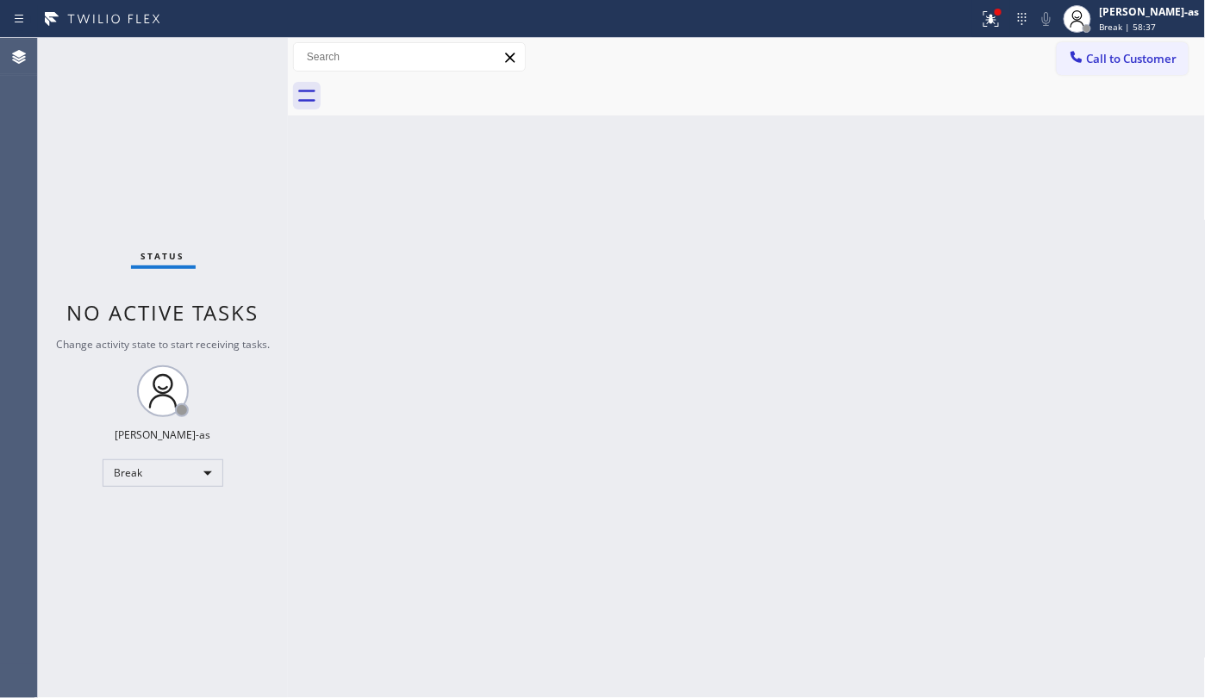
drag, startPoint x: 356, startPoint y: 508, endPoint x: 341, endPoint y: 480, distance: 31.2
click at [357, 504] on div "Back to Dashboard Change Sender ID Customers Technicians Select a contact Outbo…" at bounding box center [747, 368] width 918 height 660
click at [147, 472] on div "Break" at bounding box center [163, 473] width 121 height 28
click at [176, 541] on li "Unavailable" at bounding box center [161, 540] width 116 height 21
click at [417, 559] on div "Back to Dashboard Change Sender ID Customers Technicians Select a contact Outbo…" at bounding box center [747, 368] width 918 height 660
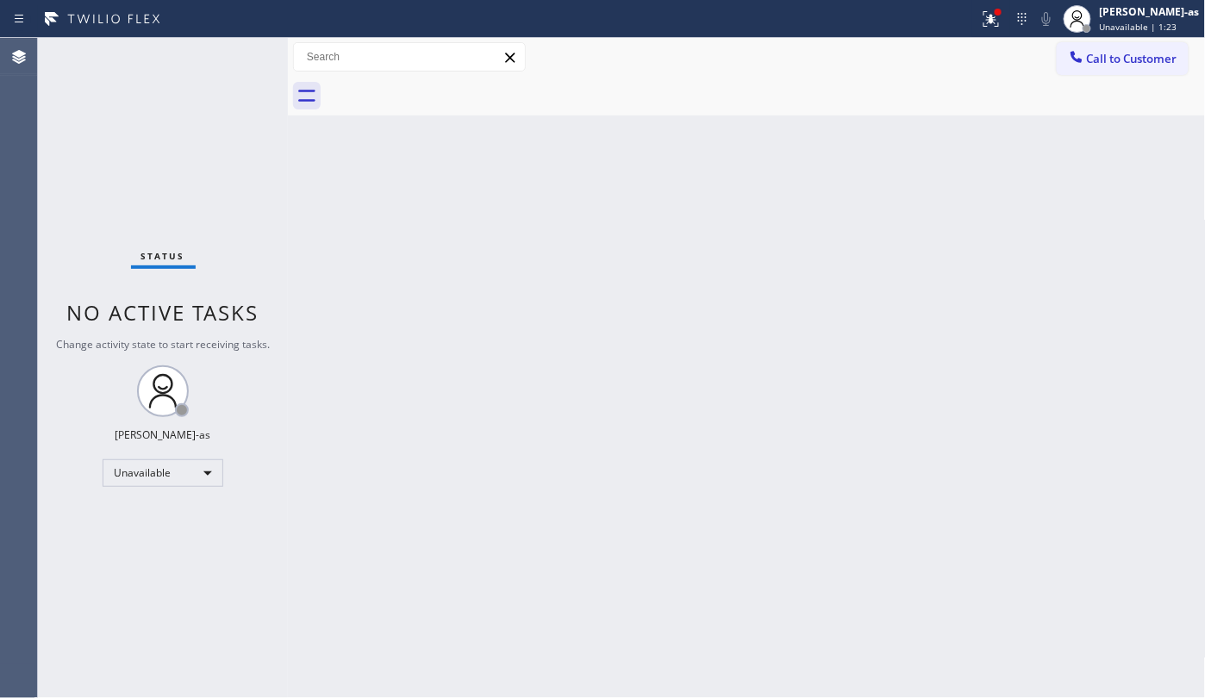
drag, startPoint x: 374, startPoint y: 534, endPoint x: 405, endPoint y: 528, distance: 31.6
click at [374, 534] on div "Back to Dashboard Change Sender ID Customers Technicians Select a contact Outbo…" at bounding box center [747, 368] width 918 height 660
click at [356, 226] on div "Back to Dashboard Change Sender ID Customers Technicians Select a contact Outbo…" at bounding box center [747, 368] width 918 height 660
drag, startPoint x: 264, startPoint y: 169, endPoint x: 763, endPoint y: 205, distance: 500.4
click at [264, 169] on div "Status No active tasks Change activity state to start receiving tasks. [PERSON_…" at bounding box center [163, 368] width 250 height 660
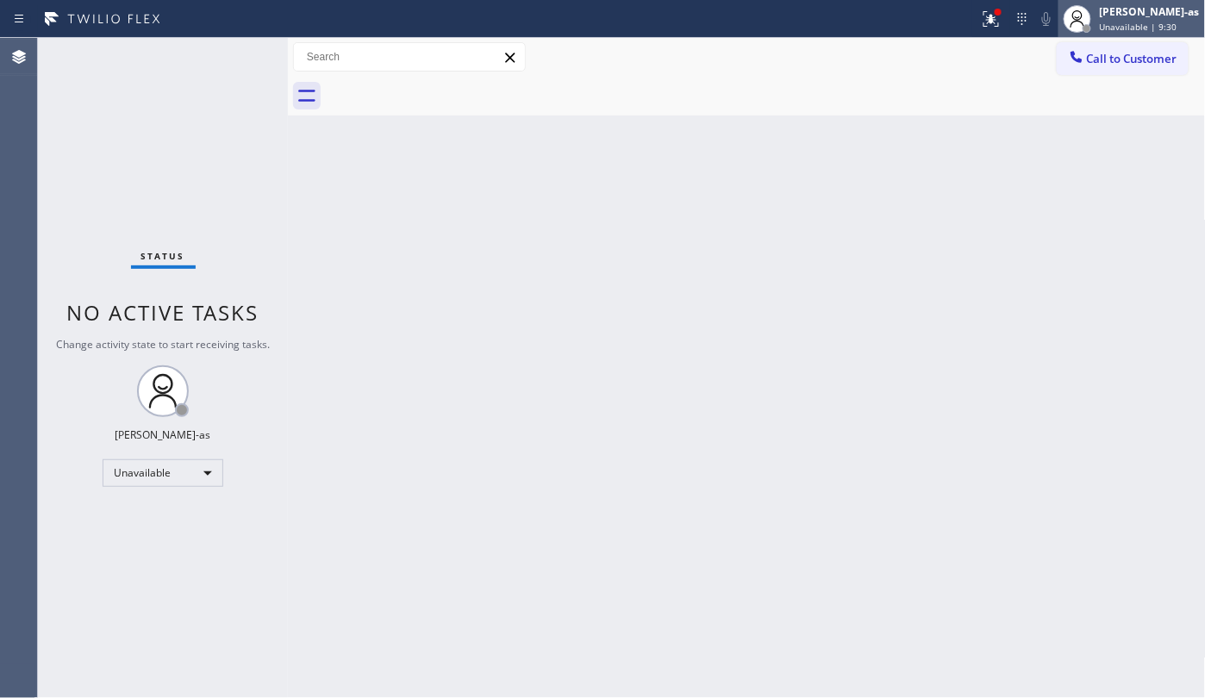
click at [1091, 29] on div at bounding box center [1078, 19] width 28 height 28
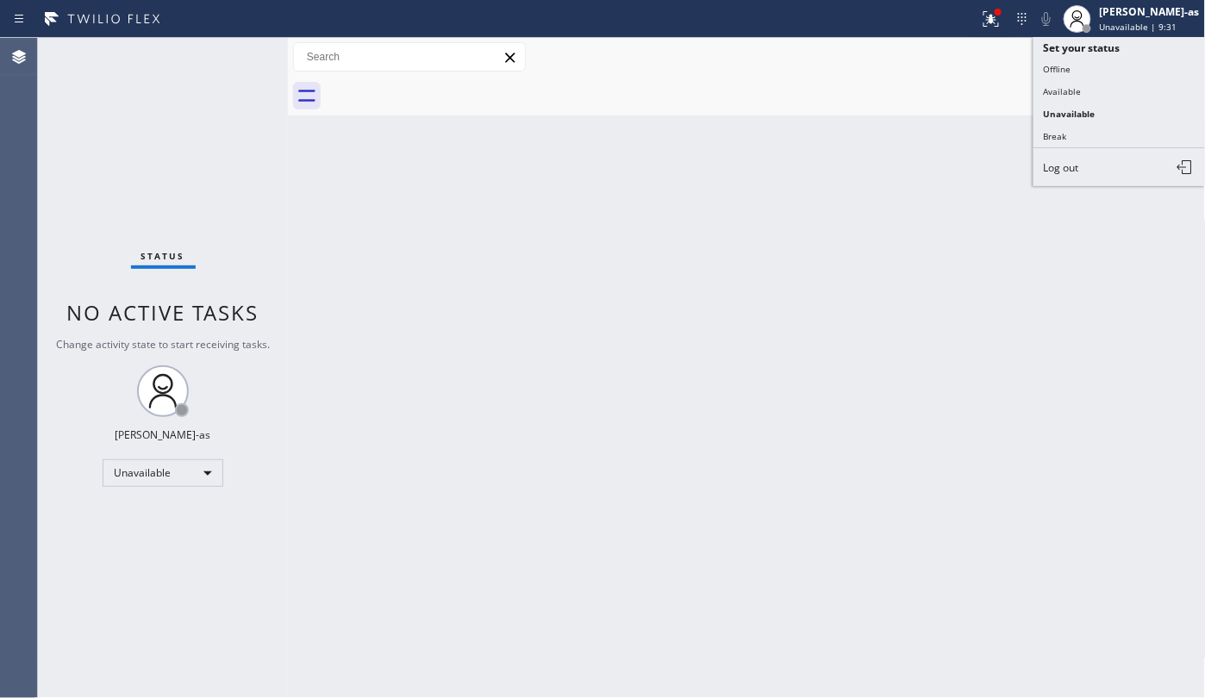
drag, startPoint x: 784, startPoint y: 105, endPoint x: 1093, endPoint y: 88, distance: 310.0
click at [784, 105] on div at bounding box center [766, 96] width 880 height 39
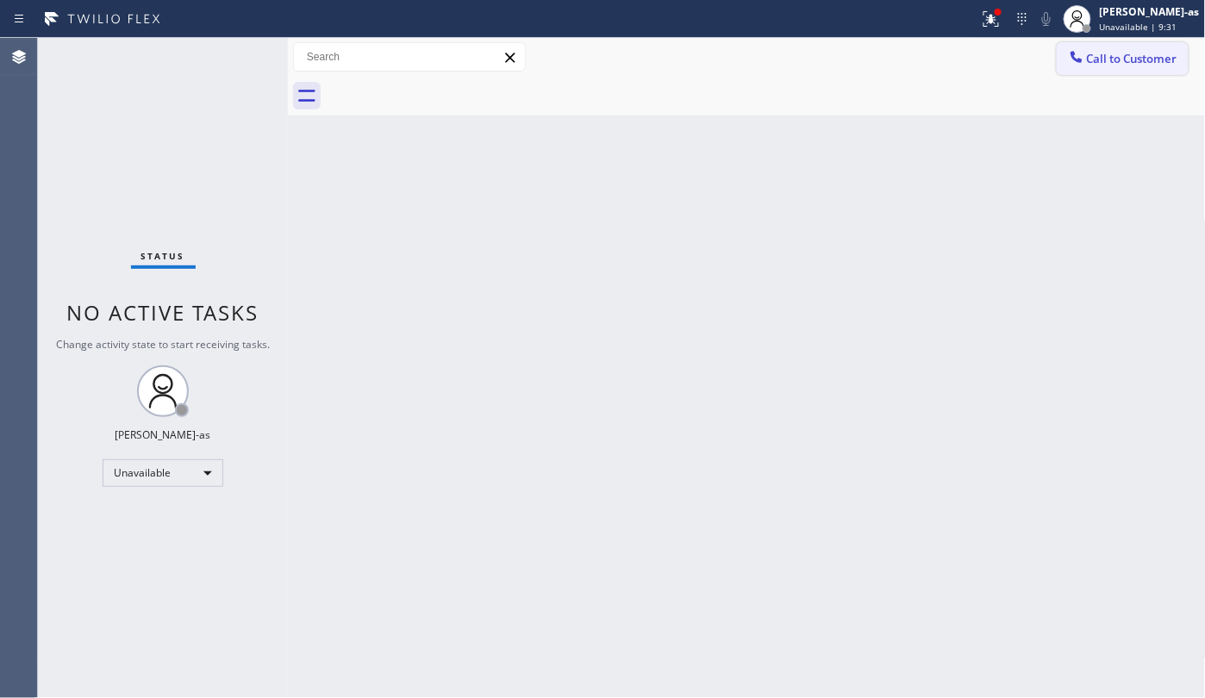
click at [1097, 57] on span "Call to Customer" at bounding box center [1132, 59] width 91 height 16
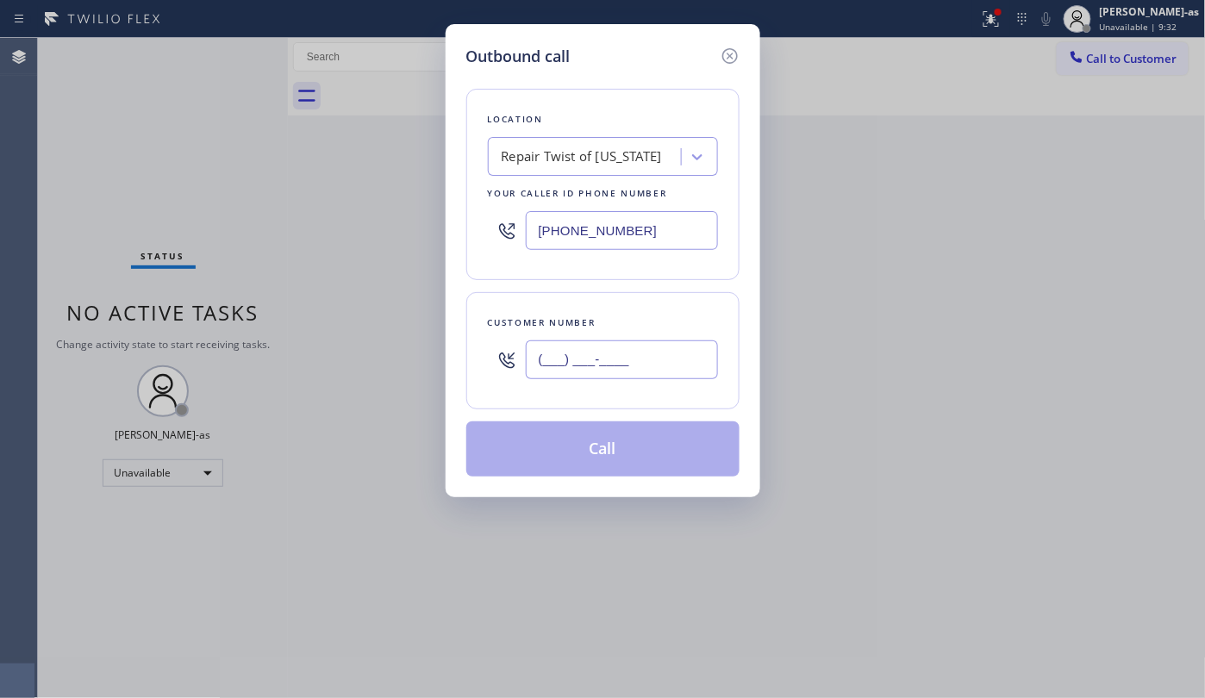
click at [634, 378] on input "(___) ___-____" at bounding box center [622, 360] width 192 height 39
paste input "641) 485-7889"
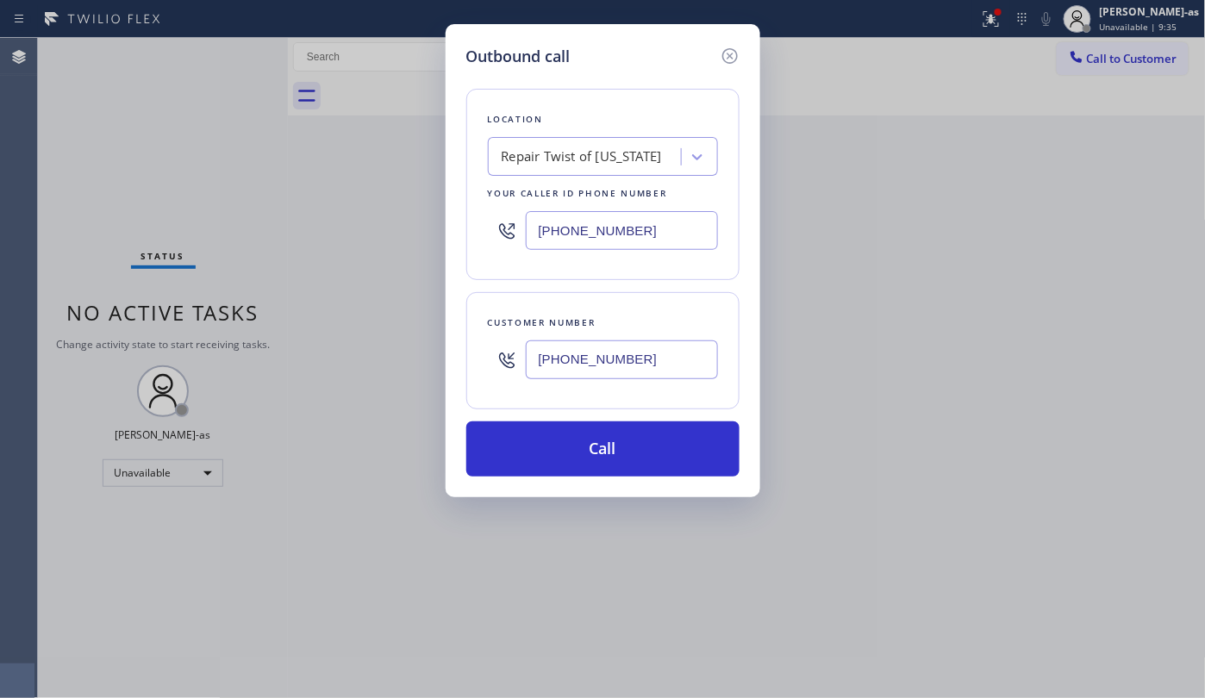
type input "[PHONE_NUMBER]"
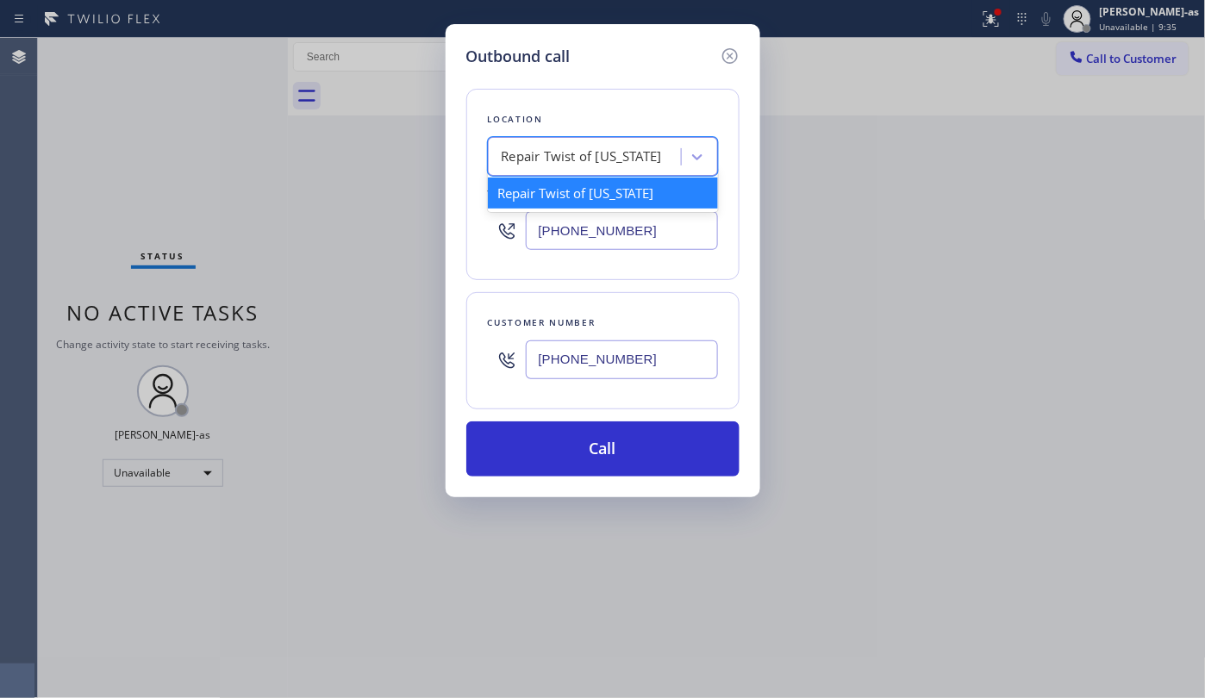
click at [598, 146] on div "Repair Twist of [US_STATE]" at bounding box center [587, 157] width 188 height 30
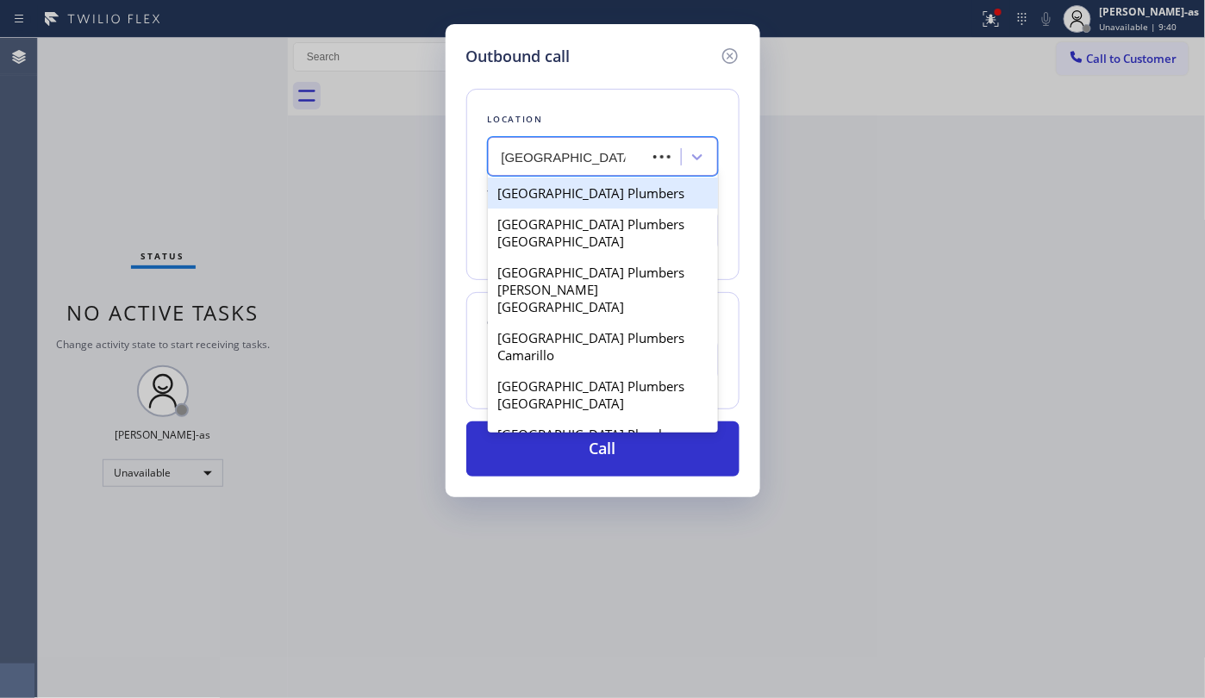
type input "[GEOGRAPHIC_DATA] Plumbers"
click at [629, 191] on div "[GEOGRAPHIC_DATA] Plumbers" at bounding box center [603, 193] width 230 height 31
type input "[PHONE_NUMBER]"
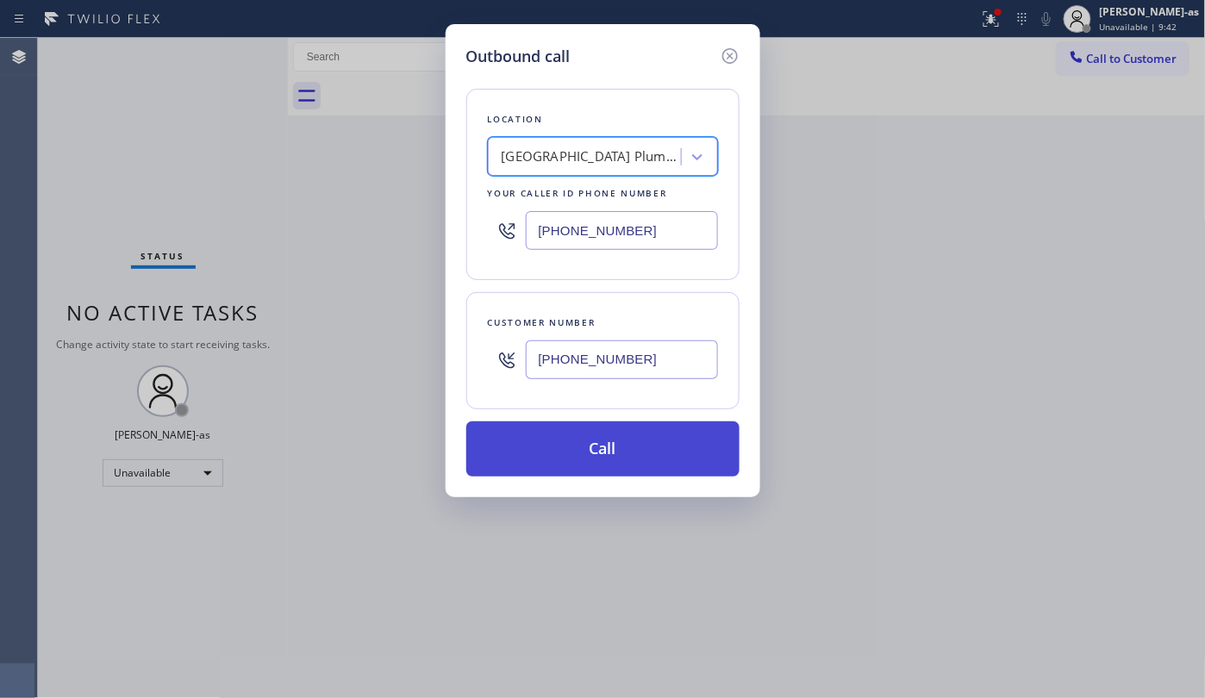
click at [598, 448] on button "Call" at bounding box center [602, 449] width 273 height 55
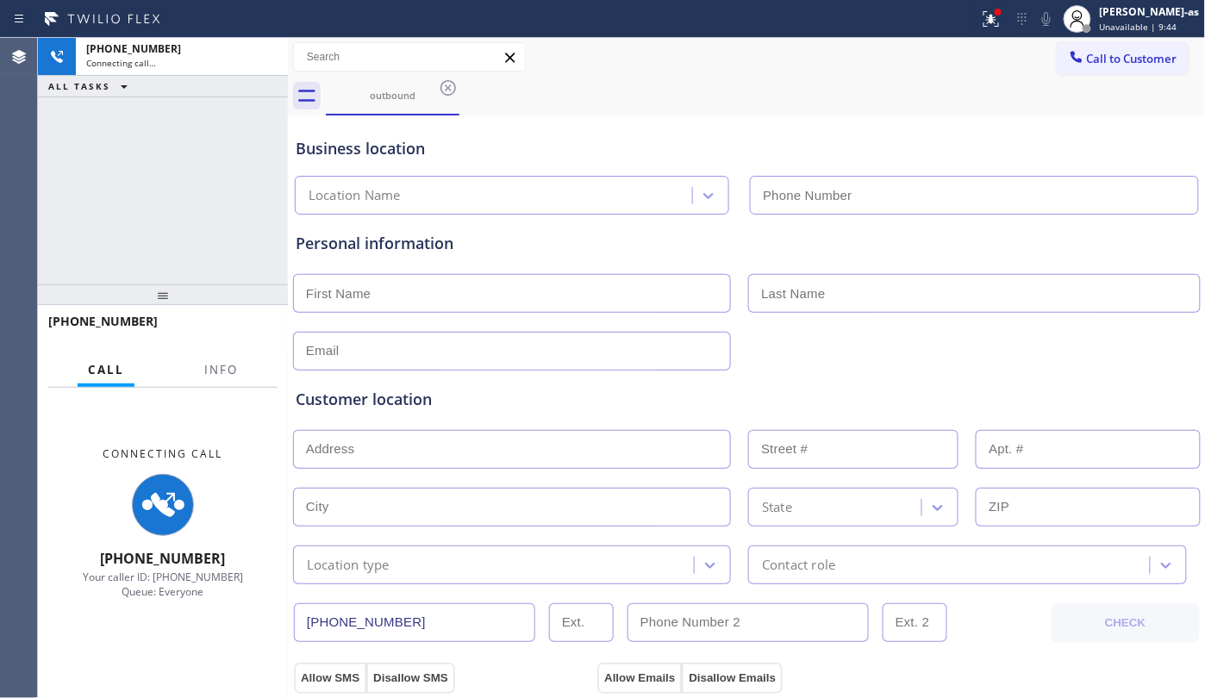
type input "[PHONE_NUMBER]"
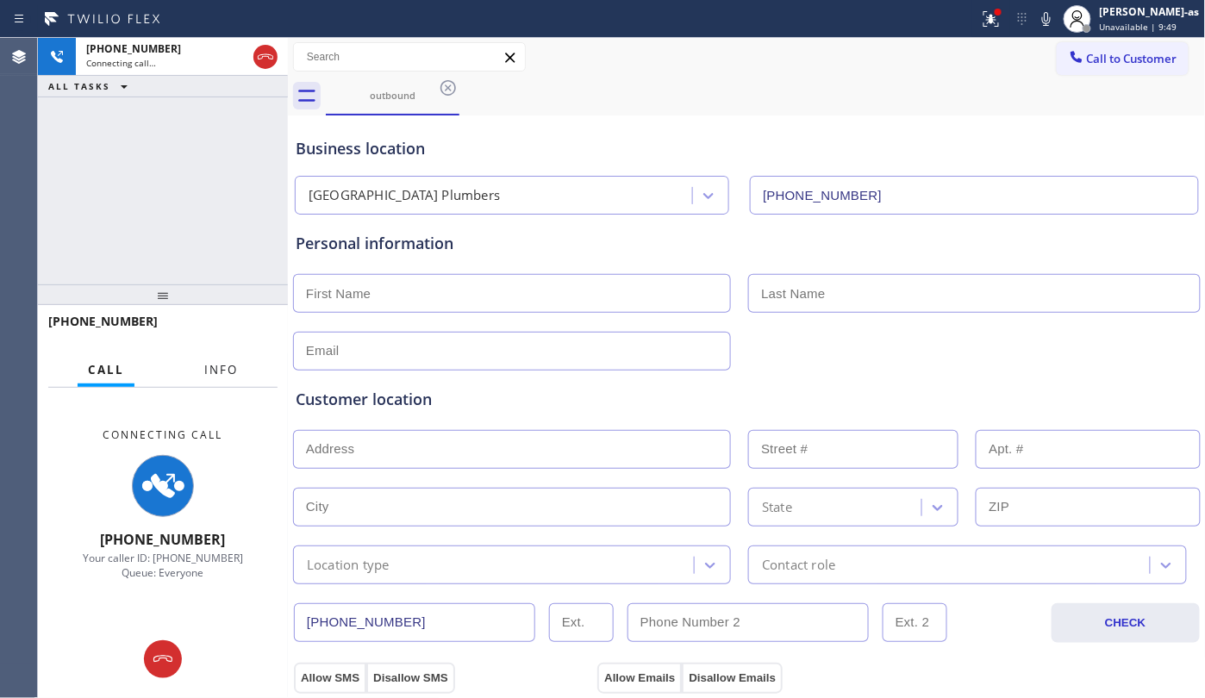
drag, startPoint x: 221, startPoint y: 363, endPoint x: 236, endPoint y: 334, distance: 32.4
click at [221, 363] on span "Info" at bounding box center [221, 370] width 34 height 16
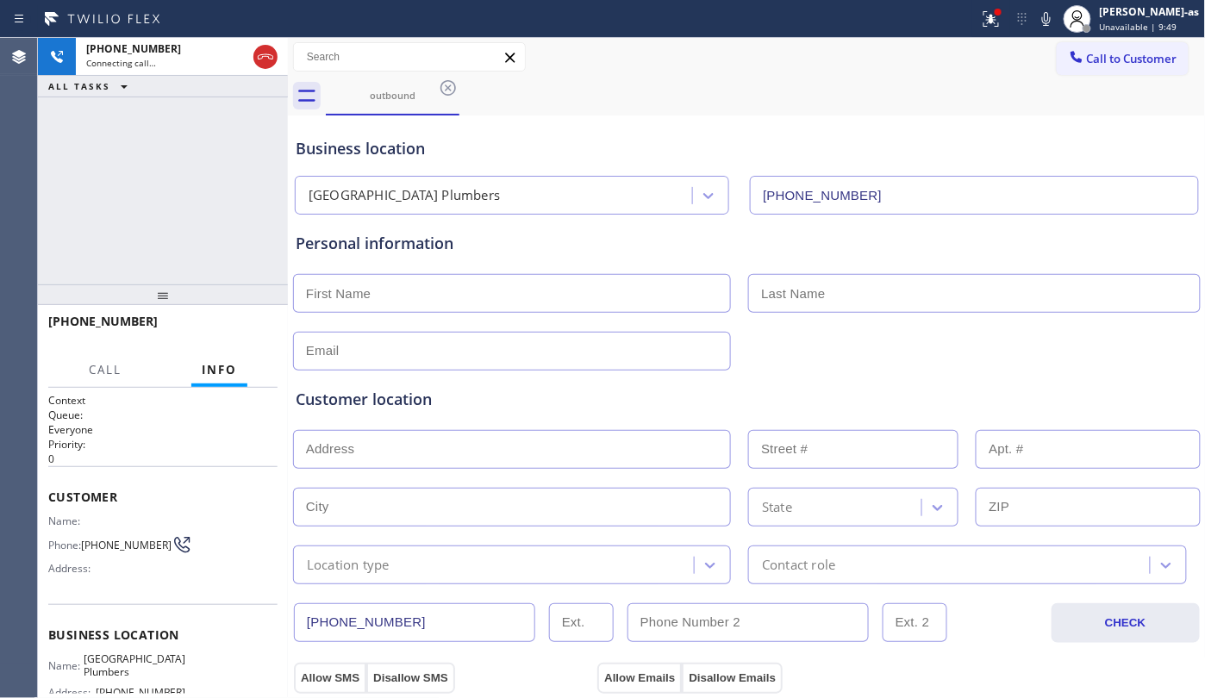
click at [218, 216] on div "[PHONE_NUMBER] Connecting call… ALL TASKS ALL TASKS ACTIVE TASKS TASKS IN WRAP …" at bounding box center [163, 161] width 250 height 247
click at [222, 328] on span "HANG UP" at bounding box center [237, 329] width 53 height 12
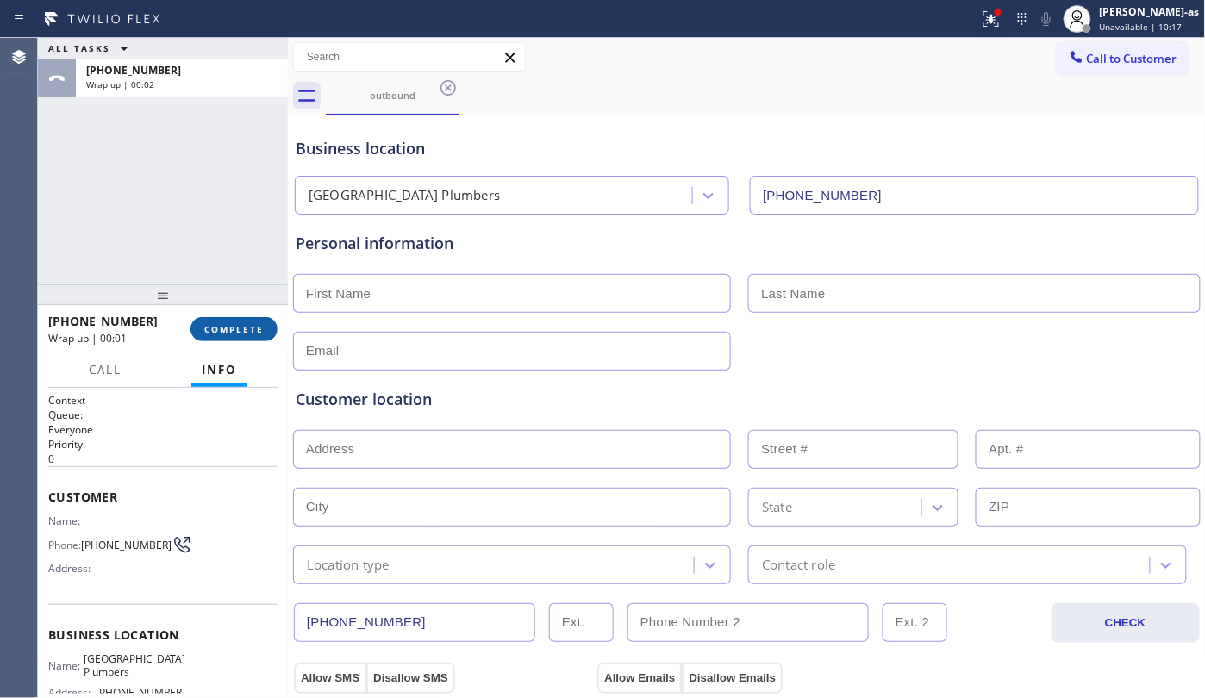
click at [247, 328] on span "COMPLETE" at bounding box center [233, 329] width 59 height 12
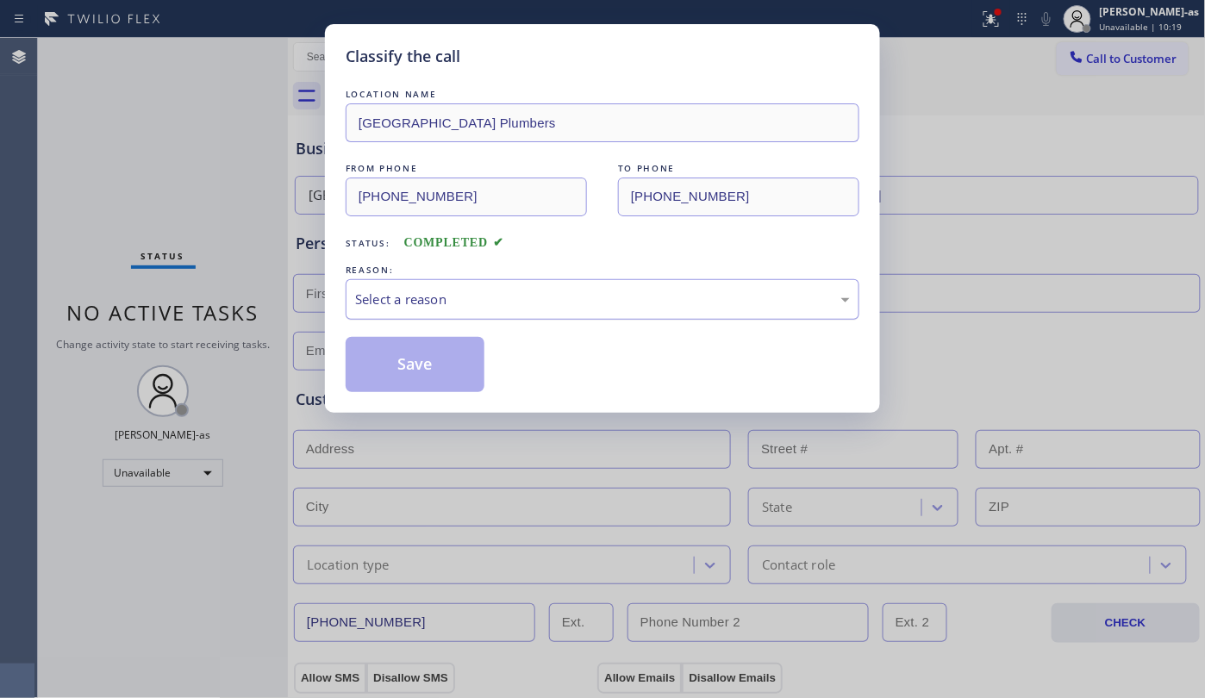
click at [445, 291] on div "Select a reason" at bounding box center [602, 300] width 495 height 20
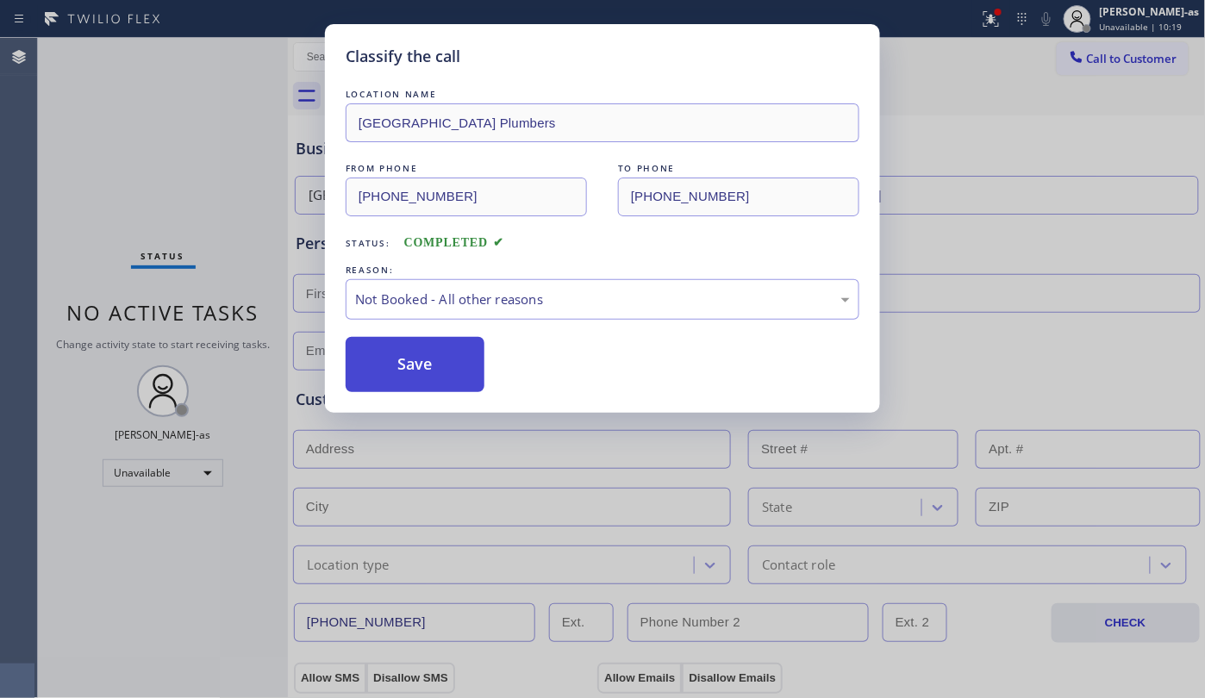
click at [421, 369] on button "Save" at bounding box center [415, 364] width 139 height 55
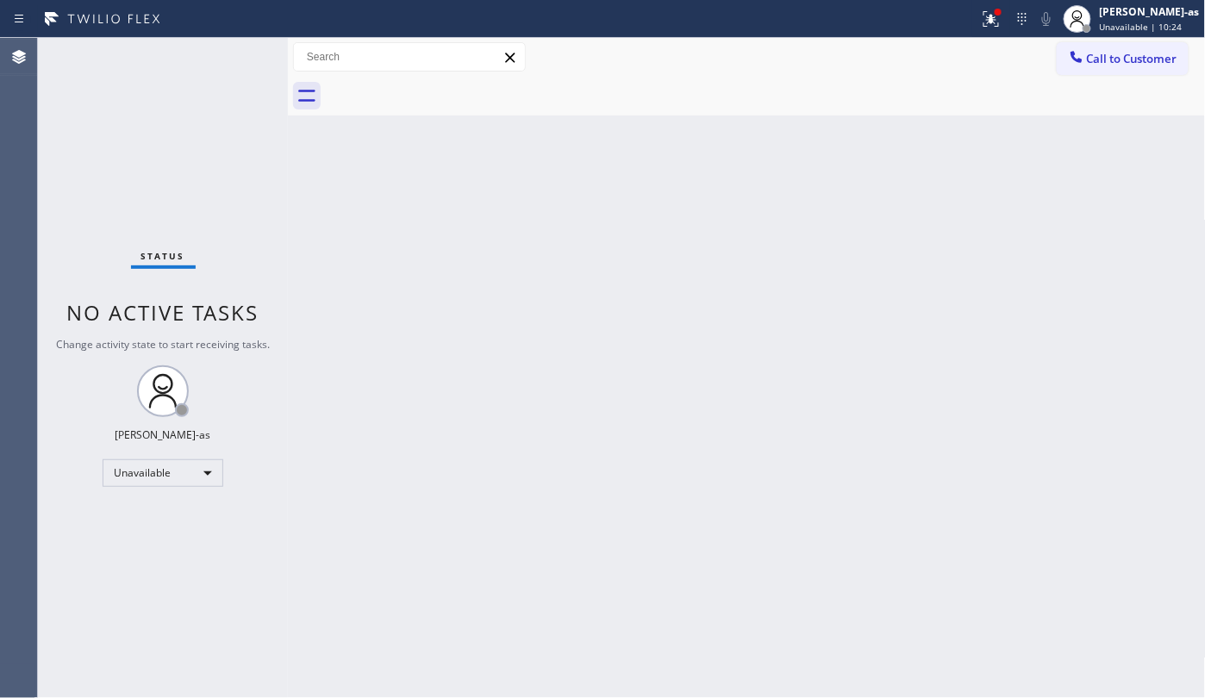
click at [269, 224] on div "Status No active tasks Change activity state to start receiving tasks. [PERSON_…" at bounding box center [163, 368] width 250 height 660
click at [1128, 51] on span "Call to Customer" at bounding box center [1132, 59] width 91 height 16
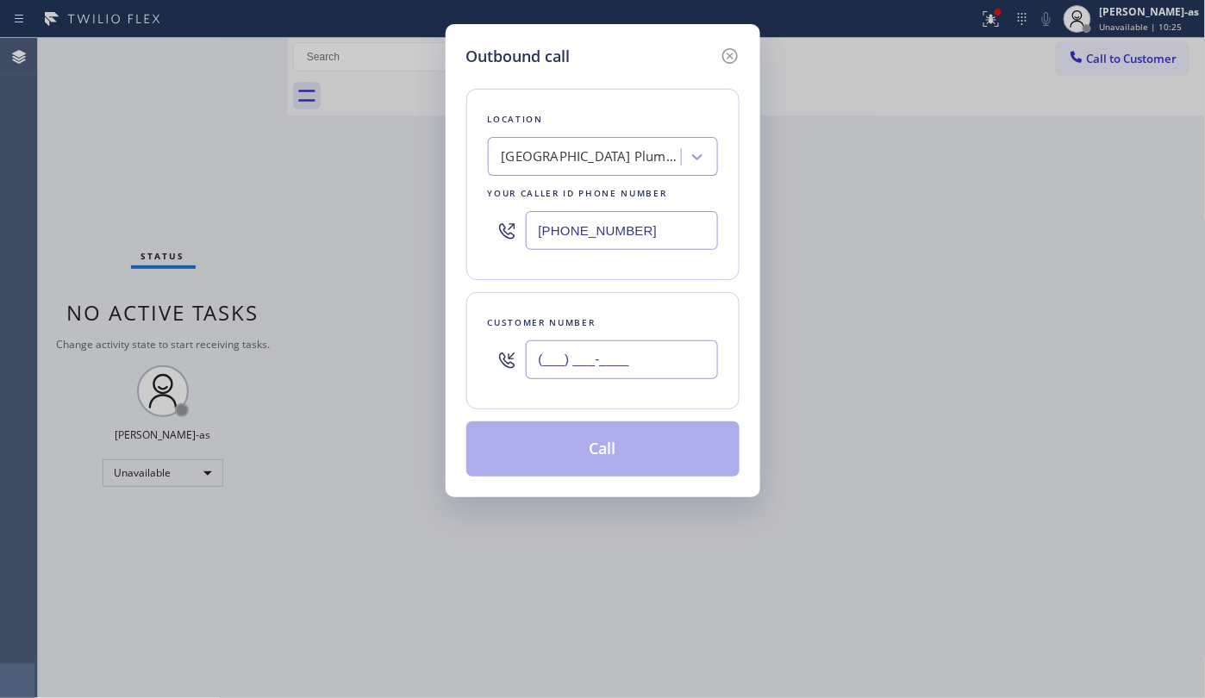
click at [676, 347] on input "(___) ___-____" at bounding box center [622, 360] width 192 height 39
paste input "641) 485-7889"
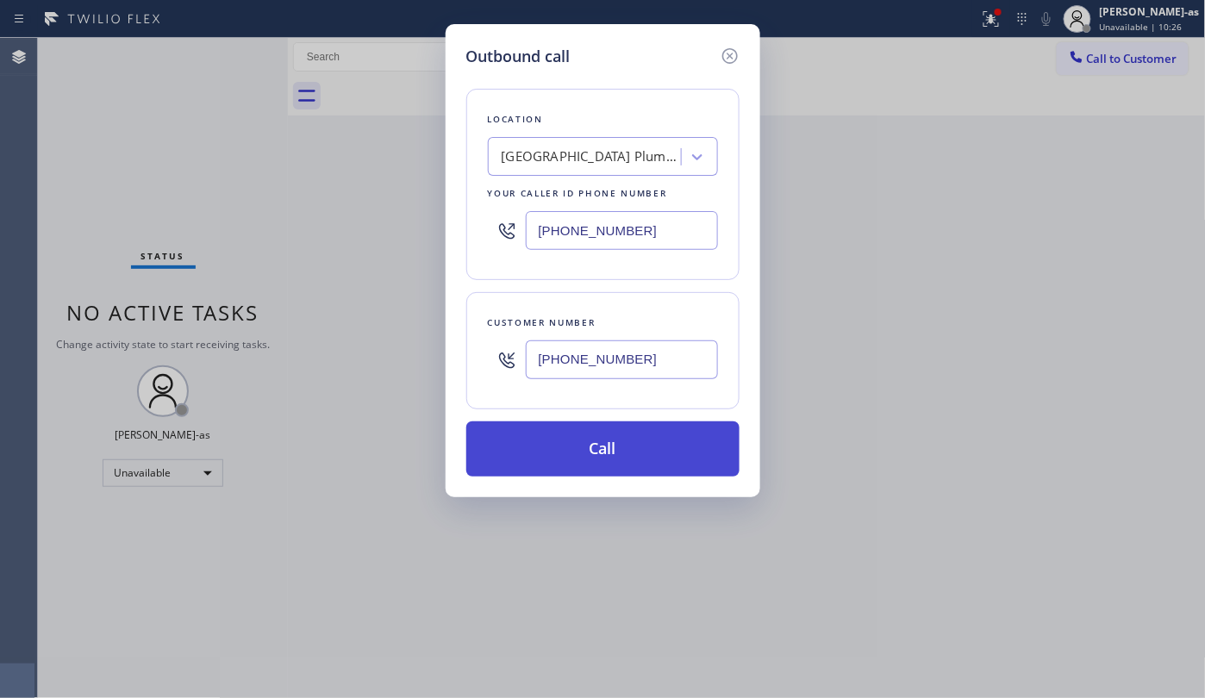
type input "[PHONE_NUMBER]"
click at [610, 462] on button "Call" at bounding box center [602, 449] width 273 height 55
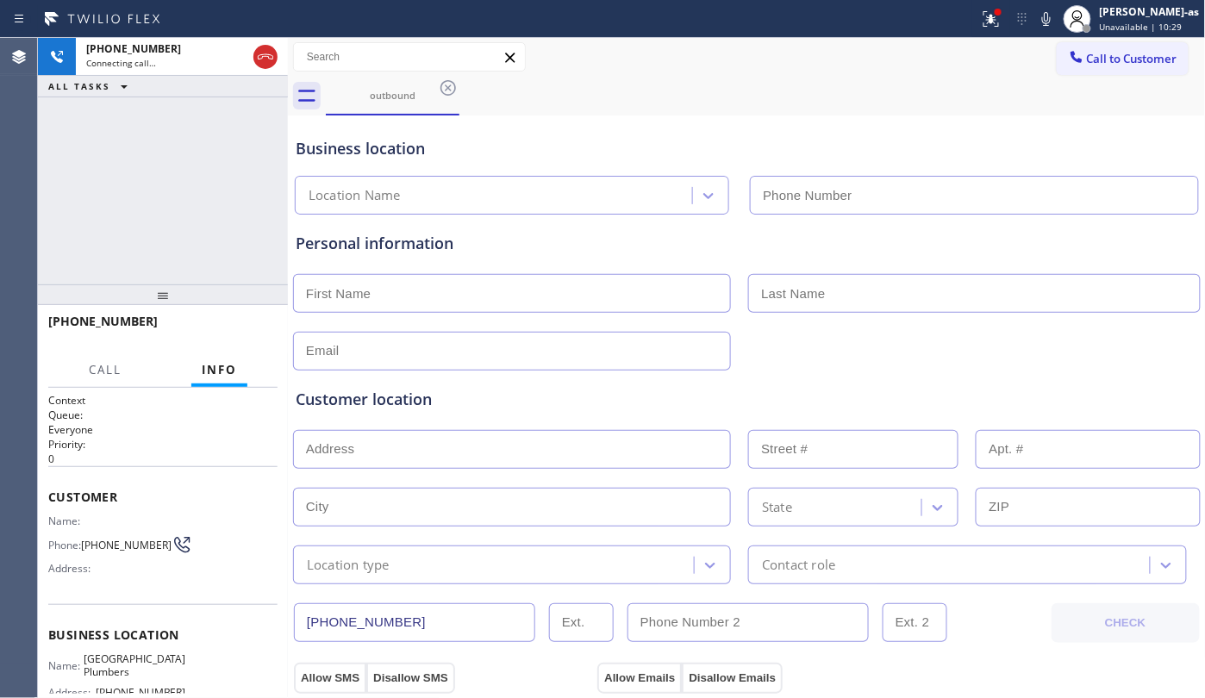
type input "[PHONE_NUMBER]"
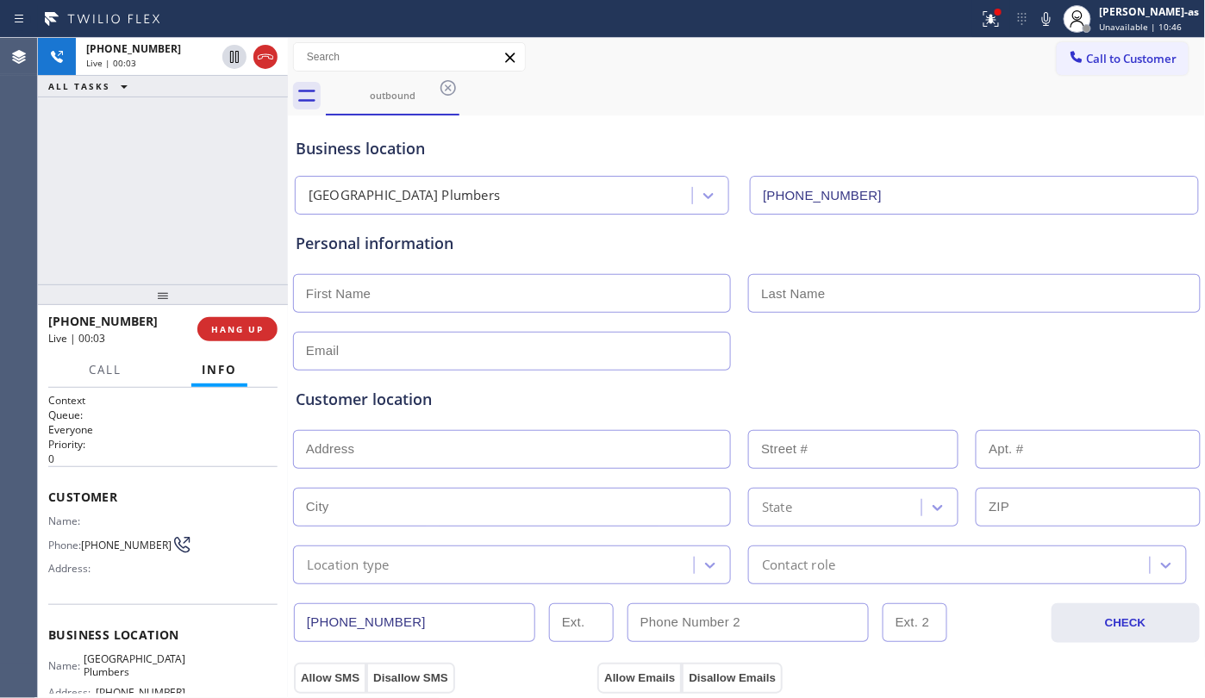
click at [234, 243] on div "[PHONE_NUMBER] Live | 00:03 ALL TASKS ALL TASKS ACTIVE TASKS TASKS IN WRAP UP" at bounding box center [163, 161] width 250 height 247
click at [247, 324] on span "HANG UP" at bounding box center [237, 329] width 53 height 12
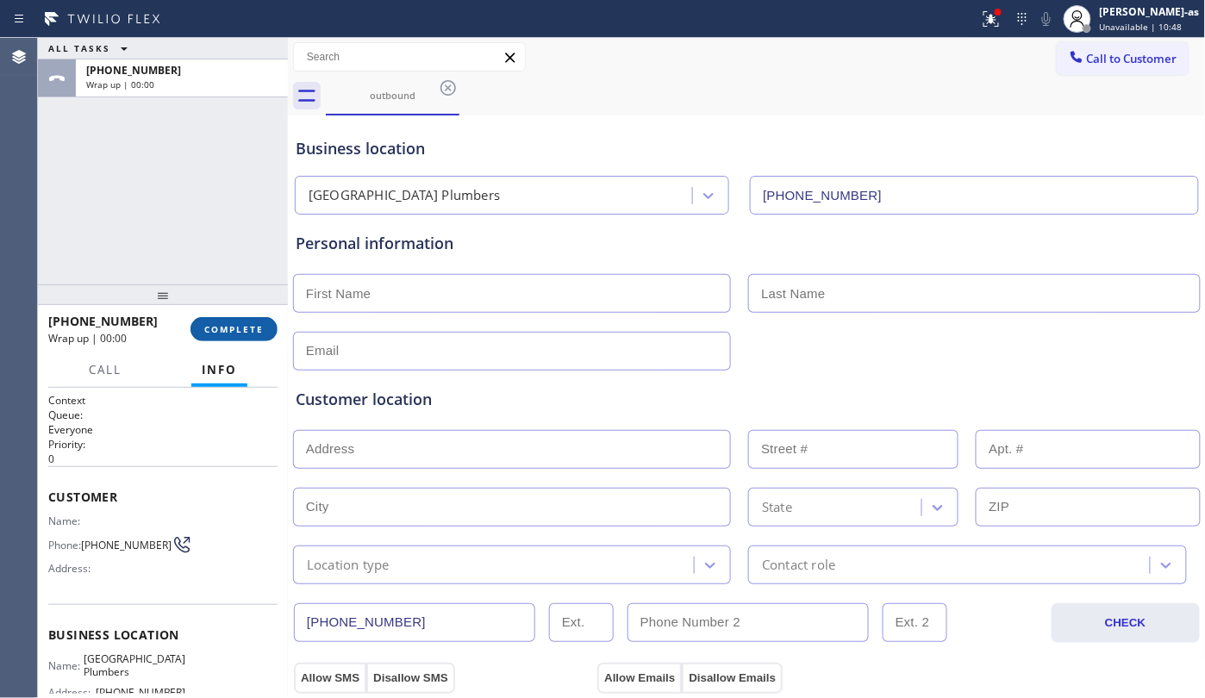
click at [248, 324] on span "COMPLETE" at bounding box center [233, 329] width 59 height 12
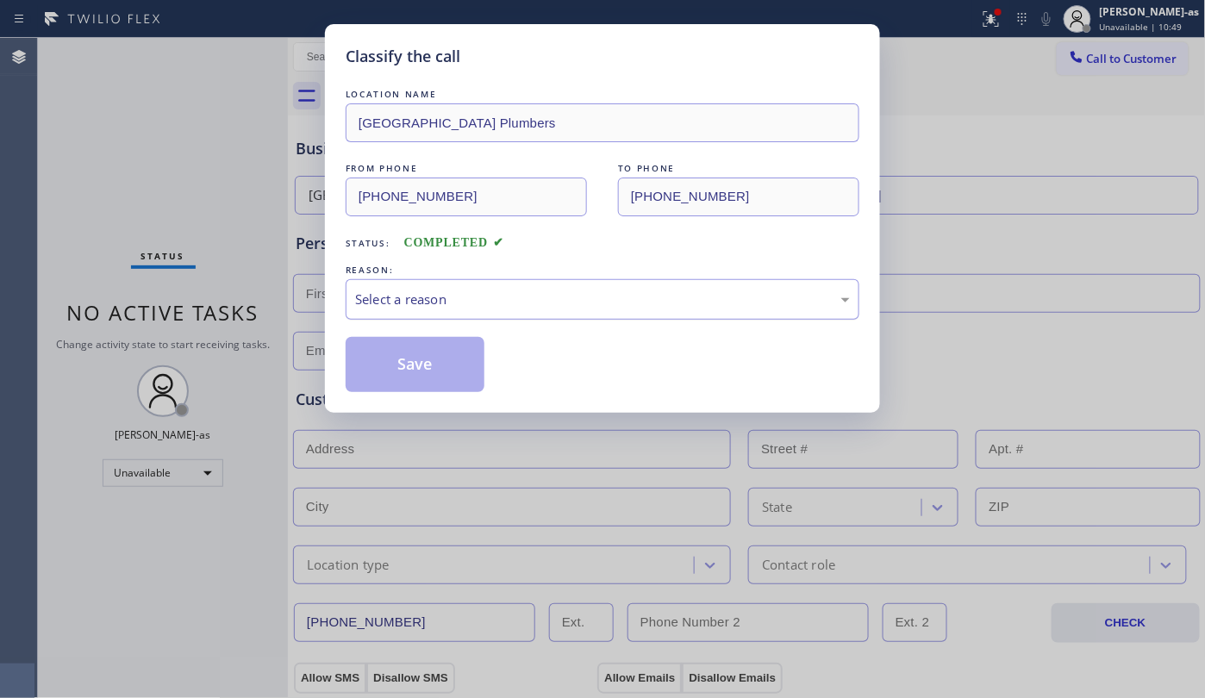
click at [486, 300] on div "Select a reason" at bounding box center [602, 300] width 495 height 20
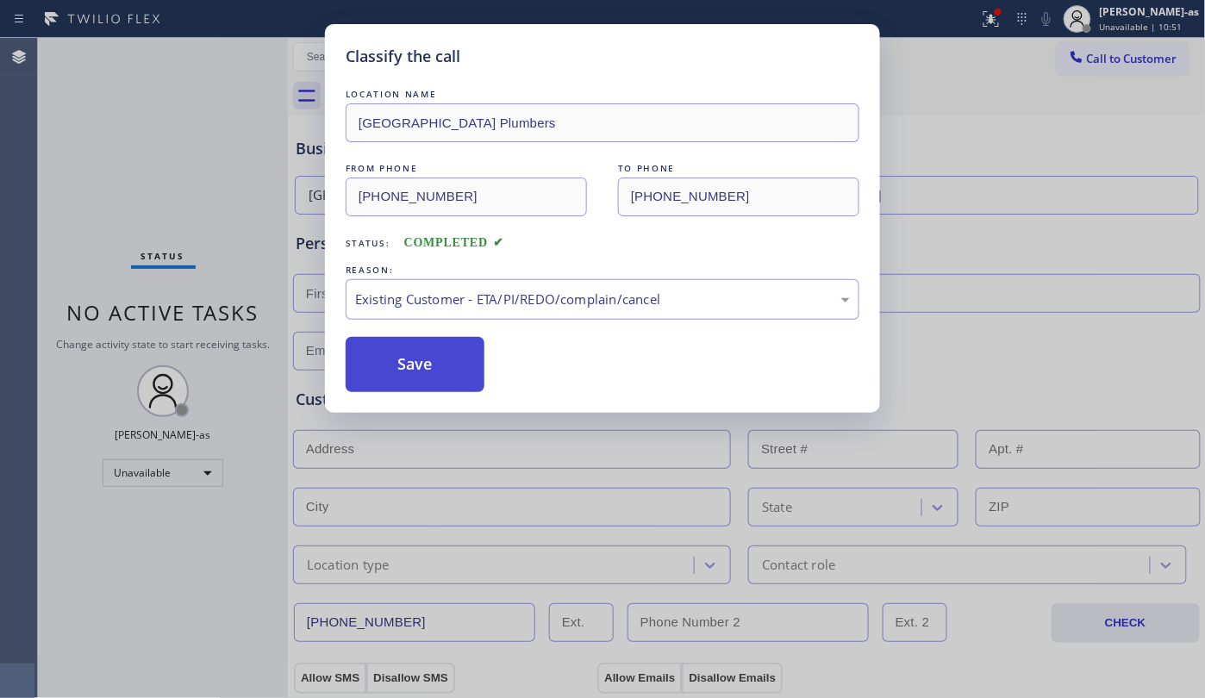
click at [441, 370] on button "Save" at bounding box center [415, 364] width 139 height 55
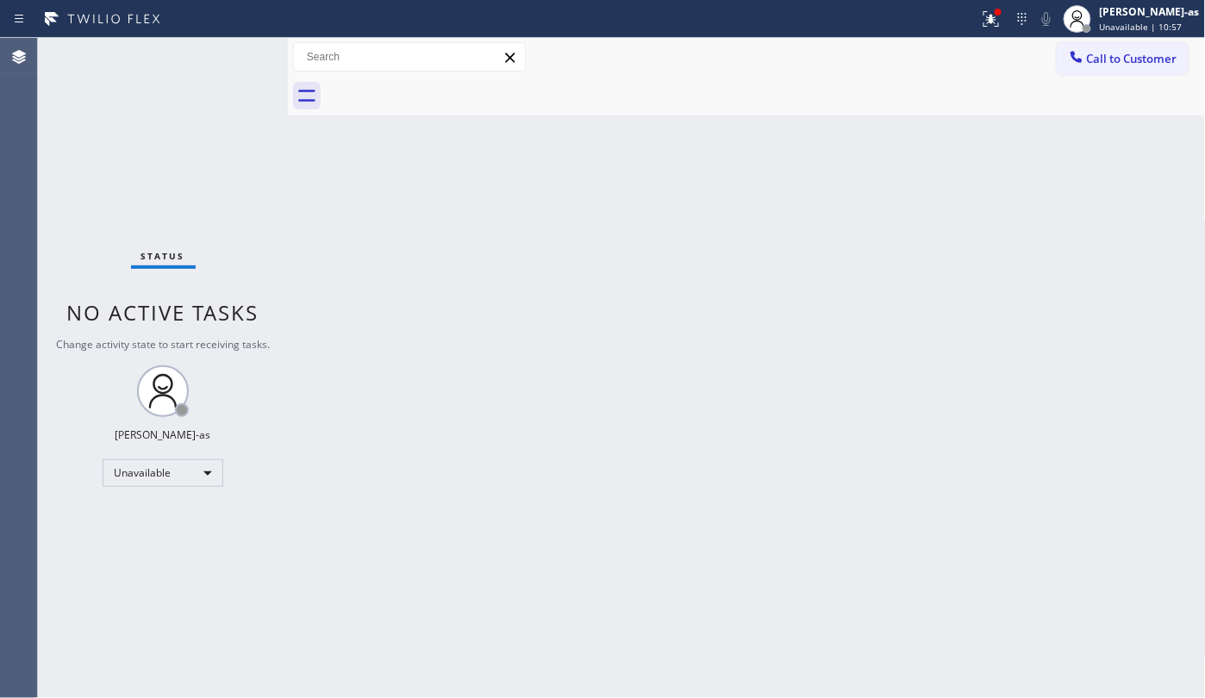
drag, startPoint x: 310, startPoint y: 141, endPoint x: 391, endPoint y: 163, distance: 83.0
click at [310, 141] on div "Back to Dashboard Change Sender ID Customers Technicians Select a contact Outbo…" at bounding box center [747, 368] width 918 height 660
click at [448, 293] on div "Back to Dashboard Change Sender ID Customers Technicians Select a contact Outbo…" at bounding box center [747, 368] width 918 height 660
click at [1095, 53] on span "Call to Customer" at bounding box center [1132, 59] width 91 height 16
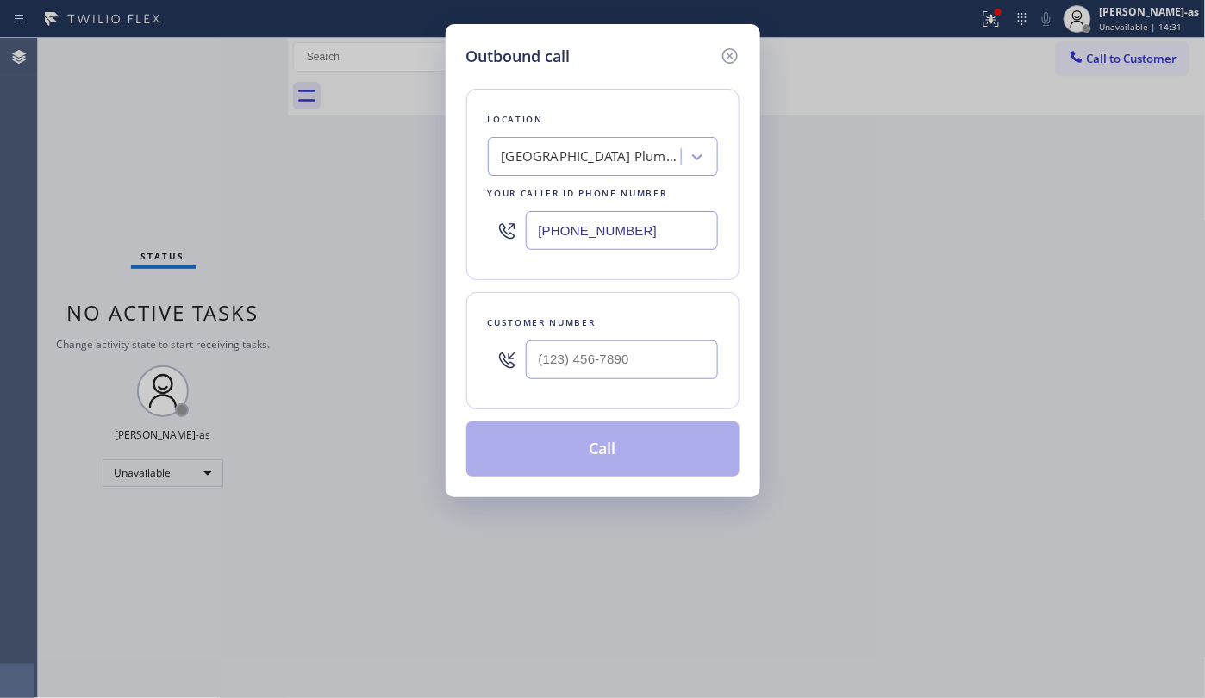
click at [643, 331] on div "Customer number" at bounding box center [603, 323] width 230 height 18
click at [679, 353] on input "(___) ___-____" at bounding box center [622, 360] width 192 height 39
paste input "516) 850-3981"
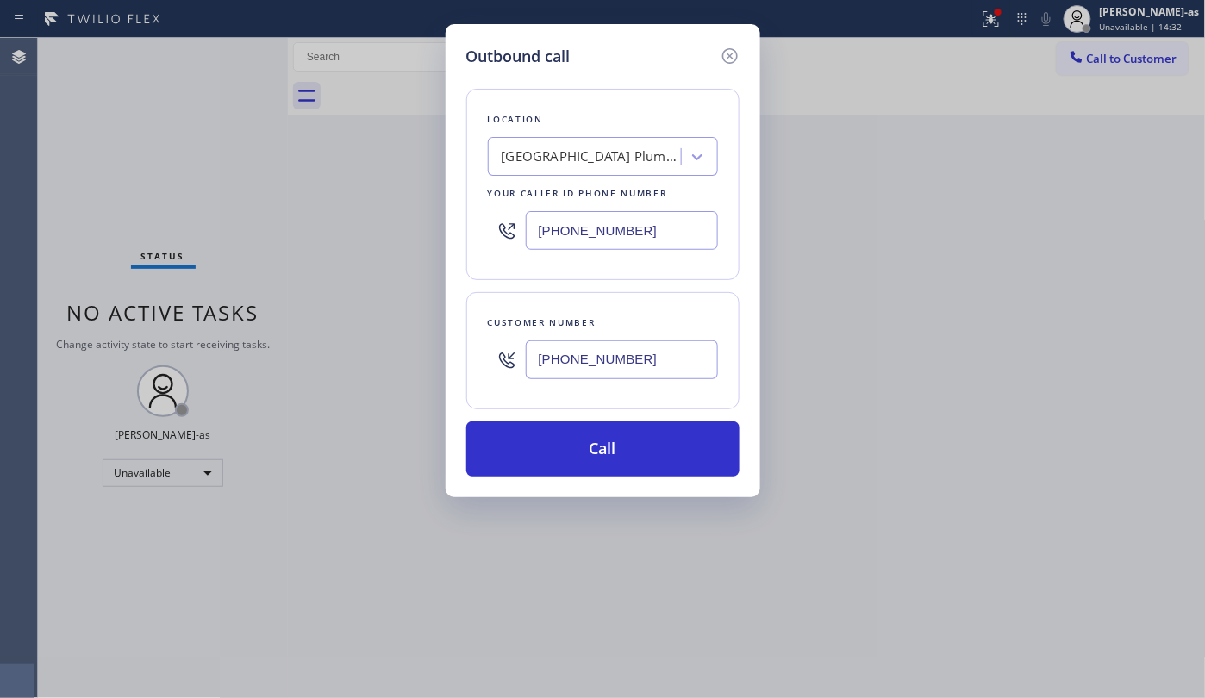
type input "[PHONE_NUMBER]"
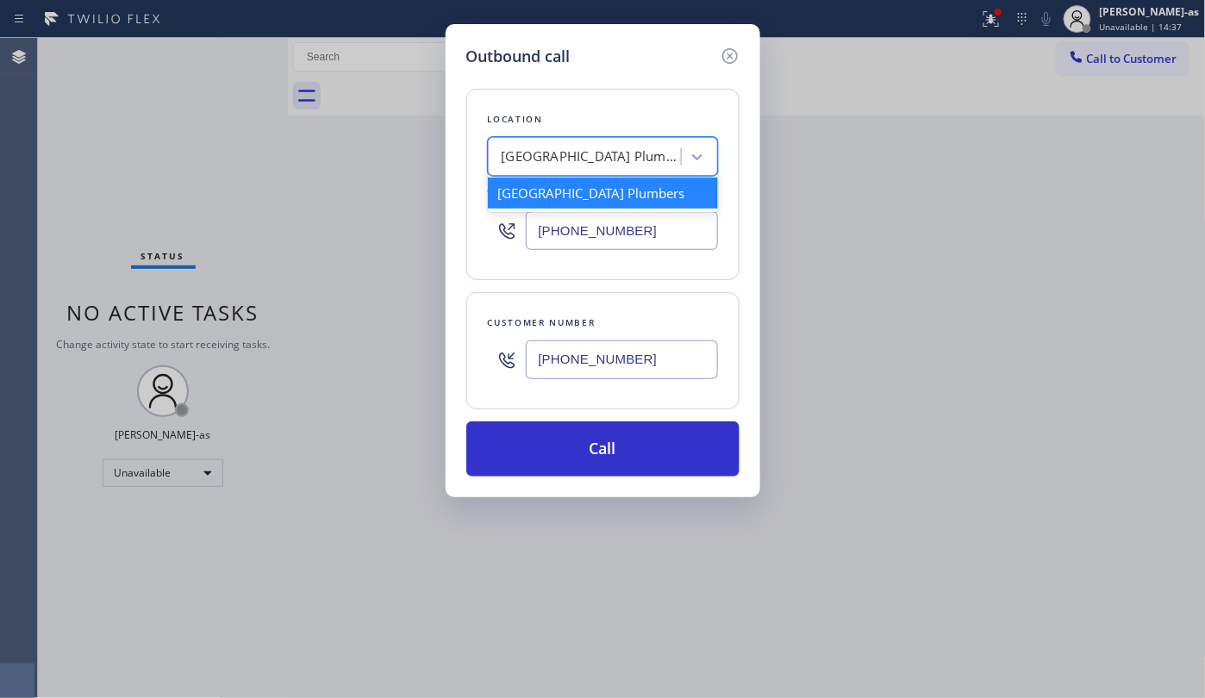
click at [535, 160] on div "[GEOGRAPHIC_DATA] Plumbers" at bounding box center [592, 157] width 181 height 20
paste input "Repair Twist of [US_STATE]"
type input "Repair Twist of [US_STATE]"
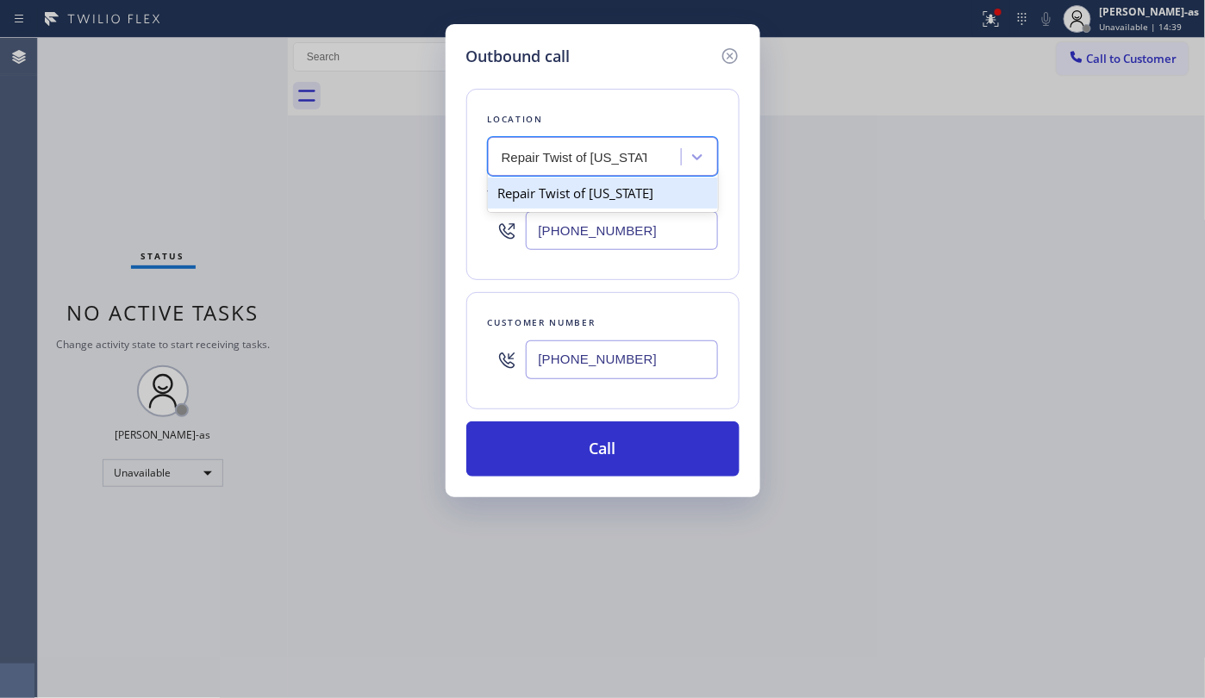
click at [543, 188] on div "Repair Twist of [US_STATE]" at bounding box center [603, 193] width 230 height 31
type input "[PHONE_NUMBER]"
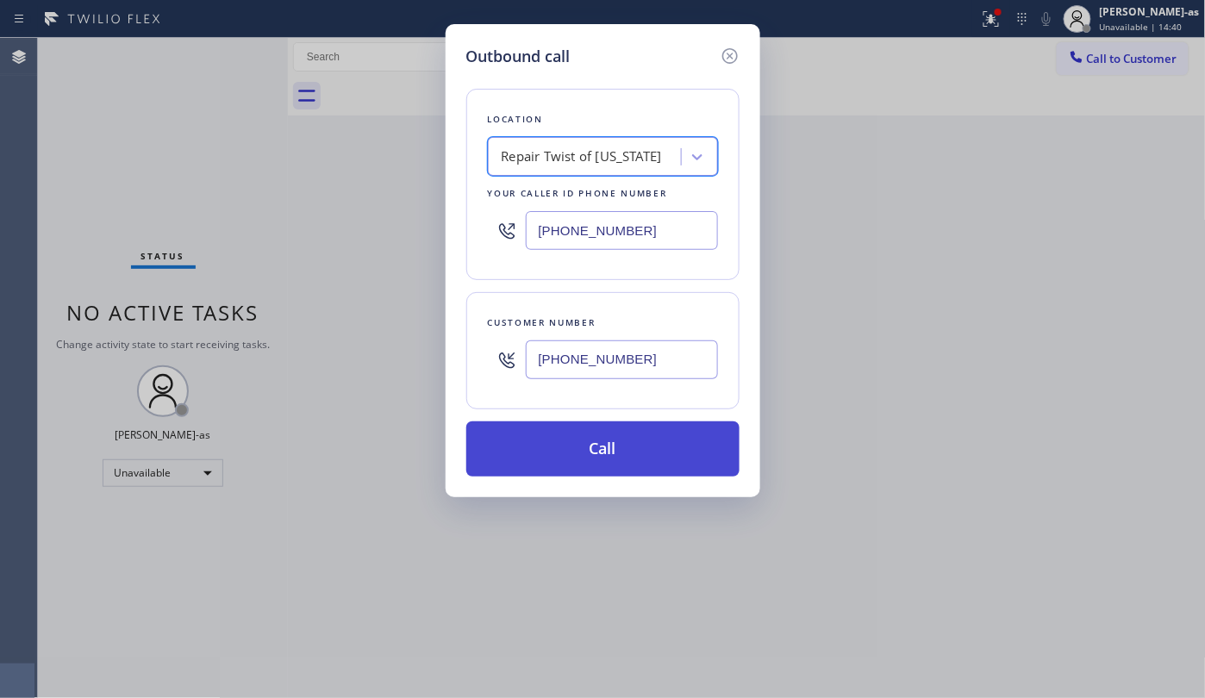
click at [588, 453] on button "Call" at bounding box center [602, 449] width 273 height 55
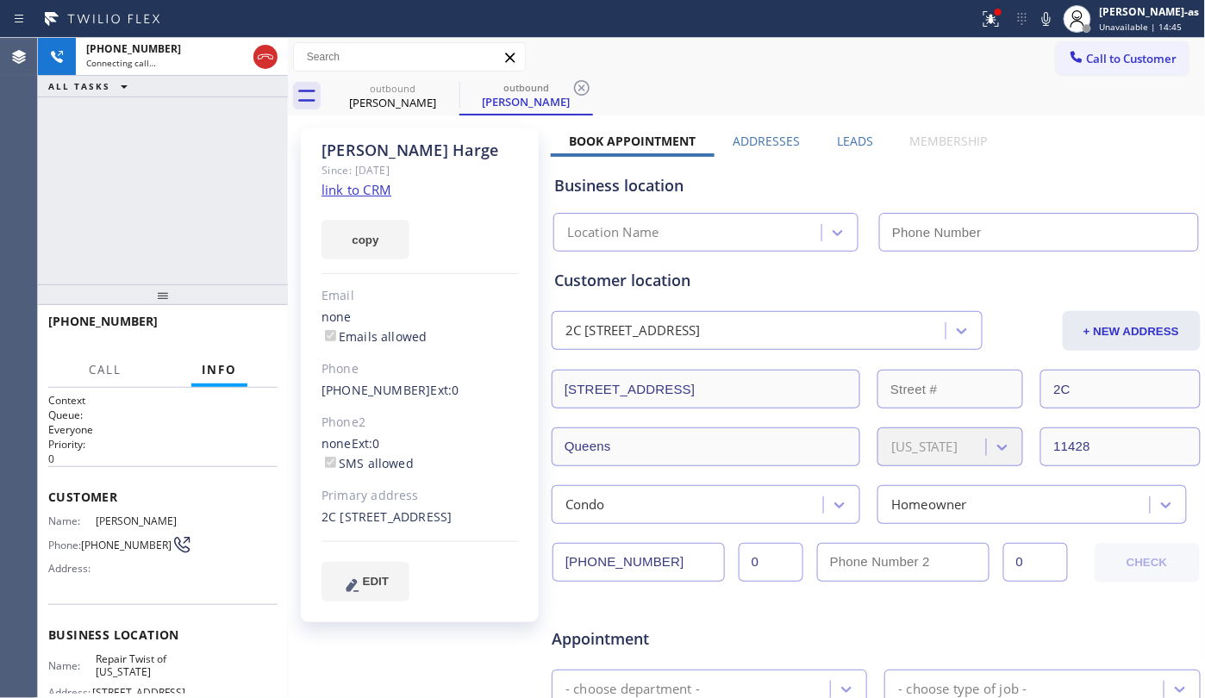
type input "[PHONE_NUMBER]"
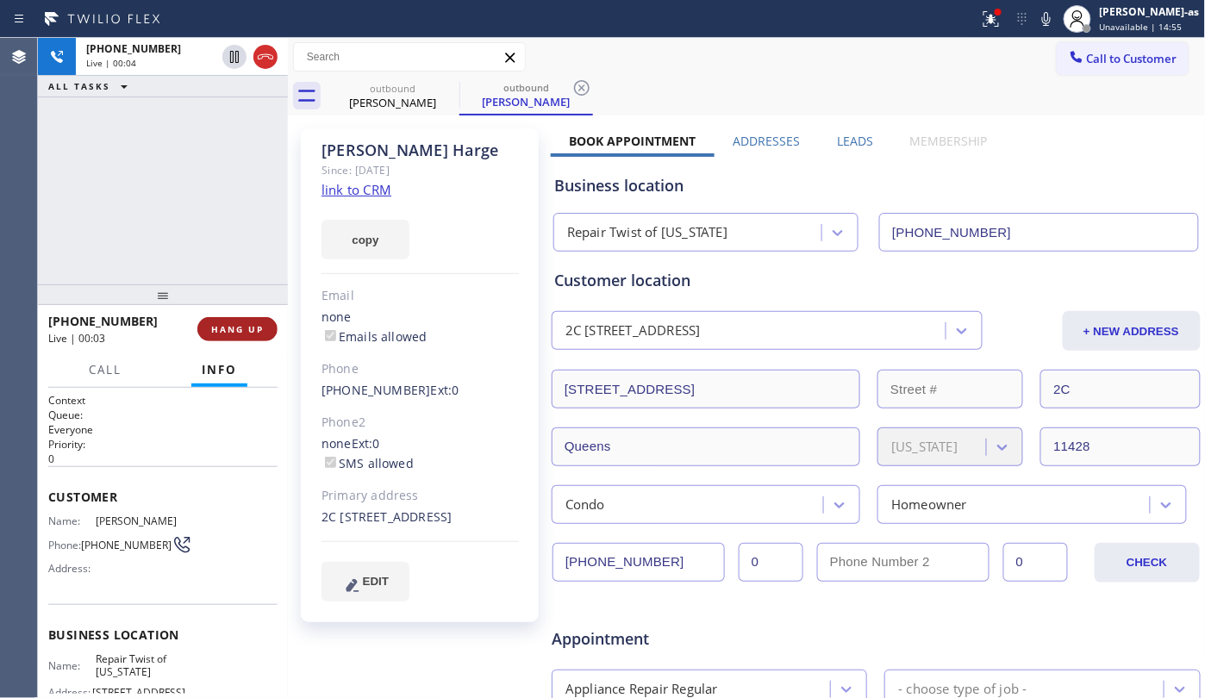
click at [86, 143] on div "[PHONE_NUMBER] Live | 00:04 ALL TASKS ALL TASKS ACTIVE TASKS TASKS IN WRAP UP" at bounding box center [163, 161] width 250 height 247
click at [236, 312] on div "[PHONE_NUMBER] Live | 00:04 HANG UP" at bounding box center [162, 329] width 229 height 45
click at [235, 328] on span "HANG UP" at bounding box center [237, 329] width 53 height 12
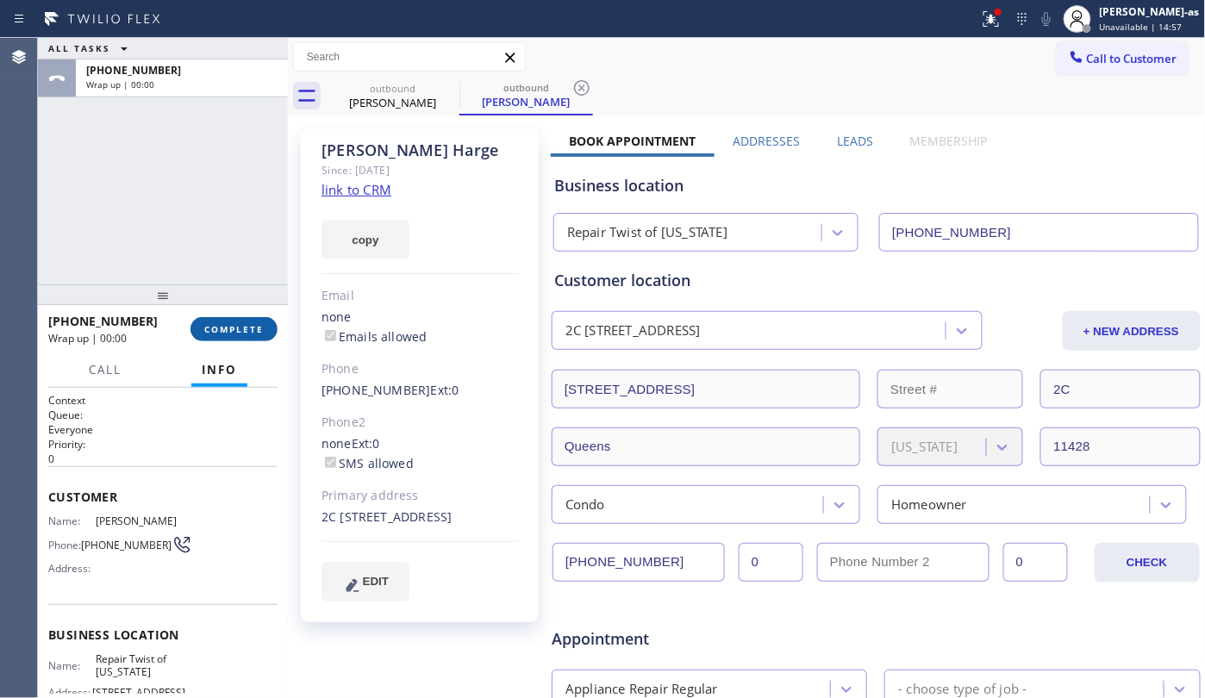
click at [235, 324] on span "COMPLETE" at bounding box center [233, 329] width 59 height 12
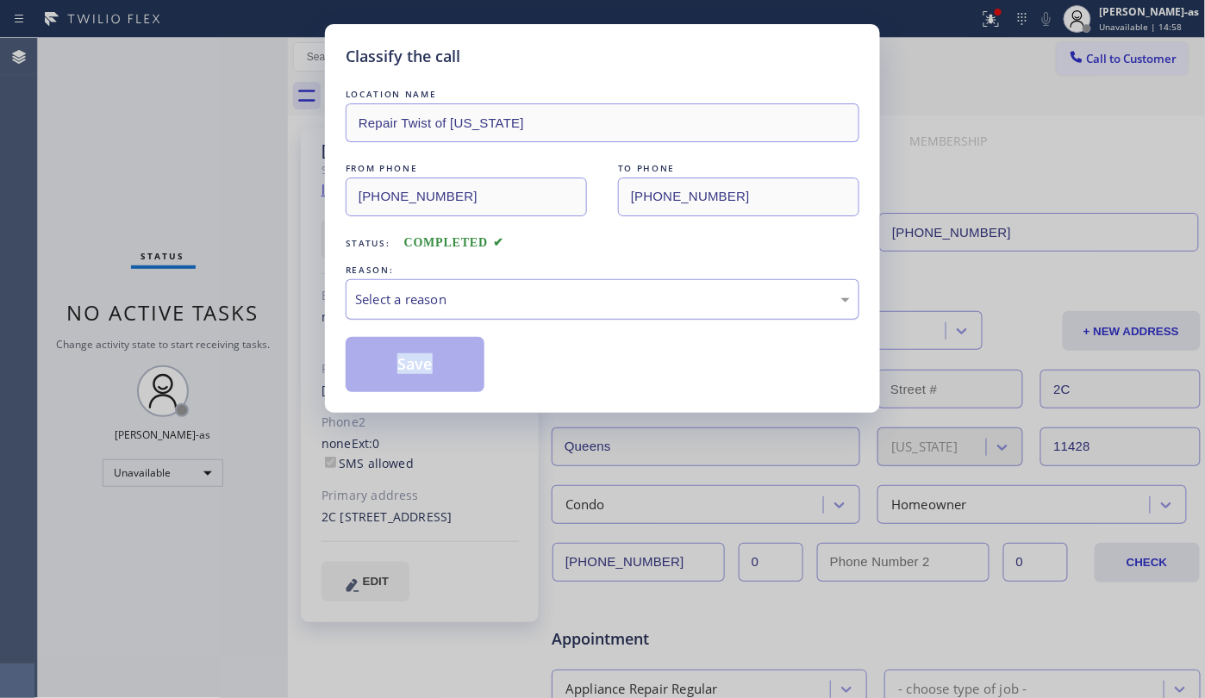
click at [528, 309] on div "Select a reason" at bounding box center [602, 300] width 495 height 20
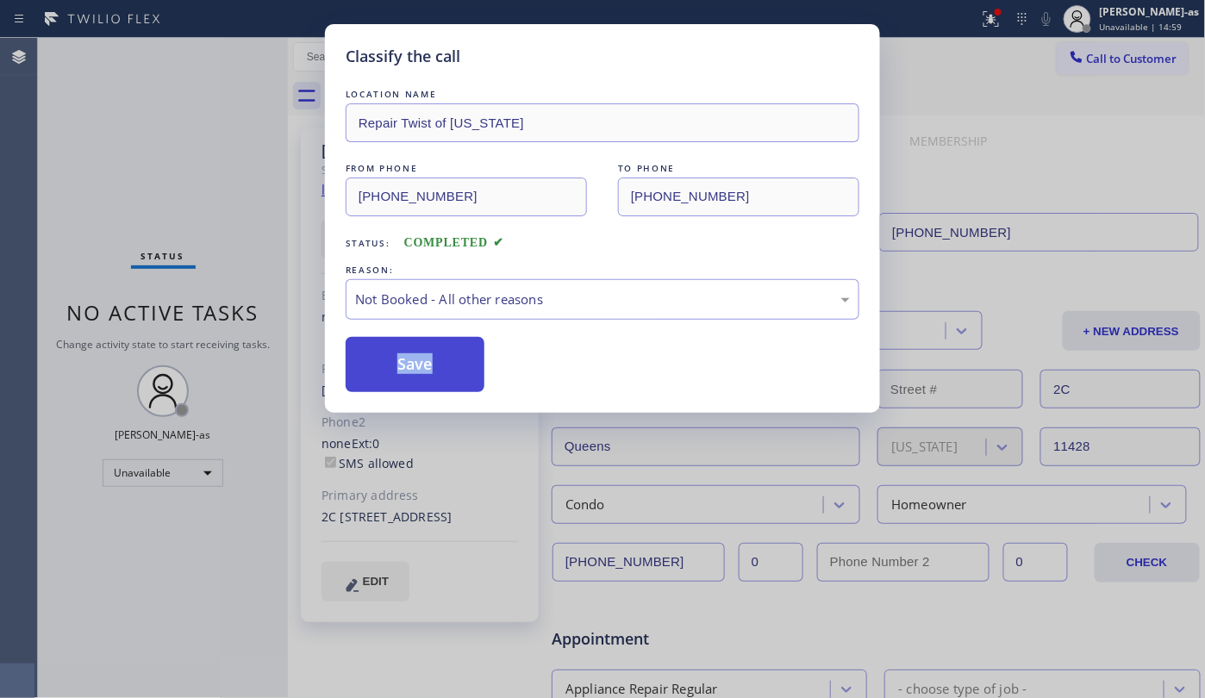
click at [429, 373] on button "Save" at bounding box center [415, 364] width 139 height 55
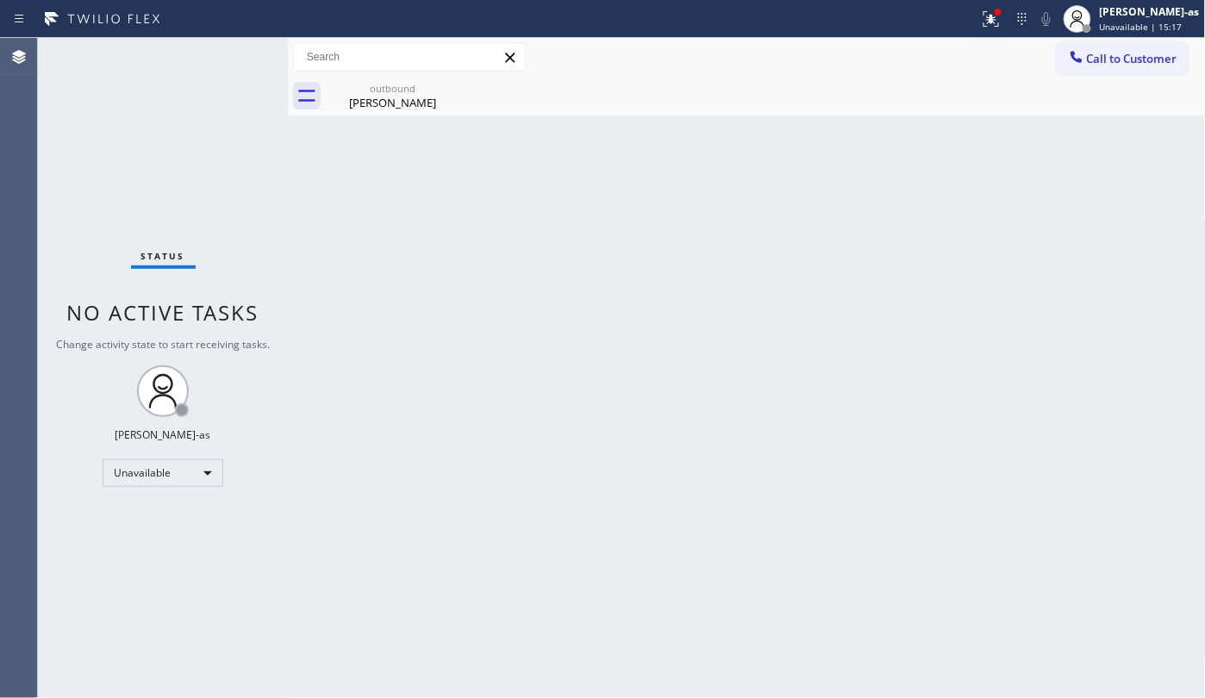
click at [280, 155] on div "Status No active tasks Change activity state to start receiving tasks. [PERSON_…" at bounding box center [163, 368] width 250 height 660
click at [1083, 72] on button "Call to Customer" at bounding box center [1123, 58] width 132 height 33
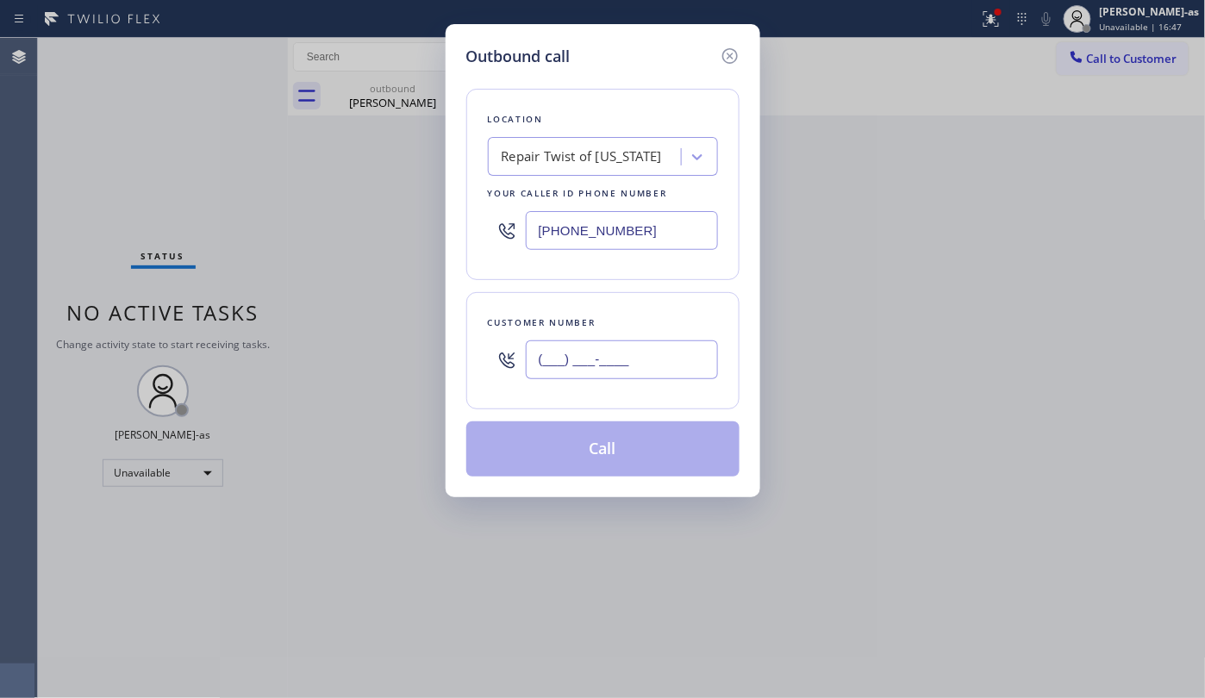
click at [648, 359] on input "(___) ___-____" at bounding box center [622, 360] width 192 height 39
paste input "310) 398-2902"
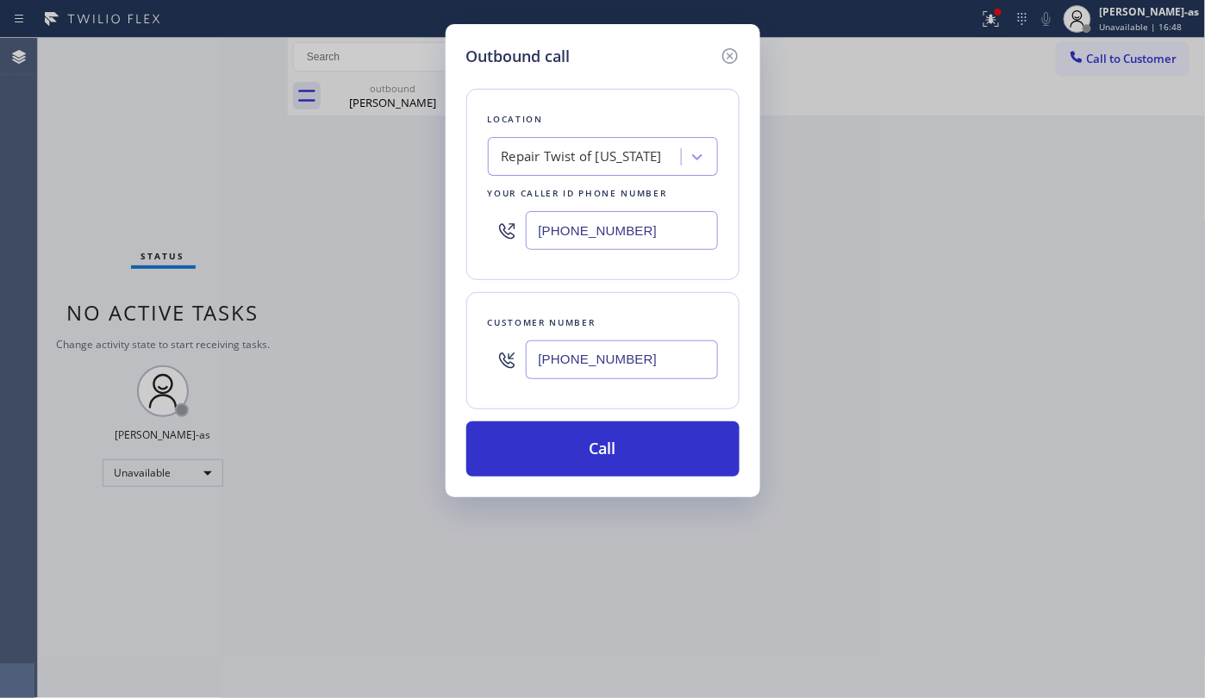
type input "[PHONE_NUMBER]"
click at [197, 238] on div "Outbound call Location Repair Twist of [US_STATE] Your caller id phone number […" at bounding box center [602, 349] width 1205 height 698
click at [622, 152] on div "Repair Twist of [US_STATE]" at bounding box center [582, 157] width 160 height 20
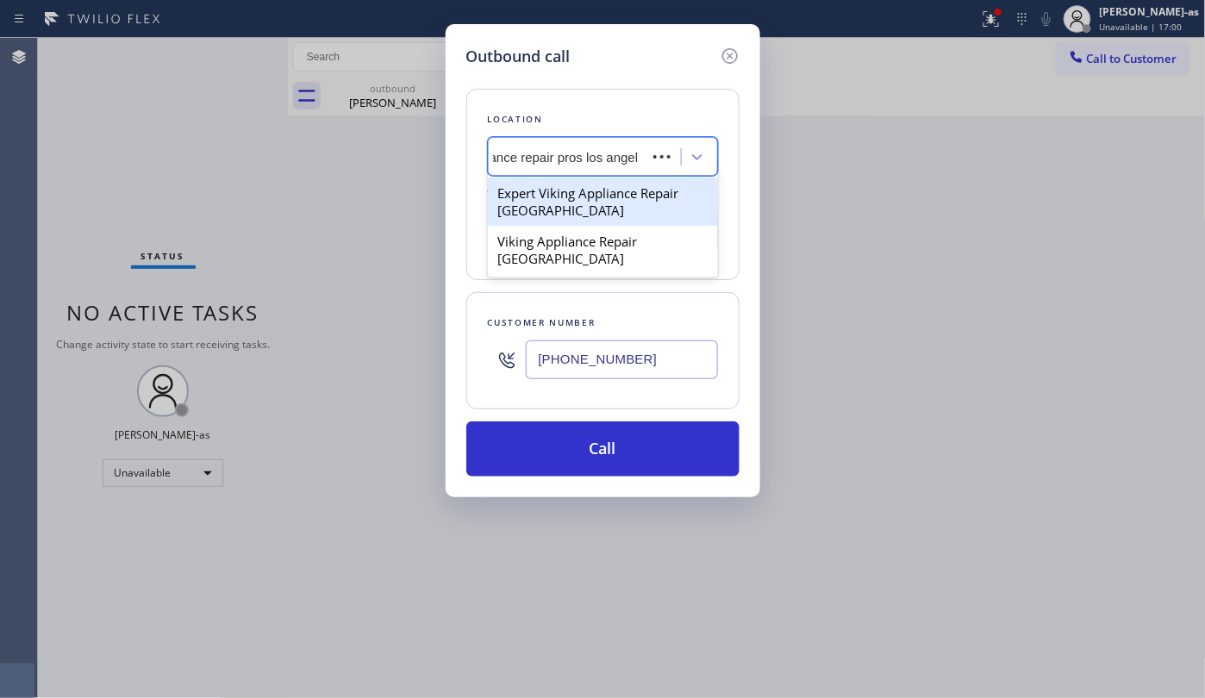
type input "Viking Appliance repair pros [GEOGRAPHIC_DATA]"
click at [602, 197] on div "Viking Appliance Repair Pros [GEOGRAPHIC_DATA]" at bounding box center [603, 202] width 230 height 48
type input "[PHONE_NUMBER]"
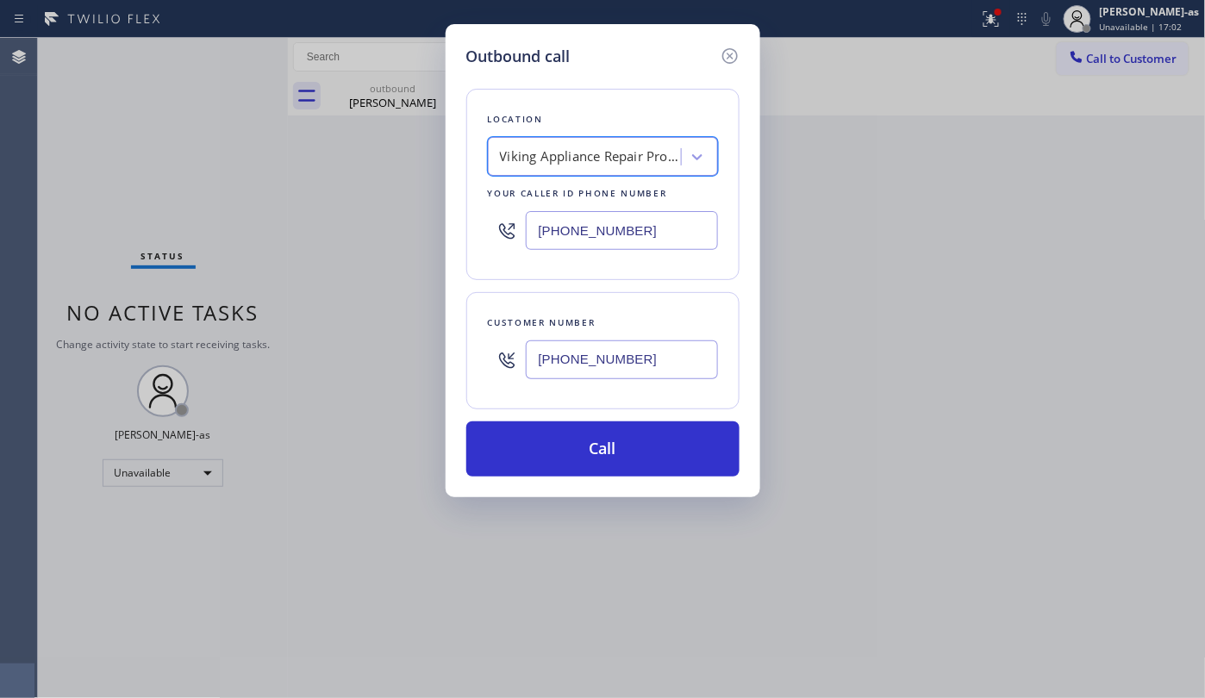
scroll to position [0, 1]
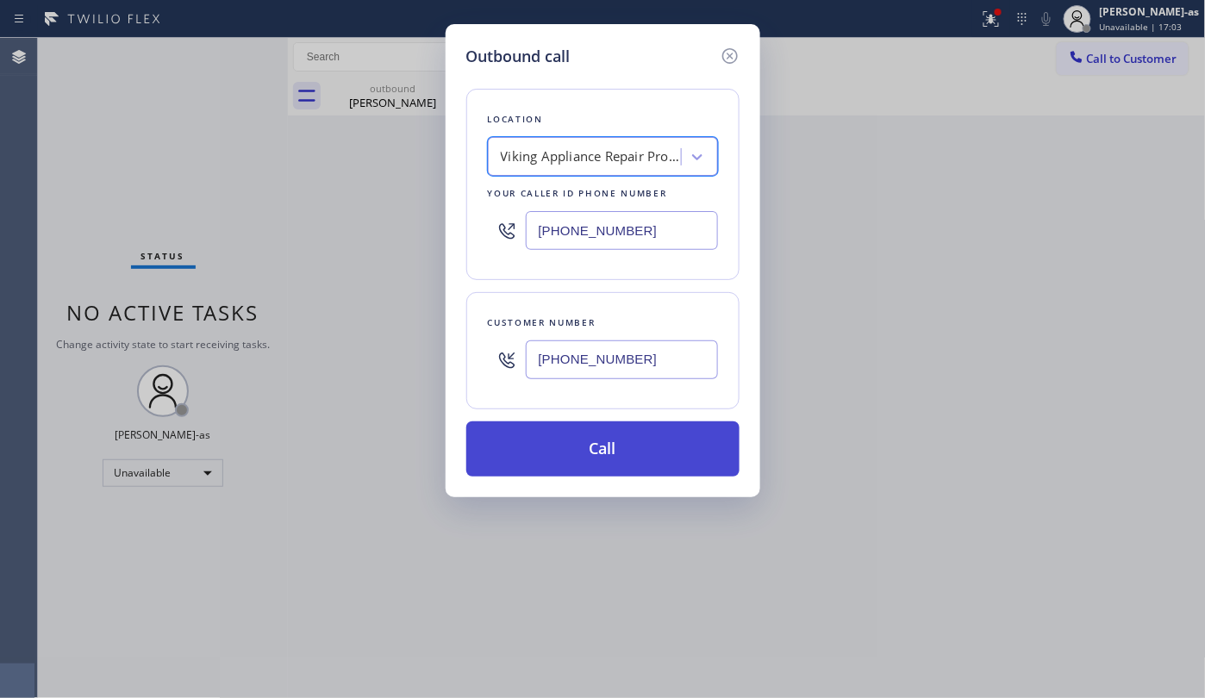
click at [662, 443] on button "Call" at bounding box center [602, 449] width 273 height 55
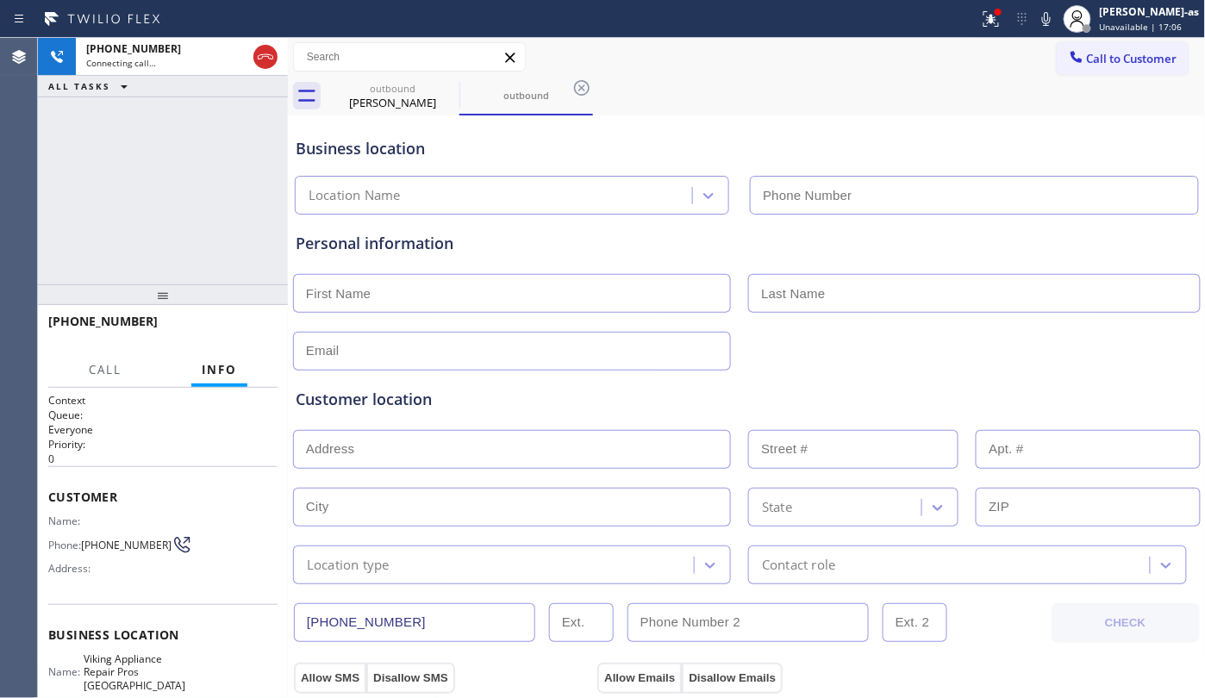
type input "[PHONE_NUMBER]"
click at [91, 153] on div "[PHONE_NUMBER] Connecting call… ALL TASKS ALL TASKS ACTIVE TASKS TASKS IN WRAP …" at bounding box center [163, 161] width 250 height 247
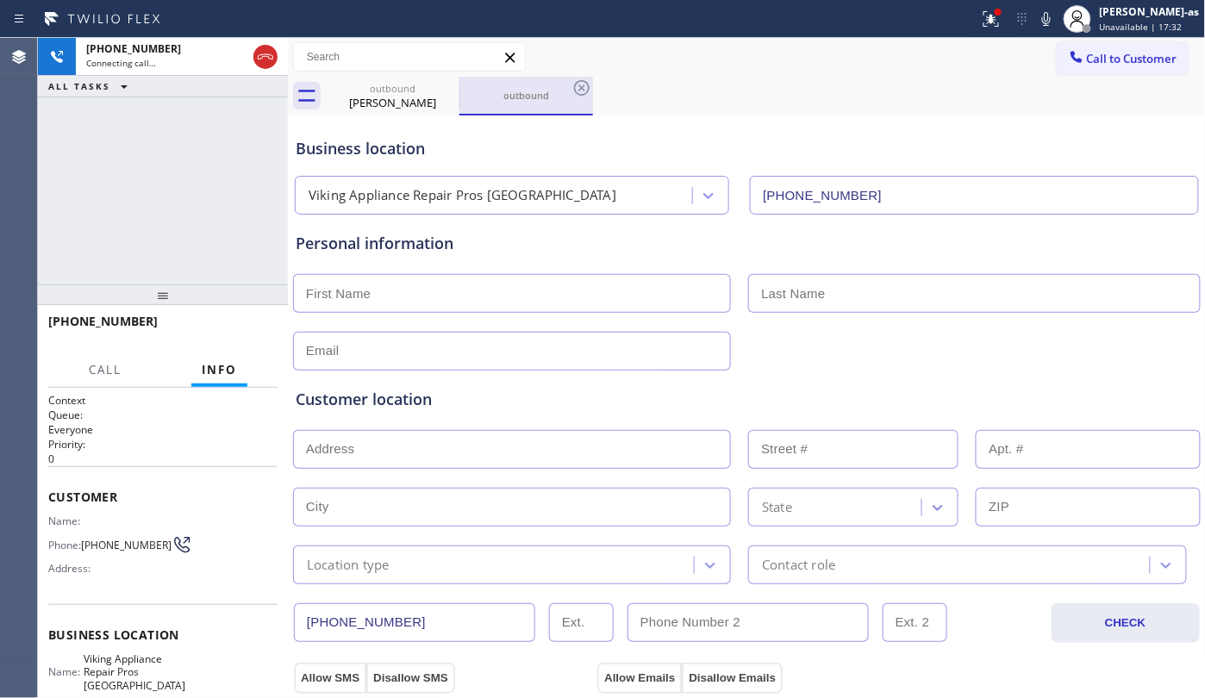
click at [504, 84] on div "outbound" at bounding box center [526, 95] width 130 height 37
click at [152, 195] on div "[PHONE_NUMBER] Connecting call… ALL TASKS ALL TASKS ACTIVE TASKS TASKS IN WRAP …" at bounding box center [163, 161] width 250 height 247
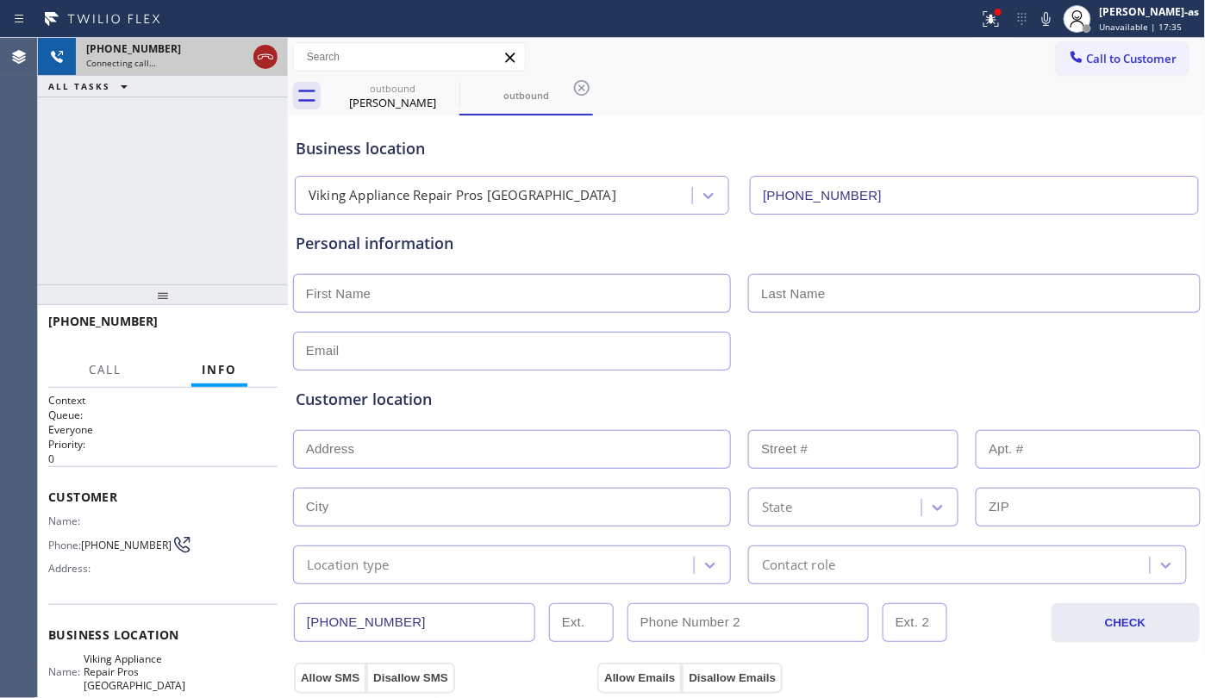
click at [274, 59] on icon at bounding box center [265, 57] width 21 height 21
click at [386, 102] on div "[PERSON_NAME]" at bounding box center [393, 103] width 130 height 16
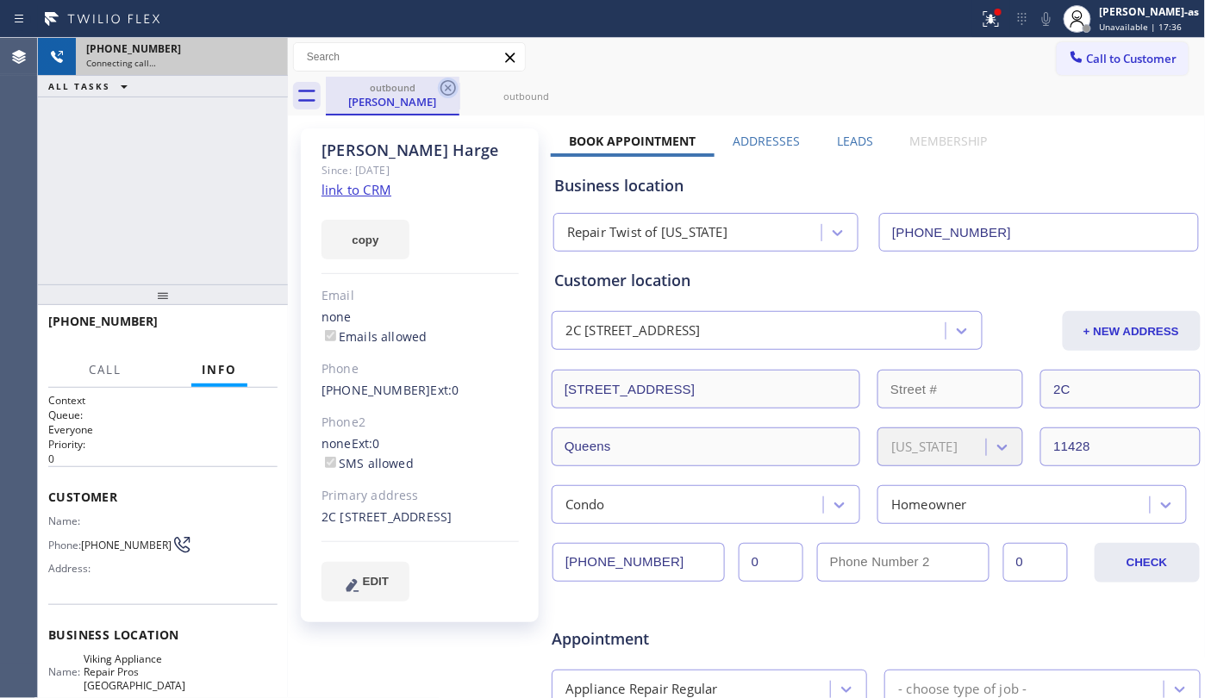
click at [446, 91] on icon at bounding box center [449, 88] width 16 height 16
click at [0, 0] on icon at bounding box center [0, 0] width 0 height 0
click at [446, 91] on div "outbound [PERSON_NAME] outbound" at bounding box center [766, 96] width 880 height 39
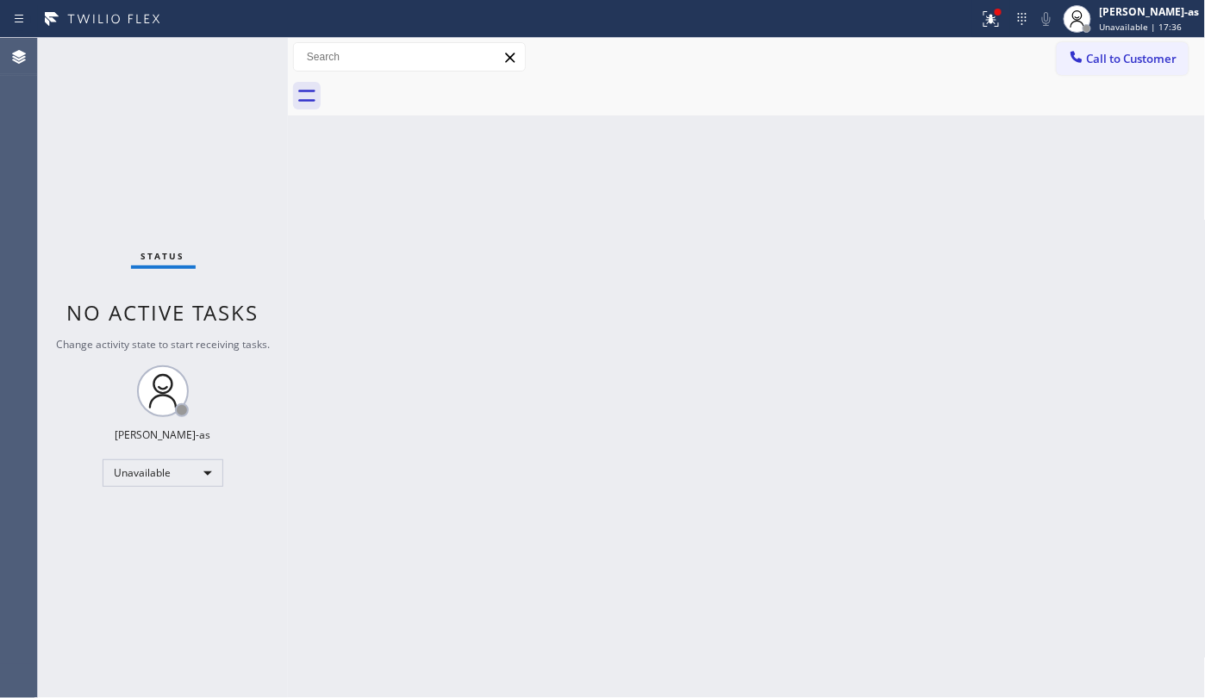
click at [446, 91] on div at bounding box center [766, 96] width 880 height 39
click at [1160, 59] on span "Call to Customer" at bounding box center [1132, 59] width 91 height 16
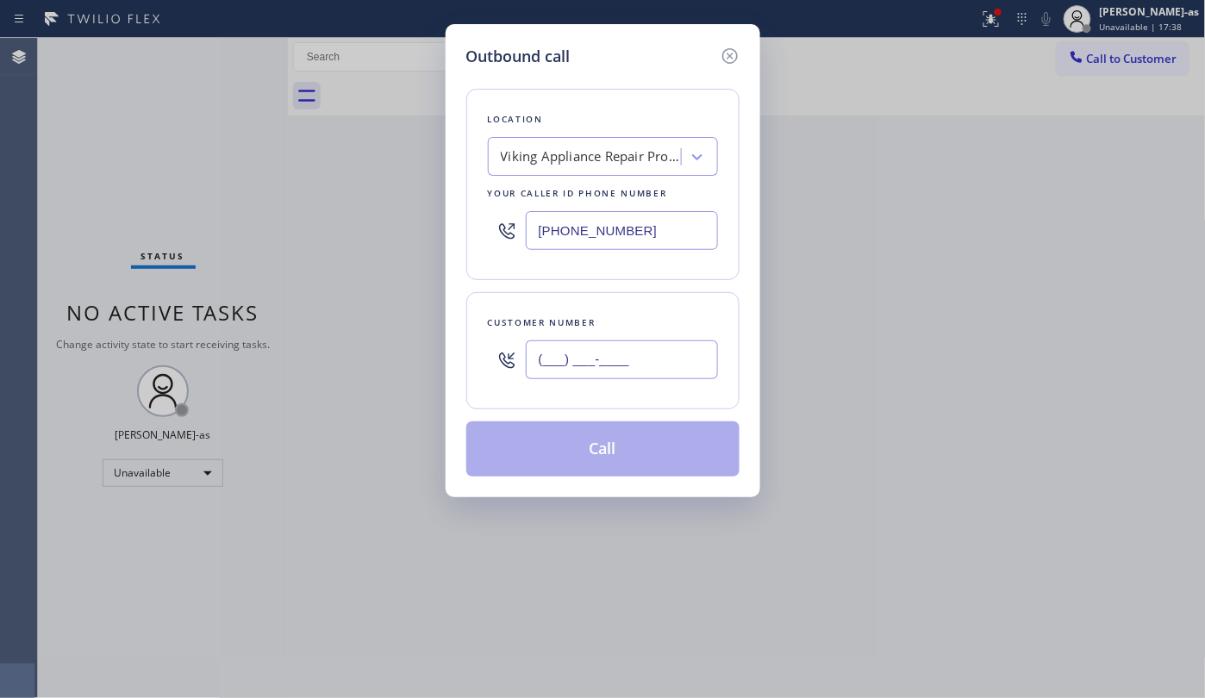
click at [605, 362] on input "(___) ___-____" at bounding box center [622, 360] width 192 height 39
paste input "402) 212-3136"
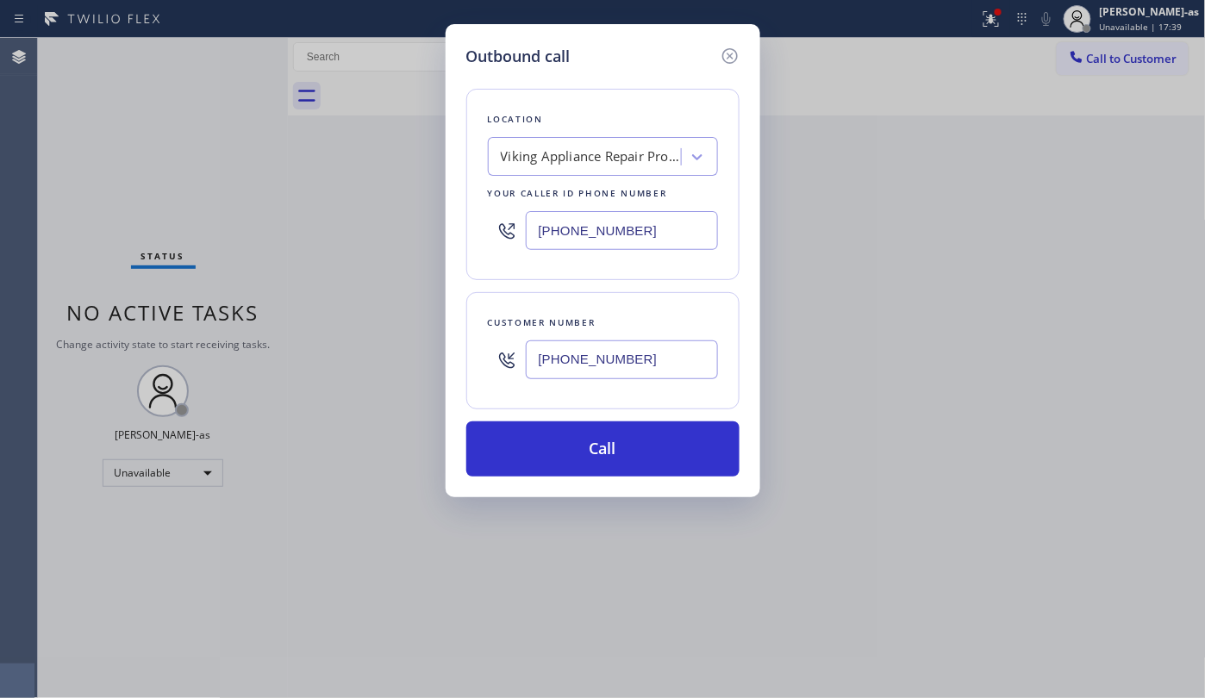
type input "[PHONE_NUMBER]"
click at [576, 134] on div "Location Viking Appliance Repair Pros [GEOGRAPHIC_DATA] Your caller id phone nu…" at bounding box center [602, 184] width 273 height 191
click at [612, 150] on div "Viking Appliance Repair Pros [GEOGRAPHIC_DATA]" at bounding box center [591, 157] width 181 height 20
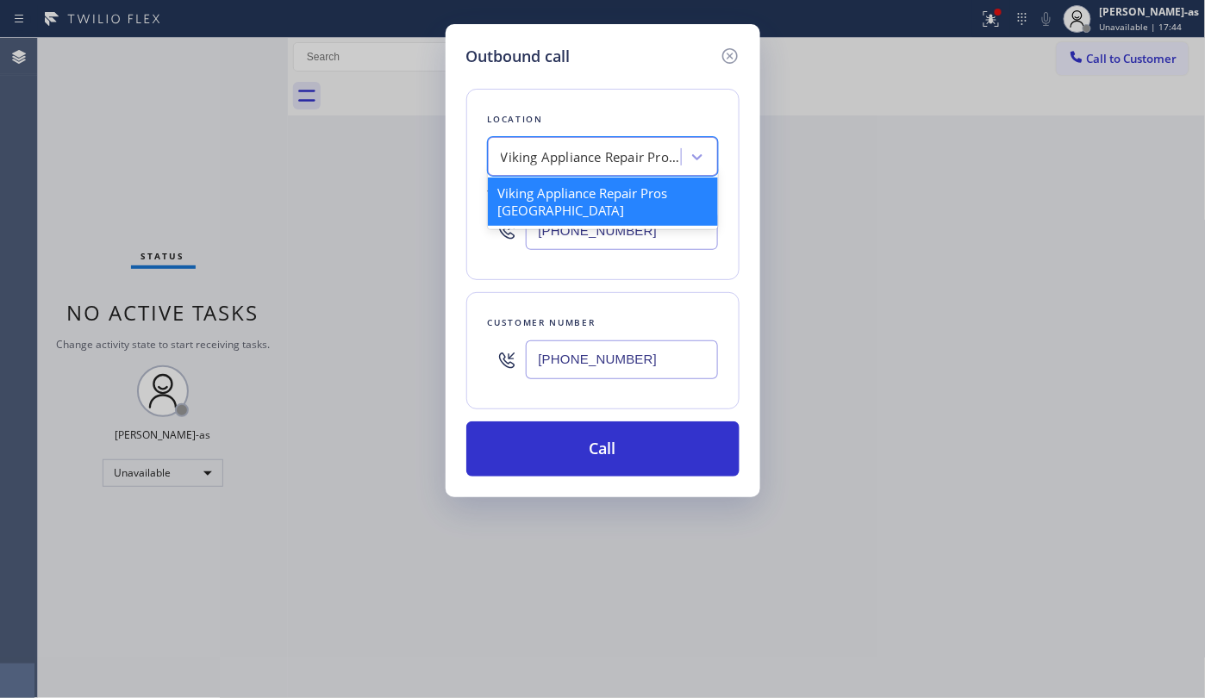
paste input "Oasis Plumbers [GEOGRAPHIC_DATA][PERSON_NAME]"
type input "Oasis Plumbers [GEOGRAPHIC_DATA][PERSON_NAME]"
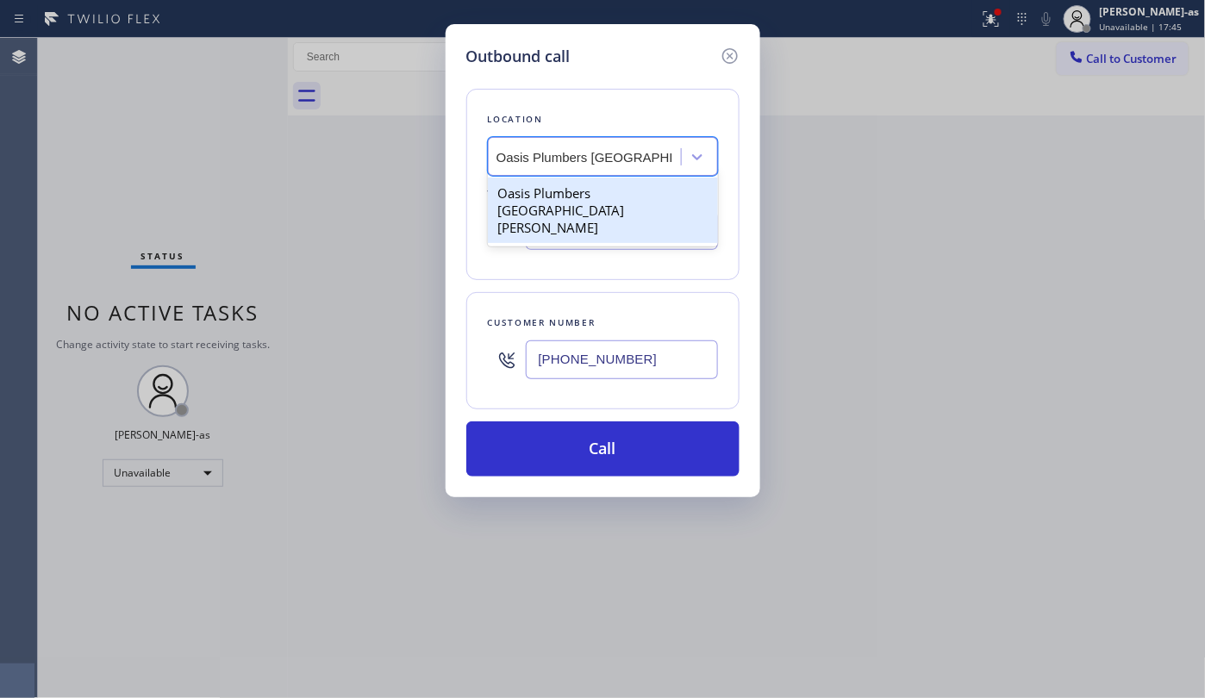
click at [597, 184] on div "Oasis Plumbers [GEOGRAPHIC_DATA][PERSON_NAME]" at bounding box center [603, 211] width 230 height 66
type input "[PHONE_NUMBER]"
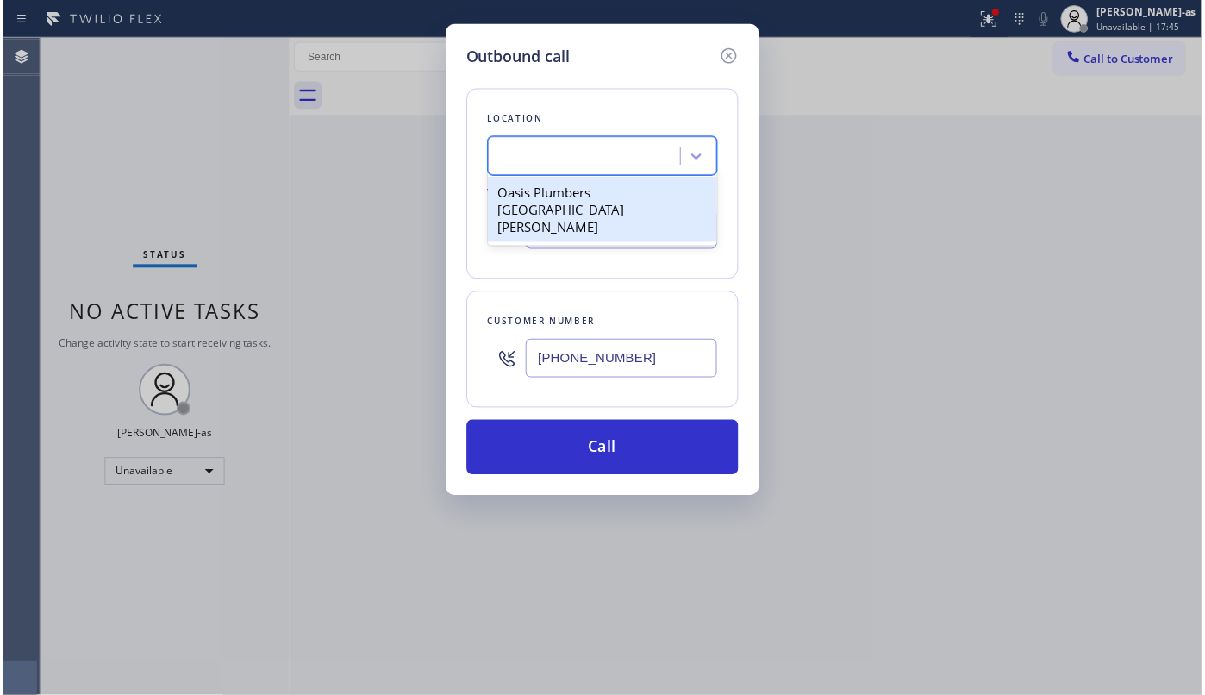
scroll to position [0, 1]
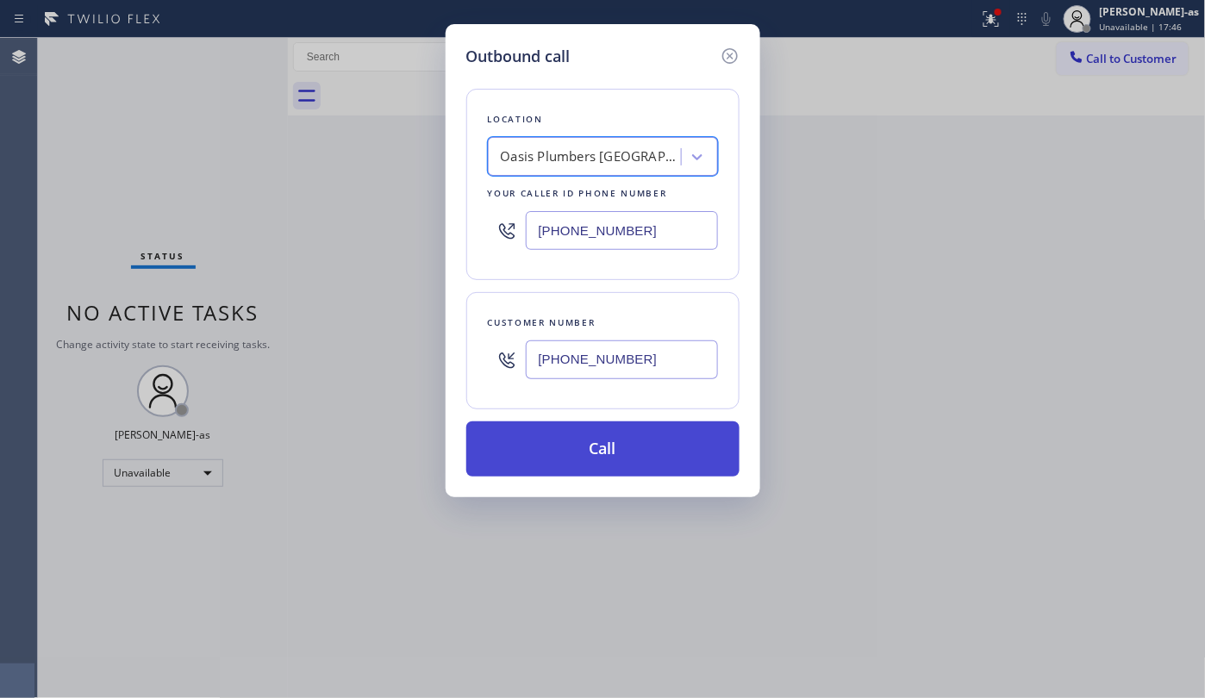
click at [664, 449] on button "Call" at bounding box center [602, 449] width 273 height 55
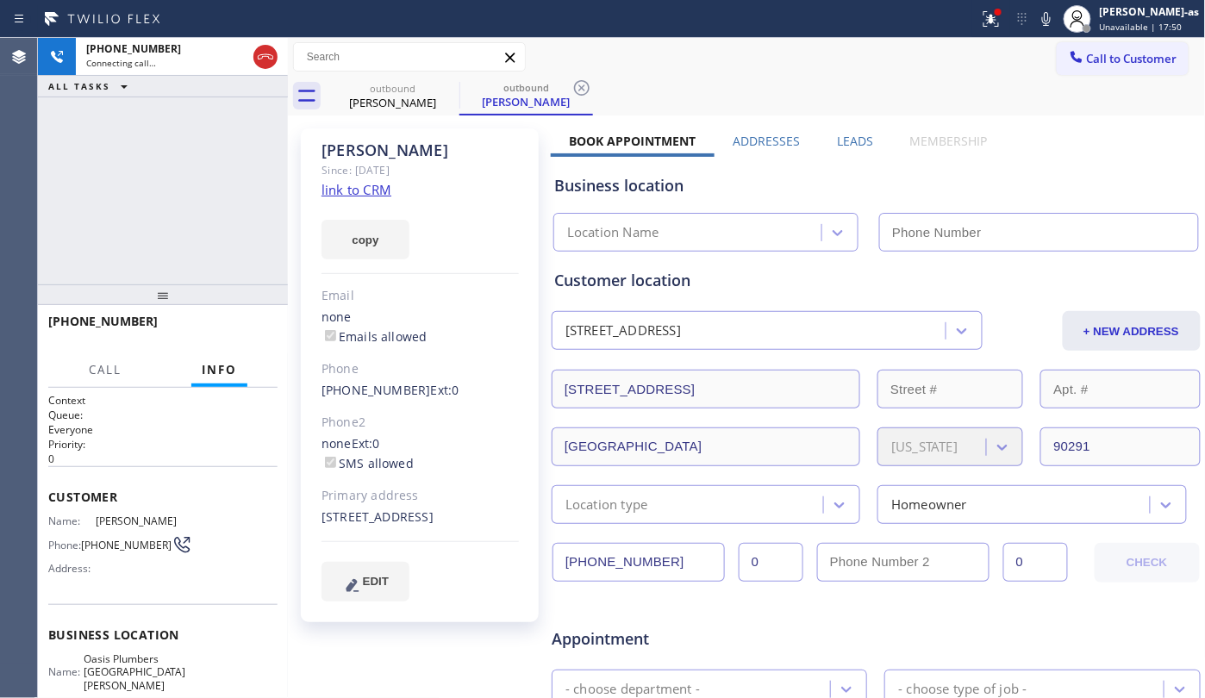
type input "[PHONE_NUMBER]"
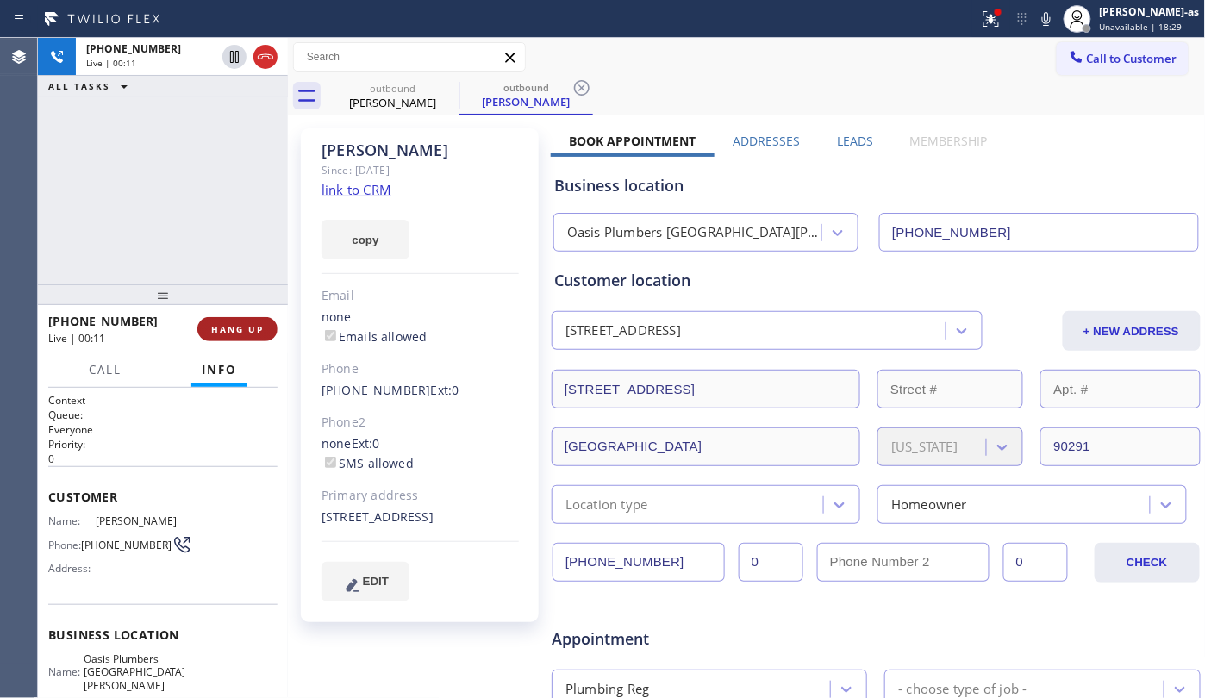
click at [253, 326] on span "HANG UP" at bounding box center [237, 329] width 53 height 12
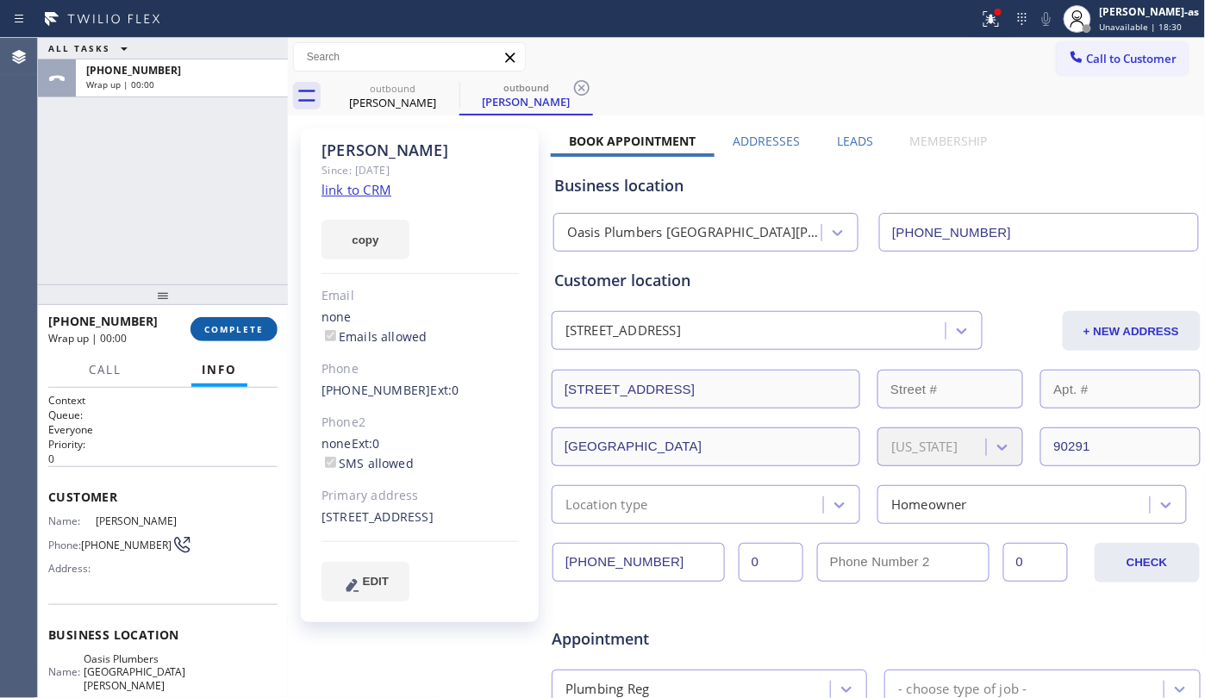
click at [253, 326] on span "COMPLETE" at bounding box center [233, 329] width 59 height 12
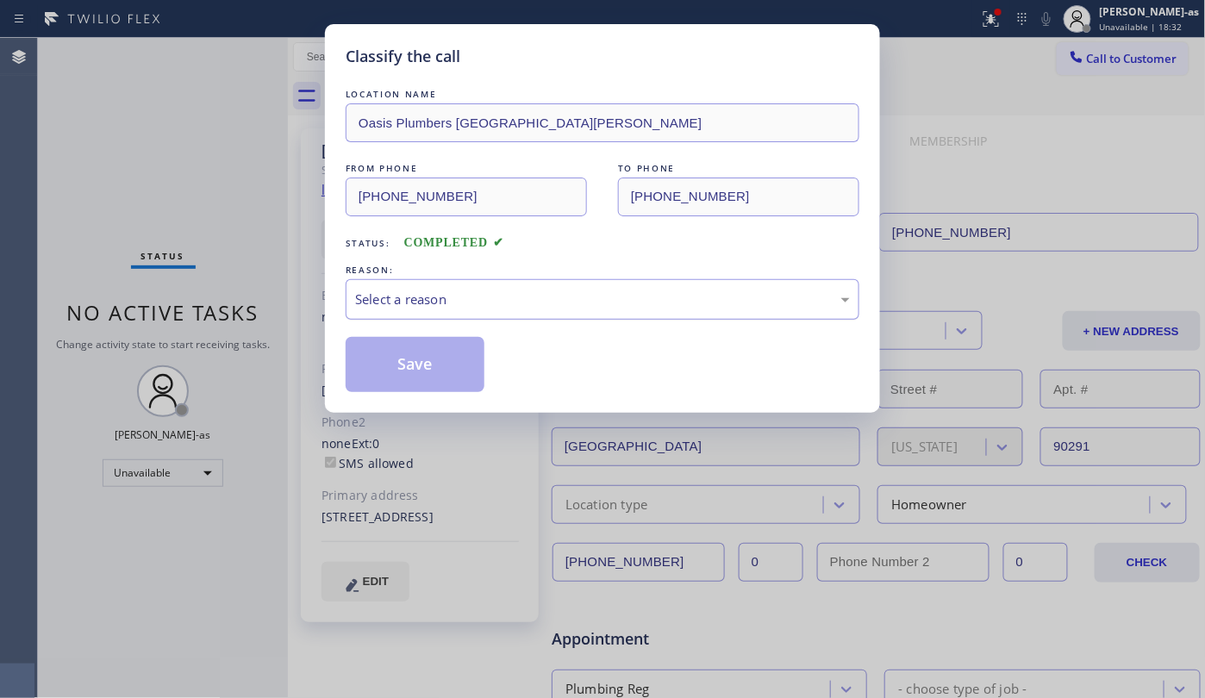
click at [505, 298] on div "Select a reason" at bounding box center [602, 300] width 495 height 20
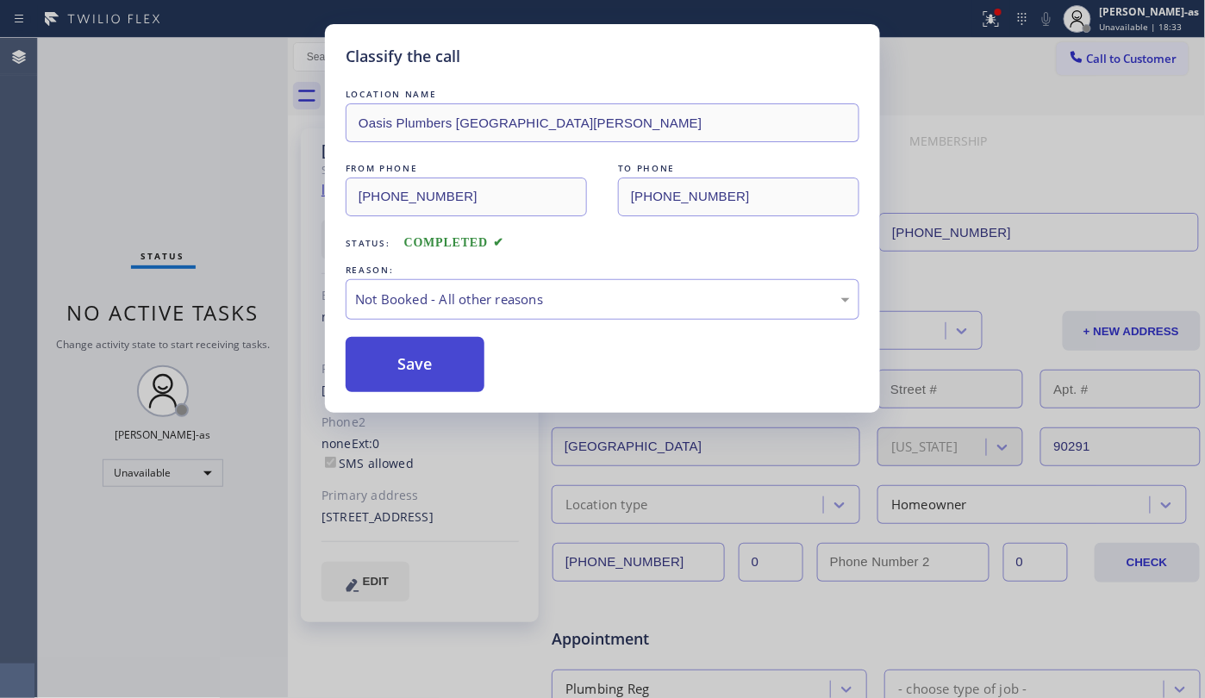
click at [428, 364] on button "Save" at bounding box center [415, 364] width 139 height 55
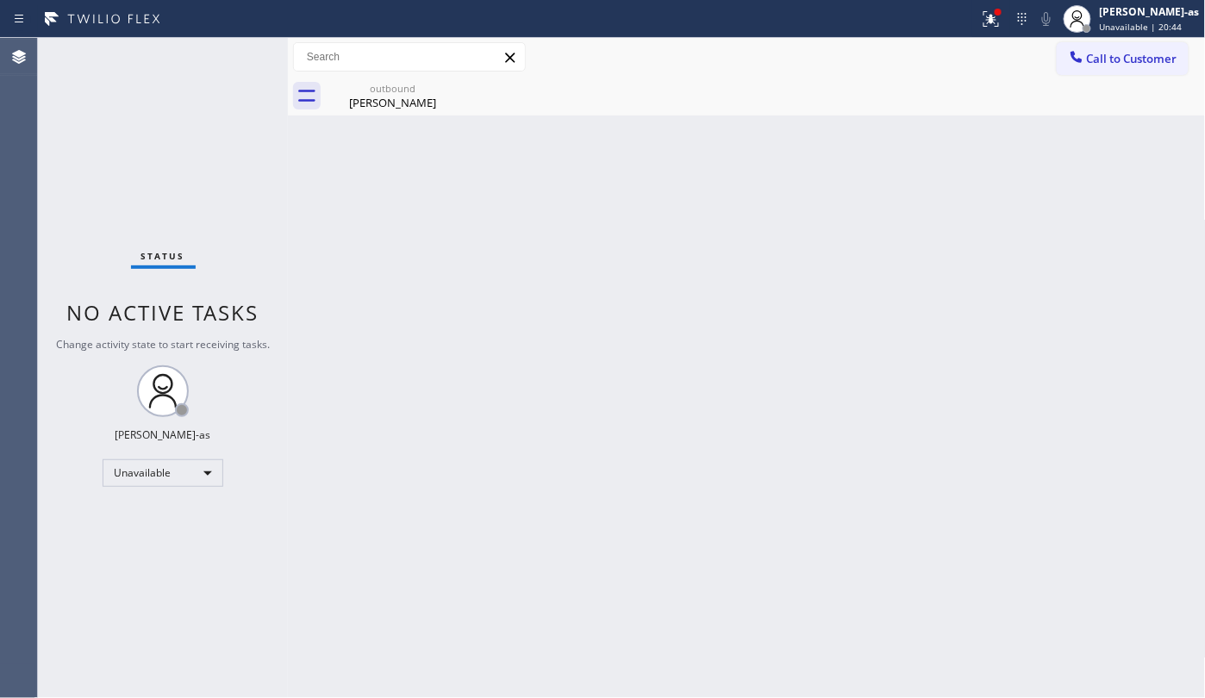
click at [440, 317] on div "Back to Dashboard Change Sender ID Customers Technicians Select a contact Outbo…" at bounding box center [747, 368] width 918 height 660
click at [366, 91] on div "outbound" at bounding box center [393, 88] width 130 height 13
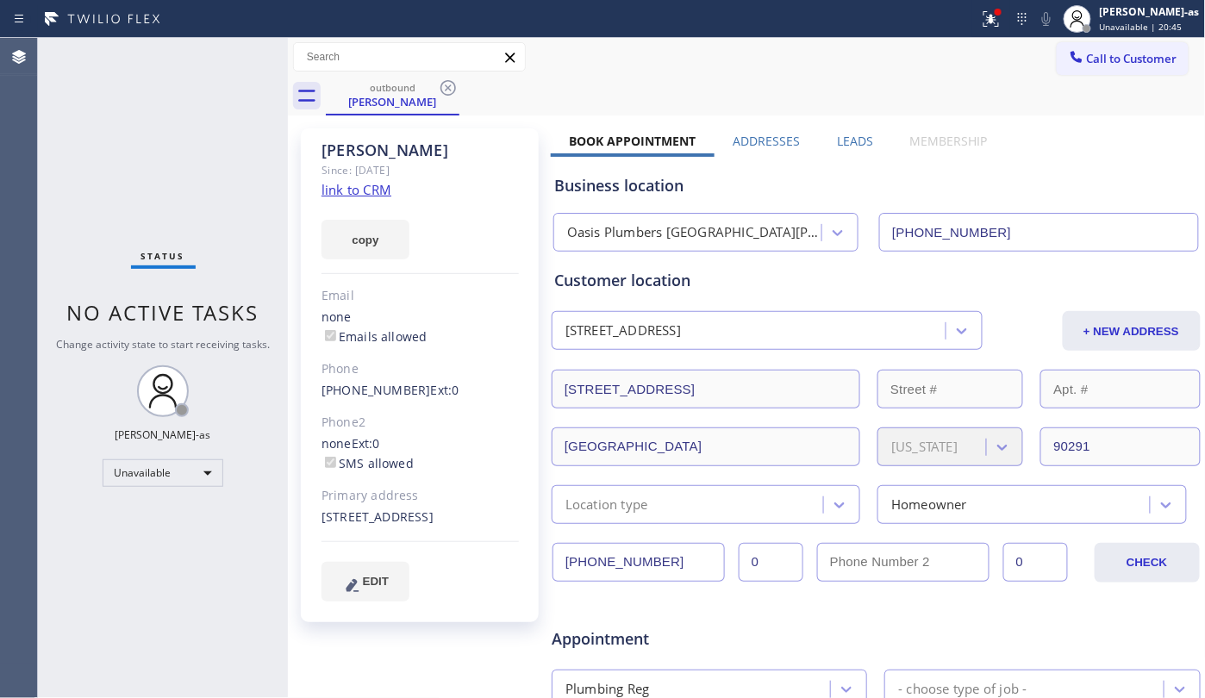
click at [445, 84] on icon at bounding box center [448, 88] width 21 height 21
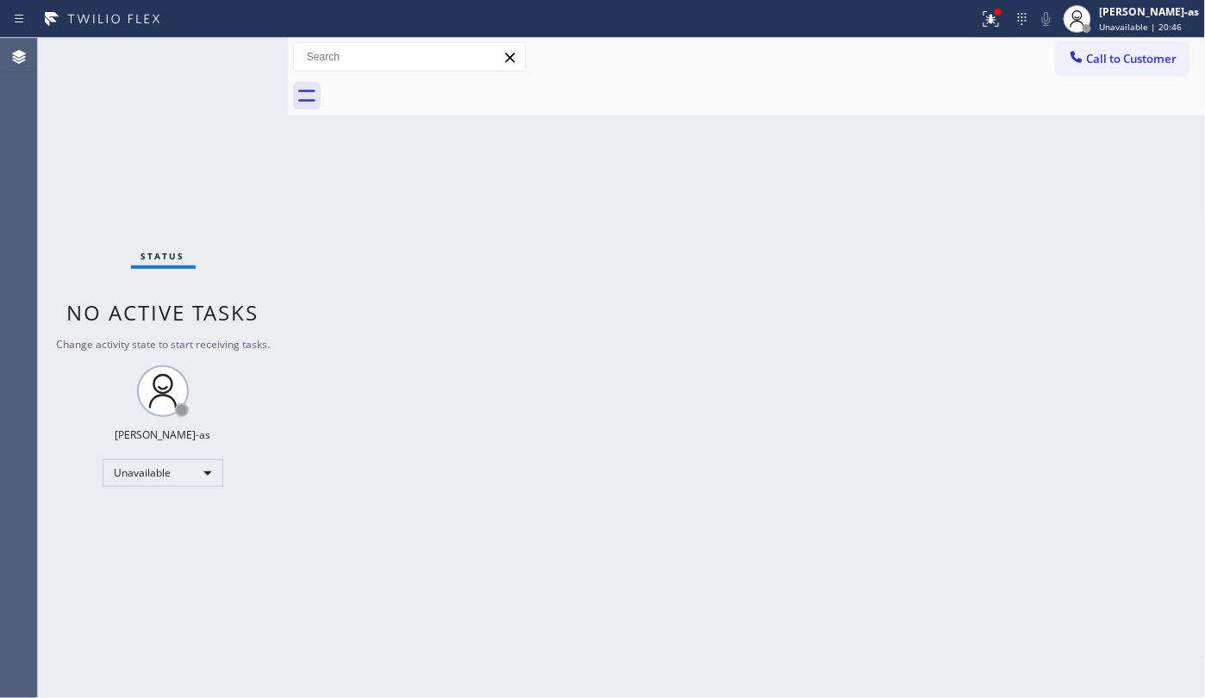
drag, startPoint x: 474, startPoint y: 226, endPoint x: 381, endPoint y: 33, distance: 214.4
click at [476, 226] on div "Back to Dashboard Change Sender ID Customers Technicians Select a contact Outbo…" at bounding box center [747, 368] width 918 height 660
click at [1080, 59] on icon at bounding box center [1076, 56] width 11 height 11
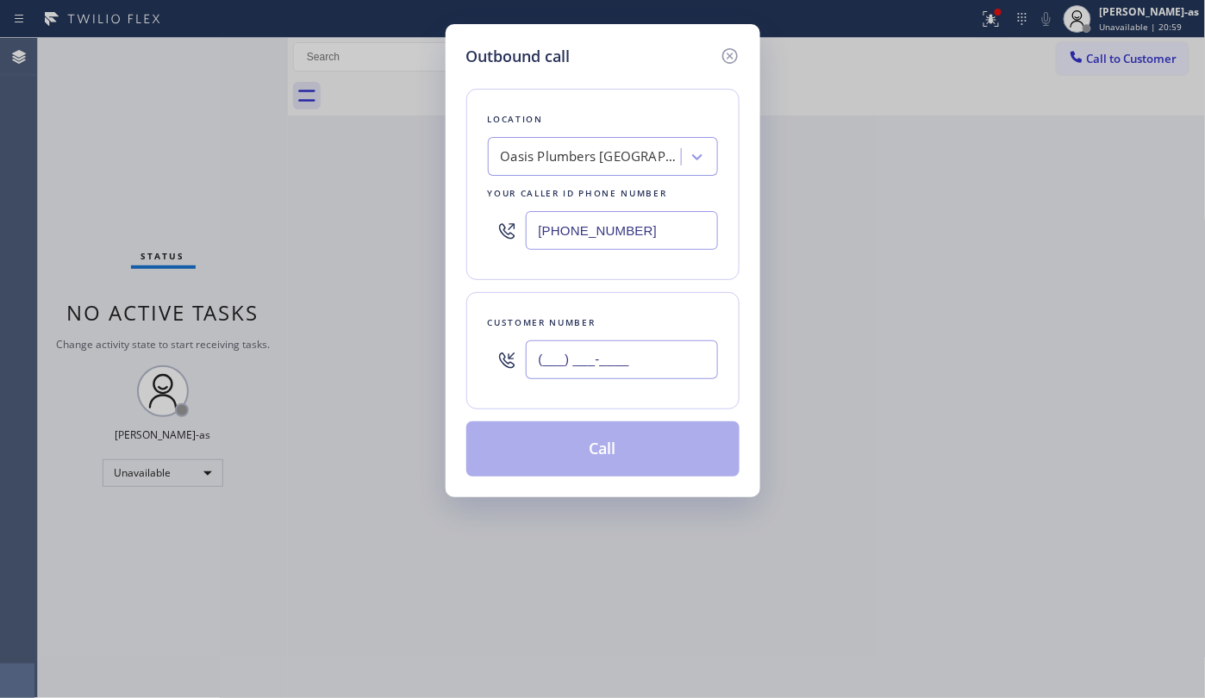
click at [635, 363] on input "(___) ___-____" at bounding box center [622, 360] width 192 height 39
paste input "714) 401-6900"
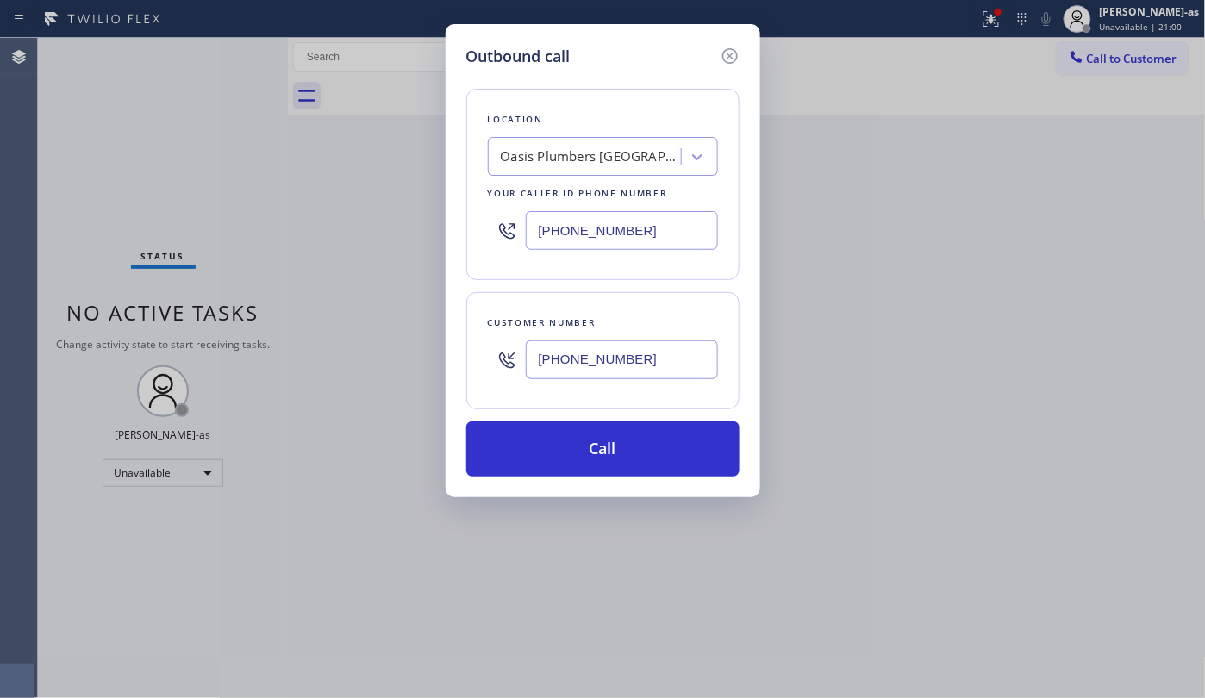
type input "[PHONE_NUMBER]"
click at [602, 153] on div "Oasis Plumbers [GEOGRAPHIC_DATA][PERSON_NAME]" at bounding box center [591, 157] width 181 height 20
type input "5 Star Appliance Repair"
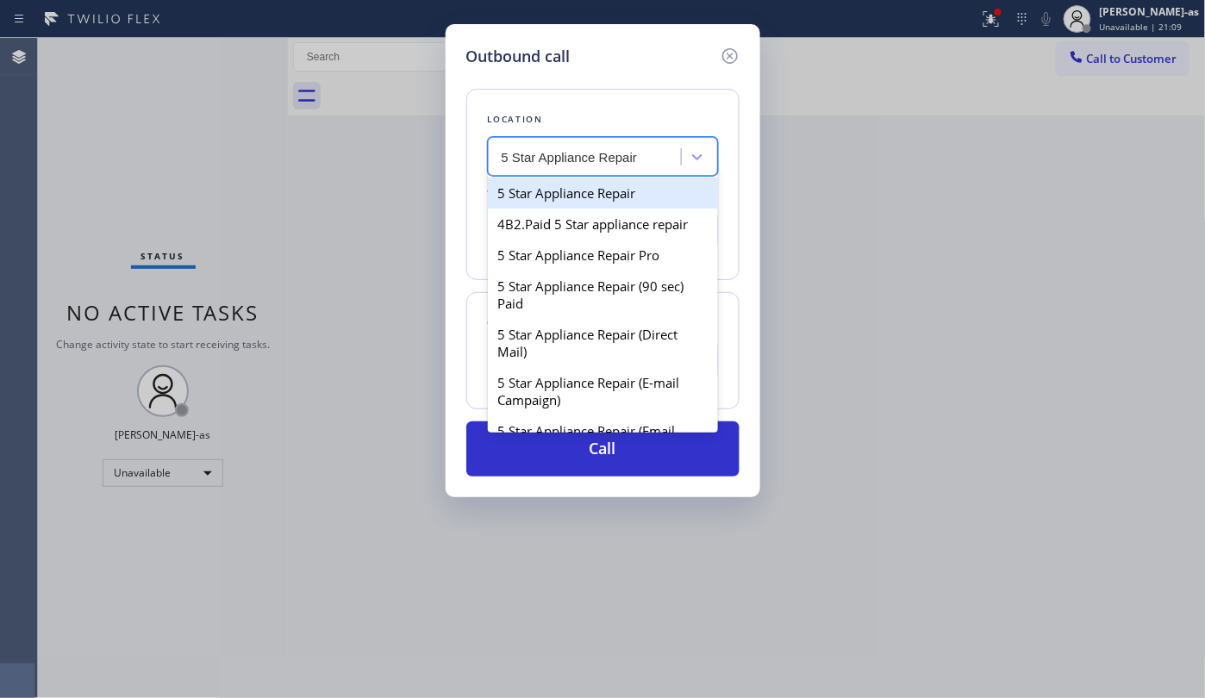
click at [571, 200] on div "5 Star Appliance Repair" at bounding box center [603, 193] width 230 height 31
type input "[PHONE_NUMBER]"
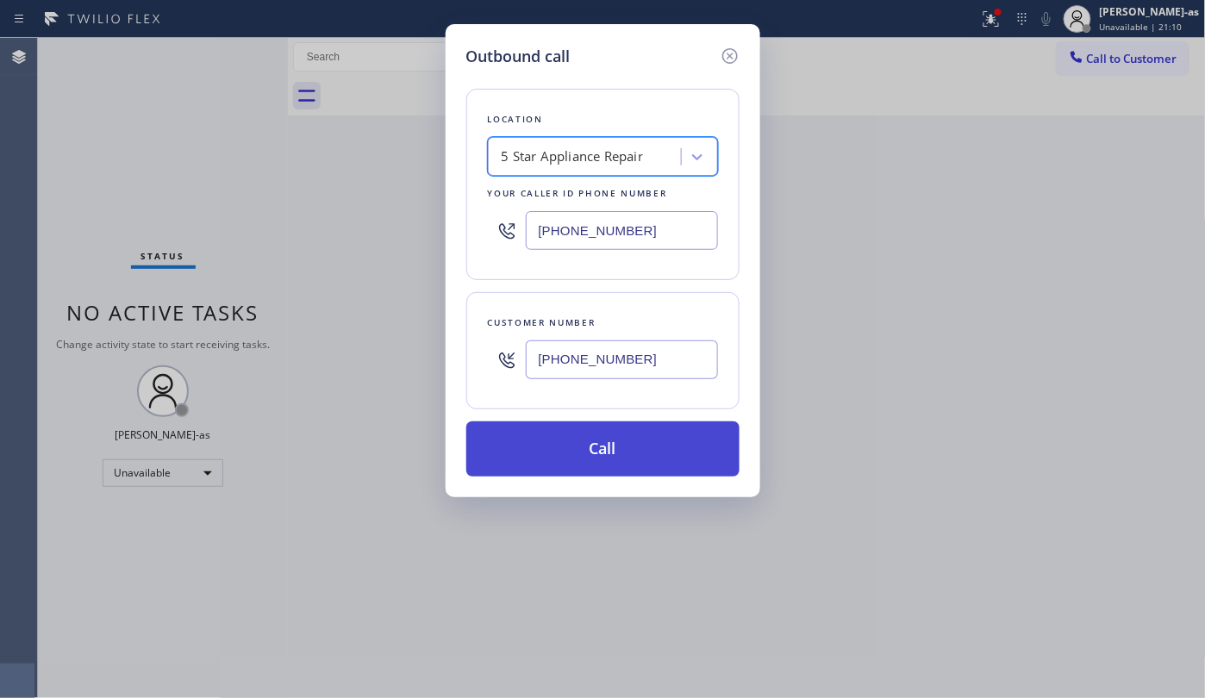
click at [665, 443] on button "Call" at bounding box center [602, 449] width 273 height 55
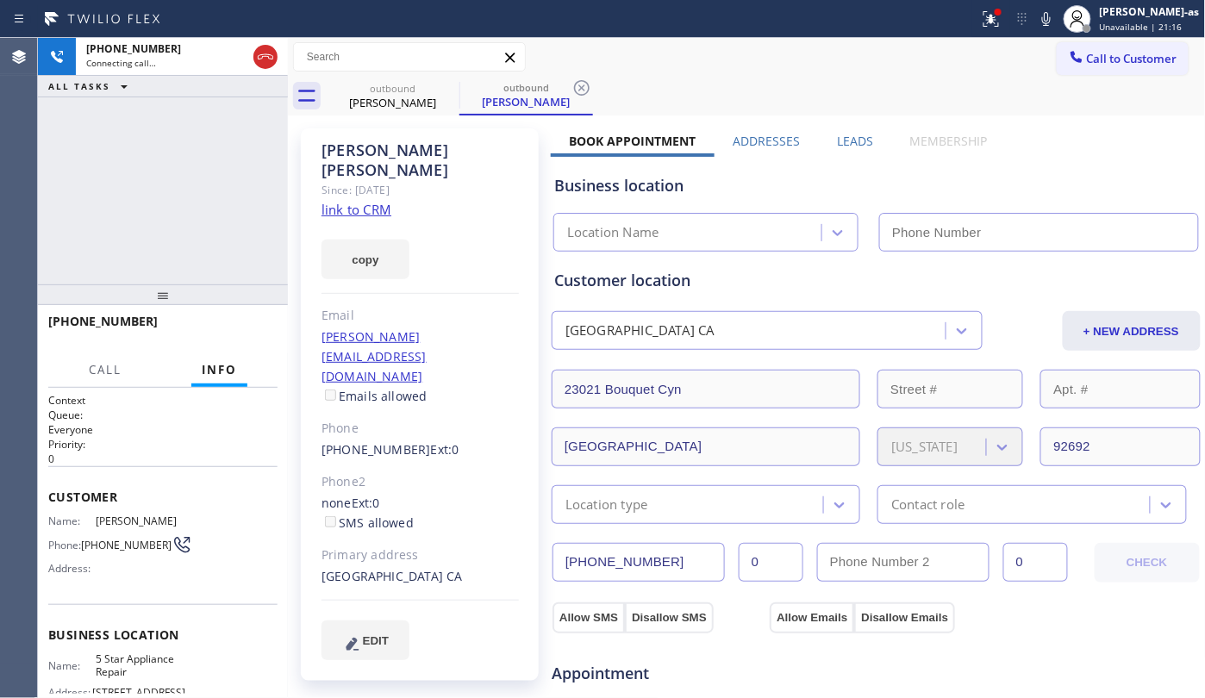
type input "[PHONE_NUMBER]"
click at [121, 200] on div "[PHONE_NUMBER] Live | 00:02 ALL TASKS ALL TASKS ACTIVE TASKS TASKS IN WRAP UP" at bounding box center [163, 161] width 250 height 247
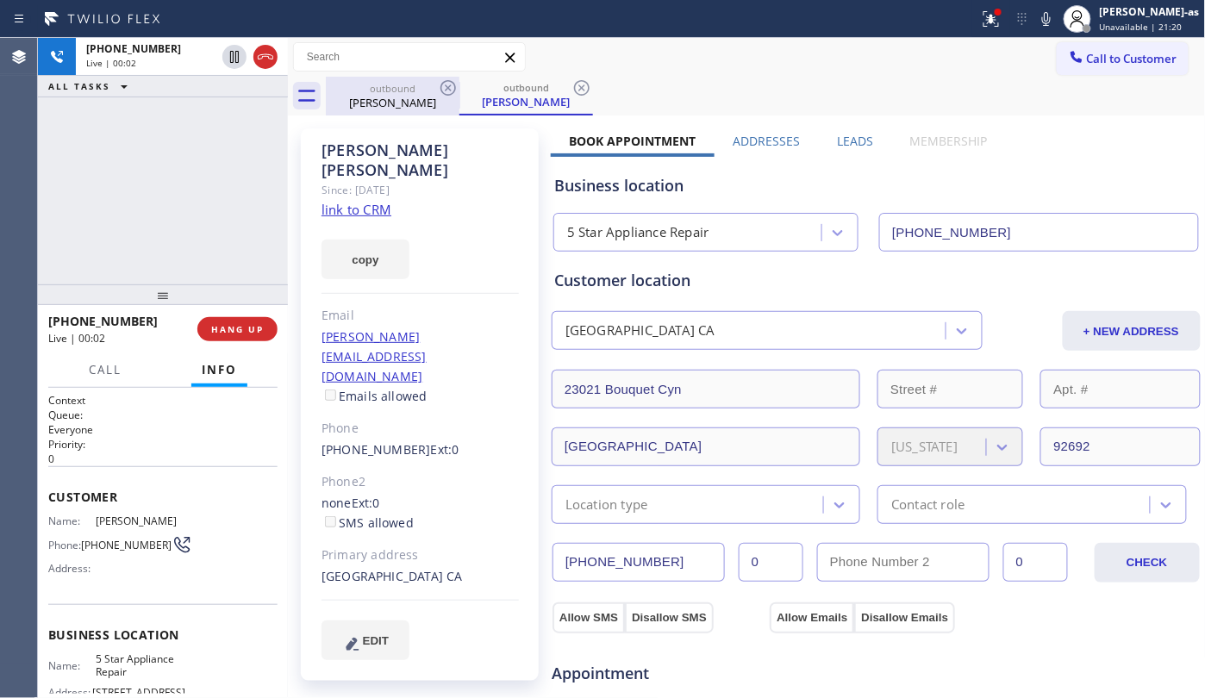
click at [407, 84] on div "outbound" at bounding box center [393, 88] width 130 height 13
click at [441, 84] on icon at bounding box center [448, 88] width 21 height 21
drag, startPoint x: 166, startPoint y: 217, endPoint x: 176, endPoint y: 207, distance: 14.6
click at [166, 216] on div "[PHONE_NUMBER] Live | 00:03 ALL TASKS ALL TASKS ACTIVE TASKS TASKS IN WRAP UP" at bounding box center [163, 161] width 250 height 247
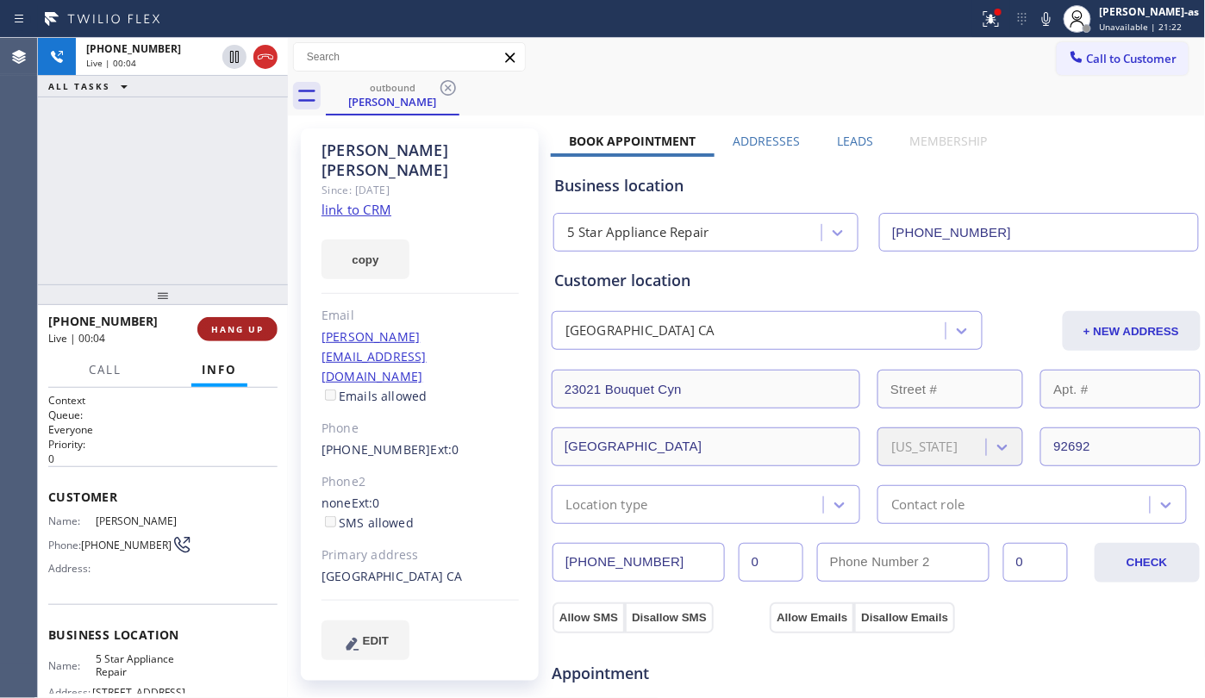
click at [253, 318] on button "HANG UP" at bounding box center [237, 329] width 80 height 24
click at [180, 195] on div "[PHONE_NUMBER] Live | 00:04 ALL TASKS ALL TASKS ACTIVE TASKS TASKS IN WRAP UP" at bounding box center [163, 161] width 250 height 247
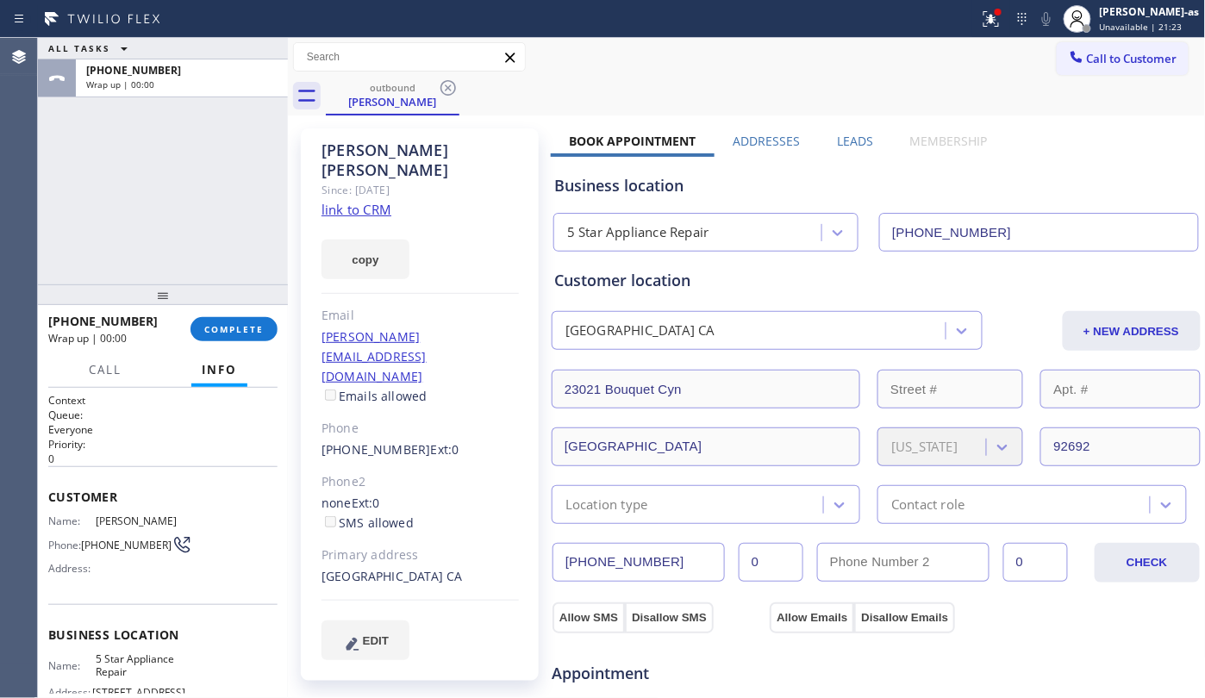
click at [216, 300] on div at bounding box center [163, 294] width 250 height 21
click at [214, 314] on div "[PHONE_NUMBER] Wrap up | 00:00 COMPLETE" at bounding box center [162, 329] width 229 height 45
click at [232, 226] on div "ALL TASKS ALL TASKS ACTIVE TASKS TASKS IN WRAP UP [PHONE_NUMBER] Wrap up | 00:00" at bounding box center [163, 161] width 250 height 247
click at [245, 333] on span "COMPLETE" at bounding box center [233, 329] width 59 height 12
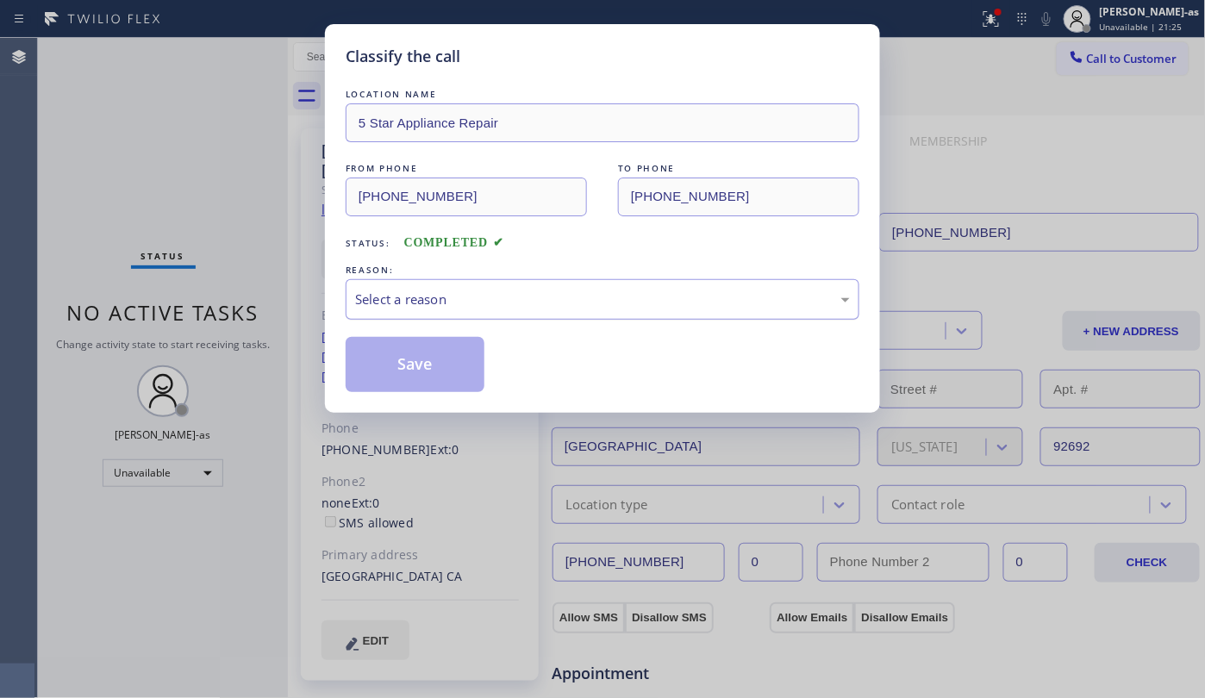
click at [455, 300] on div "Select a reason" at bounding box center [602, 300] width 495 height 20
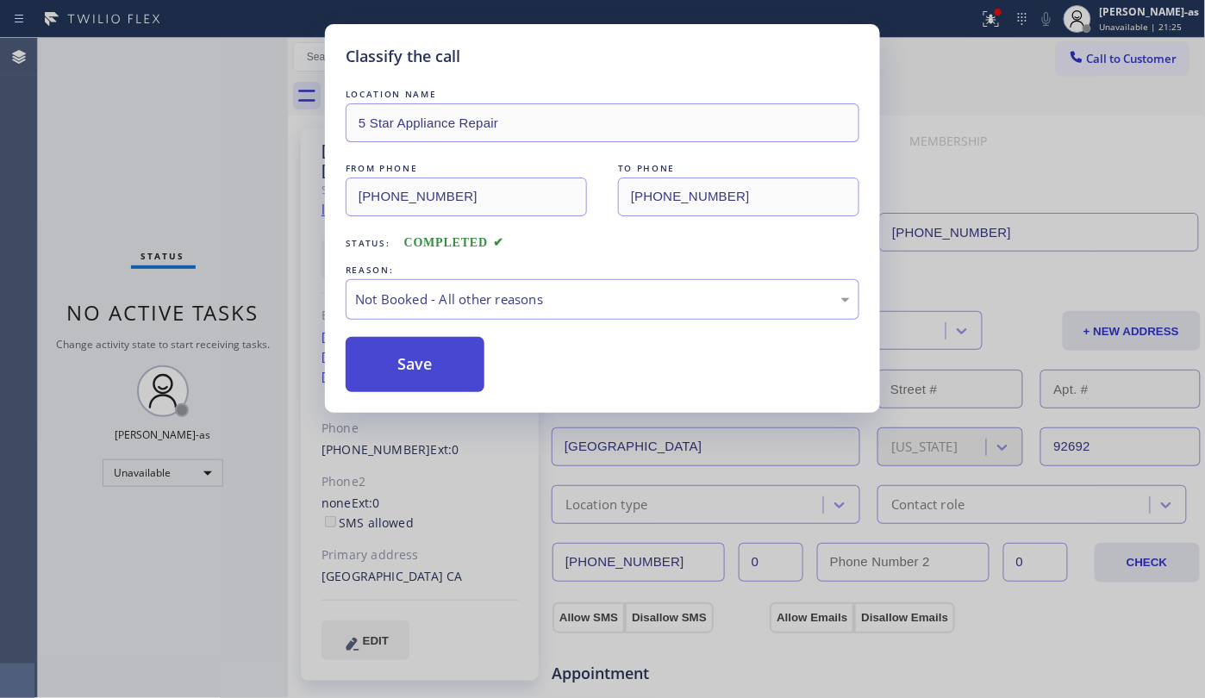
click at [434, 373] on button "Save" at bounding box center [415, 364] width 139 height 55
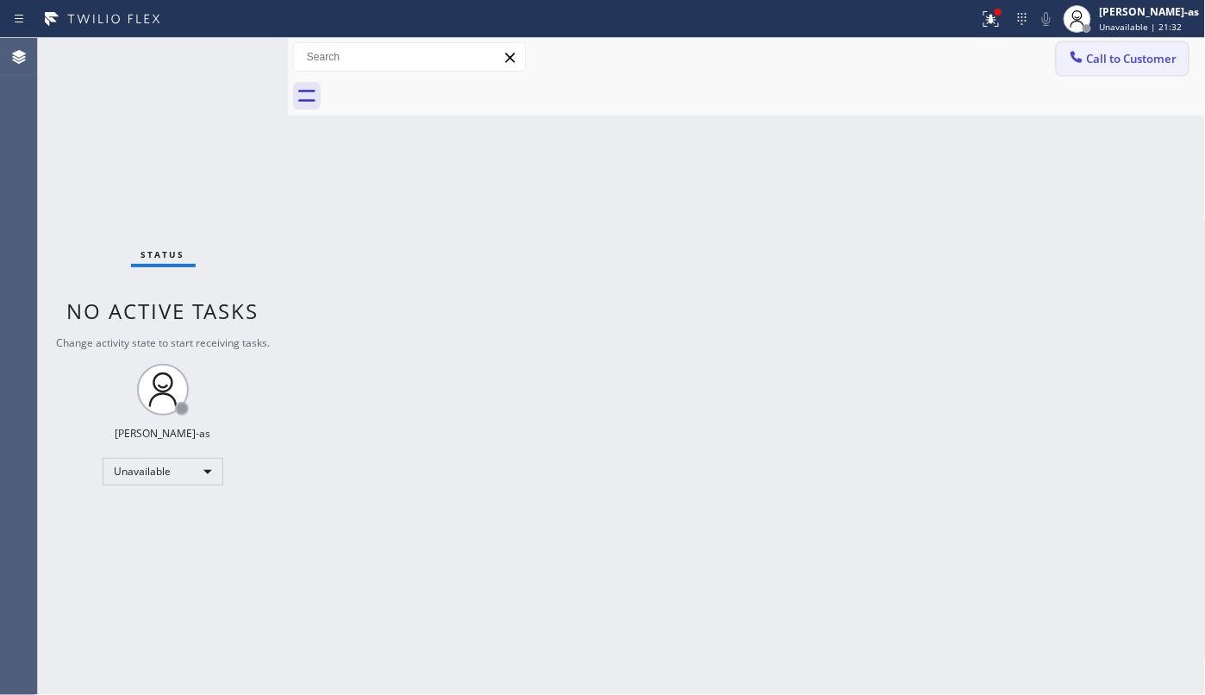
click at [1141, 73] on button "Call to Customer" at bounding box center [1123, 58] width 132 height 33
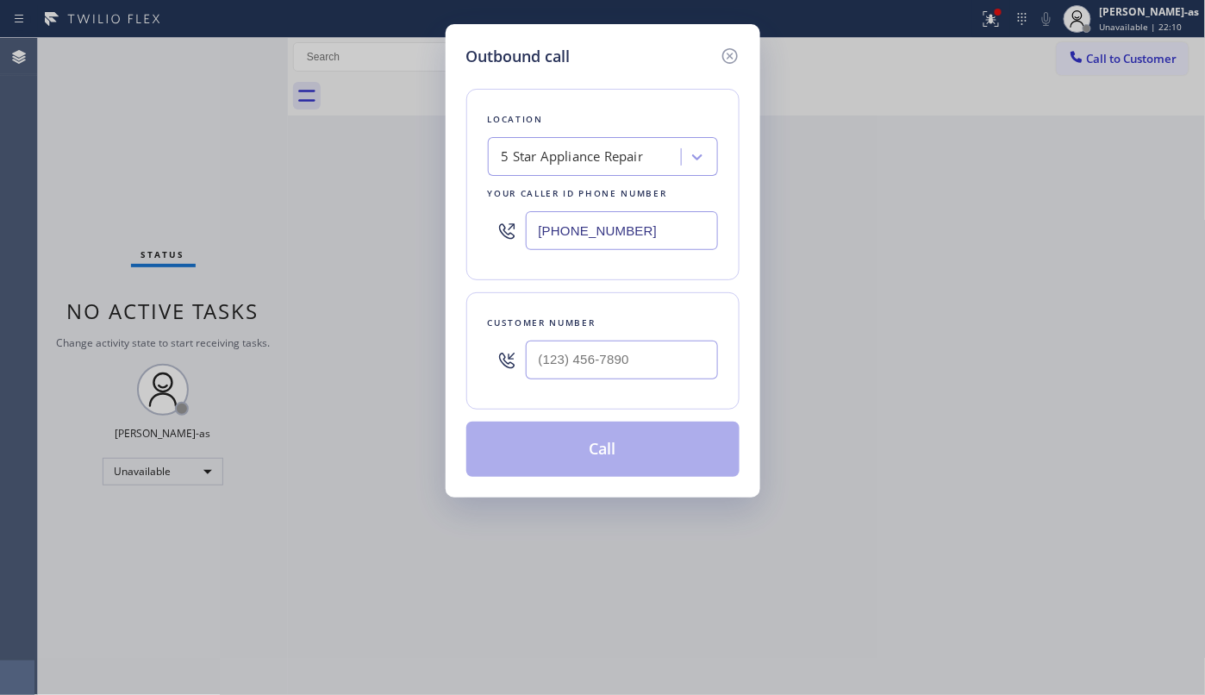
click at [262, 166] on div "Outbound call Location 5 Star Appliance Repair Your caller id phone number [PHO…" at bounding box center [602, 347] width 1205 height 695
click at [366, 240] on div "Outbound call Location 5 Star Appliance Repair Your caller id phone number [PHO…" at bounding box center [602, 347] width 1205 height 695
click at [728, 55] on icon at bounding box center [730, 56] width 21 height 21
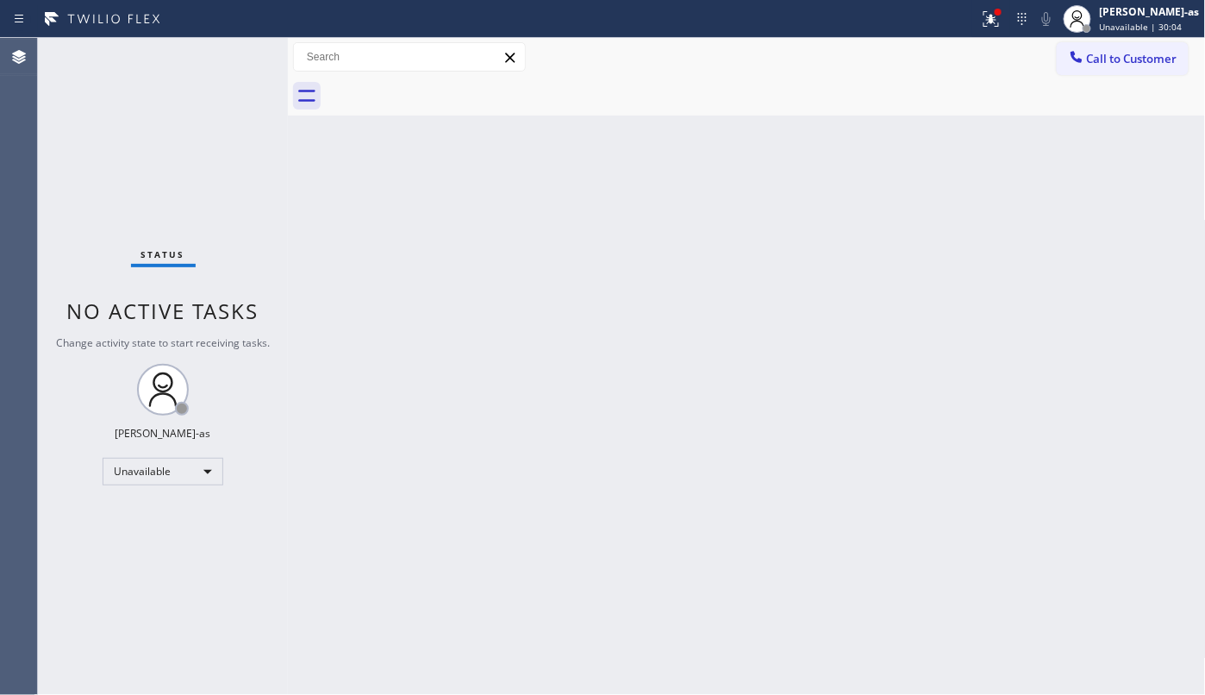
click at [886, 328] on div "Back to Dashboard Change Sender ID Customers Technicians Select a contact Outbo…" at bounding box center [747, 366] width 918 height 657
click at [333, 214] on div "Back to Dashboard Change Sender ID Customers Technicians Select a contact Outbo…" at bounding box center [747, 366] width 918 height 657
click at [565, 340] on div "Back to Dashboard Change Sender ID Customers Technicians Select a contact Outbo…" at bounding box center [747, 366] width 918 height 657
click at [528, 403] on div "Back to Dashboard Change Sender ID Customers Technicians Select a contact Outbo…" at bounding box center [747, 366] width 918 height 657
click at [474, 266] on div "Back to Dashboard Change Sender ID Customers Technicians Select a contact Outbo…" at bounding box center [747, 366] width 918 height 657
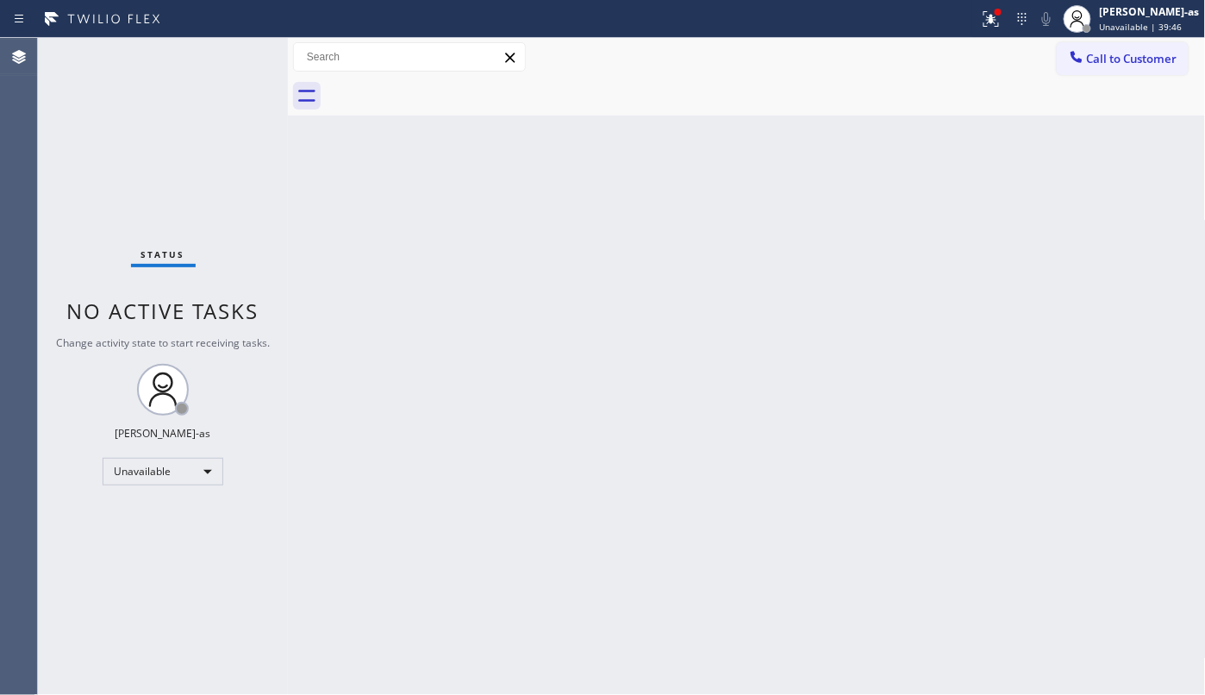
click at [253, 153] on div "Status No active tasks Change activity state to start receiving tasks. [PERSON_…" at bounding box center [163, 366] width 250 height 657
click at [522, 400] on div "Back to Dashboard Change Sender ID Customers Technicians Select a contact Outbo…" at bounding box center [747, 366] width 918 height 657
click at [1060, 55] on button "Call to Customer" at bounding box center [1123, 58] width 132 height 33
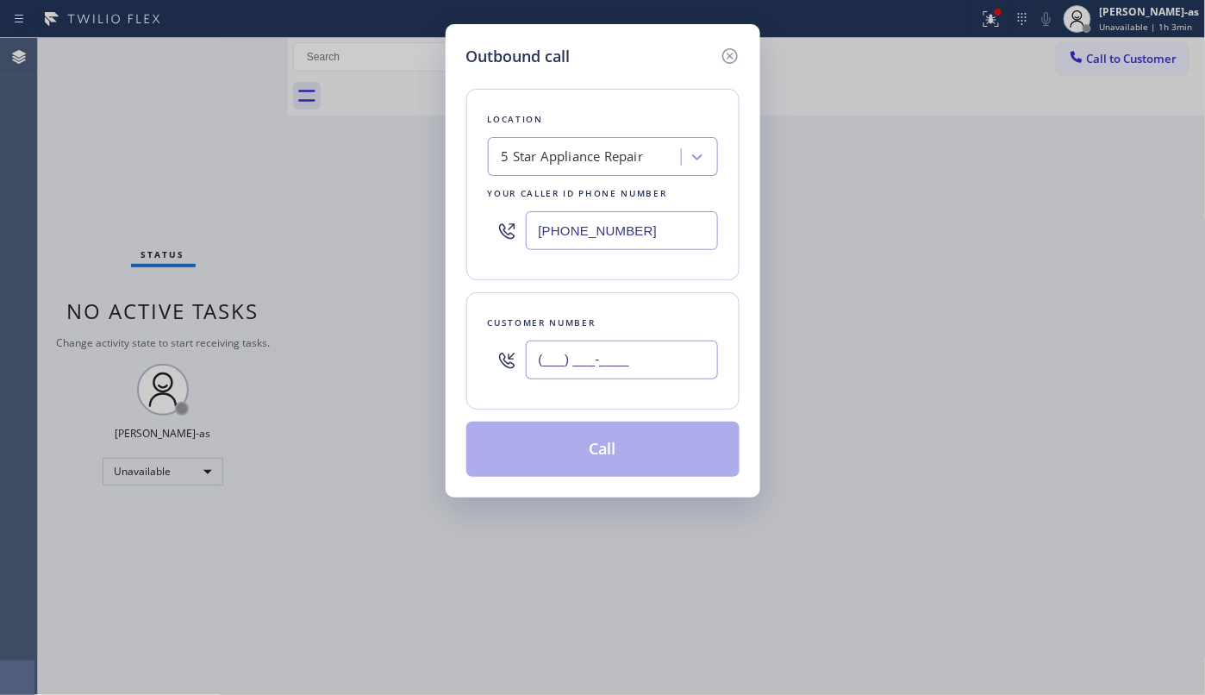
click at [608, 346] on input "(___) ___-____" at bounding box center [622, 360] width 192 height 39
paste input "641) 485-7889"
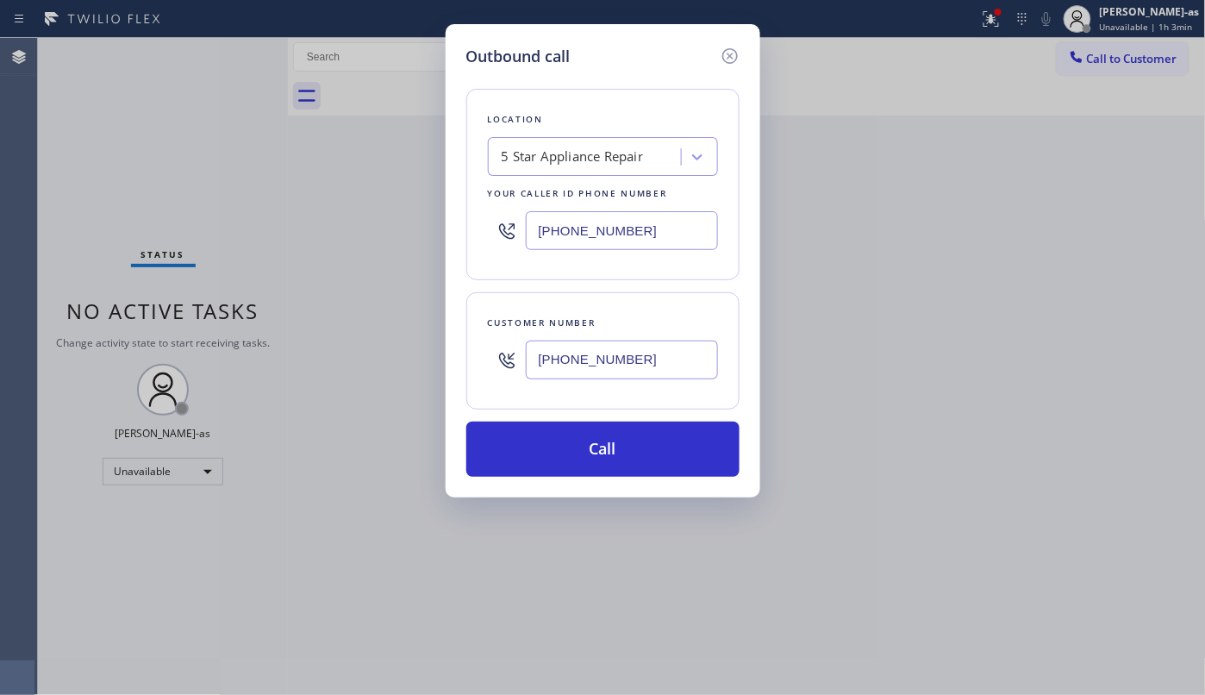
click at [262, 150] on div "Outbound call Location 5 Star Appliance Repair Your caller id phone number [PHO…" at bounding box center [602, 347] width 1205 height 695
click at [353, 266] on div "Outbound call Location 5 Star Appliance Repair Your caller id phone number [PHO…" at bounding box center [602, 347] width 1205 height 695
drag, startPoint x: 290, startPoint y: 187, endPoint x: 309, endPoint y: 191, distance: 19.3
click at [290, 187] on div "Outbound call Location 5 Star Appliance Repair Your caller id phone number [PHO…" at bounding box center [602, 347] width 1205 height 695
click at [722, 46] on icon at bounding box center [730, 56] width 21 height 21
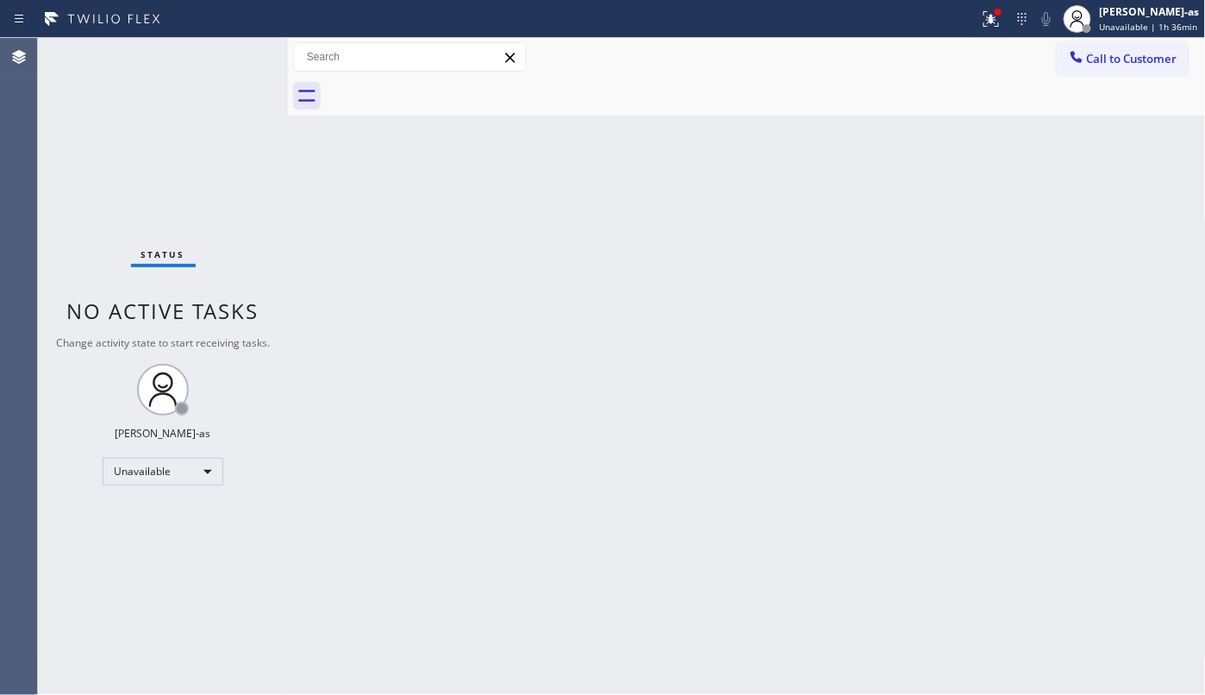
click at [798, 153] on div "Back to Dashboard Change Sender ID Customers Technicians Select a contact Outbo…" at bounding box center [747, 366] width 918 height 657
click at [1114, 70] on button "Call to Customer" at bounding box center [1123, 58] width 132 height 33
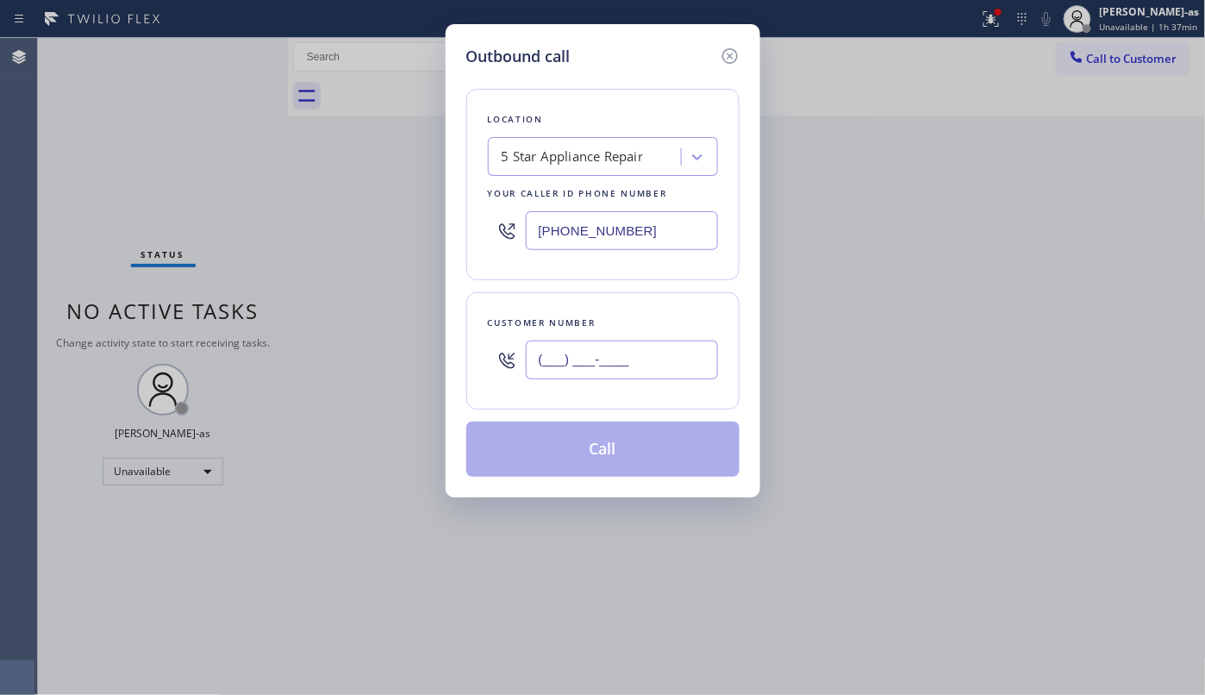
click at [653, 367] on input "(___) ___-____" at bounding box center [622, 360] width 192 height 39
paste input "424) 298-7774"
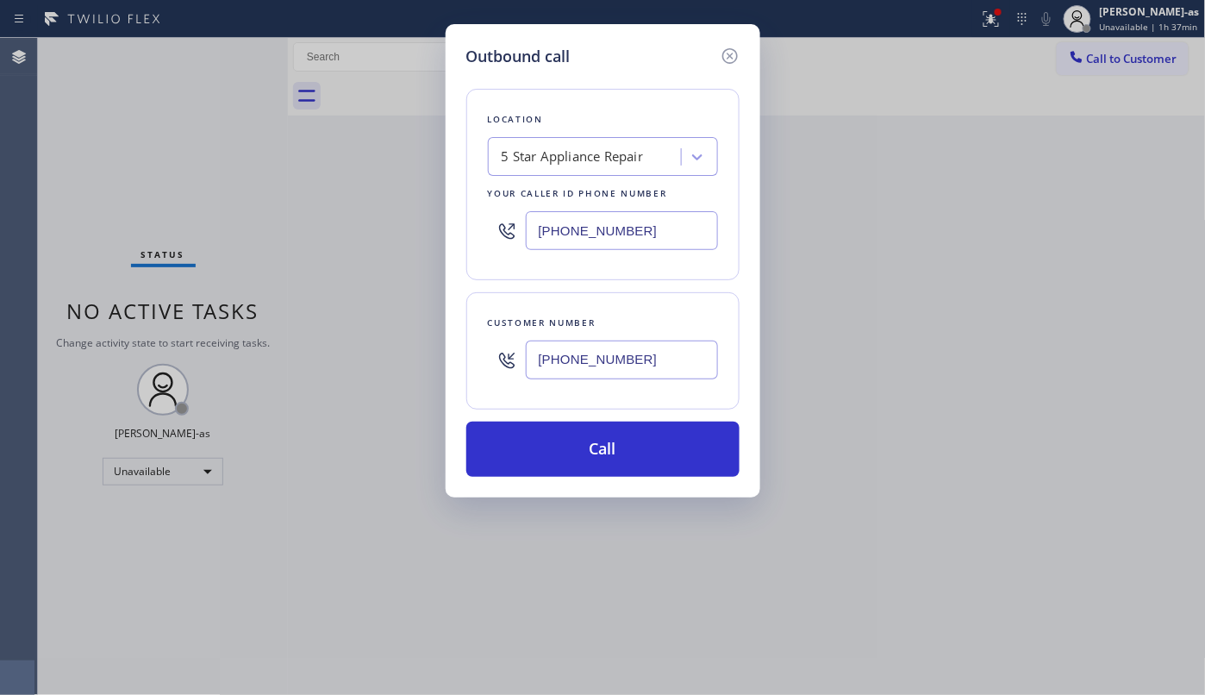
type input "[PHONE_NUMBER]"
click at [563, 166] on div "5 Star Appliance Repair" at bounding box center [573, 157] width 142 height 20
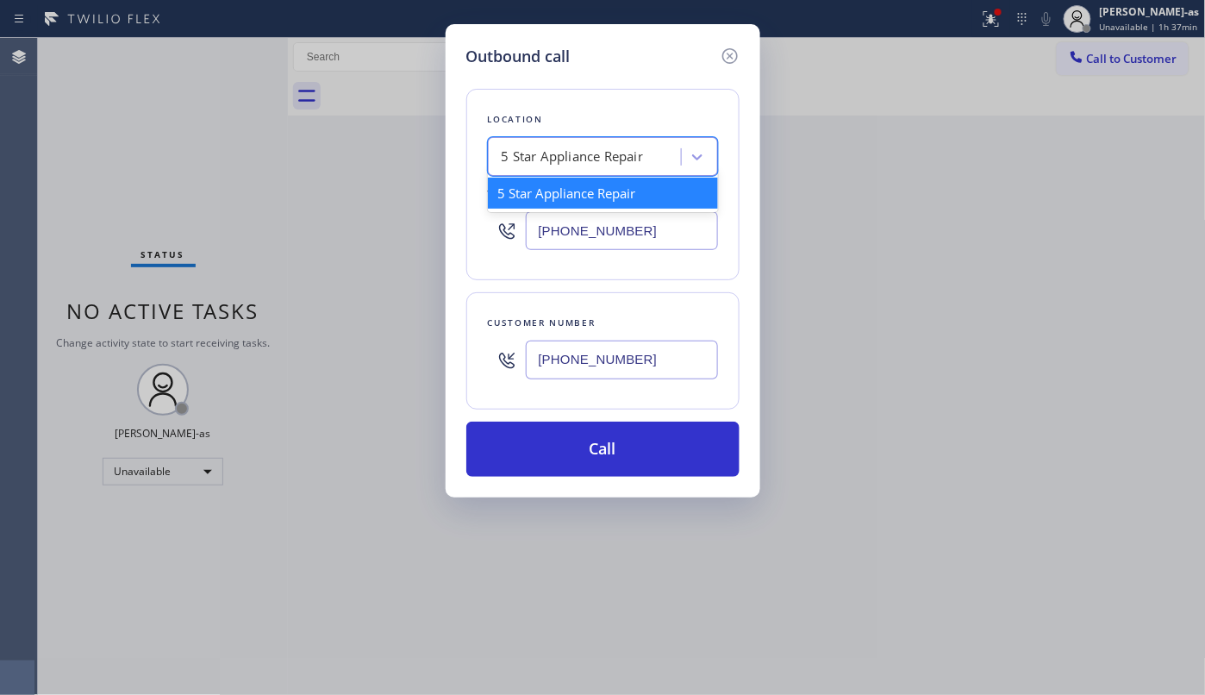
paste input "Extra HVAC Maintenance [GEOGRAPHIC_DATA][PERSON_NAME]"
type input "Extra HVAC Maintenance [GEOGRAPHIC_DATA][PERSON_NAME]"
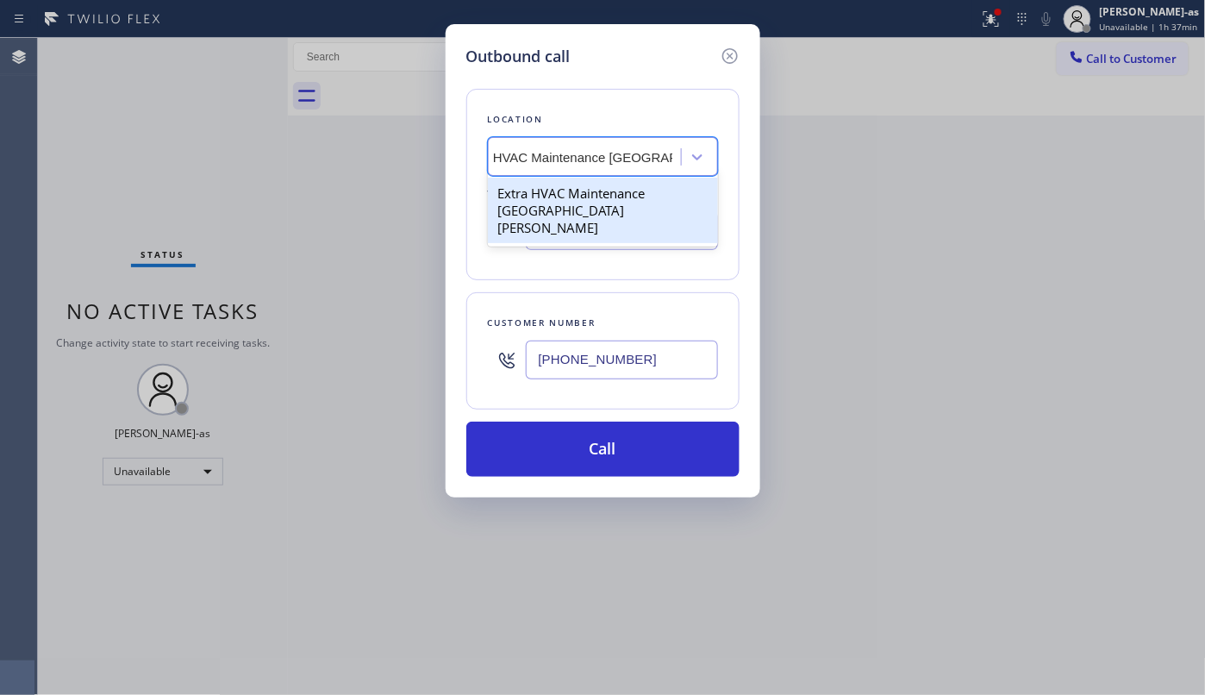
click at [555, 194] on div "Extra HVAC Maintenance [GEOGRAPHIC_DATA][PERSON_NAME]" at bounding box center [603, 211] width 230 height 66
type input "[PHONE_NUMBER]"
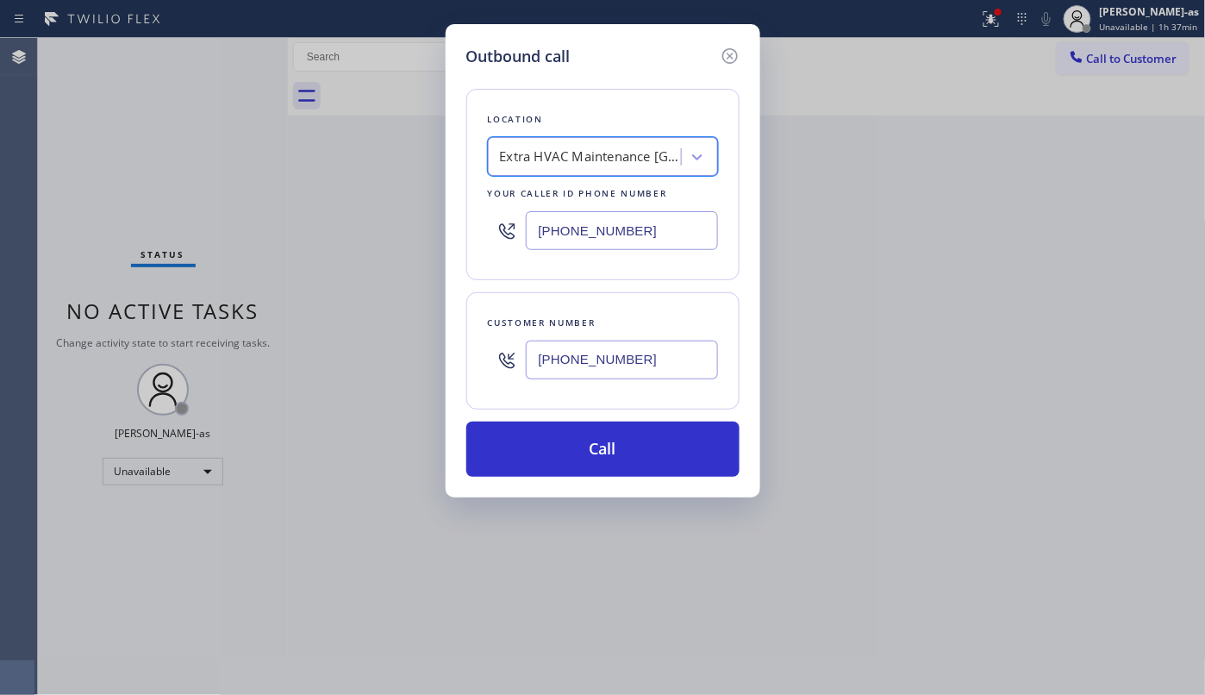
scroll to position [0, 1]
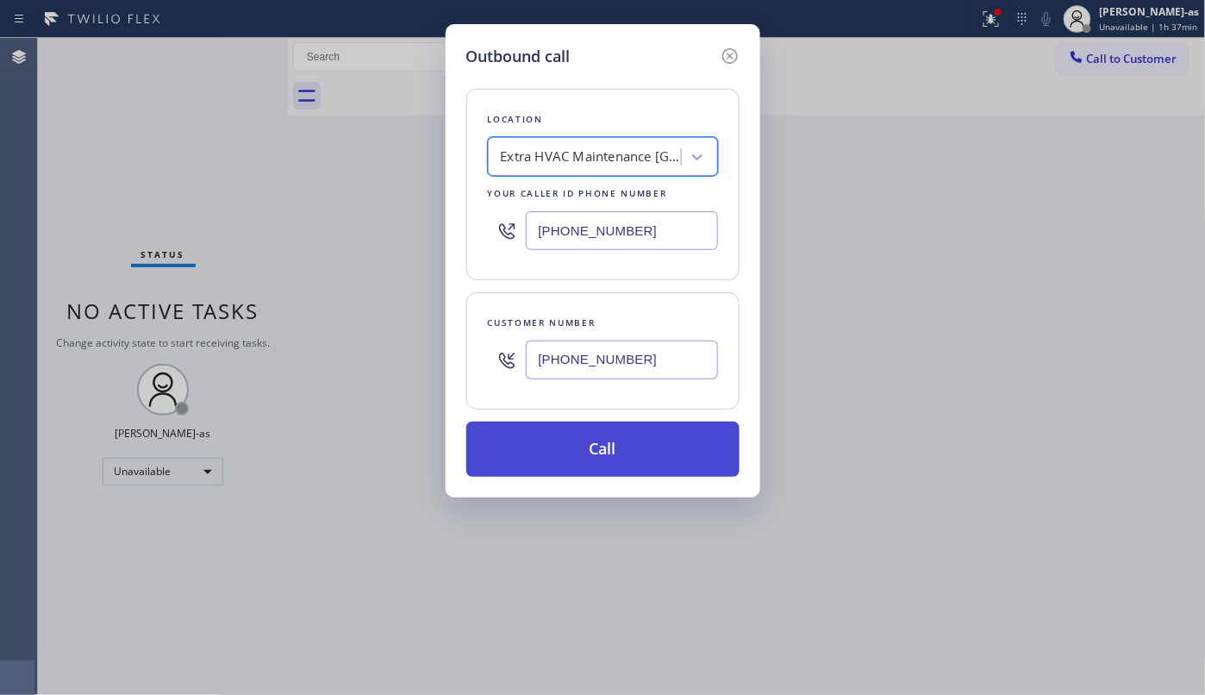
click at [584, 428] on button "Call" at bounding box center [602, 449] width 273 height 55
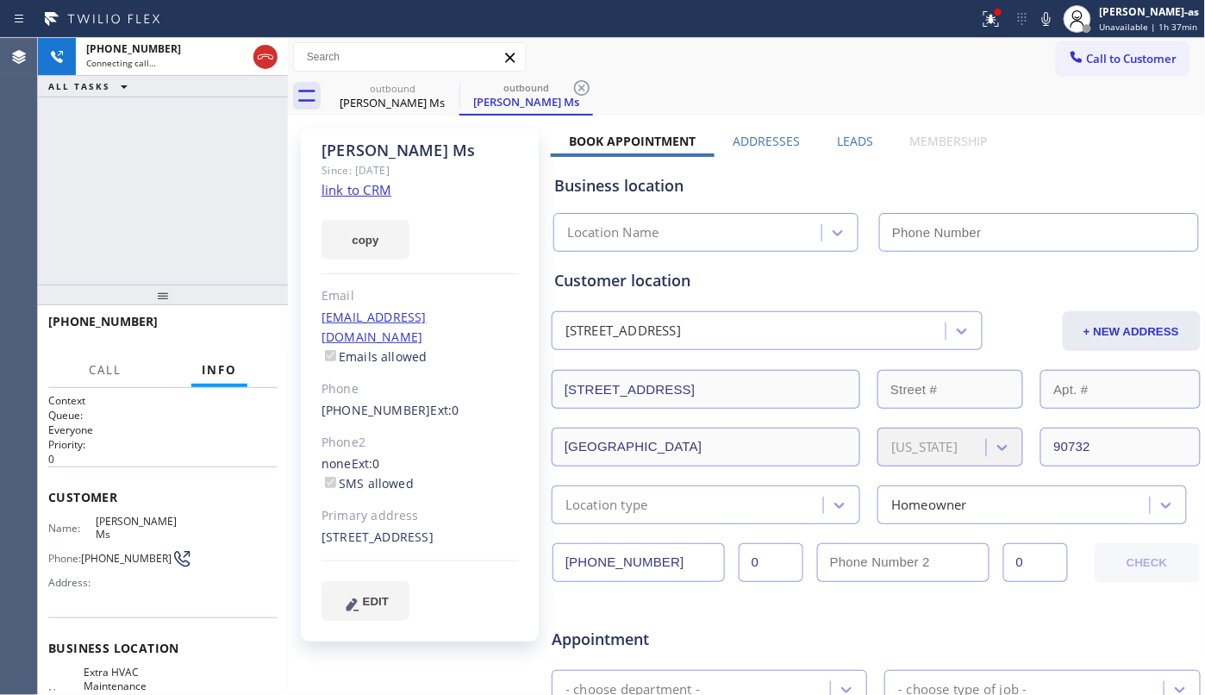
type input "[PHONE_NUMBER]"
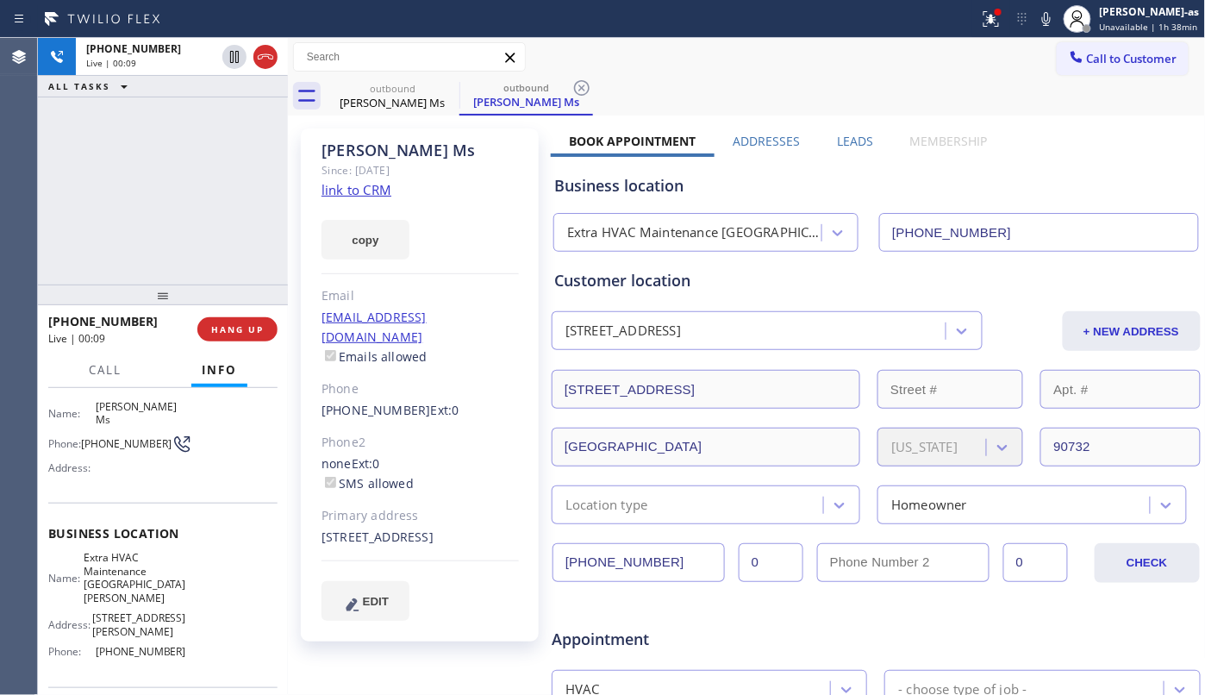
scroll to position [209, 0]
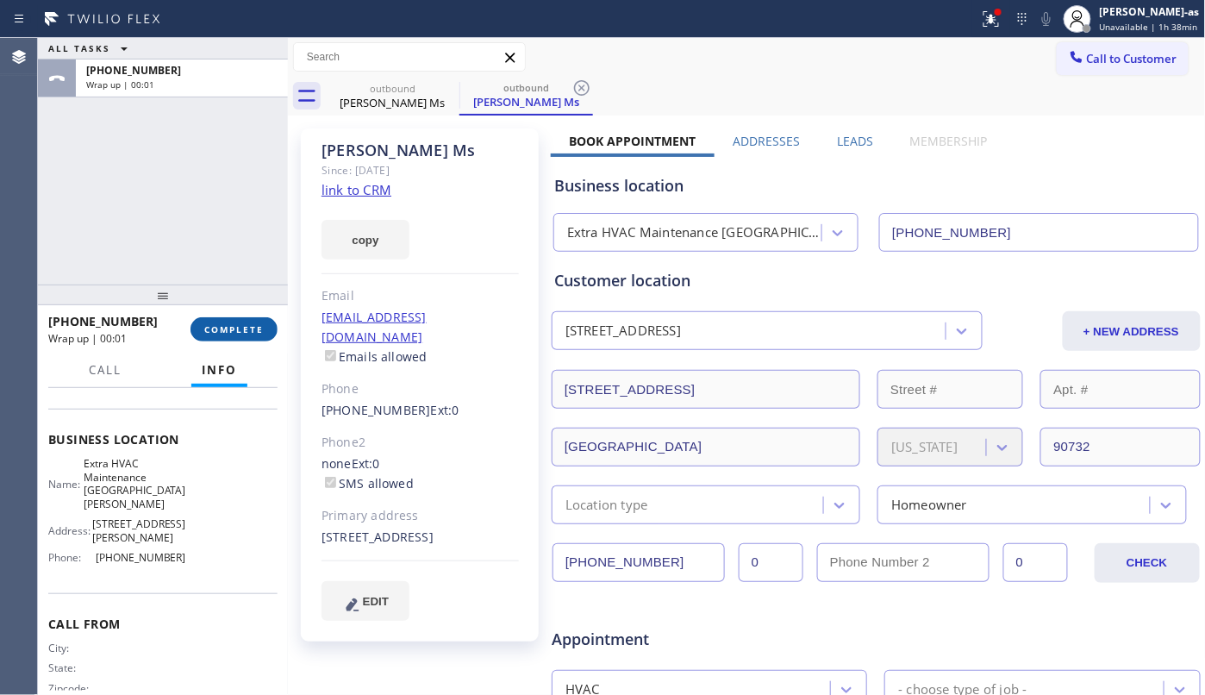
click at [249, 325] on span "COMPLETE" at bounding box center [233, 329] width 59 height 12
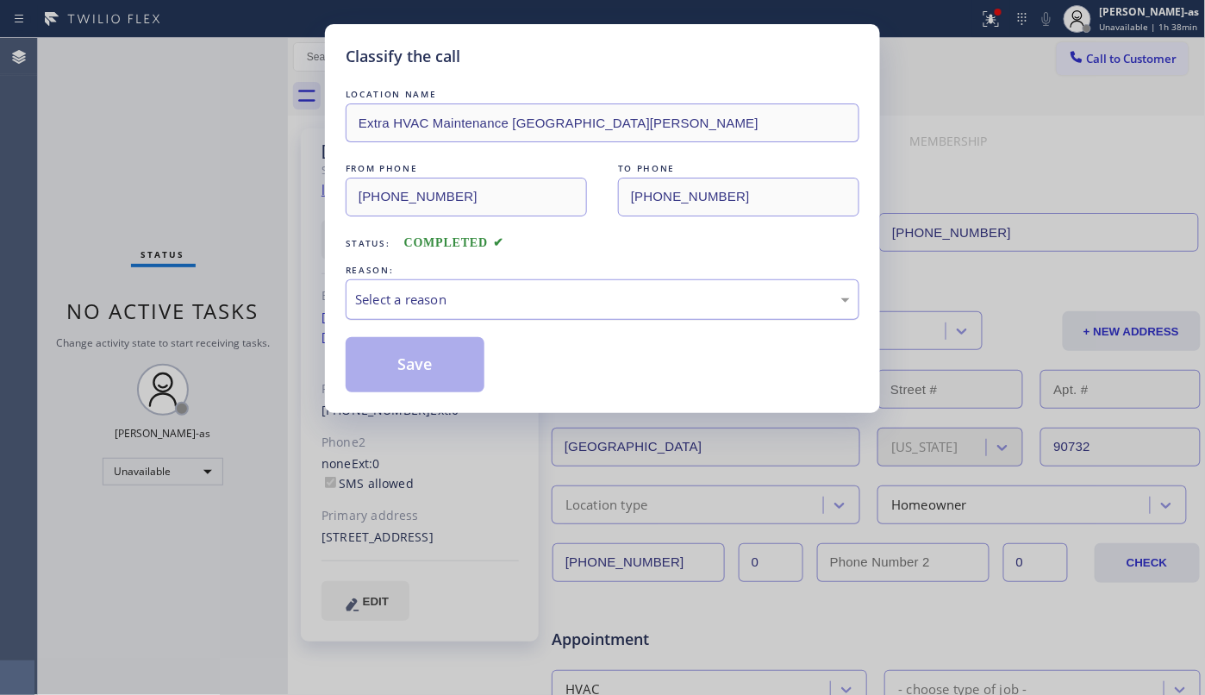
click at [442, 298] on div "Select a reason" at bounding box center [602, 300] width 495 height 20
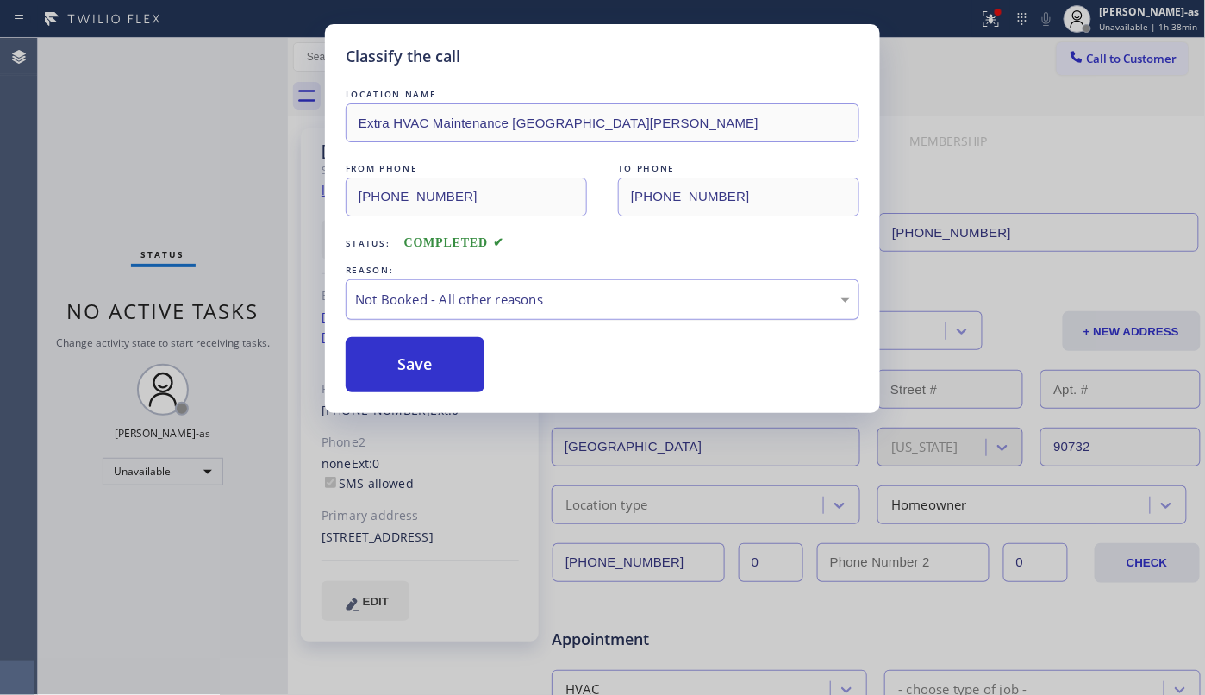
click at [456, 298] on div "Not Booked - All other reasons" at bounding box center [602, 300] width 495 height 20
click at [457, 298] on div "Not Booked - All other reasons" at bounding box center [602, 300] width 495 height 20
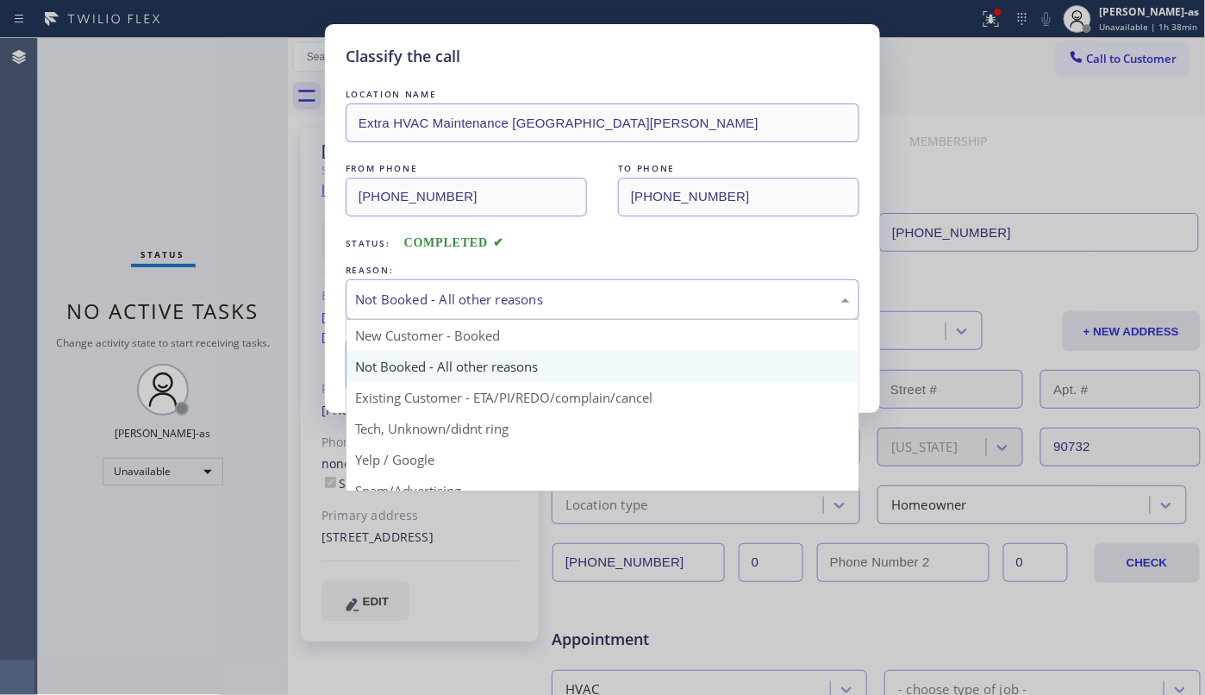
click at [500, 316] on div "Not Booked - All other reasons" at bounding box center [603, 299] width 514 height 41
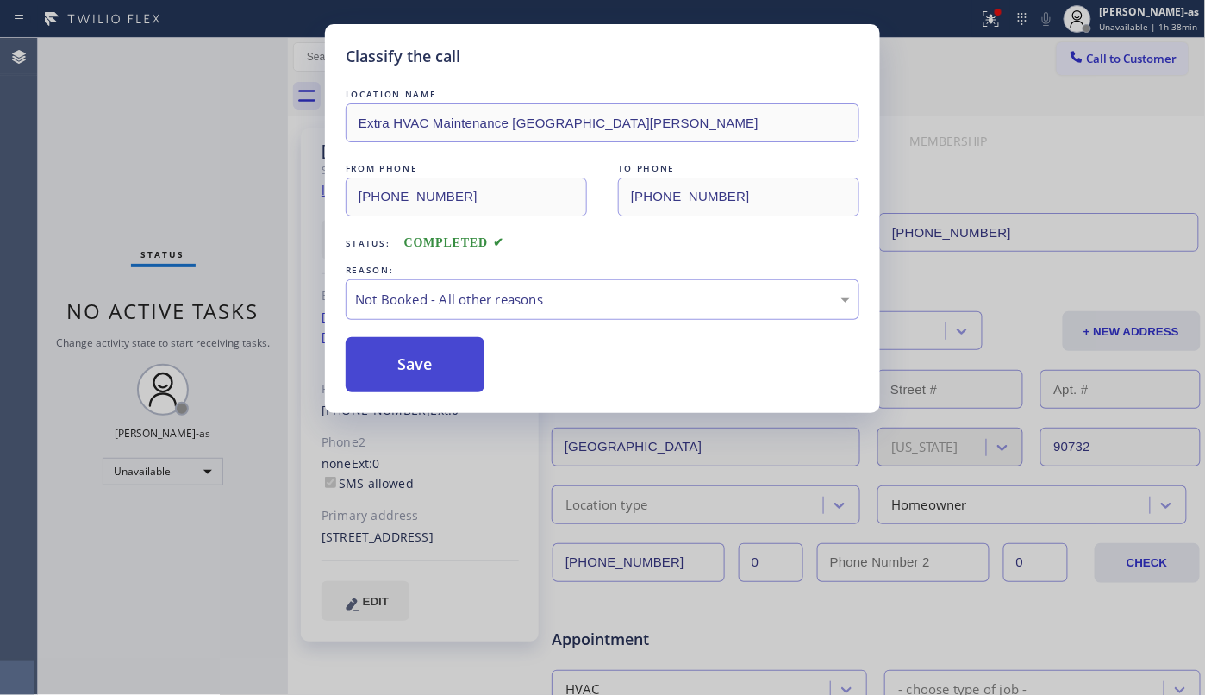
click at [418, 360] on button "Save" at bounding box center [415, 364] width 139 height 55
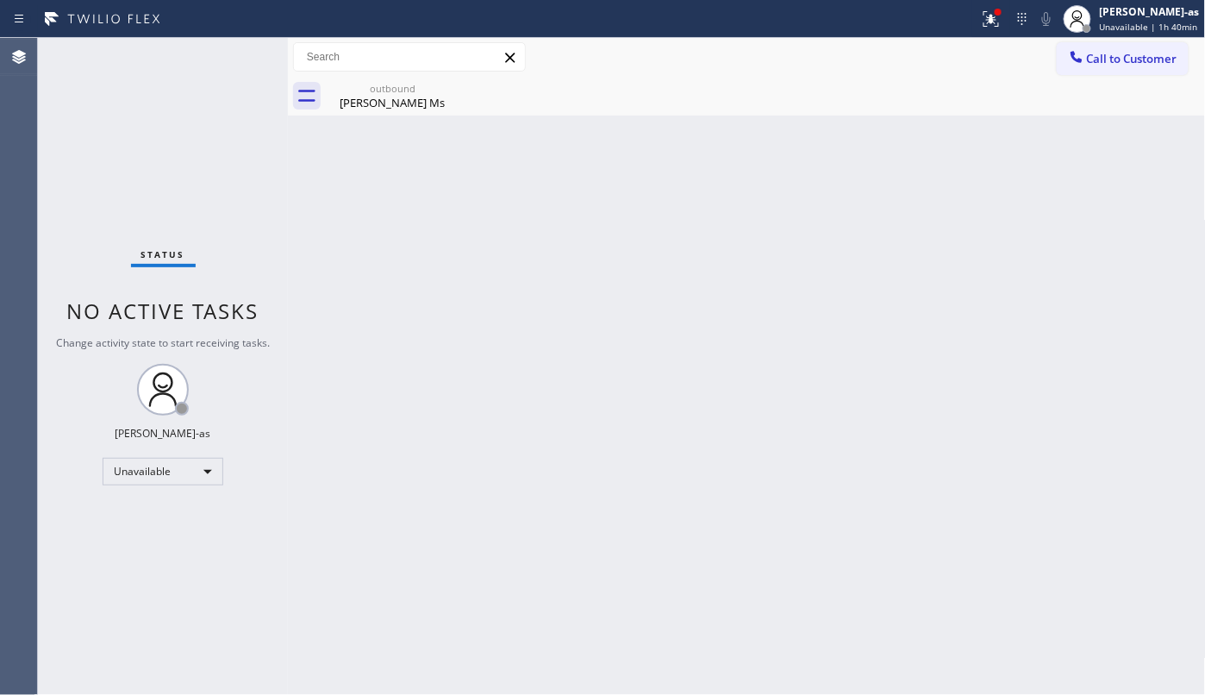
click at [366, 222] on div "Back to Dashboard Change Sender ID Customers Technicians Select a contact Outbo…" at bounding box center [747, 366] width 918 height 657
click at [388, 107] on div "[PERSON_NAME] Ms" at bounding box center [393, 103] width 130 height 16
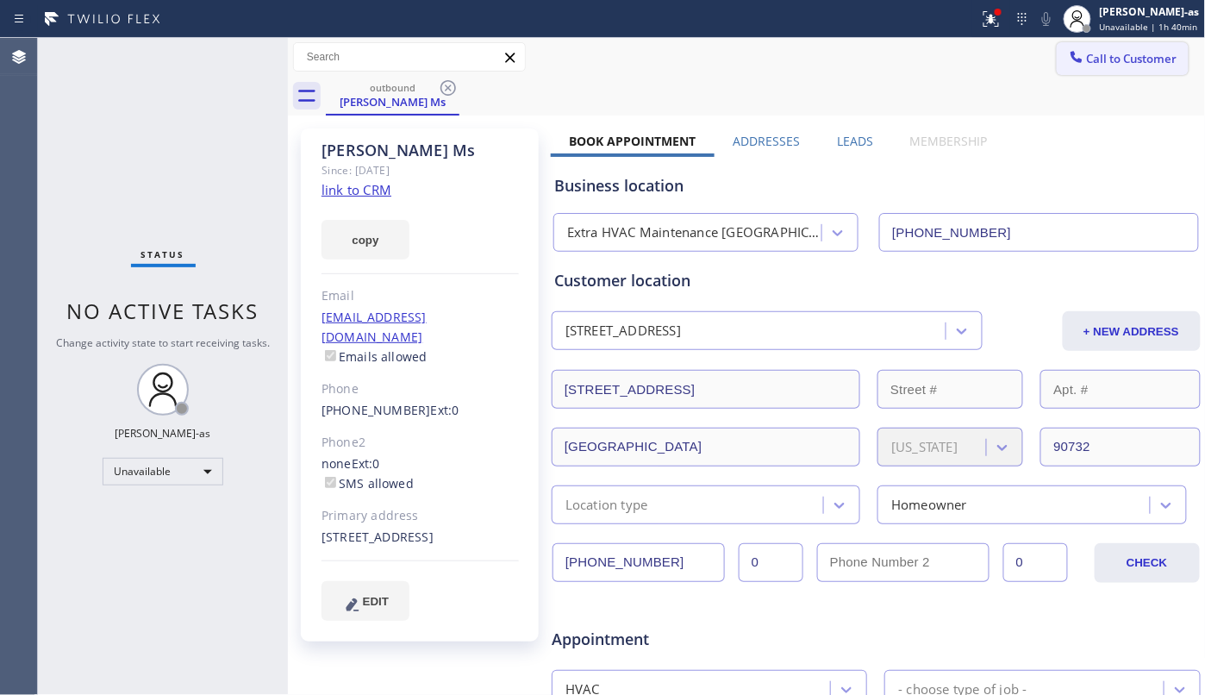
click at [1097, 70] on button "Call to Customer" at bounding box center [1123, 58] width 132 height 33
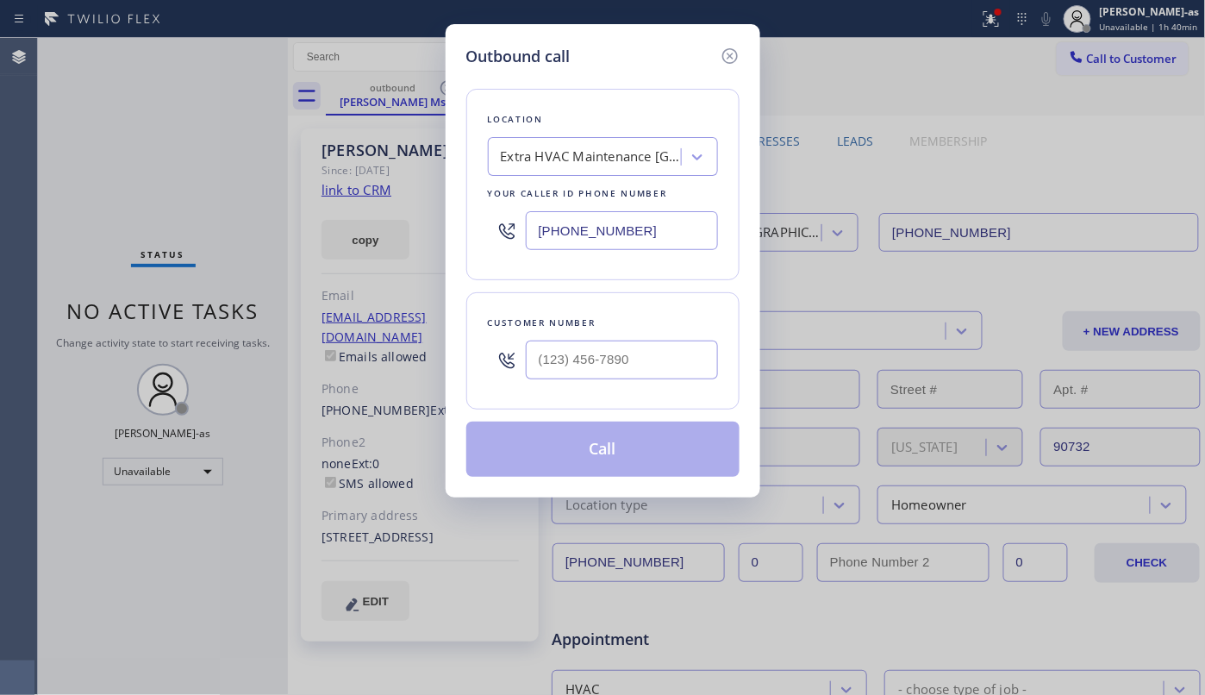
click at [678, 319] on div "Customer number" at bounding box center [603, 323] width 230 height 18
click at [679, 349] on input "(___) ___-____" at bounding box center [622, 360] width 192 height 39
paste input "626) 698-9569"
type input "[PHONE_NUMBER]"
click at [615, 171] on div "Extra HVAC Maintenance [GEOGRAPHIC_DATA][PERSON_NAME]" at bounding box center [587, 157] width 188 height 30
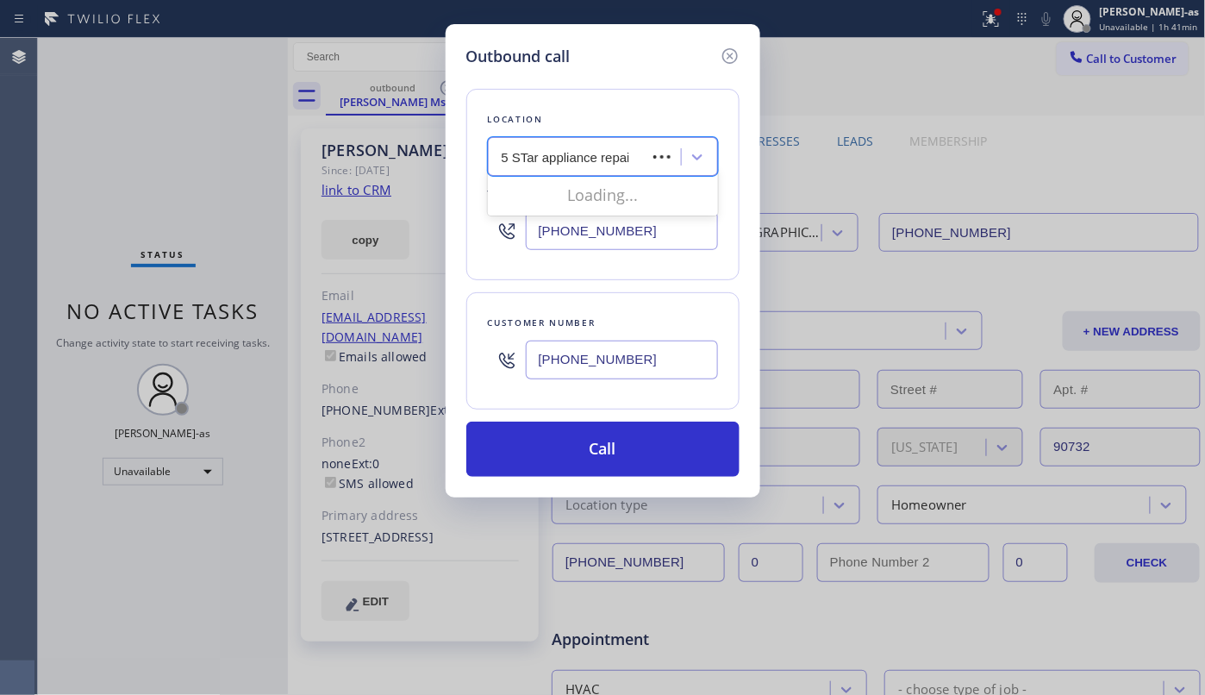
type input "5 STar appliance repair"
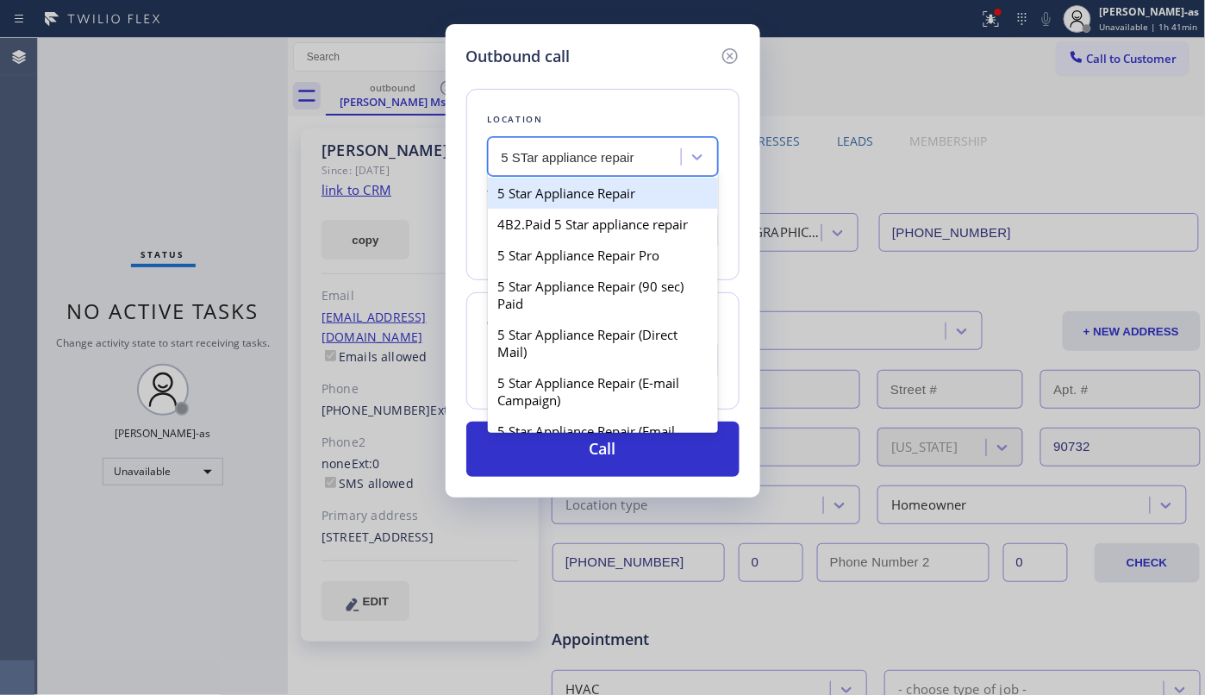
click at [600, 197] on div "5 Star Appliance Repair" at bounding box center [603, 193] width 230 height 31
type input "[PHONE_NUMBER]"
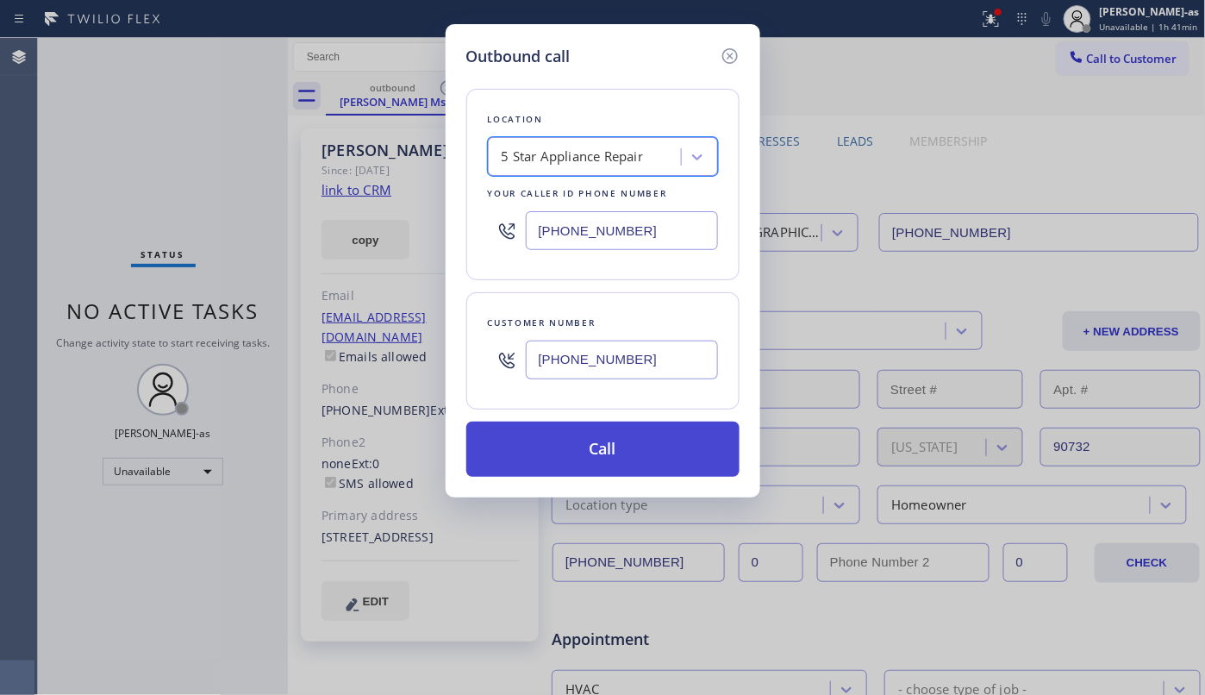
click at [659, 447] on button "Call" at bounding box center [602, 449] width 273 height 55
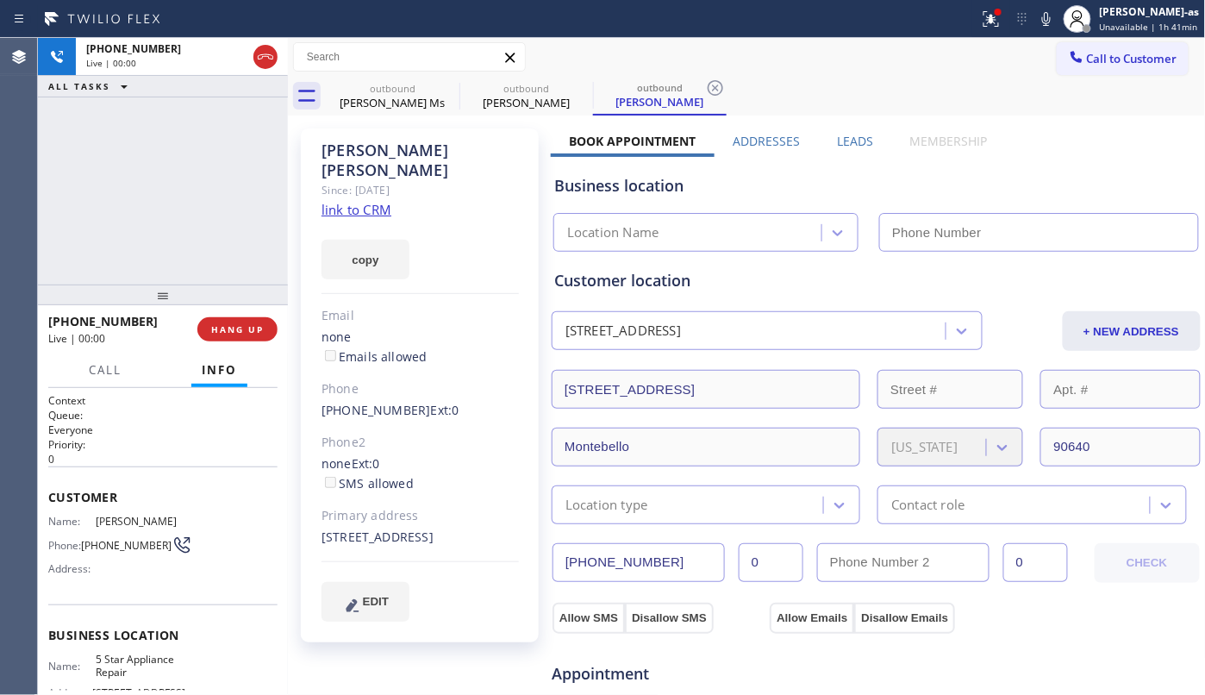
type input "[PHONE_NUMBER]"
click at [245, 326] on span "HANG UP" at bounding box center [237, 329] width 53 height 12
click at [245, 328] on span "HANG UP" at bounding box center [237, 329] width 53 height 12
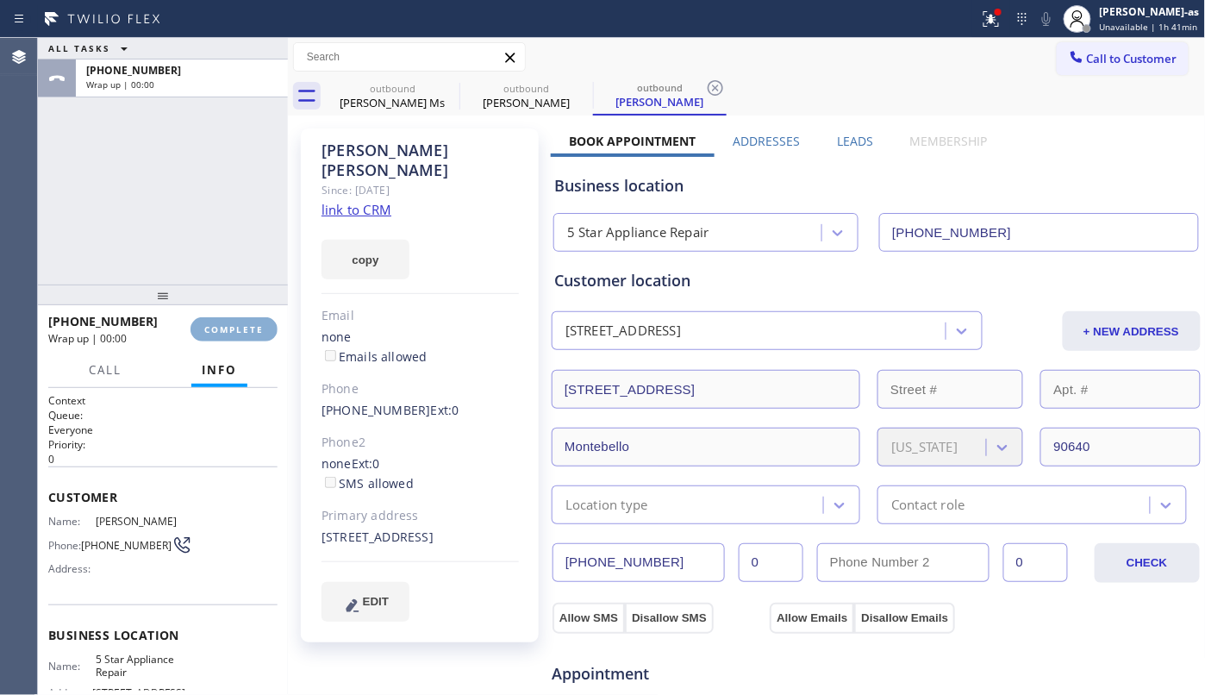
click at [238, 328] on span "COMPLETE" at bounding box center [233, 329] width 59 height 12
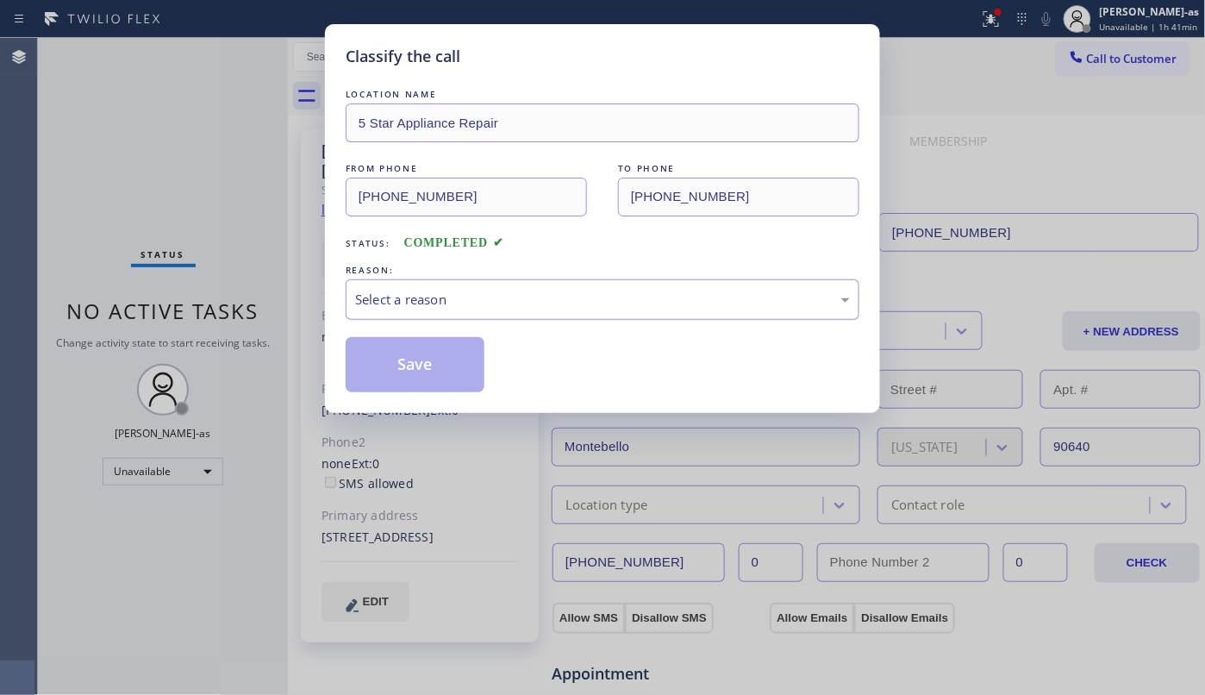
click at [415, 302] on div "Select a reason" at bounding box center [602, 300] width 495 height 20
click at [422, 286] on div "New Customer - Booked" at bounding box center [603, 299] width 514 height 41
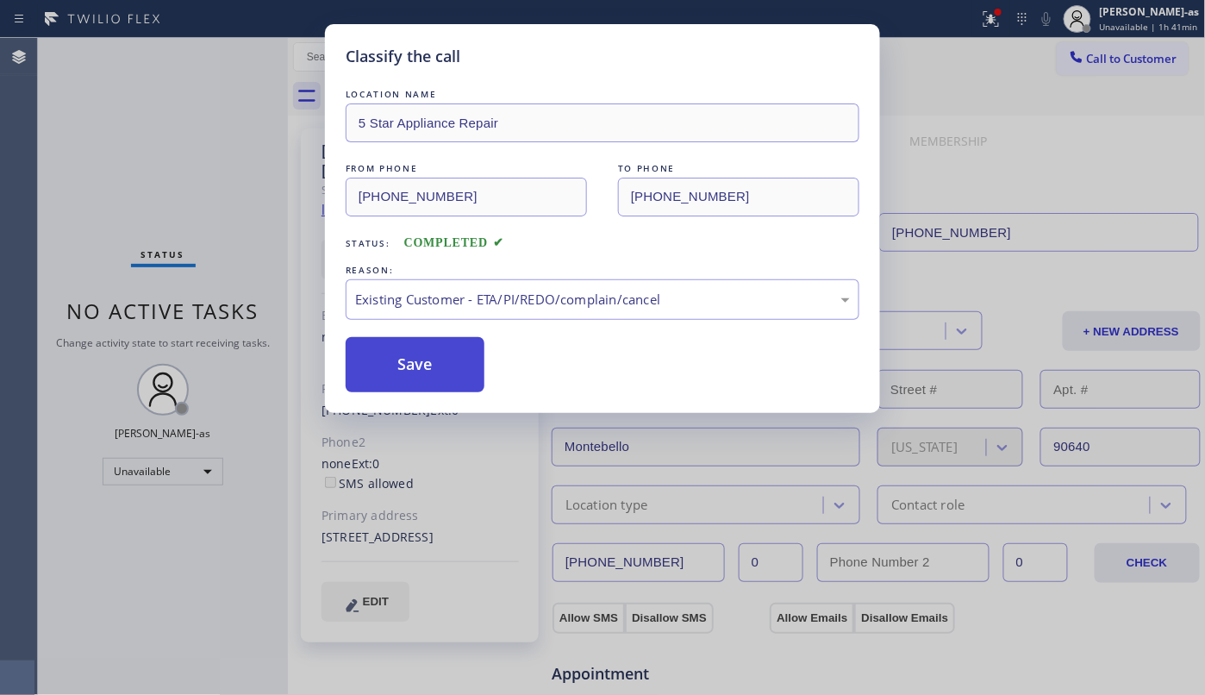
click at [421, 366] on button "Save" at bounding box center [415, 364] width 139 height 55
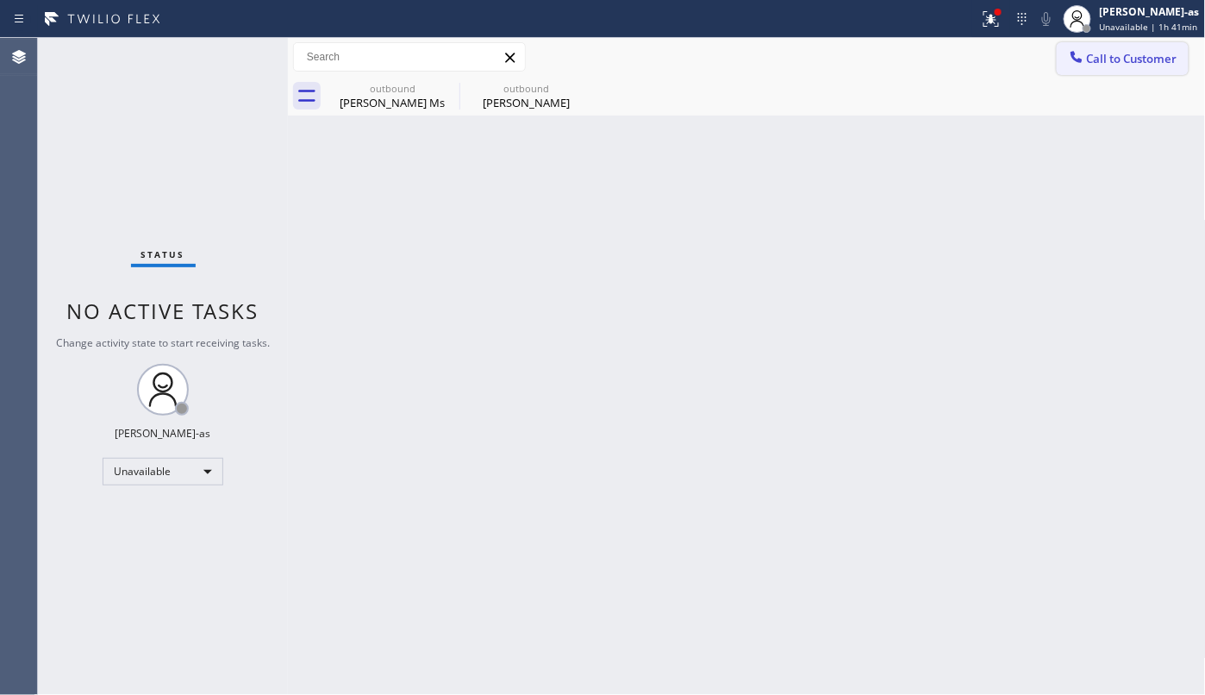
click at [1112, 67] on button "Call to Customer" at bounding box center [1123, 58] width 132 height 33
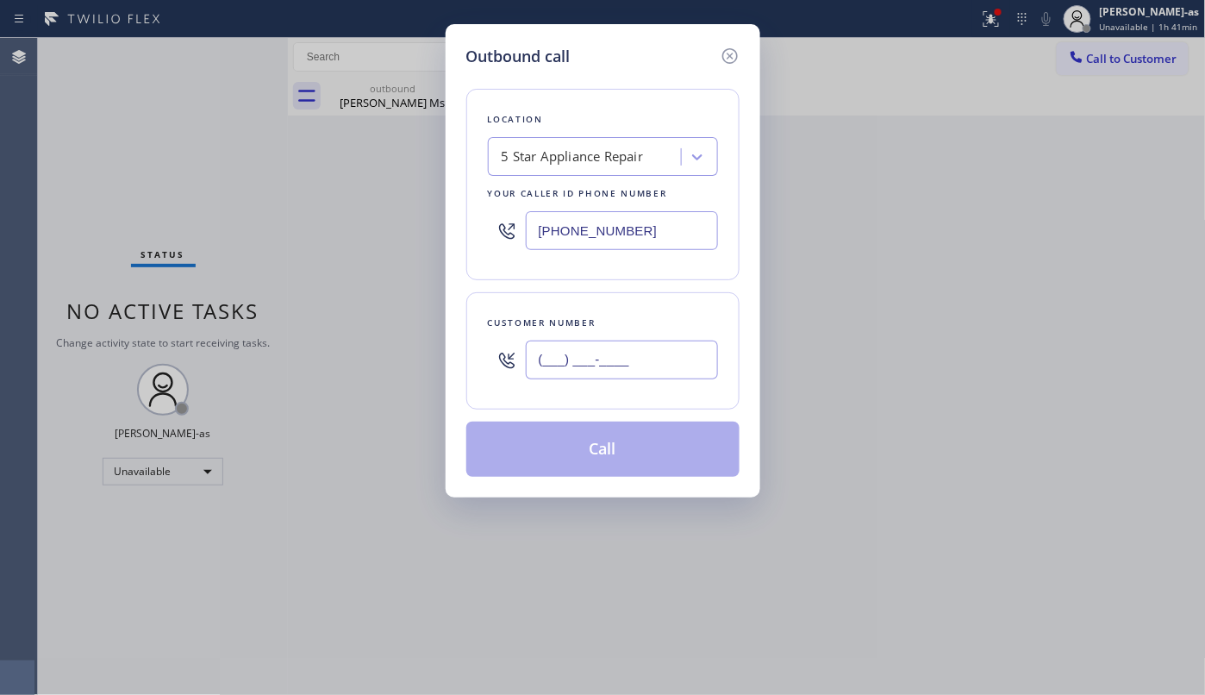
click at [663, 343] on input "(___) ___-____" at bounding box center [622, 360] width 192 height 39
paste input "913) 219-5703"
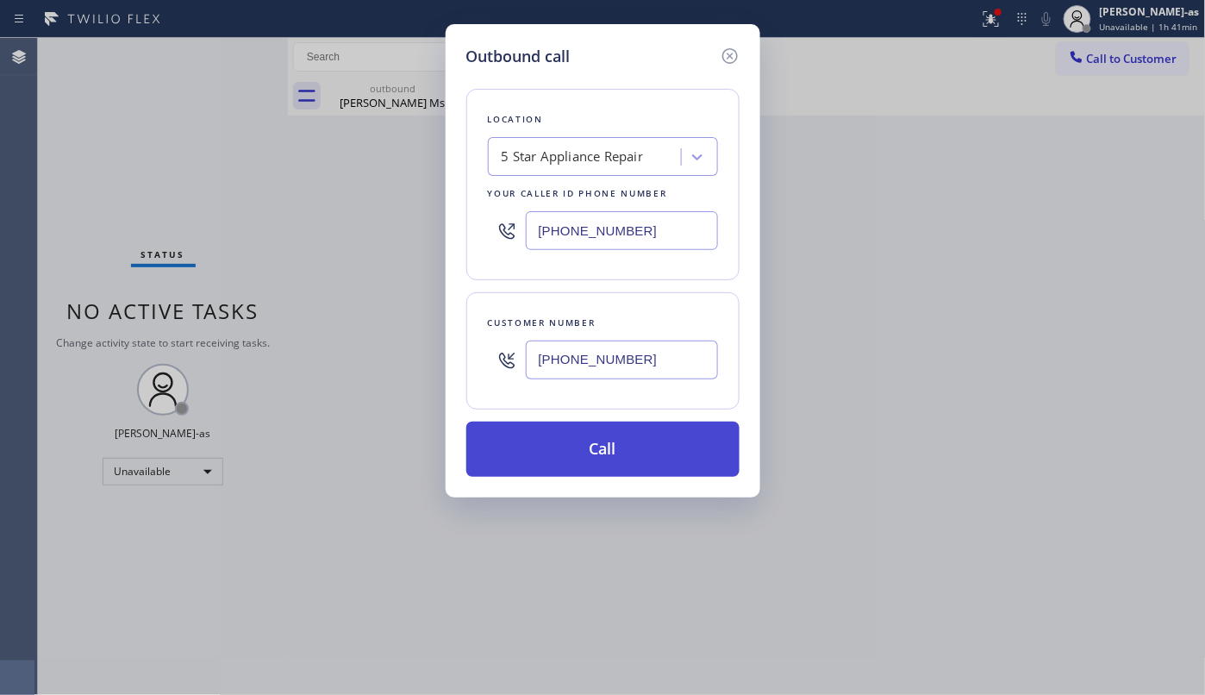
type input "[PHONE_NUMBER]"
click at [624, 447] on button "Call" at bounding box center [602, 449] width 273 height 55
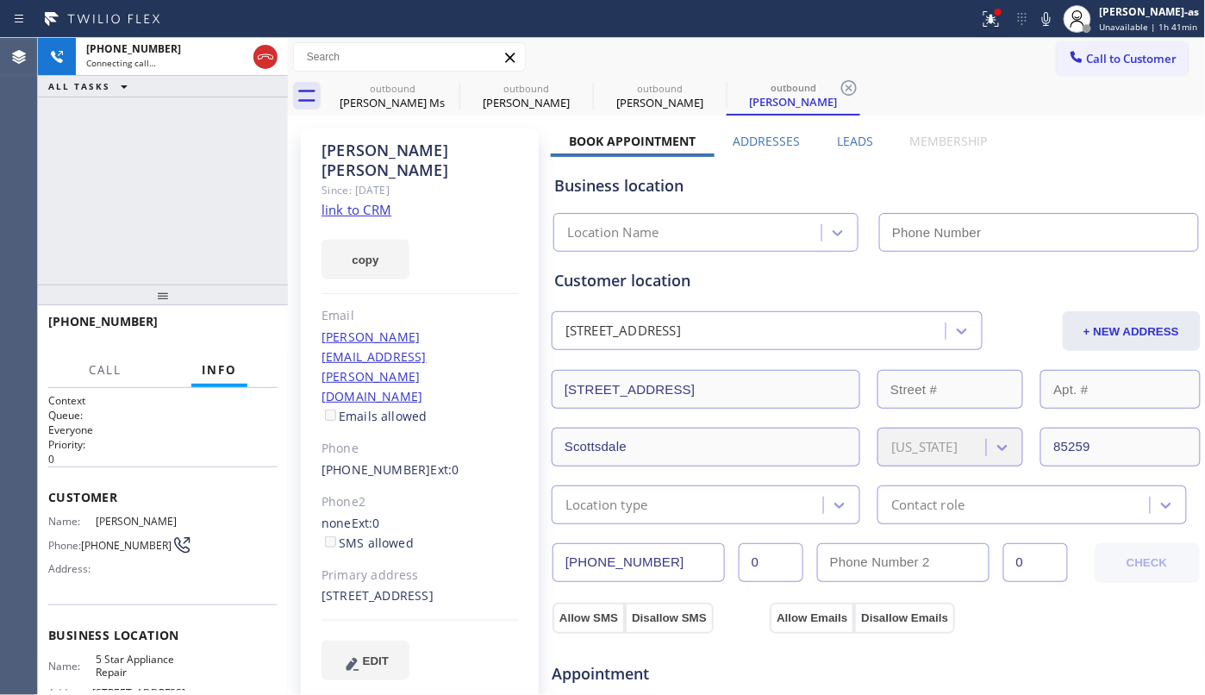
type input "[PHONE_NUMBER]"
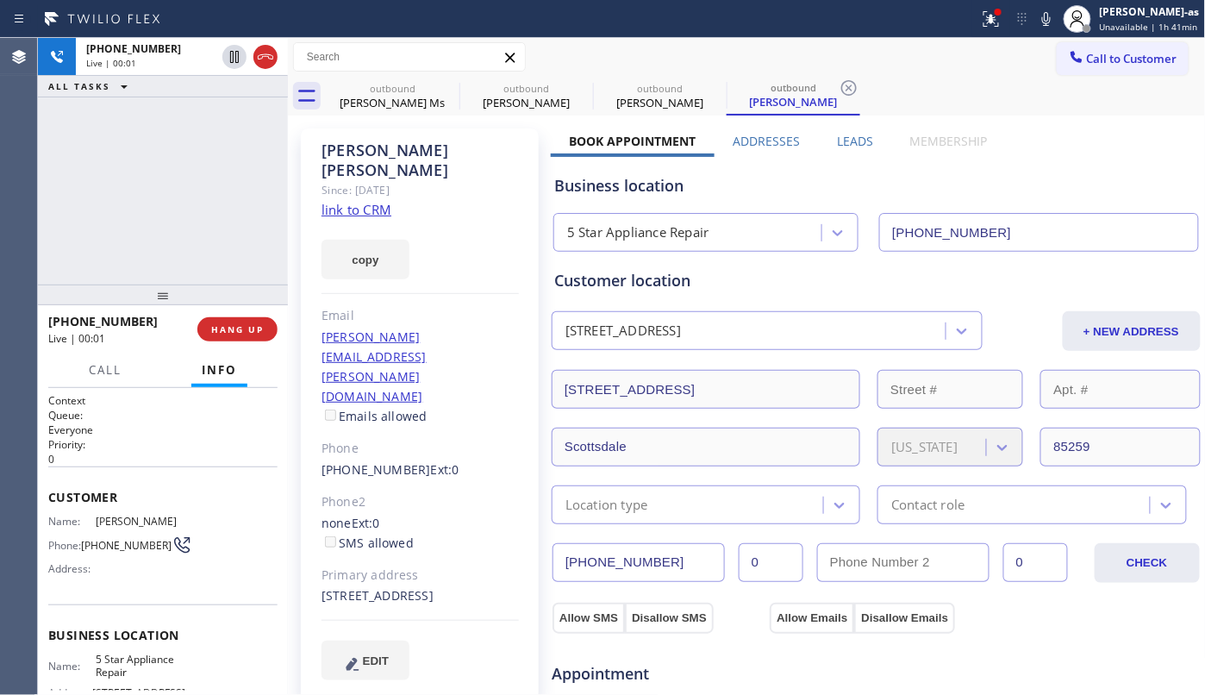
click at [129, 184] on div "[PHONE_NUMBER] Live | 00:01 ALL TASKS ALL TASKS ACTIVE TASKS TASKS IN WRAP UP" at bounding box center [163, 161] width 250 height 247
click at [231, 305] on div at bounding box center [163, 294] width 250 height 21
click at [239, 331] on span "HANG UP" at bounding box center [237, 329] width 53 height 12
click at [210, 225] on div "[PHONE_NUMBER] Live | 00:03 ALL TASKS ALL TASKS ACTIVE TASKS TASKS IN WRAP UP" at bounding box center [163, 161] width 250 height 247
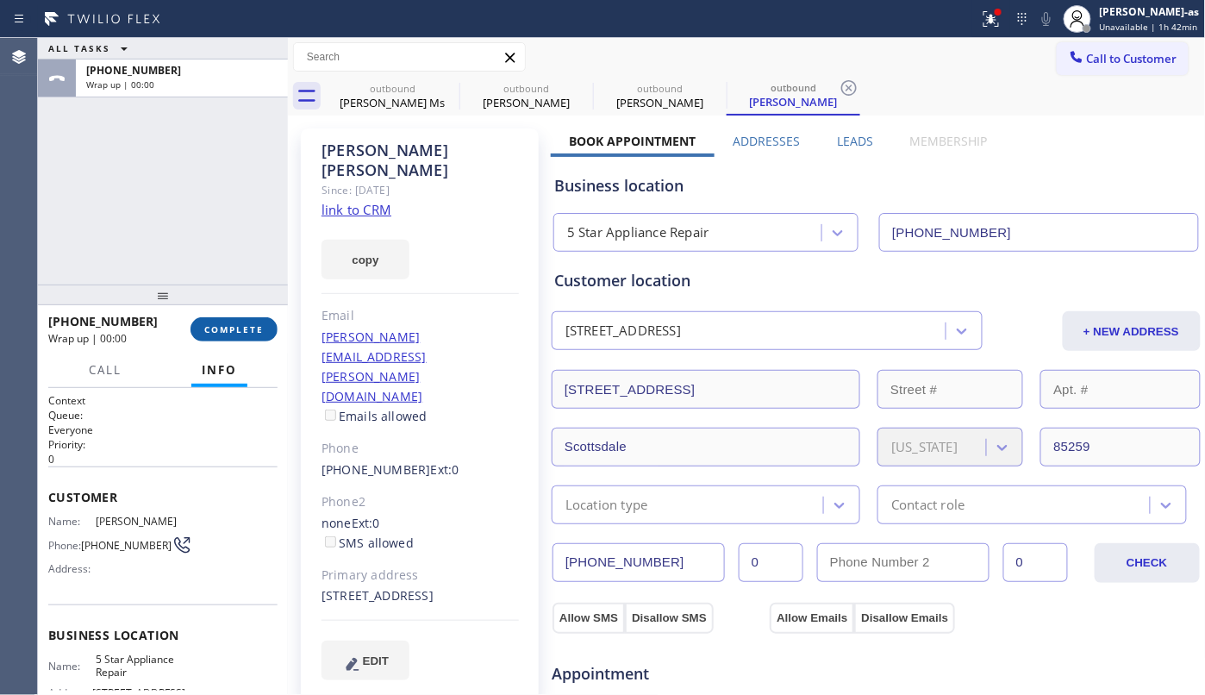
click at [245, 317] on button "COMPLETE" at bounding box center [234, 329] width 87 height 24
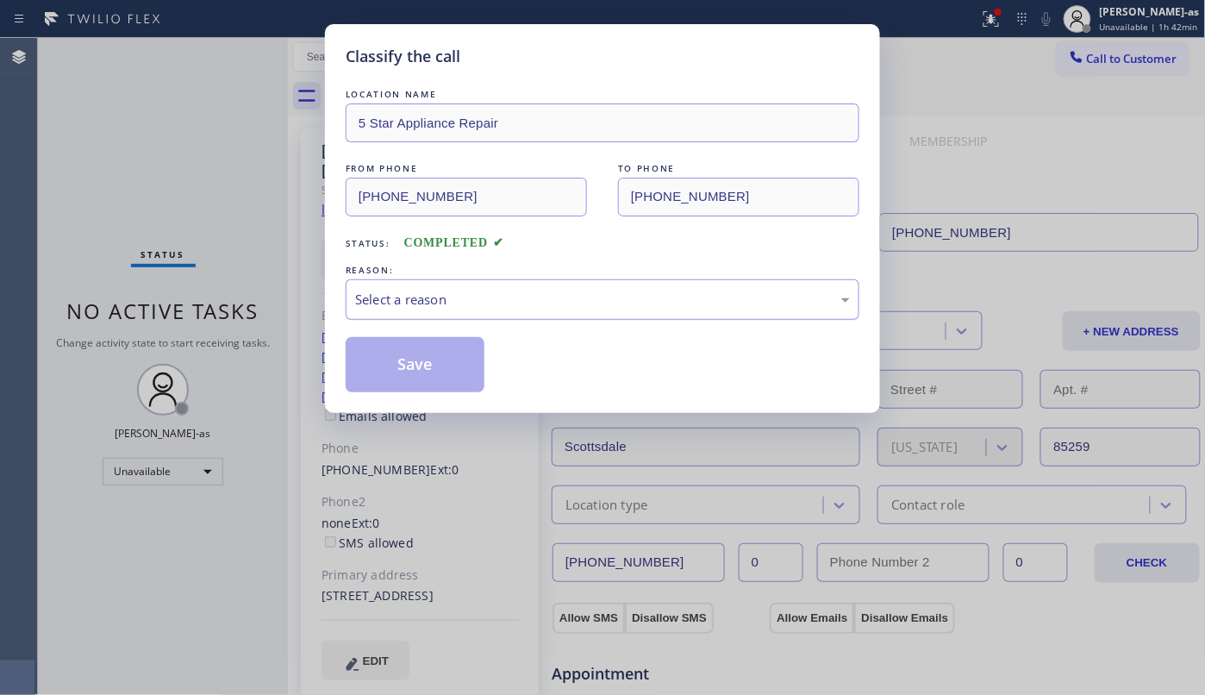
click at [538, 298] on div "Select a reason" at bounding box center [602, 300] width 495 height 20
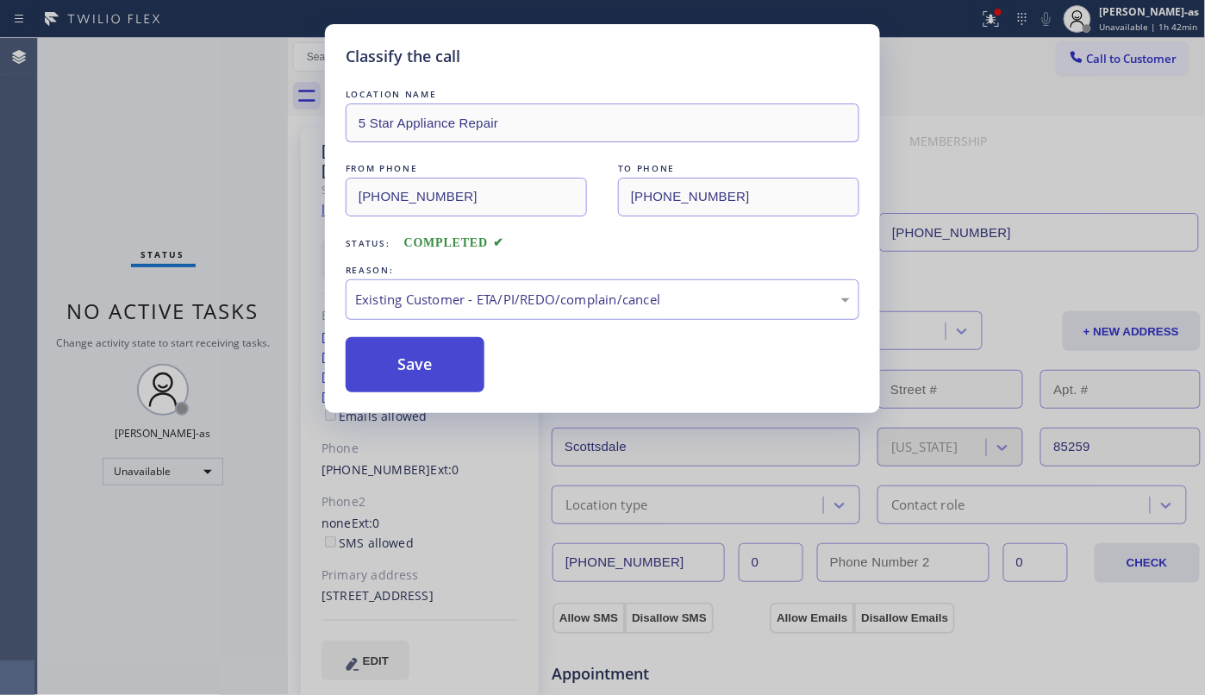
click at [411, 362] on button "Save" at bounding box center [415, 364] width 139 height 55
click at [166, 134] on div "Classify the call LOCATION NAME 5 Star Appliance Repair FROM PHONE [PHONE_NUMBE…" at bounding box center [602, 347] width 1205 height 695
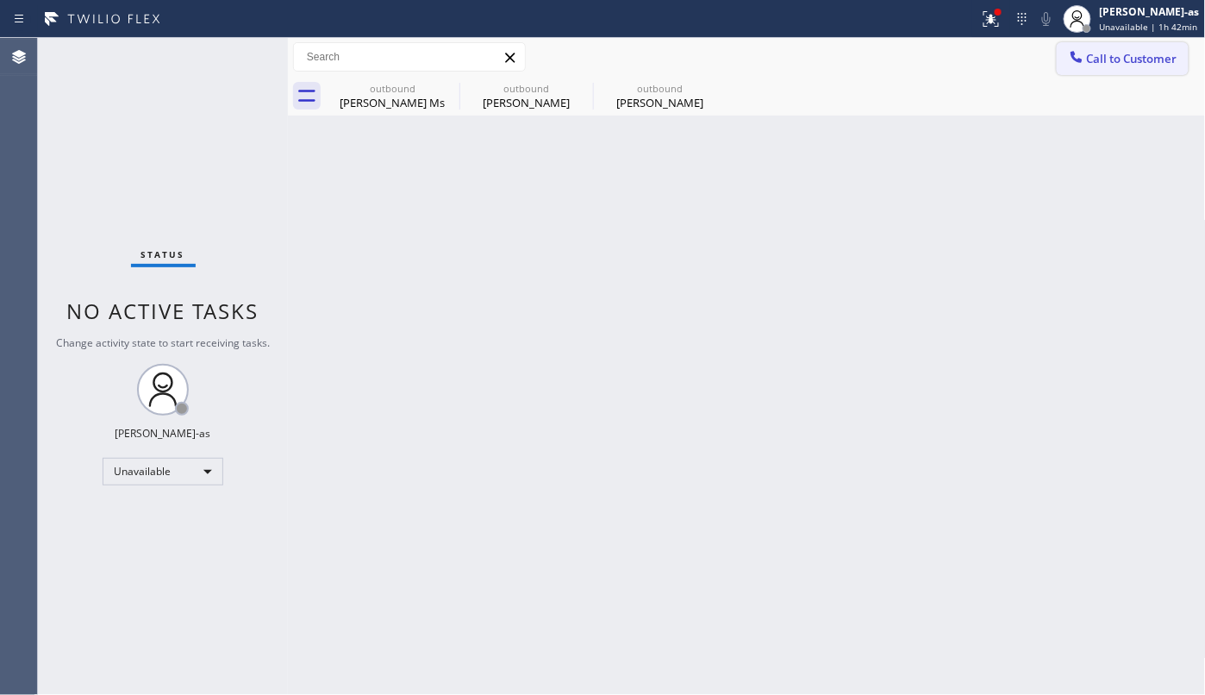
click at [1128, 53] on span "Call to Customer" at bounding box center [1132, 59] width 91 height 16
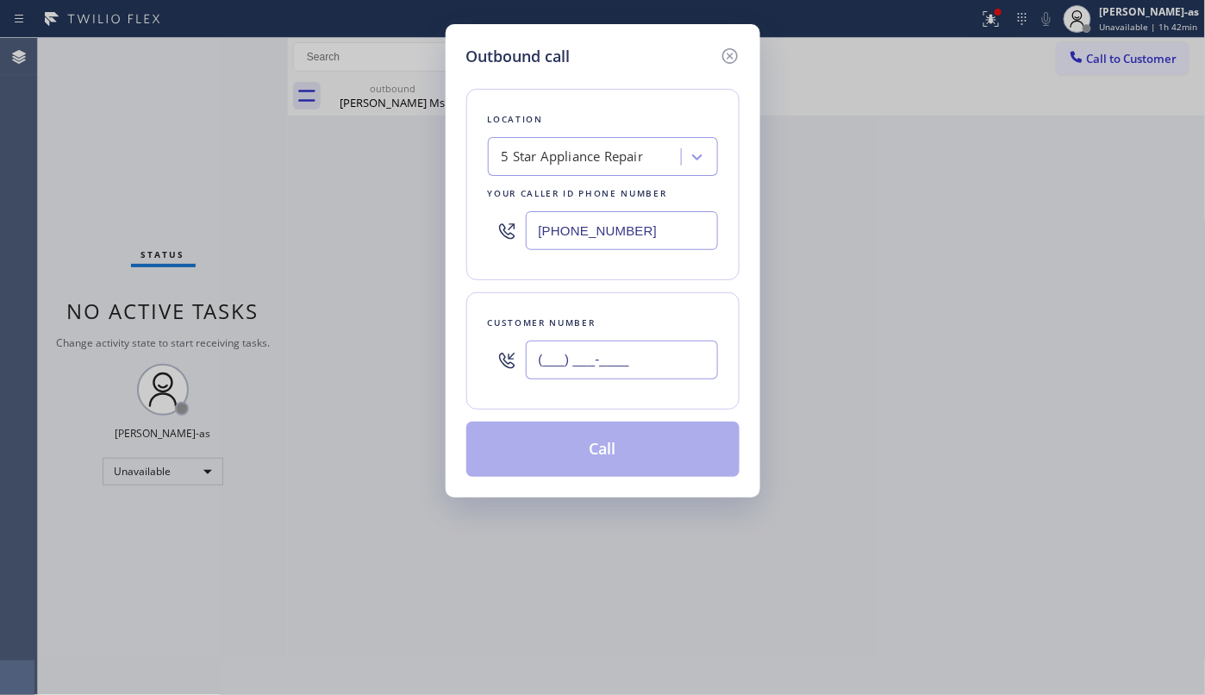
click at [653, 360] on input "(___) ___-____" at bounding box center [622, 360] width 192 height 39
paste input "847) 846-6571"
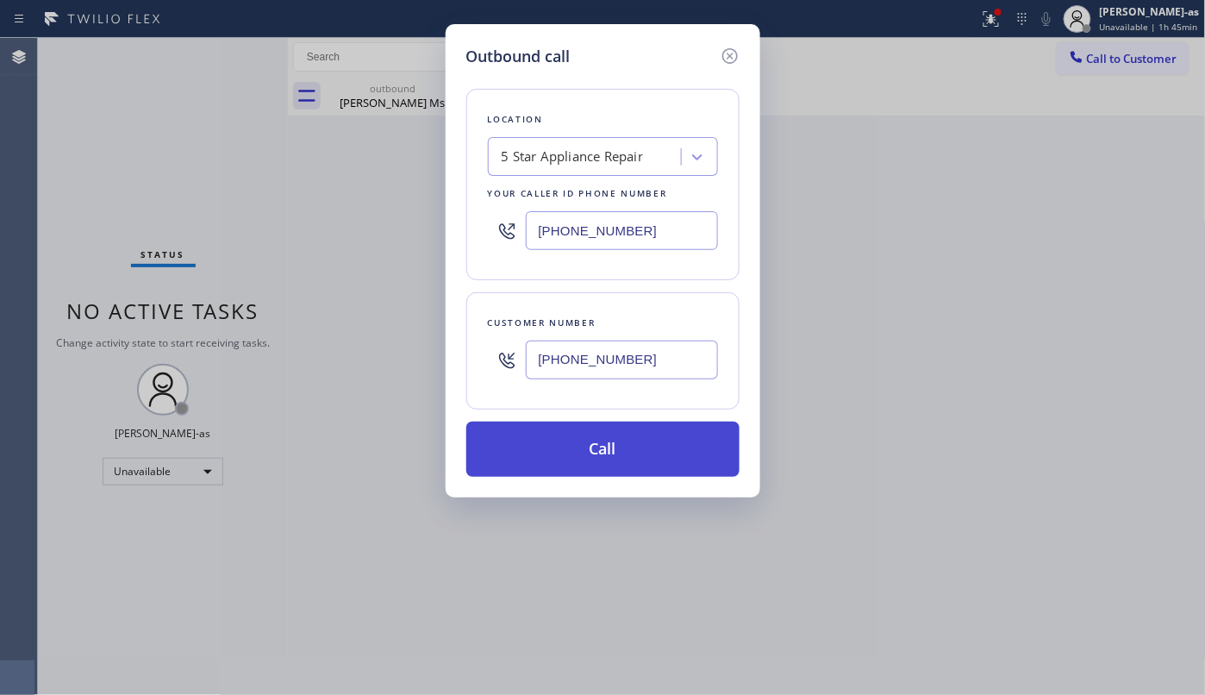
type input "[PHONE_NUMBER]"
click at [617, 441] on button "Call" at bounding box center [602, 449] width 273 height 55
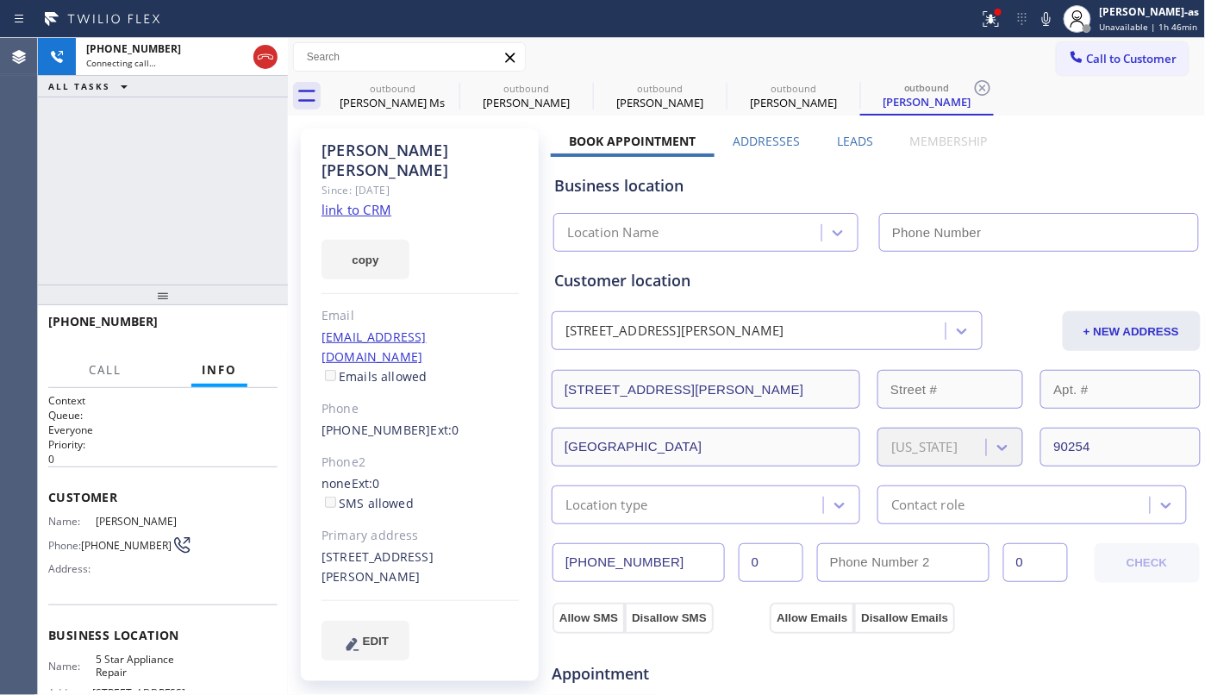
type input "[PHONE_NUMBER]"
drag, startPoint x: 271, startPoint y: 62, endPoint x: 183, endPoint y: 211, distance: 173.1
click at [271, 62] on icon at bounding box center [265, 57] width 21 height 21
click at [183, 214] on div "[PHONE_NUMBER] Connecting call… ALL TASKS ALL TASKS ACTIVE TASKS TASKS IN WRAP …" at bounding box center [163, 161] width 250 height 247
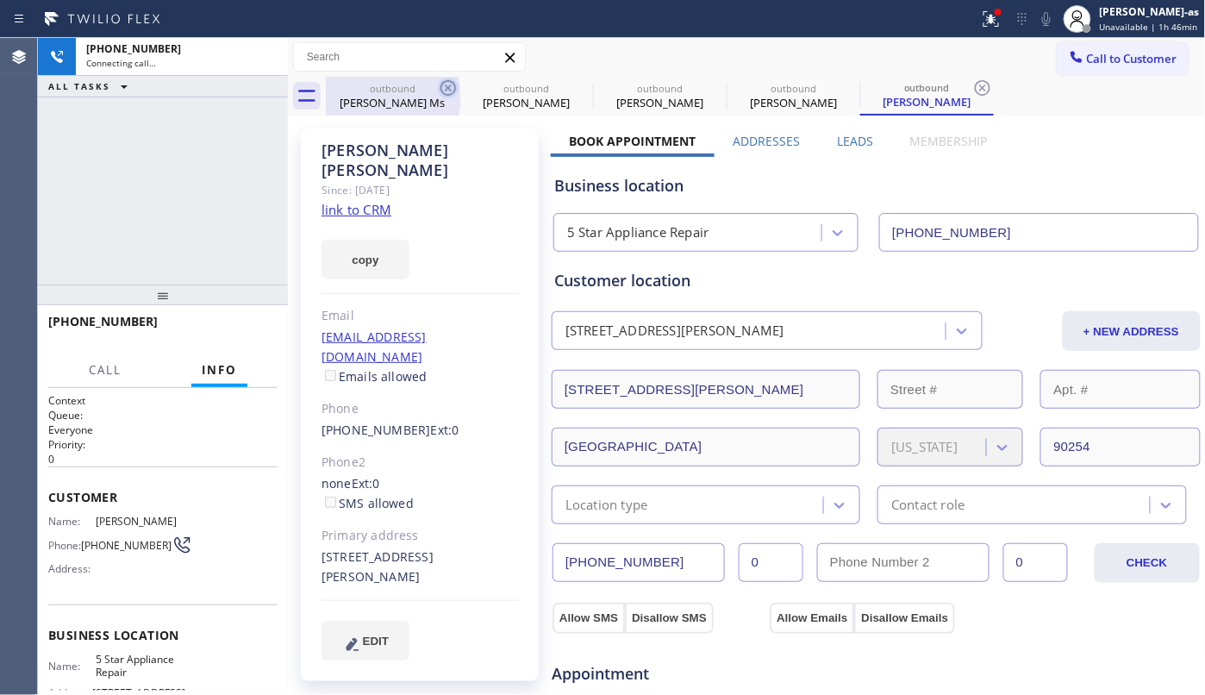
click at [380, 95] on div "[PERSON_NAME] Ms" at bounding box center [393, 103] width 130 height 16
click at [441, 84] on icon at bounding box center [449, 88] width 16 height 16
click at [0, 0] on icon at bounding box center [0, 0] width 0 height 0
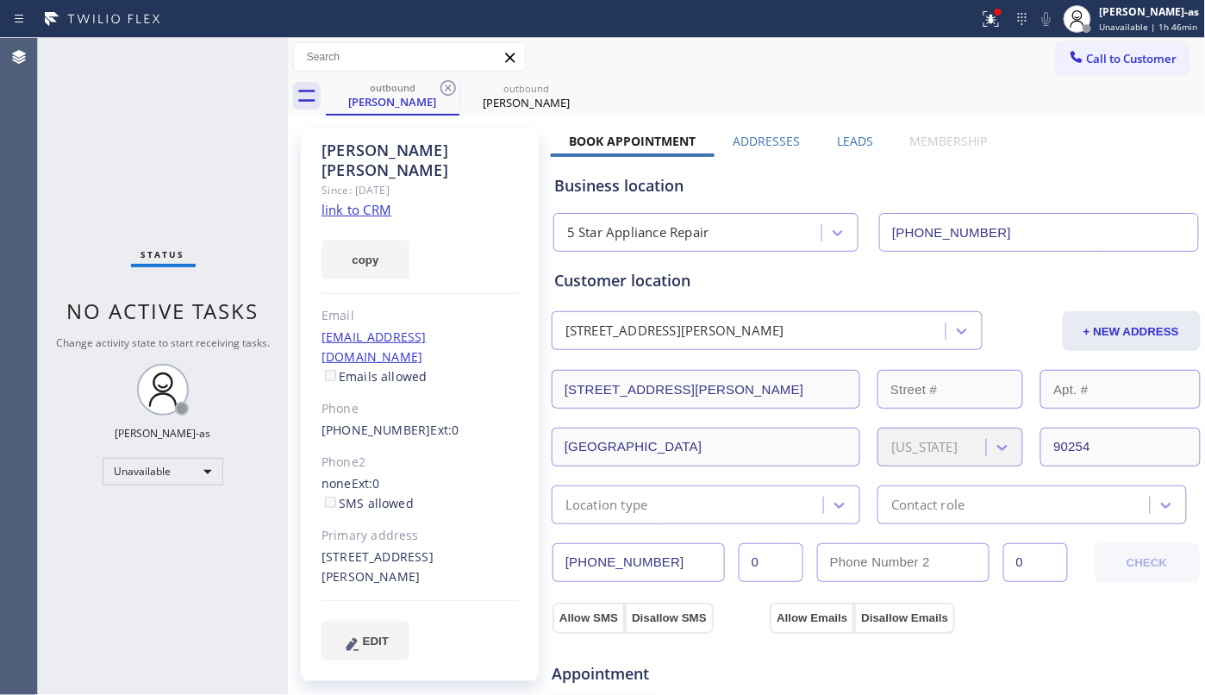
click at [441, 84] on icon at bounding box center [449, 88] width 16 height 16
click at [572, 84] on icon at bounding box center [582, 88] width 21 height 21
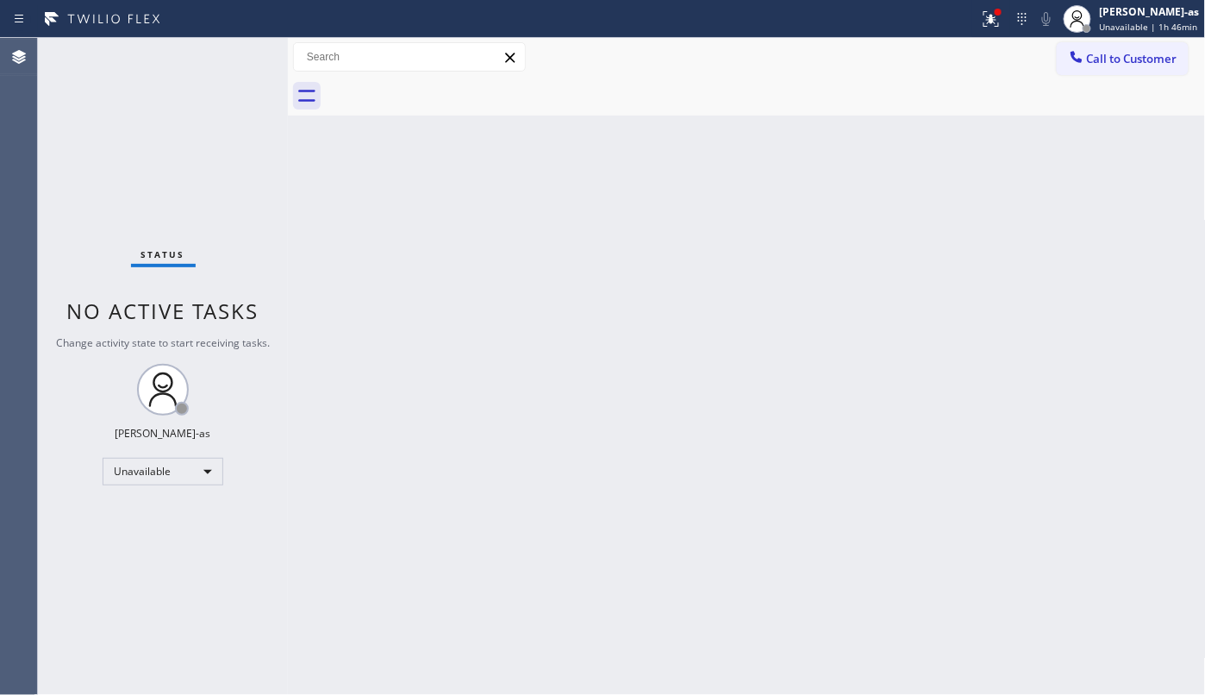
click at [441, 84] on div at bounding box center [766, 96] width 880 height 39
click at [1135, 53] on span "Call to Customer" at bounding box center [1132, 59] width 91 height 16
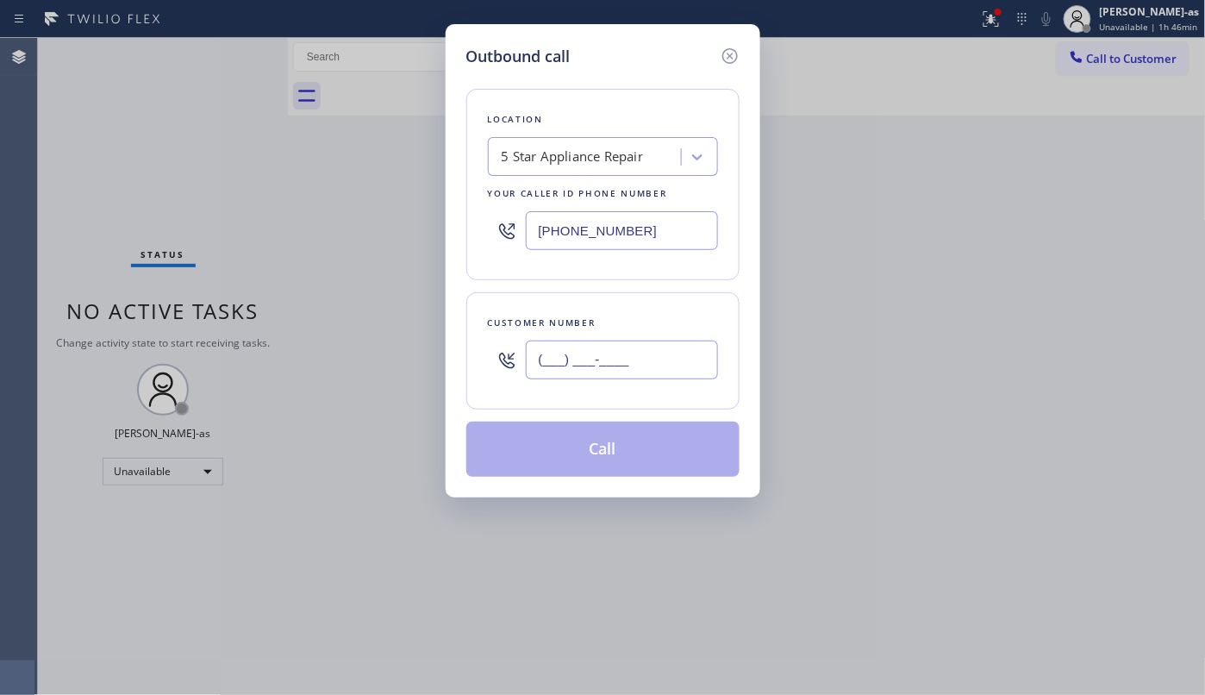
click at [553, 374] on input "(___) ___-____" at bounding box center [622, 360] width 192 height 39
paste input "206) 714-5677"
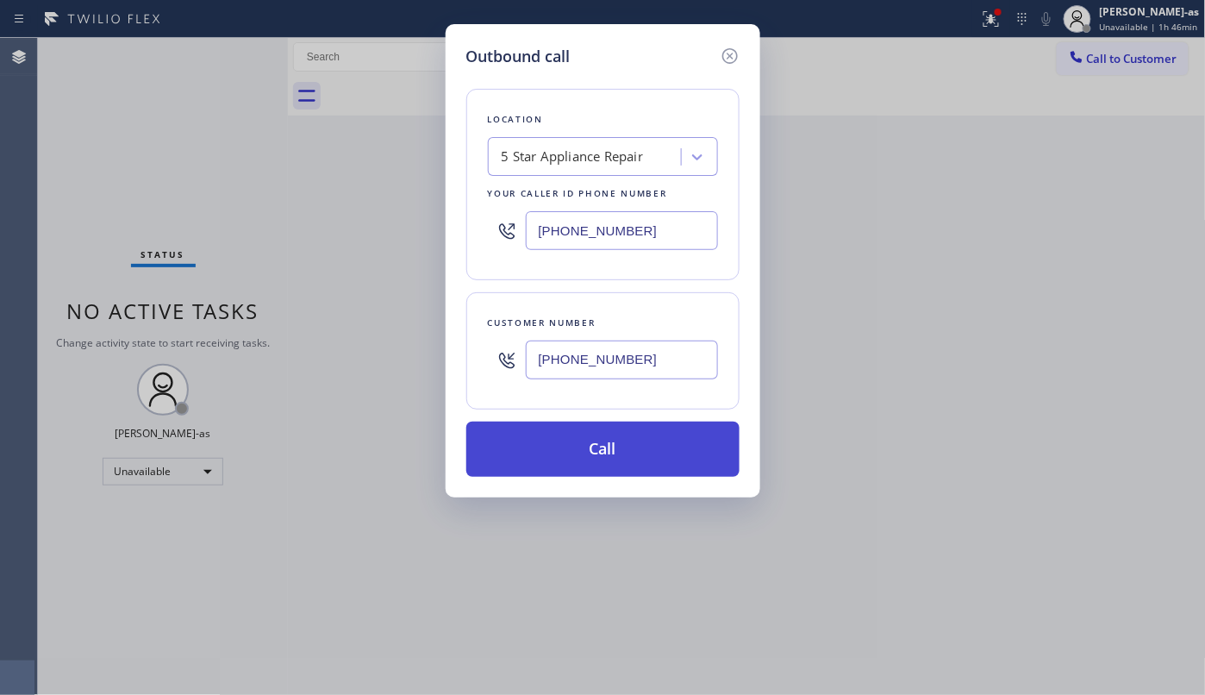
type input "[PHONE_NUMBER]"
click at [581, 462] on button "Call" at bounding box center [602, 449] width 273 height 55
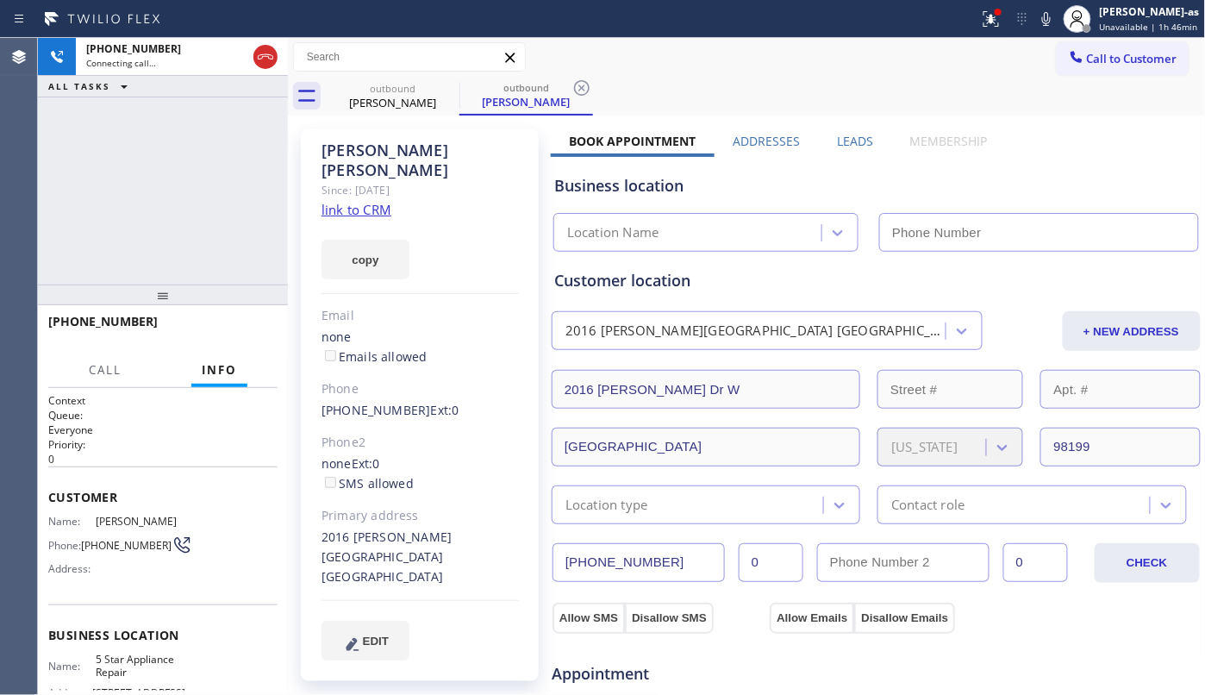
type input "[PHONE_NUMBER]"
click at [255, 311] on div "[PHONE_NUMBER] Live | 00:01 HANG UP" at bounding box center [162, 329] width 229 height 45
click at [224, 311] on div "[PHONE_NUMBER] Live | 00:01 HANG UP" at bounding box center [162, 329] width 229 height 45
click at [238, 321] on button "HANG UP" at bounding box center [237, 329] width 80 height 24
click at [248, 328] on span "HANG UP" at bounding box center [237, 329] width 53 height 12
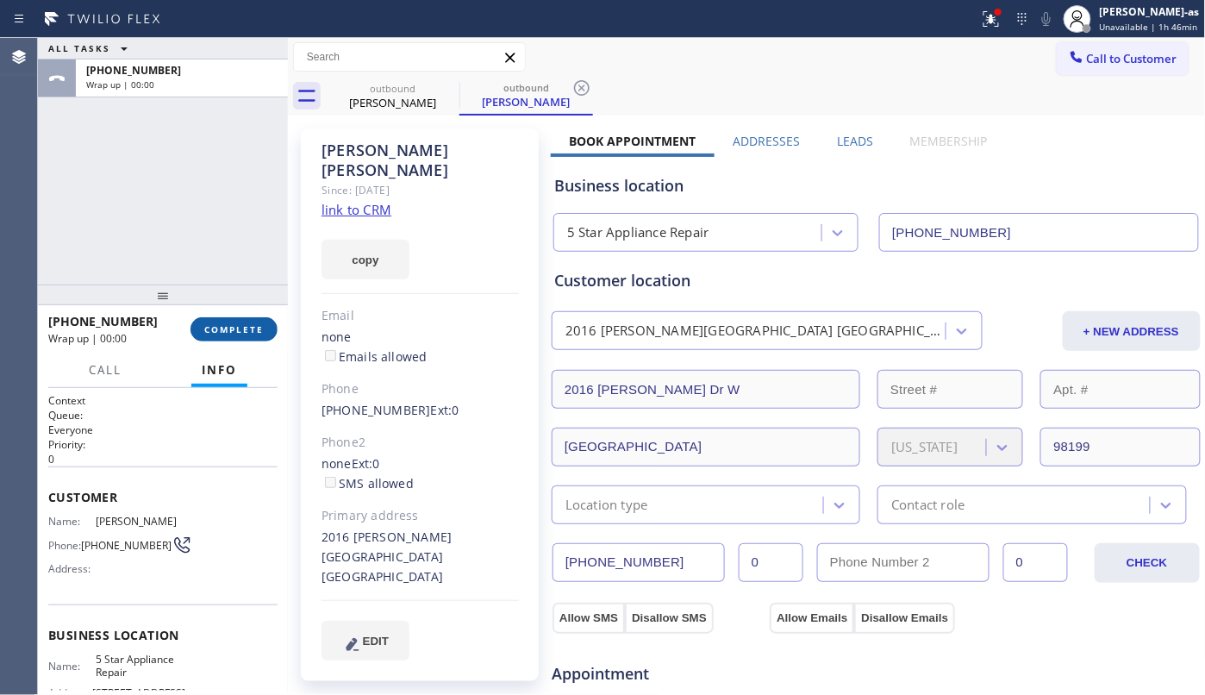
click at [249, 328] on span "COMPLETE" at bounding box center [233, 329] width 59 height 12
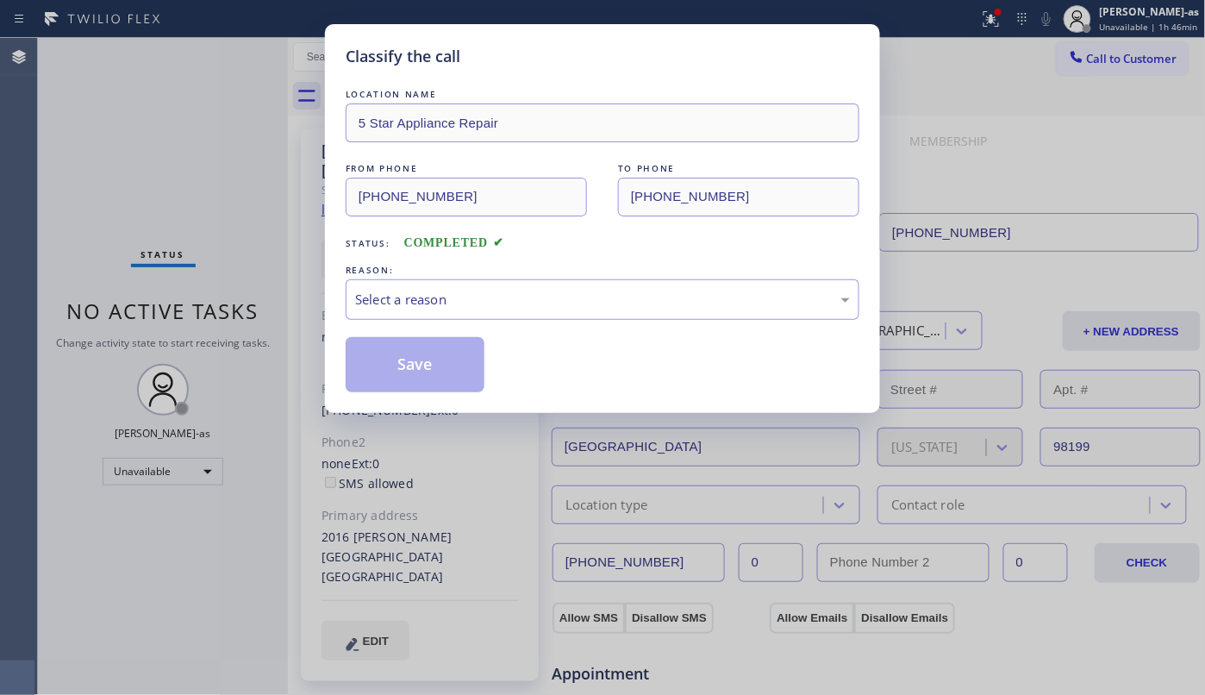
drag, startPoint x: 288, startPoint y: 319, endPoint x: 353, endPoint y: 331, distance: 66.6
click at [249, 332] on div "Classify the call LOCATION NAME 5 Star Appliance Repair FROM PHONE [PHONE_NUMBE…" at bounding box center [602, 347] width 1205 height 695
drag, startPoint x: 372, startPoint y: 300, endPoint x: 381, endPoint y: 307, distance: 11.0
click at [376, 301] on div "Select a reason" at bounding box center [602, 300] width 495 height 20
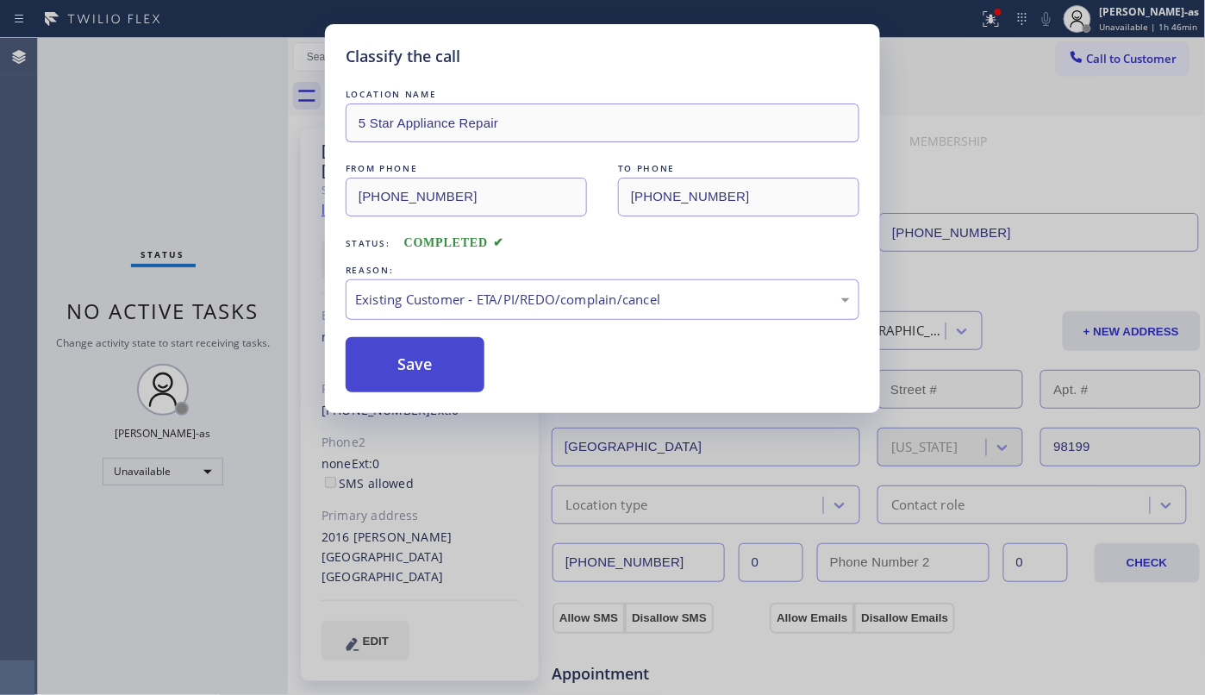
click at [429, 371] on button "Save" at bounding box center [415, 364] width 139 height 55
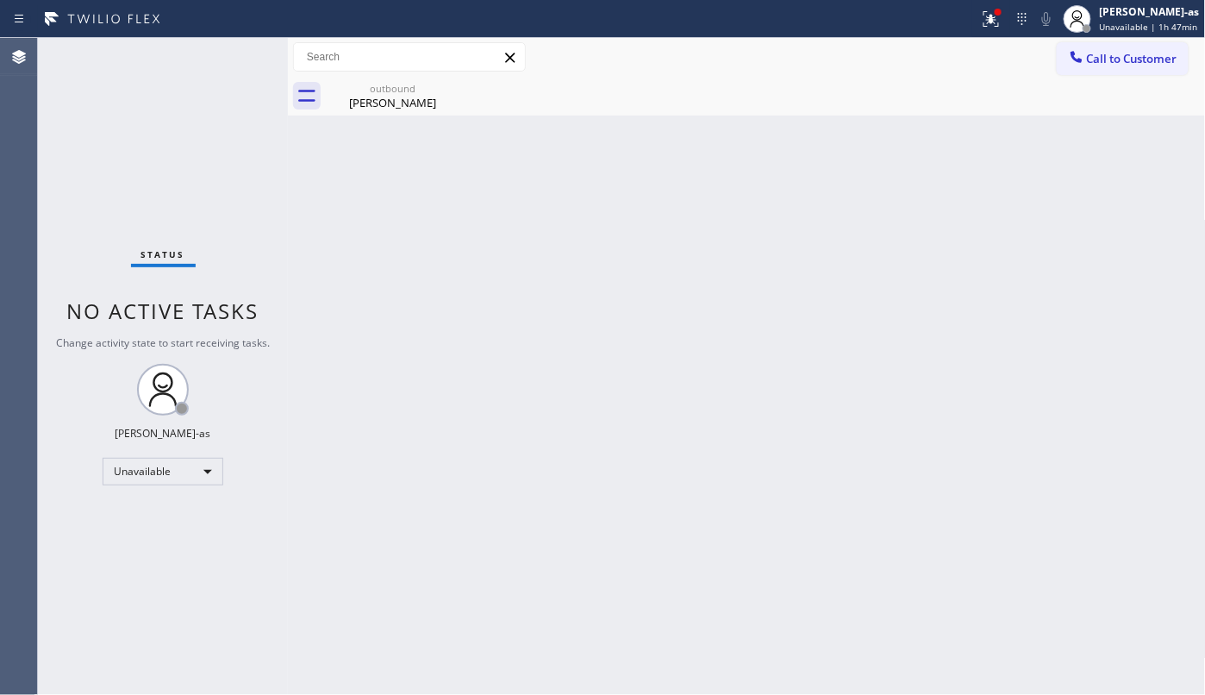
click at [349, 269] on div "Back to Dashboard Change Sender ID Customers Technicians Select a contact Outbo…" at bounding box center [747, 366] width 918 height 657
click at [411, 249] on div "Back to Dashboard Change Sender ID Customers Technicians Select a contact Outbo…" at bounding box center [747, 366] width 918 height 657
click at [397, 109] on div "[PERSON_NAME]" at bounding box center [393, 103] width 130 height 16
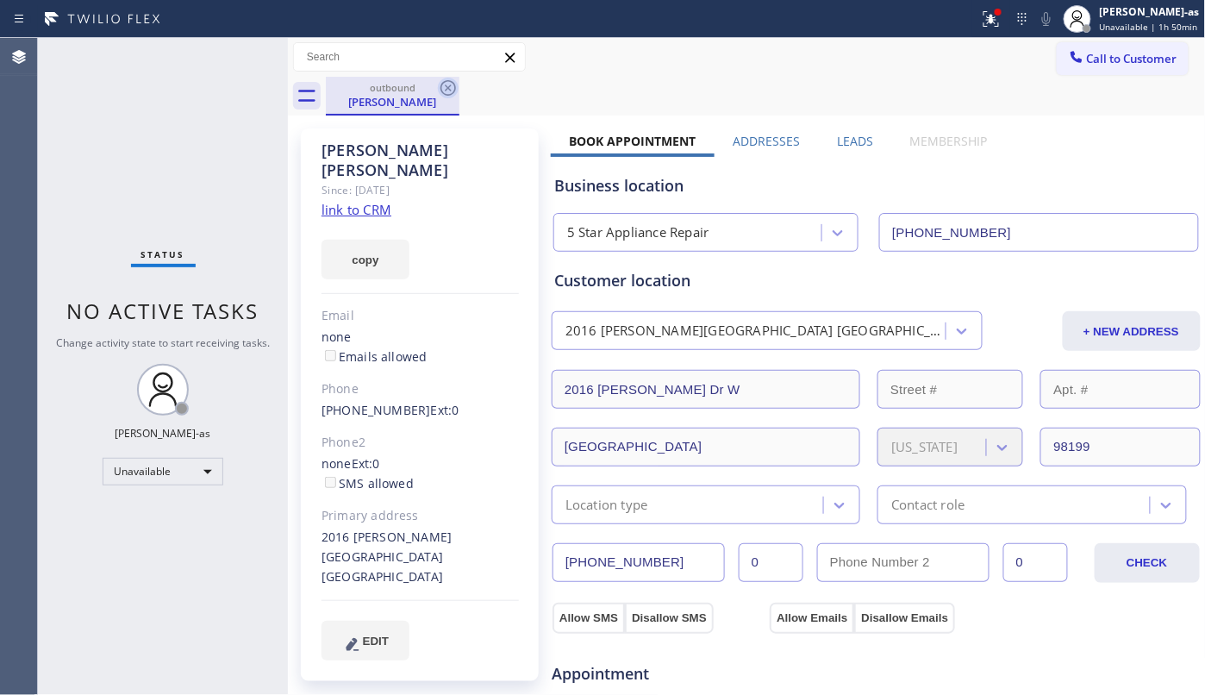
click at [452, 86] on icon at bounding box center [448, 88] width 21 height 21
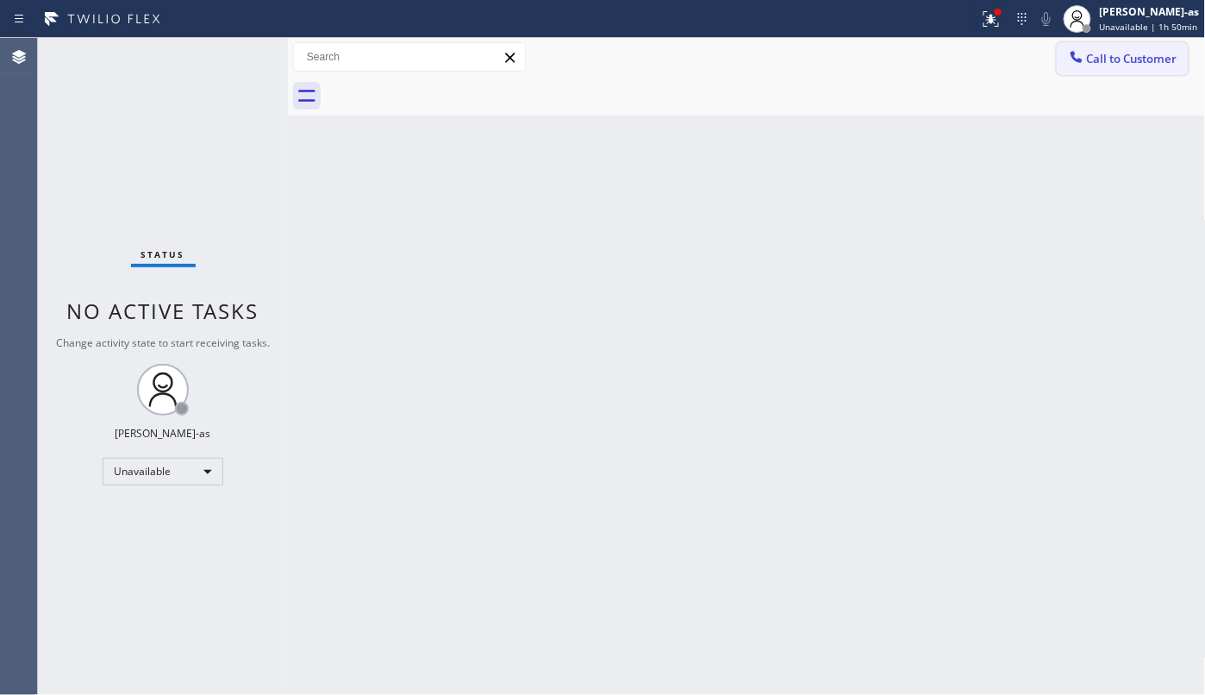
click at [1153, 51] on span "Call to Customer" at bounding box center [1132, 59] width 91 height 16
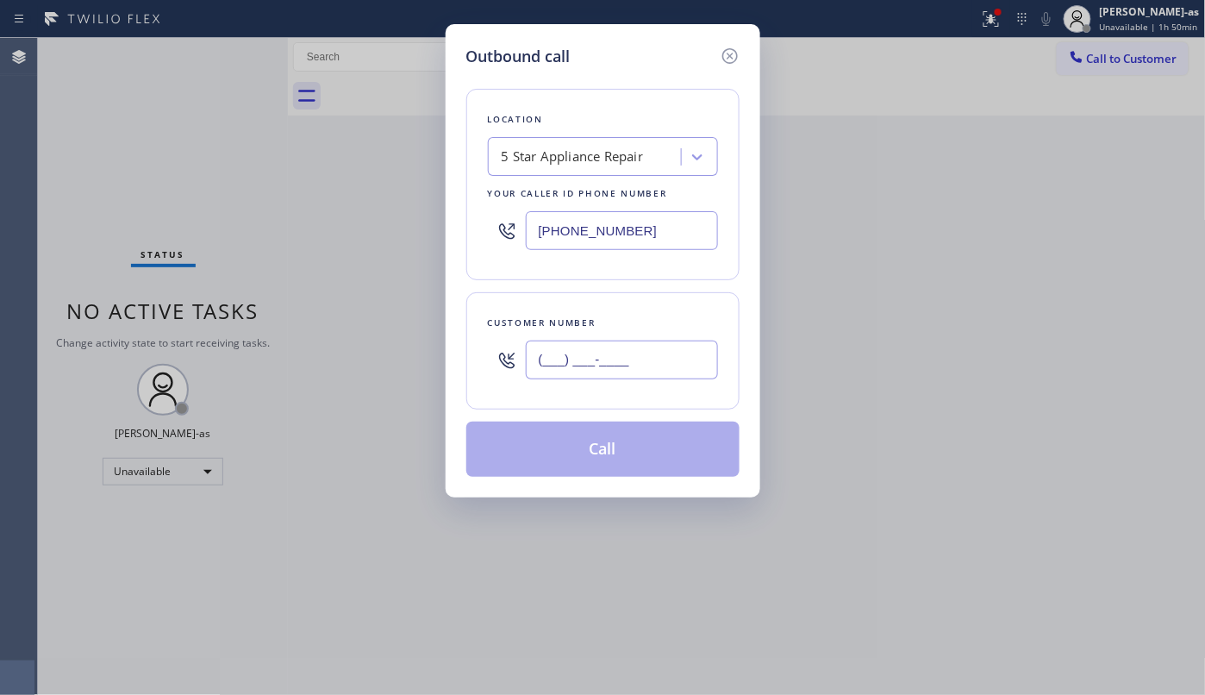
click at [697, 369] on input "(___) ___-____" at bounding box center [622, 360] width 192 height 39
paste input "310) 696-9655"
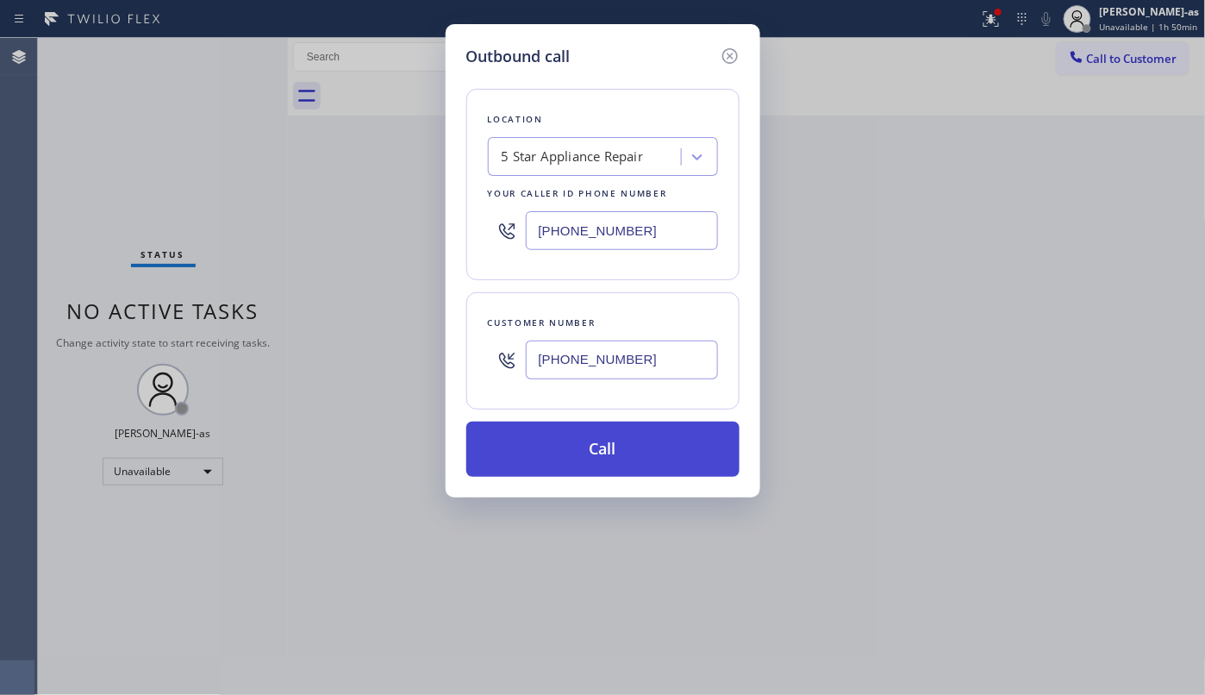
type input "[PHONE_NUMBER]"
click at [636, 450] on button "Call" at bounding box center [602, 449] width 273 height 55
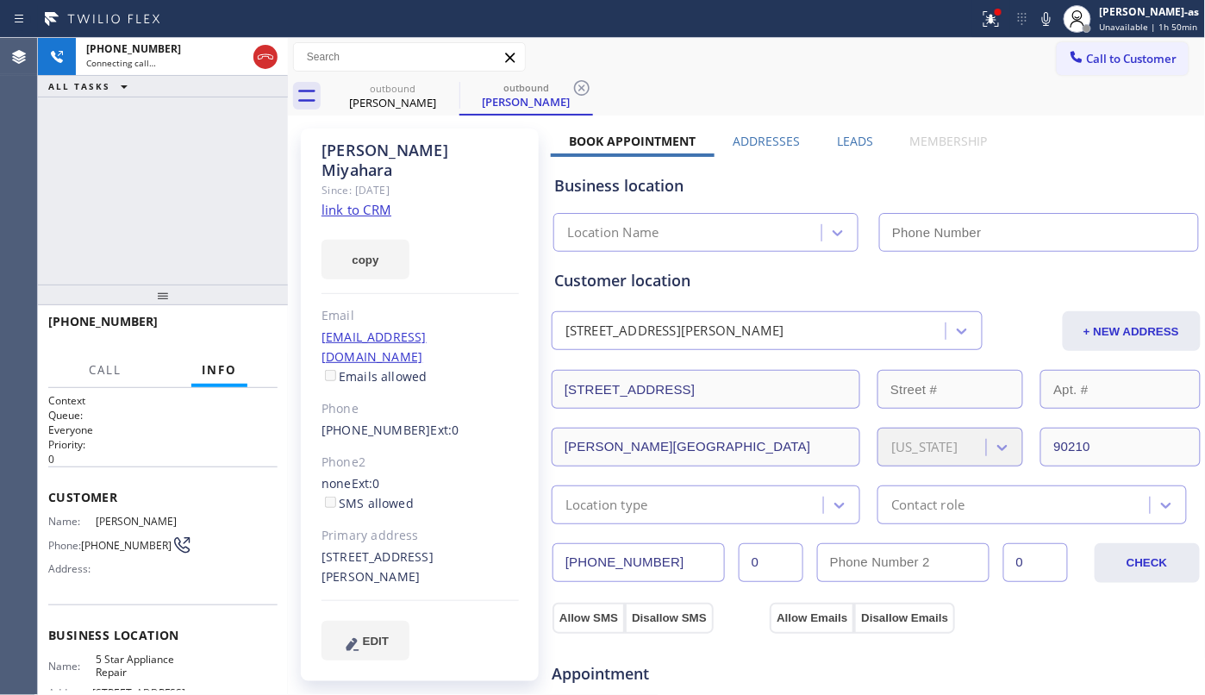
type input "[PHONE_NUMBER]"
click at [222, 329] on span "HANG UP" at bounding box center [237, 329] width 53 height 12
click at [231, 328] on span "HANG UP" at bounding box center [237, 329] width 53 height 12
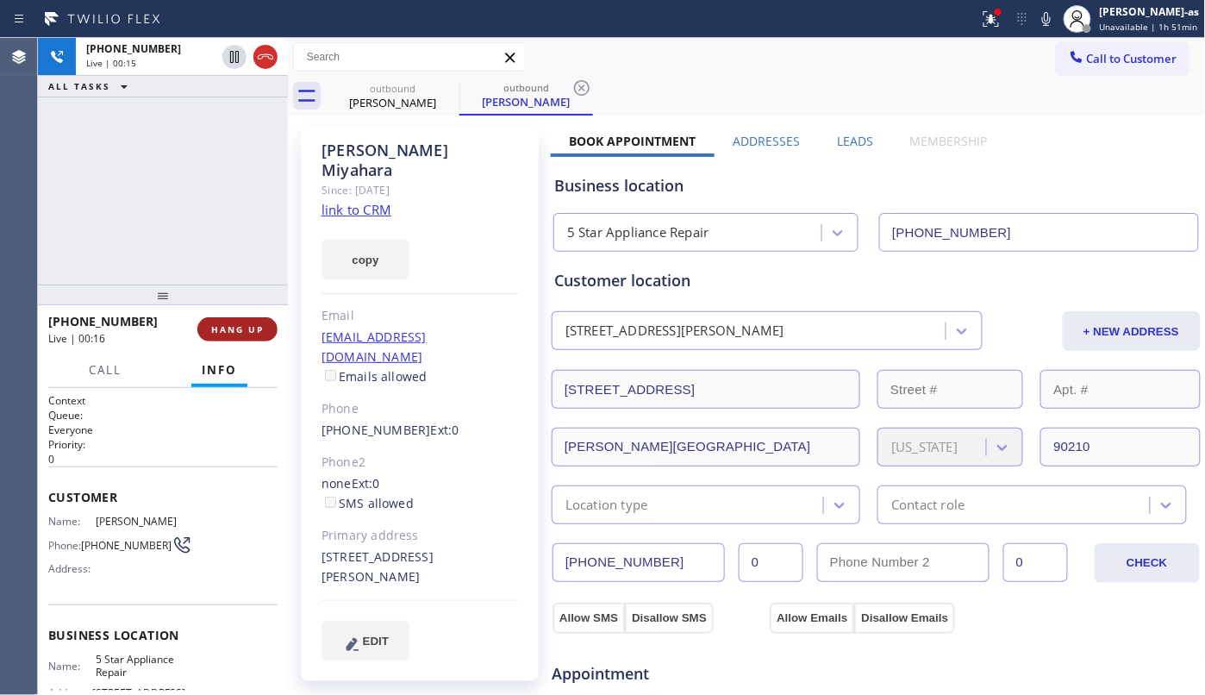
click at [231, 328] on span "HANG UP" at bounding box center [237, 329] width 53 height 12
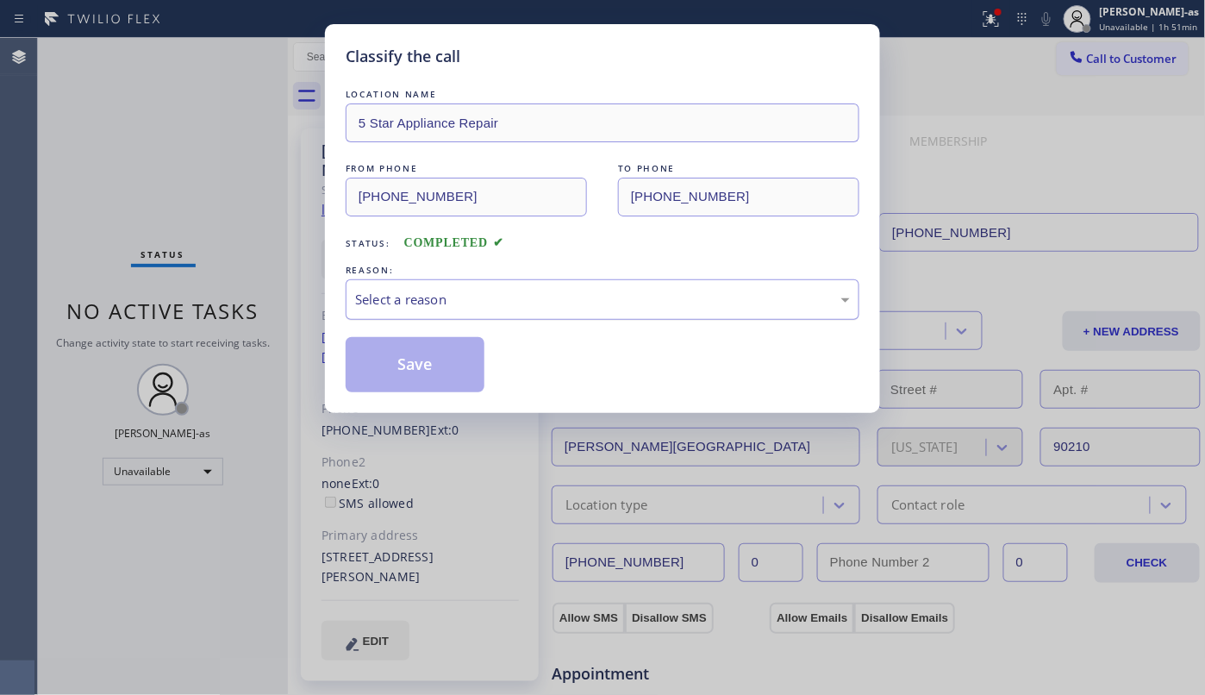
click at [364, 304] on div "Select a reason" at bounding box center [602, 300] width 495 height 20
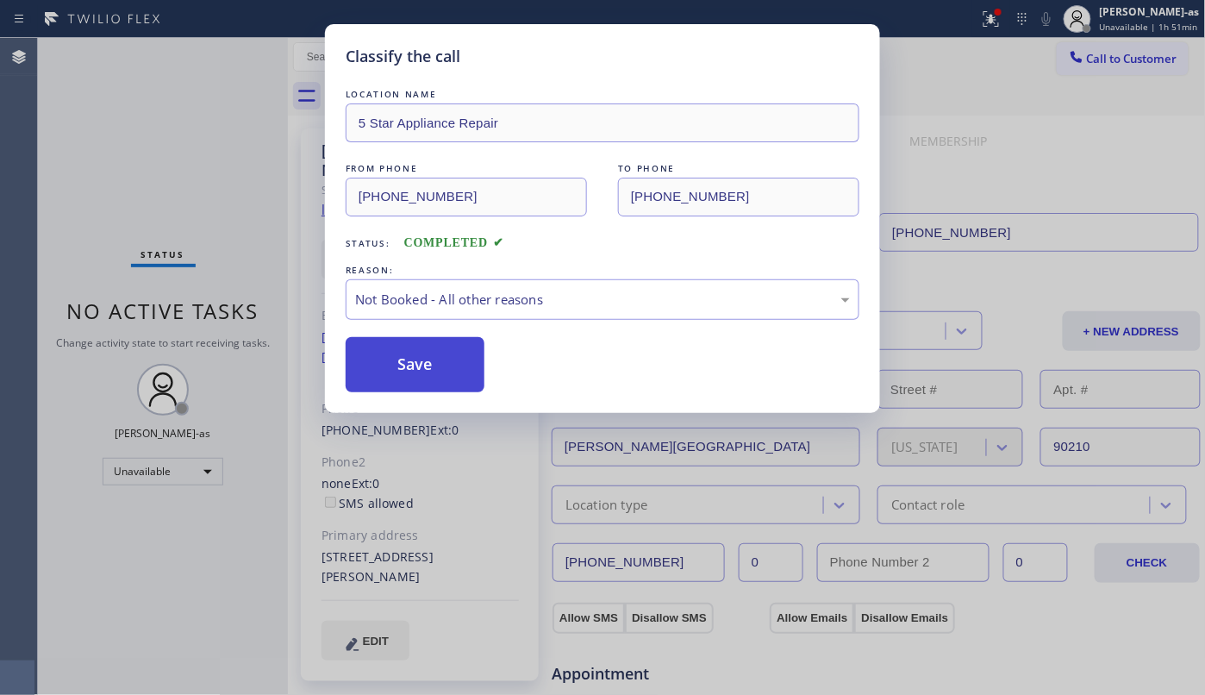
click at [416, 366] on button "Save" at bounding box center [415, 364] width 139 height 55
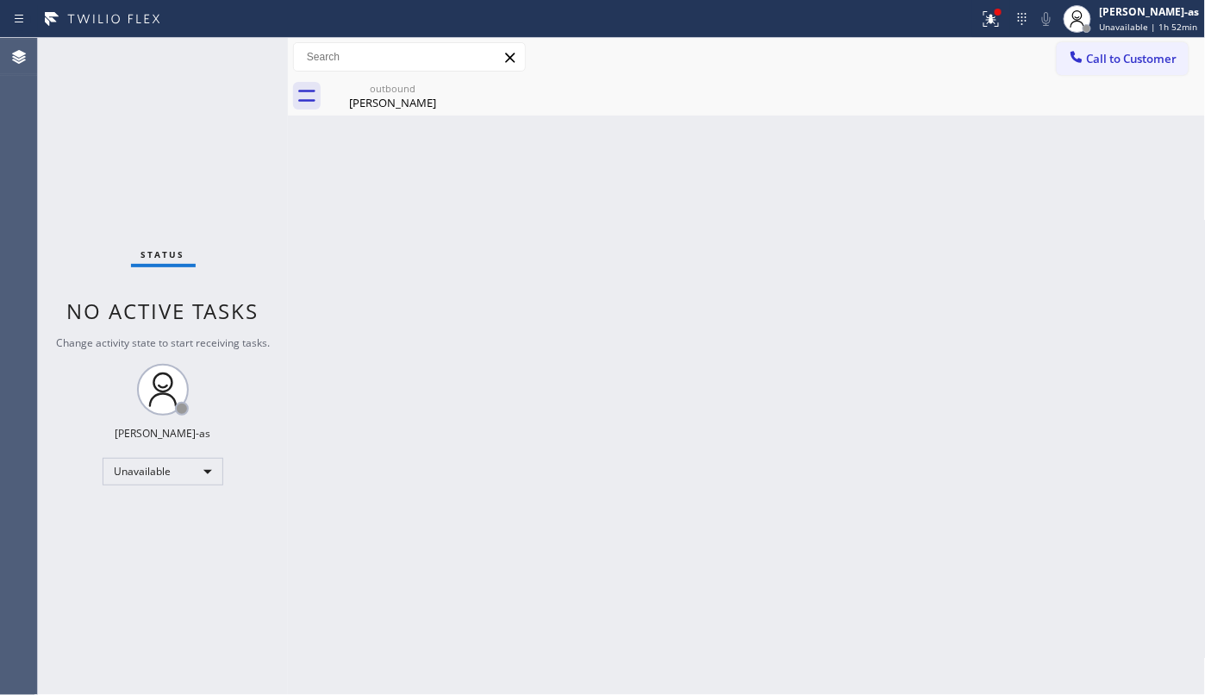
click at [352, 246] on div "Back to Dashboard Change Sender ID Customers Technicians Select a contact Outbo…" at bounding box center [747, 366] width 918 height 657
click at [364, 270] on div "Back to Dashboard Change Sender ID Customers Technicians Select a contact Outbo…" at bounding box center [747, 366] width 918 height 657
click at [381, 91] on div "outbound" at bounding box center [393, 88] width 130 height 13
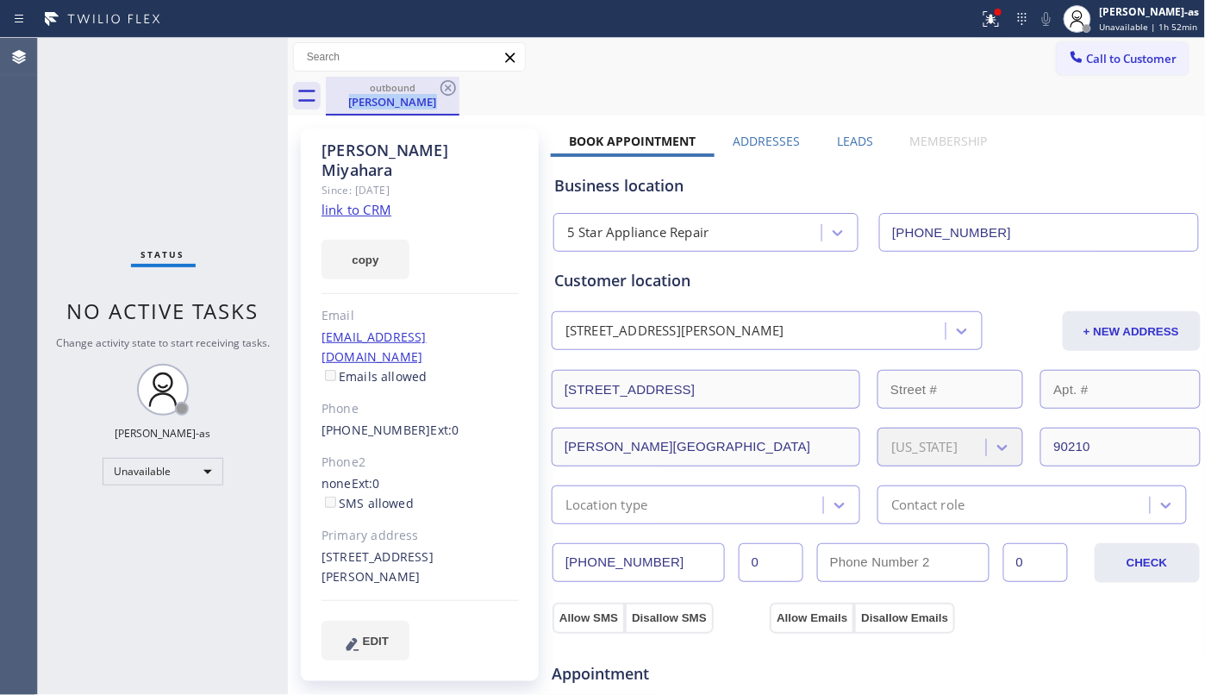
click at [459, 84] on div "outbound [PERSON_NAME]" at bounding box center [393, 96] width 134 height 39
click at [447, 91] on icon at bounding box center [448, 88] width 21 height 21
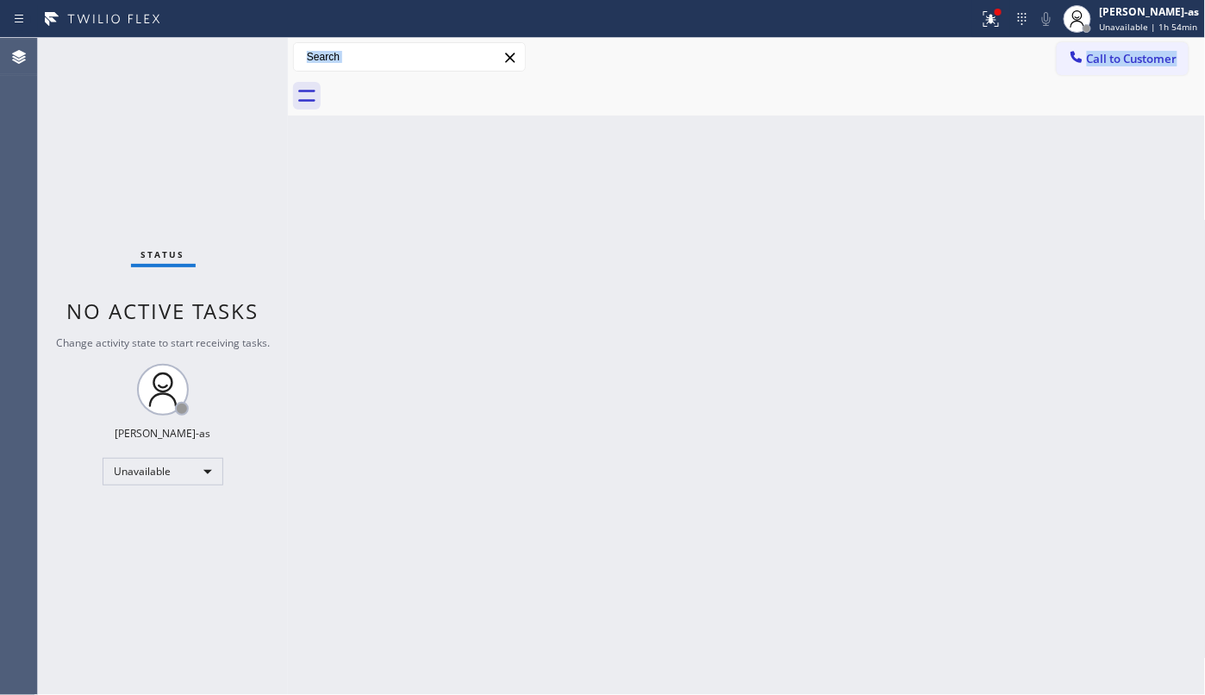
click at [372, 208] on div "Back to Dashboard Change Sender ID Customers Technicians Select a contact Outbo…" at bounding box center [747, 366] width 918 height 657
click at [397, 180] on div "Back to Dashboard Change Sender ID Customers Technicians Select a contact Outbo…" at bounding box center [747, 366] width 918 height 657
click at [1136, 53] on span "Call to Customer" at bounding box center [1132, 59] width 91 height 16
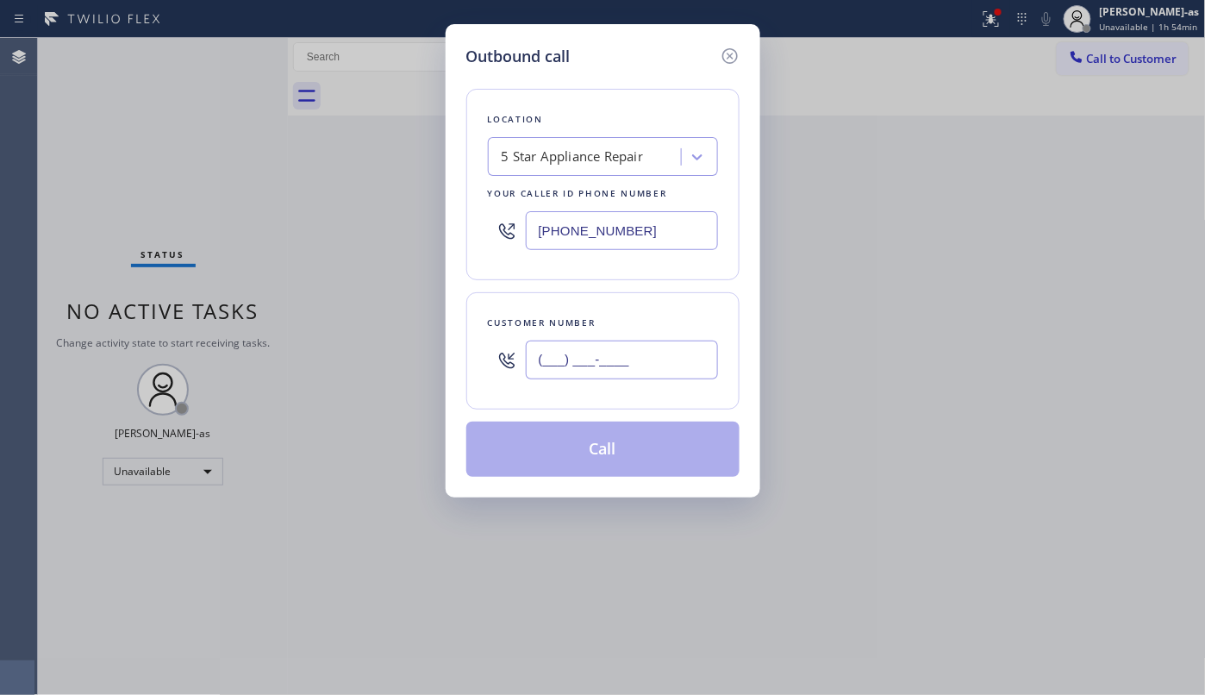
click at [597, 355] on input "(___) ___-____" at bounding box center [622, 360] width 192 height 39
paste input "214) 394-9009"
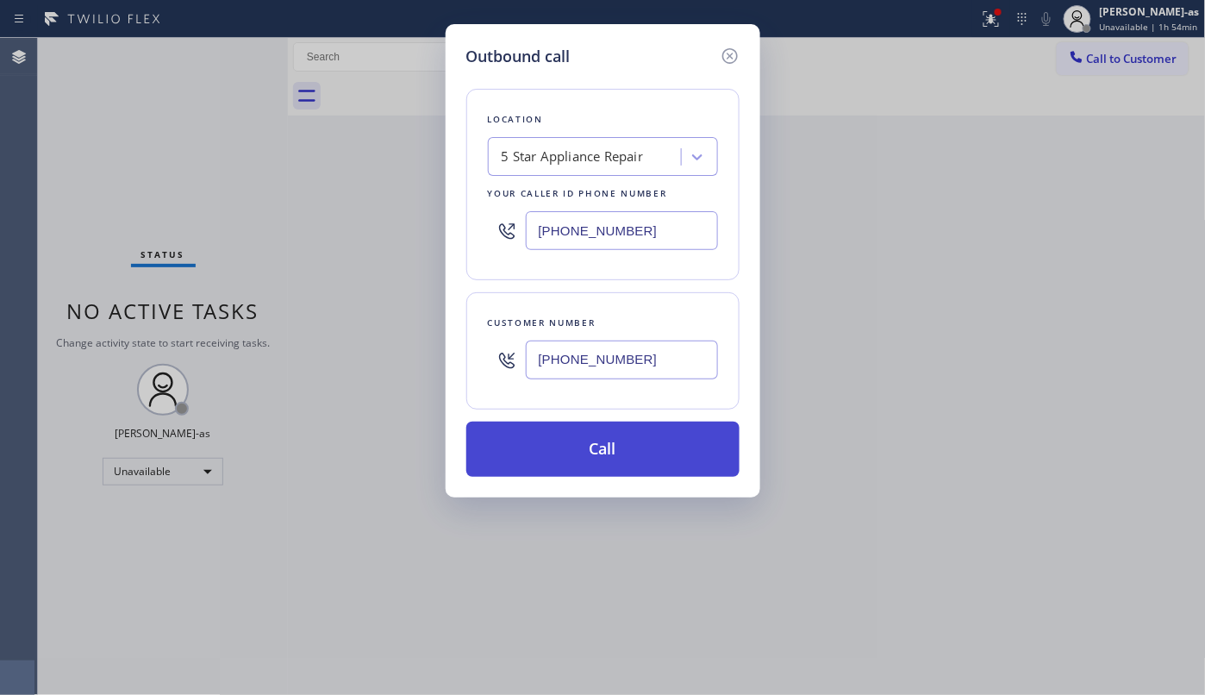
type input "[PHONE_NUMBER]"
click at [624, 460] on button "Call" at bounding box center [602, 449] width 273 height 55
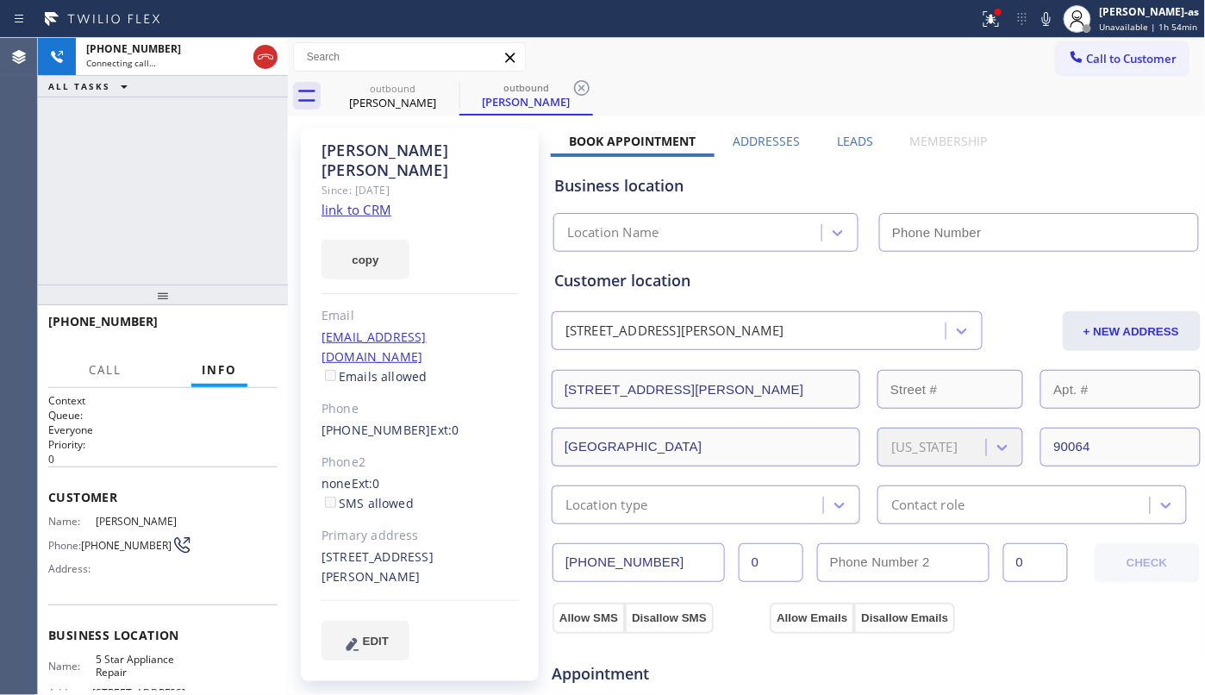
type input "[PHONE_NUMBER]"
drag, startPoint x: 395, startPoint y: 97, endPoint x: 431, endPoint y: 84, distance: 38.4
click at [395, 95] on div "[PERSON_NAME]" at bounding box center [393, 103] width 130 height 16
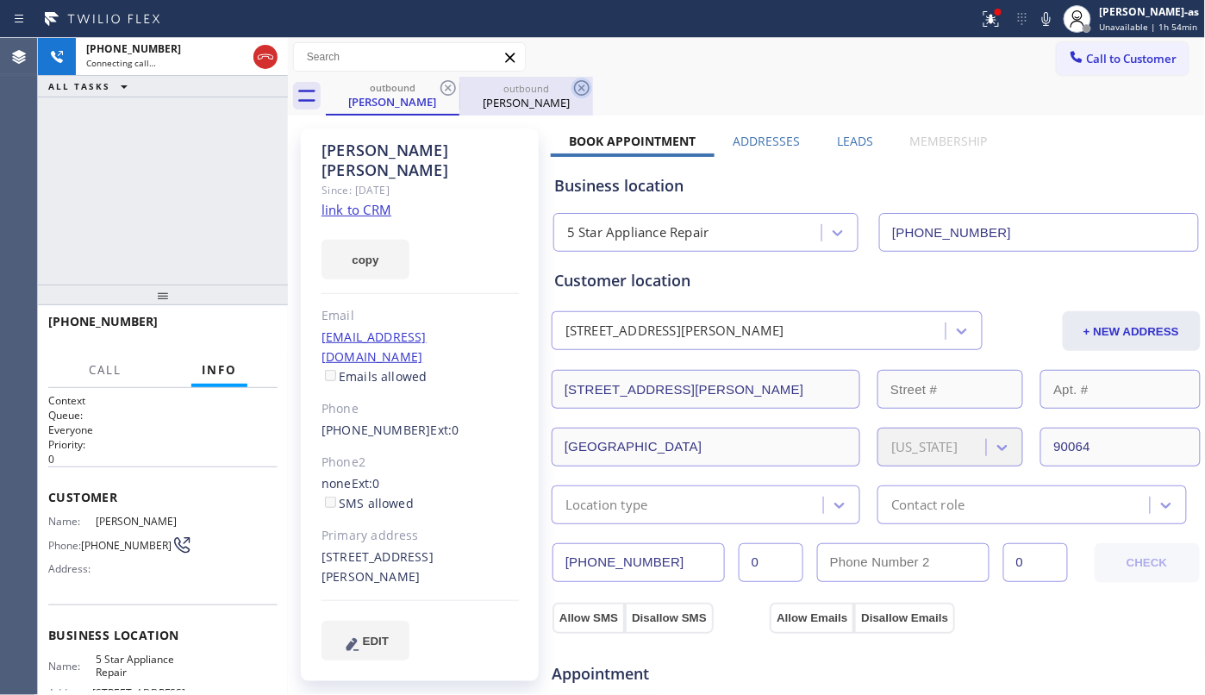
click at [445, 86] on icon at bounding box center [448, 88] width 21 height 21
drag, startPoint x: 307, startPoint y: 170, endPoint x: 671, endPoint y: 202, distance: 365.2
click at [308, 170] on div "[PERSON_NAME] Since: [DATE] link to CRM copy Email [EMAIL_ADDRESS][DOMAIN_NAME]…" at bounding box center [420, 404] width 238 height 553
drag, startPoint x: 303, startPoint y: 133, endPoint x: 334, endPoint y: 121, distance: 33.3
click at [307, 133] on div "[PERSON_NAME] Since: [DATE] link to CRM copy Email [EMAIL_ADDRESS][DOMAIN_NAME]…" at bounding box center [420, 404] width 238 height 553
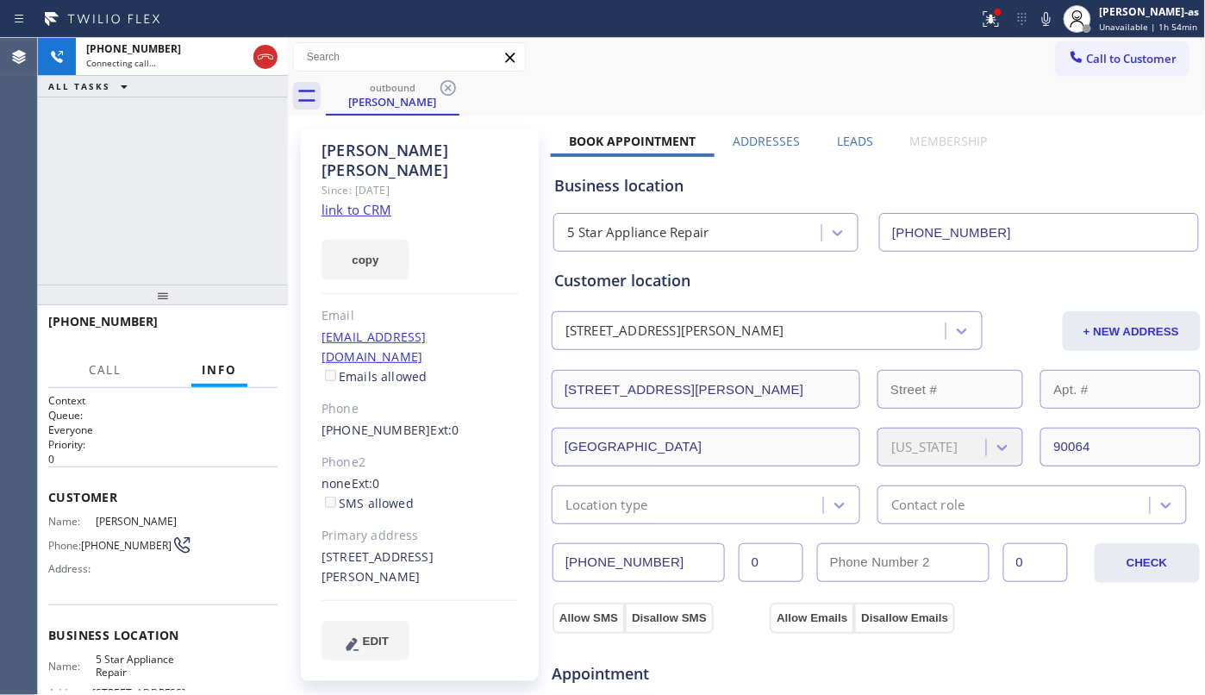
click at [201, 157] on div "[PHONE_NUMBER] Connecting call… ALL TASKS ALL TASKS ACTIVE TASKS TASKS IN WRAP …" at bounding box center [163, 161] width 250 height 247
click at [263, 52] on icon at bounding box center [265, 57] width 21 height 21
click at [146, 184] on div "[PHONE_NUMBER] Connecting call… ALL TASKS ALL TASKS ACTIVE TASKS TASKS IN WRAP …" at bounding box center [163, 161] width 250 height 247
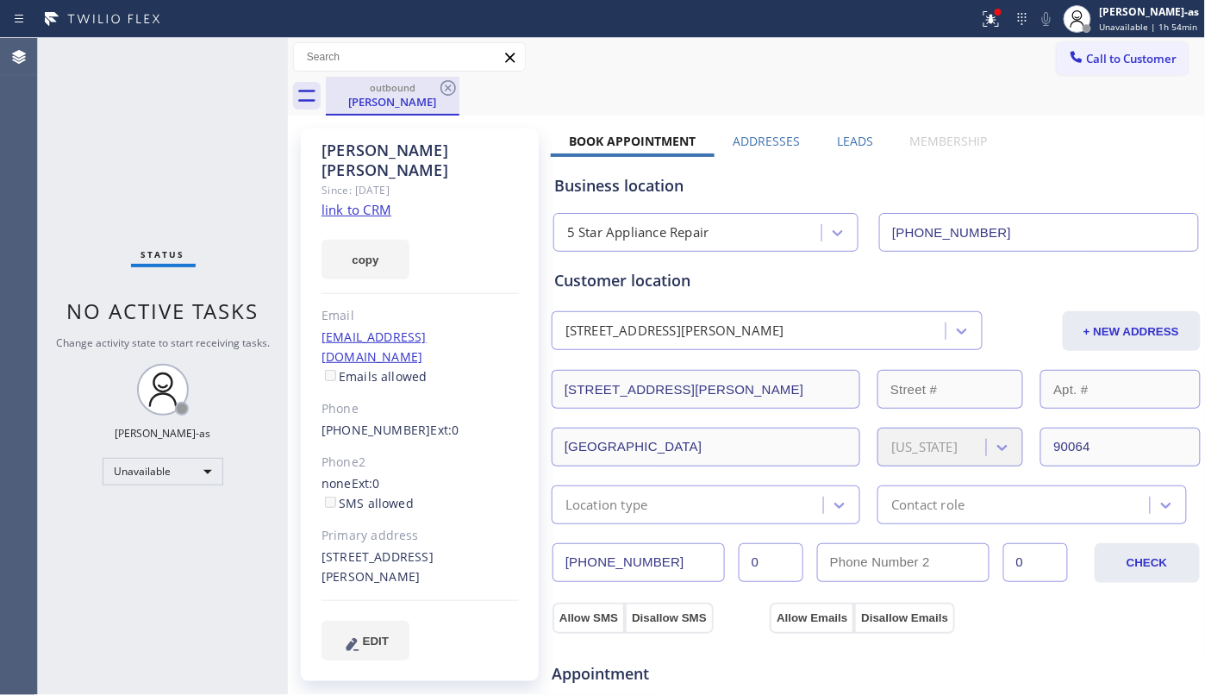
drag, startPoint x: 402, startPoint y: 104, endPoint x: 442, endPoint y: 102, distance: 40.6
click at [404, 104] on div "[PERSON_NAME]" at bounding box center [393, 102] width 130 height 16
click at [442, 84] on icon at bounding box center [449, 88] width 16 height 16
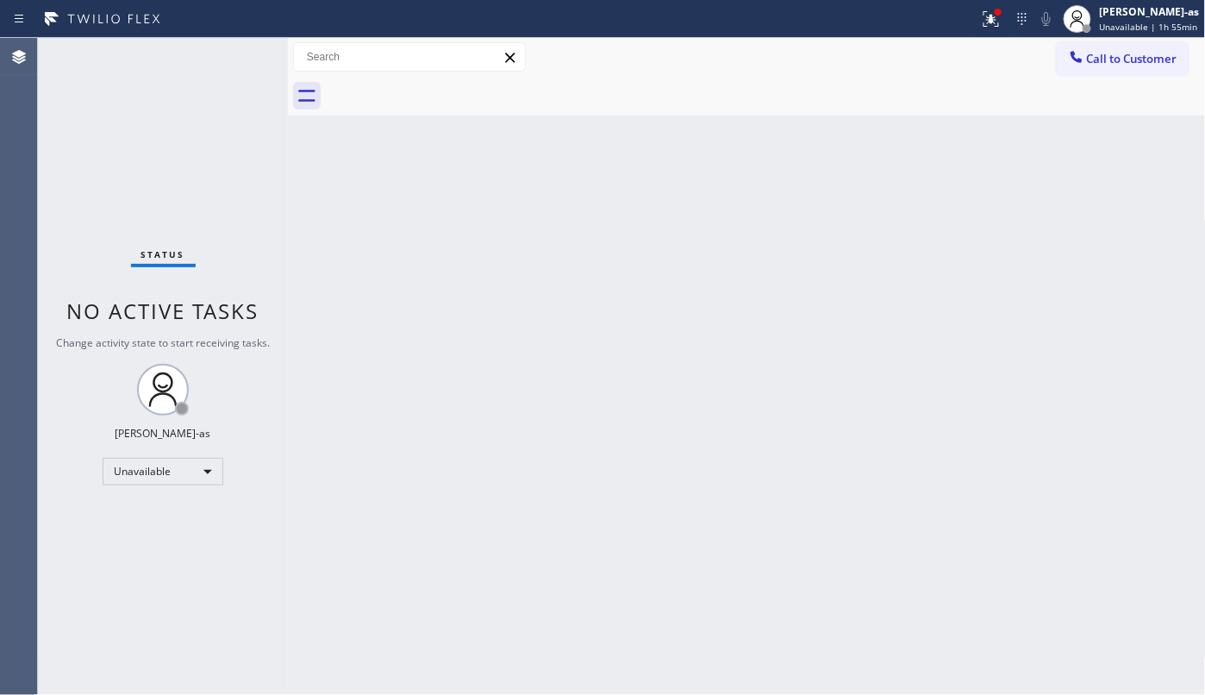
click at [288, 183] on div at bounding box center [288, 366] width 0 height 657
click at [362, 200] on div "Back to Dashboard Change Sender ID Customers Technicians Select a contact Outbo…" at bounding box center [747, 366] width 918 height 657
click at [302, 228] on div "Back to Dashboard Change Sender ID Customers Technicians Select a contact Outbo…" at bounding box center [747, 366] width 918 height 657
click at [1097, 51] on span "Call to Customer" at bounding box center [1132, 59] width 91 height 16
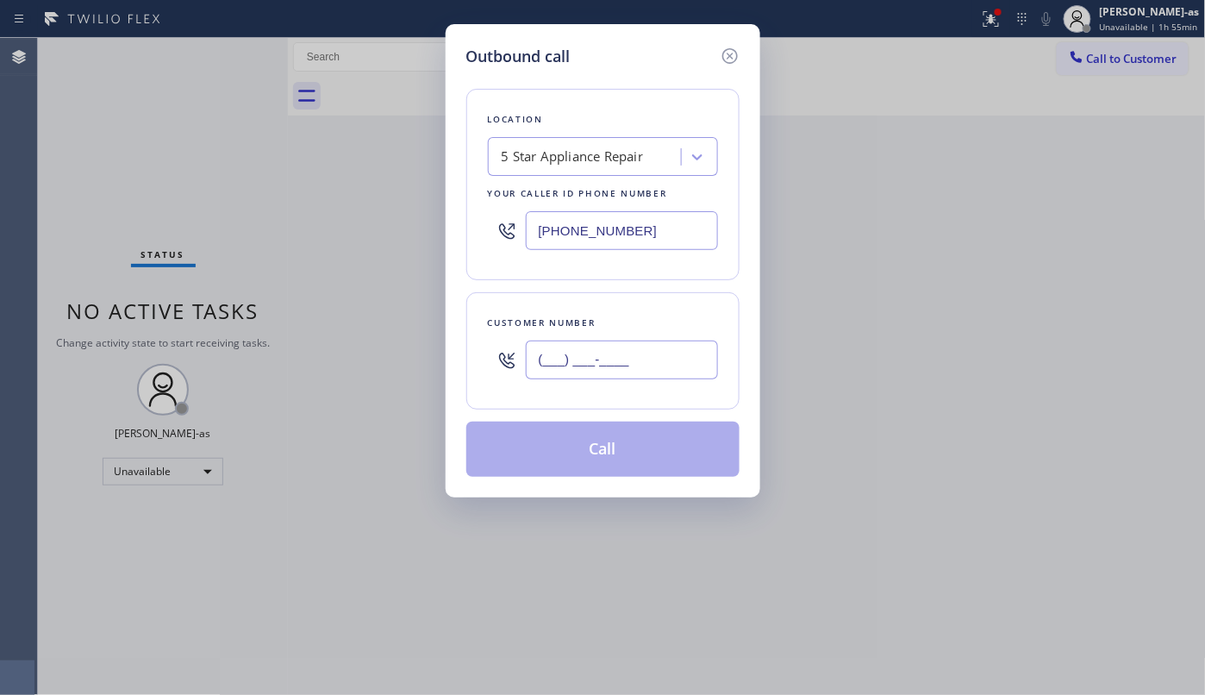
click at [601, 359] on input "(___) ___-____" at bounding box center [622, 360] width 192 height 39
paste input "310) 666-8877"
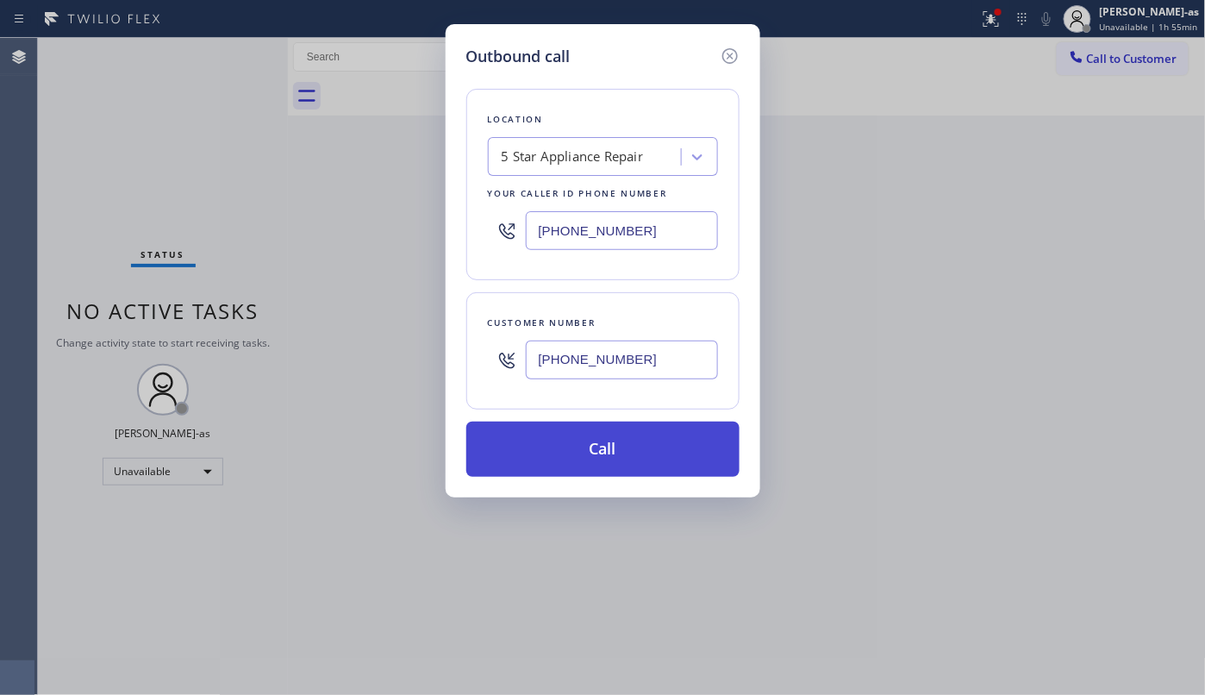
type input "[PHONE_NUMBER]"
click at [625, 456] on button "Call" at bounding box center [602, 449] width 273 height 55
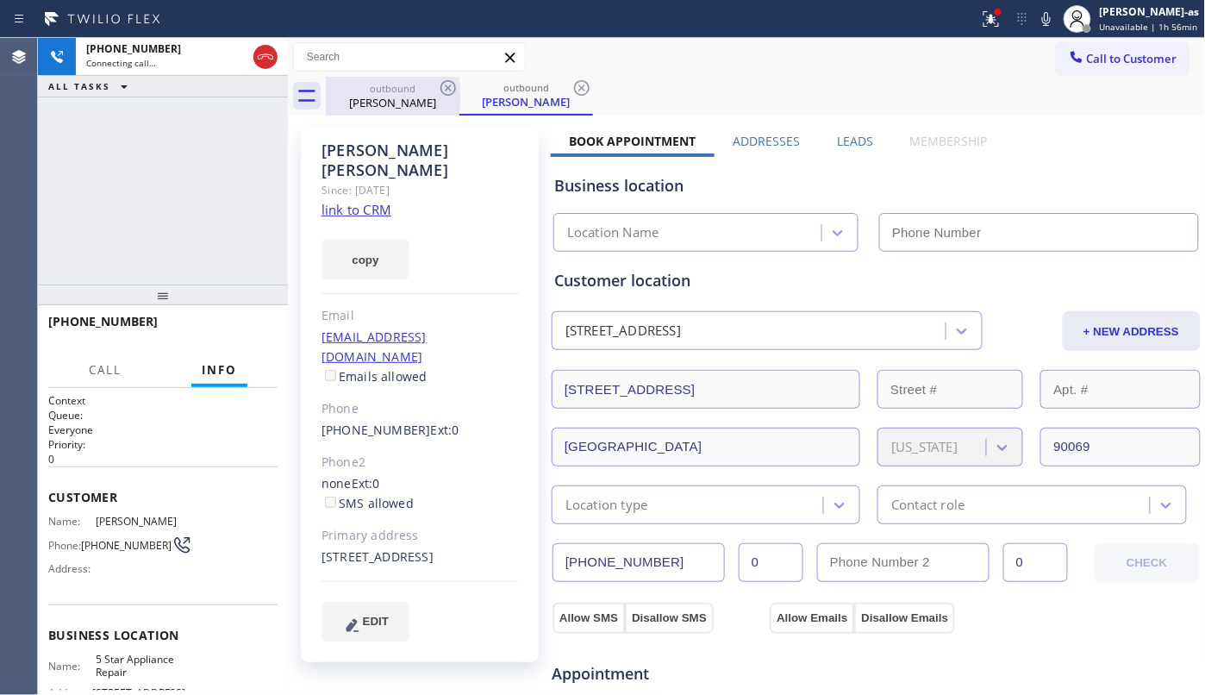
click at [373, 86] on div "outbound" at bounding box center [393, 88] width 130 height 13
click at [422, 101] on div "[PERSON_NAME]" at bounding box center [393, 102] width 130 height 16
type input "[PHONE_NUMBER]"
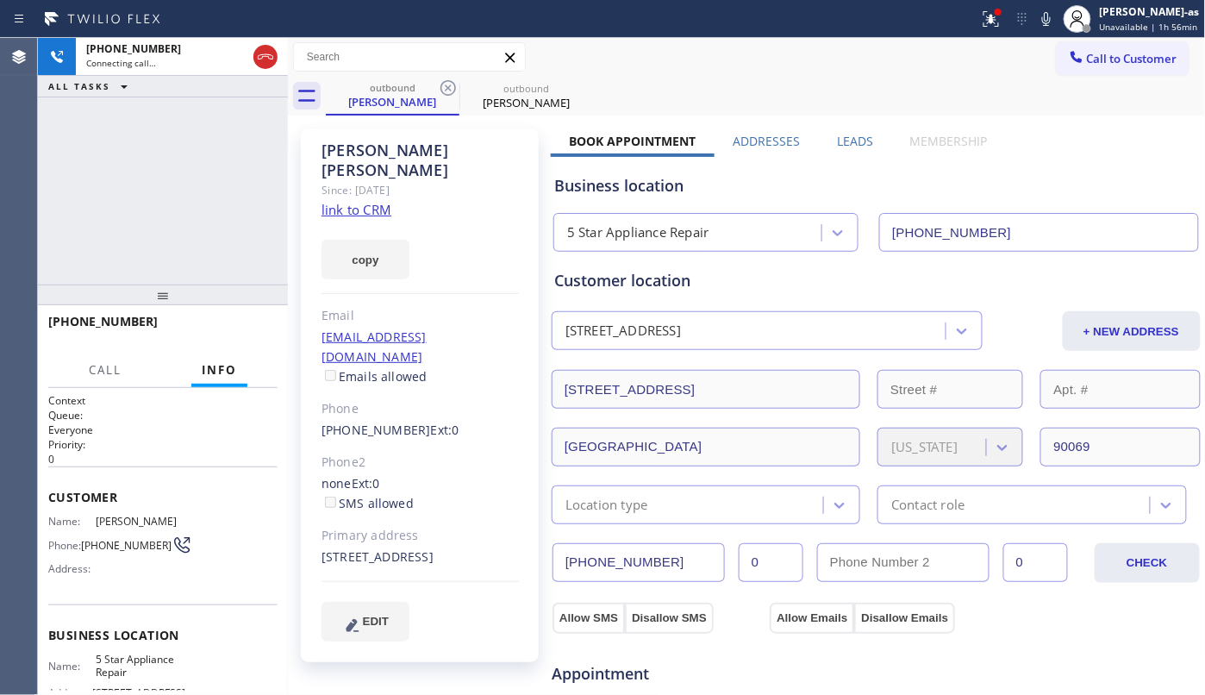
click at [448, 91] on icon at bounding box center [448, 88] width 21 height 21
click at [193, 178] on div "[PHONE_NUMBER] Connecting call… ALL TASKS ALL TASKS ACTIVE TASKS TASKS IN WRAP …" at bounding box center [163, 161] width 250 height 247
type input "[PHONE_NUMBER]"
click at [136, 134] on div "[PHONE_NUMBER] Live | 00:02 ALL TASKS ALL TASKS ACTIVE TASKS TASKS IN WRAP UP" at bounding box center [163, 161] width 250 height 247
click at [224, 332] on span "HANG UP" at bounding box center [237, 329] width 53 height 12
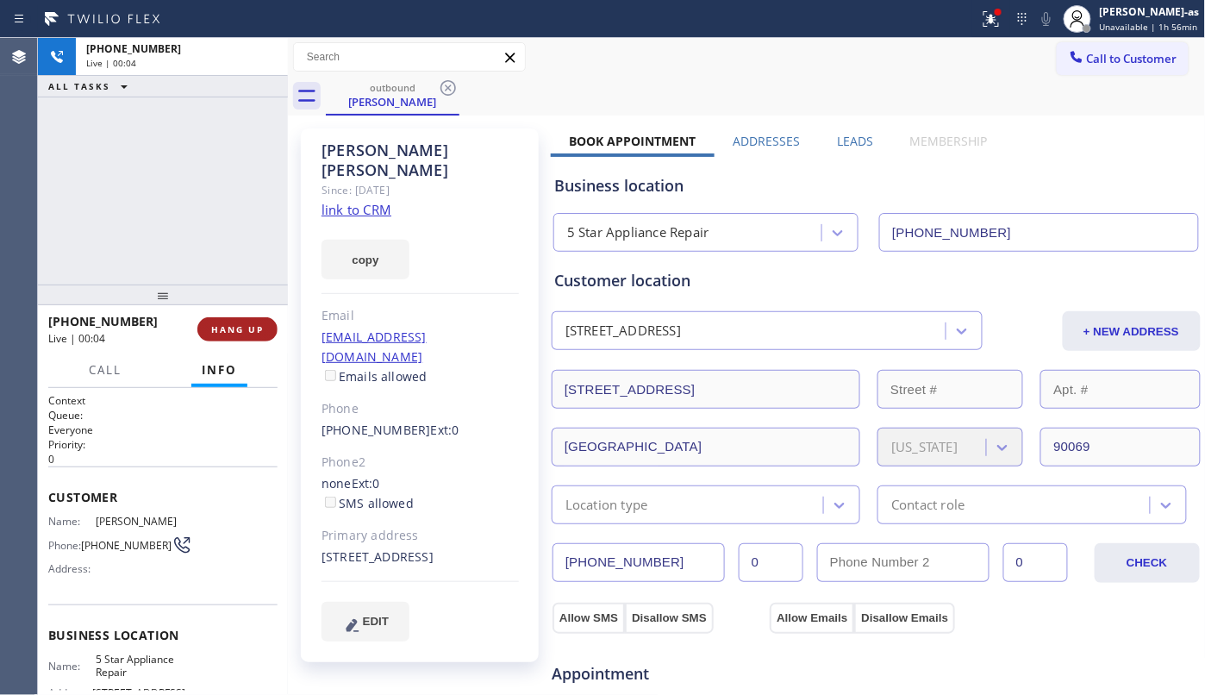
click at [225, 331] on span "HANG UP" at bounding box center [237, 329] width 53 height 12
click at [228, 328] on span "HANG UP" at bounding box center [237, 329] width 53 height 12
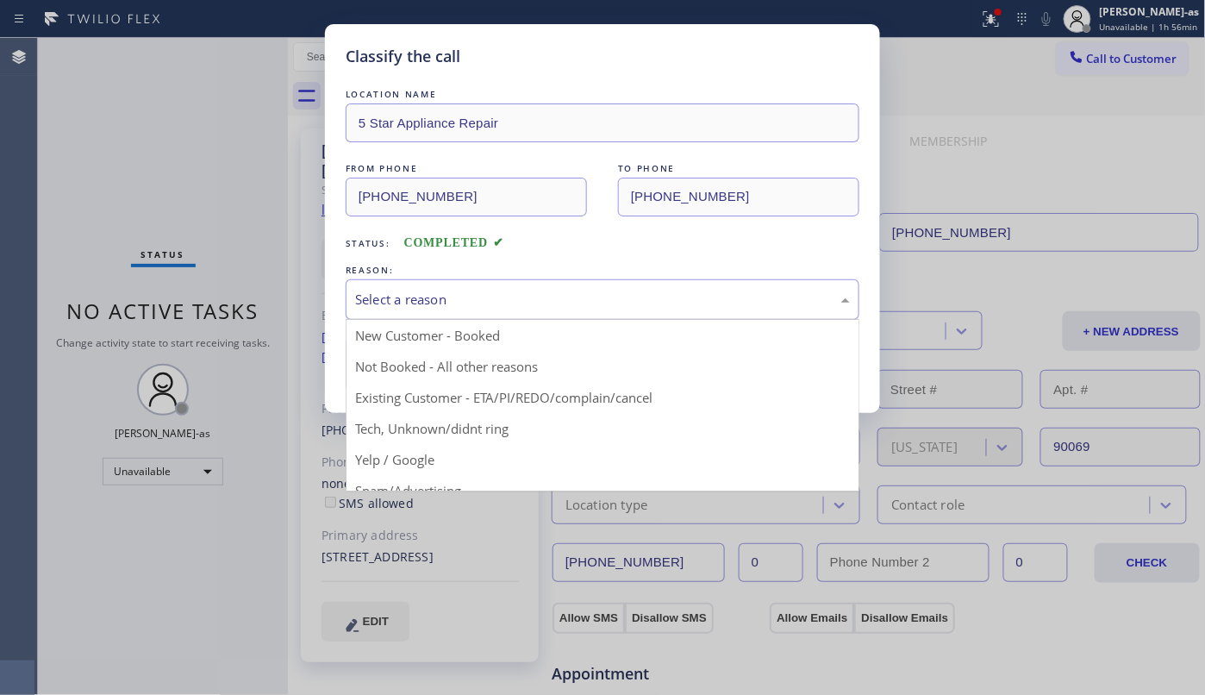
click at [412, 300] on div "Select a reason" at bounding box center [602, 300] width 495 height 20
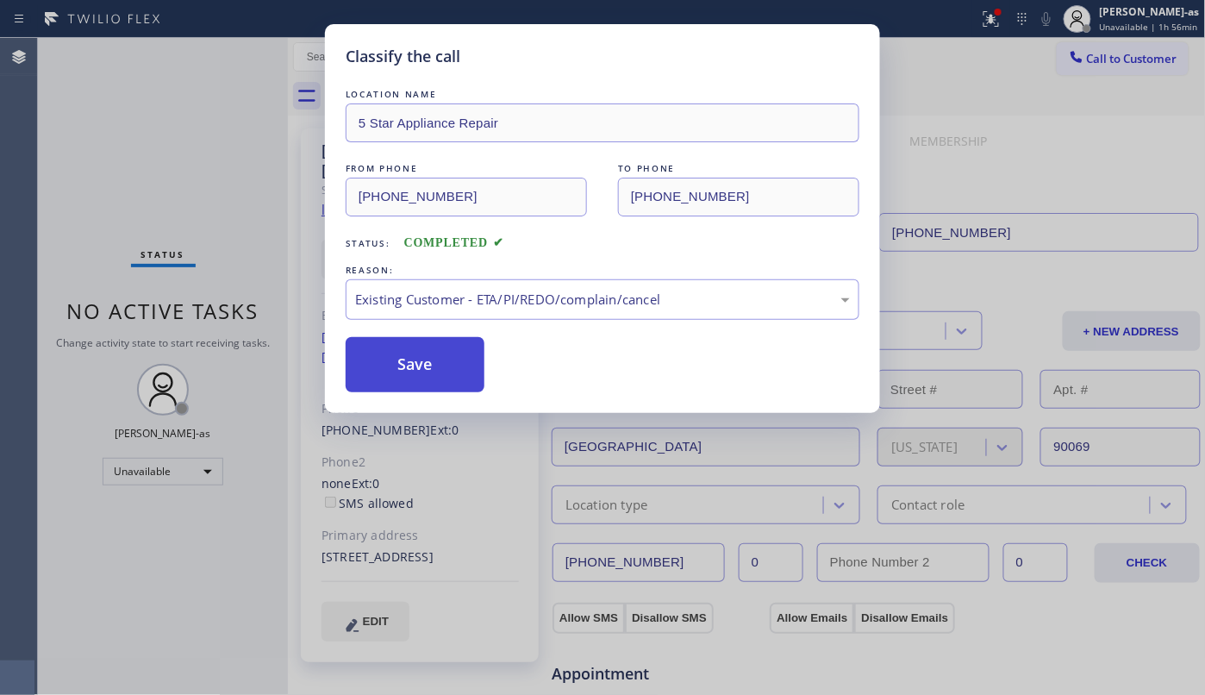
click at [424, 348] on button "Save" at bounding box center [415, 364] width 139 height 55
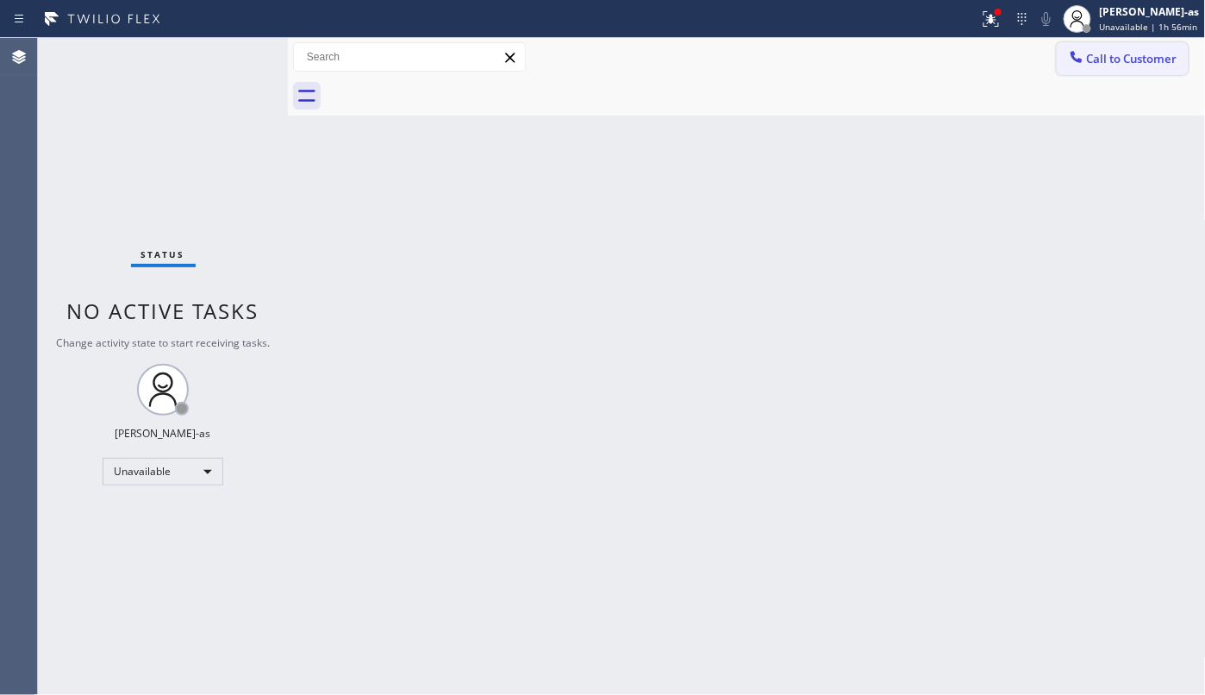
click at [1081, 66] on div at bounding box center [1076, 58] width 21 height 21
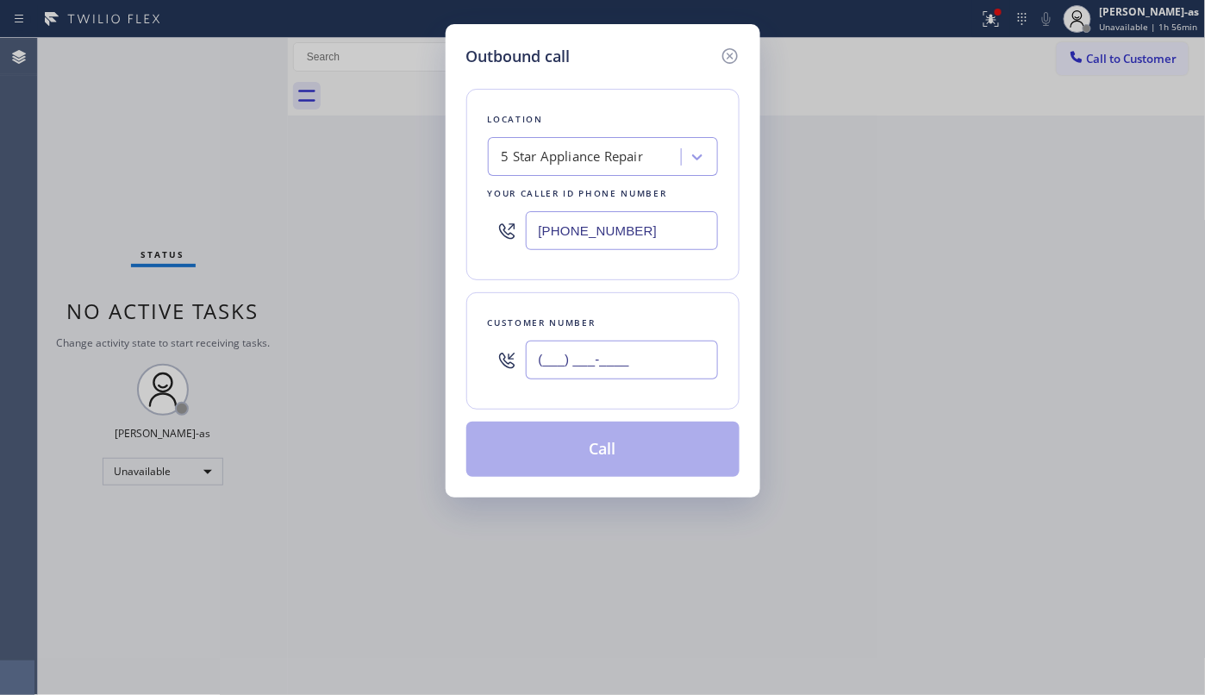
click at [690, 369] on input "(___) ___-____" at bounding box center [622, 360] width 192 height 39
paste input "808) 366-0585"
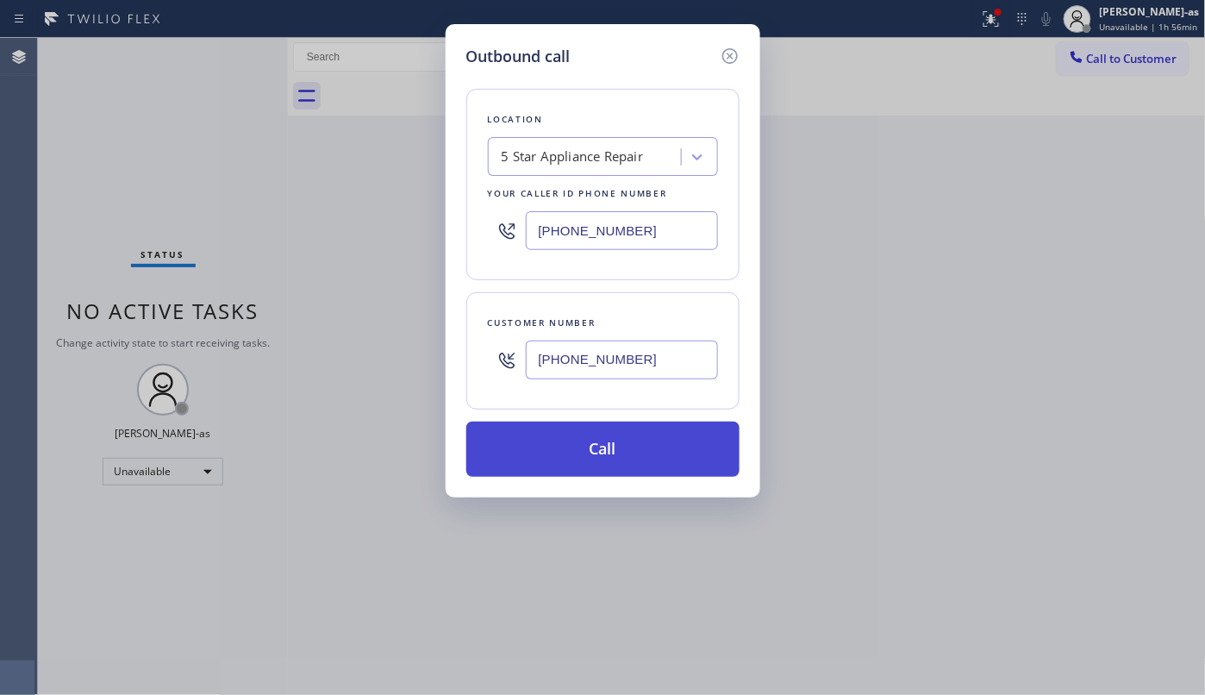
type input "[PHONE_NUMBER]"
click at [617, 452] on button "Call" at bounding box center [602, 449] width 273 height 55
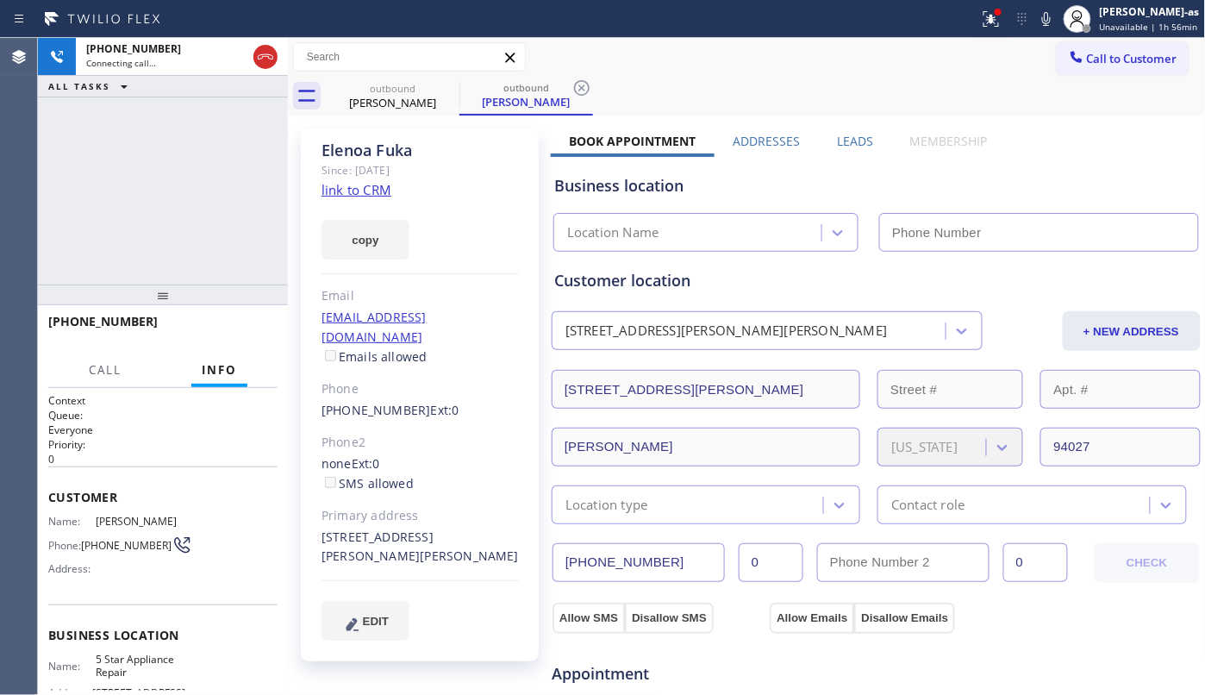
type input "[PHONE_NUMBER]"
drag, startPoint x: 263, startPoint y: 55, endPoint x: 193, endPoint y: 112, distance: 90.1
click at [263, 55] on icon at bounding box center [265, 57] width 21 height 21
click at [132, 191] on div "[PHONE_NUMBER] Connecting call… ALL TASKS ALL TASKS ACTIVE TASKS TASKS IN WRAP …" at bounding box center [163, 161] width 250 height 247
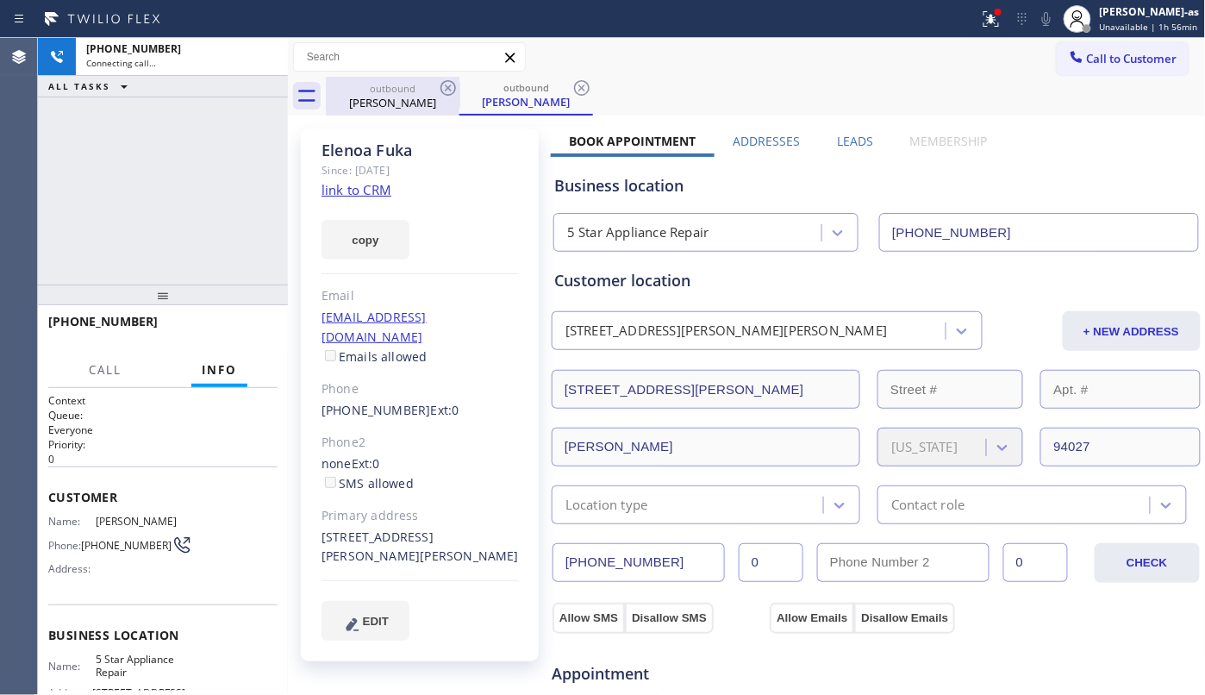
click at [411, 105] on div "[PERSON_NAME]" at bounding box center [393, 103] width 130 height 16
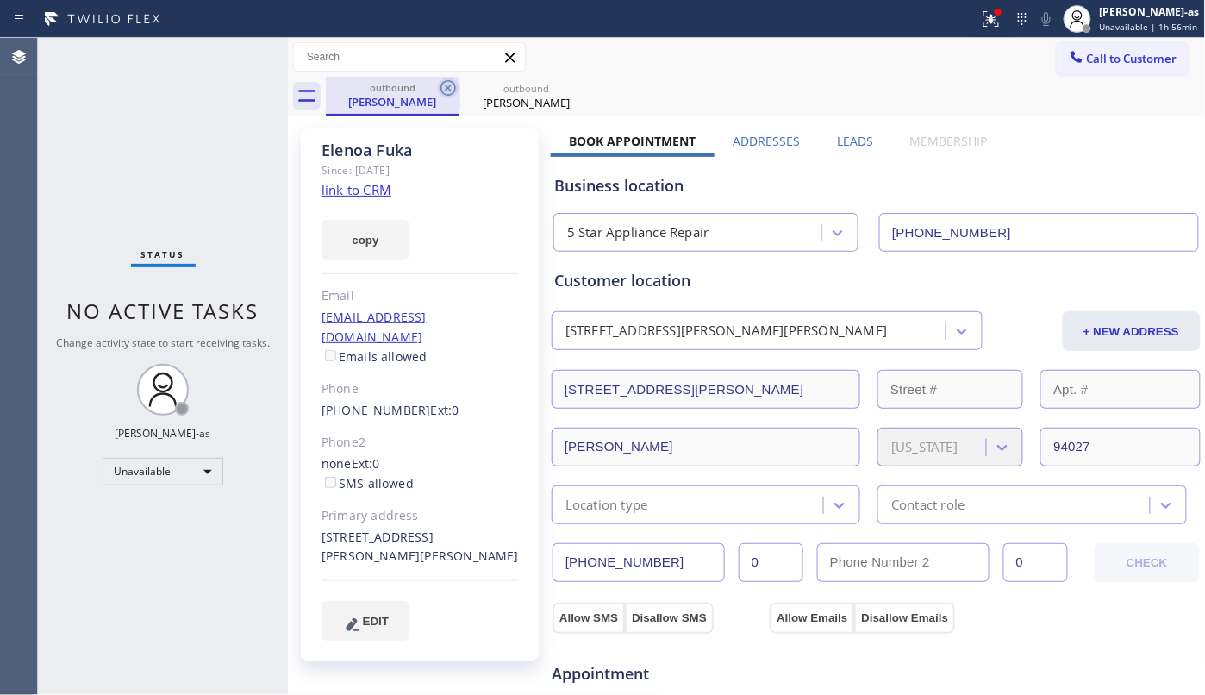
click at [448, 83] on icon at bounding box center [448, 88] width 21 height 21
click at [0, 0] on icon at bounding box center [0, 0] width 0 height 0
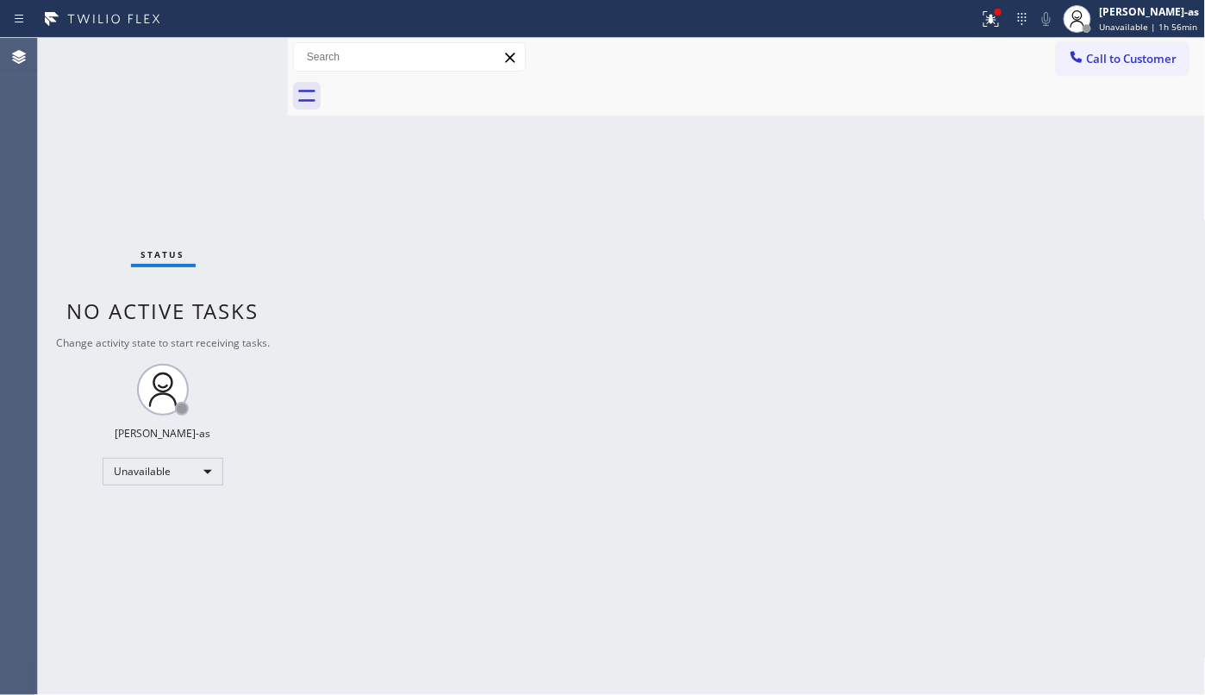
click at [448, 83] on div at bounding box center [766, 96] width 880 height 39
click at [274, 207] on div "Status No active tasks Change activity state to start receiving tasks. [PERSON_…" at bounding box center [163, 366] width 250 height 657
click at [1090, 48] on button "Call to Customer" at bounding box center [1123, 58] width 132 height 33
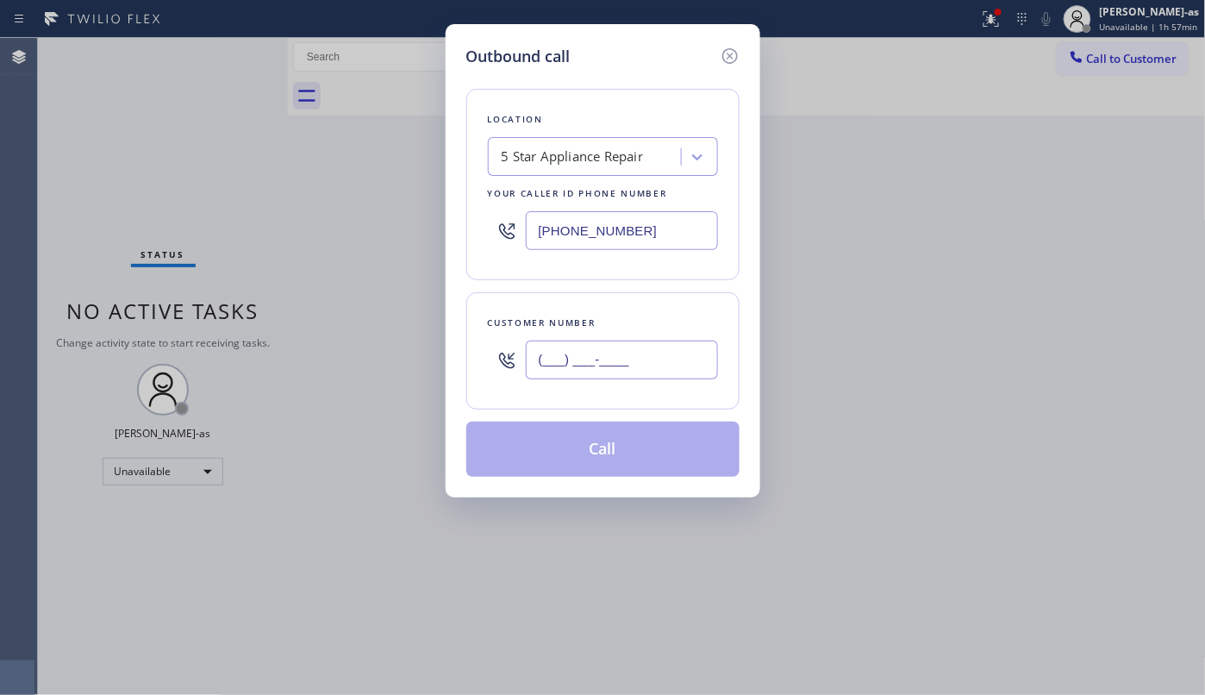
click at [618, 352] on input "(___) ___-____" at bounding box center [622, 360] width 192 height 39
paste input "310) 487-8766"
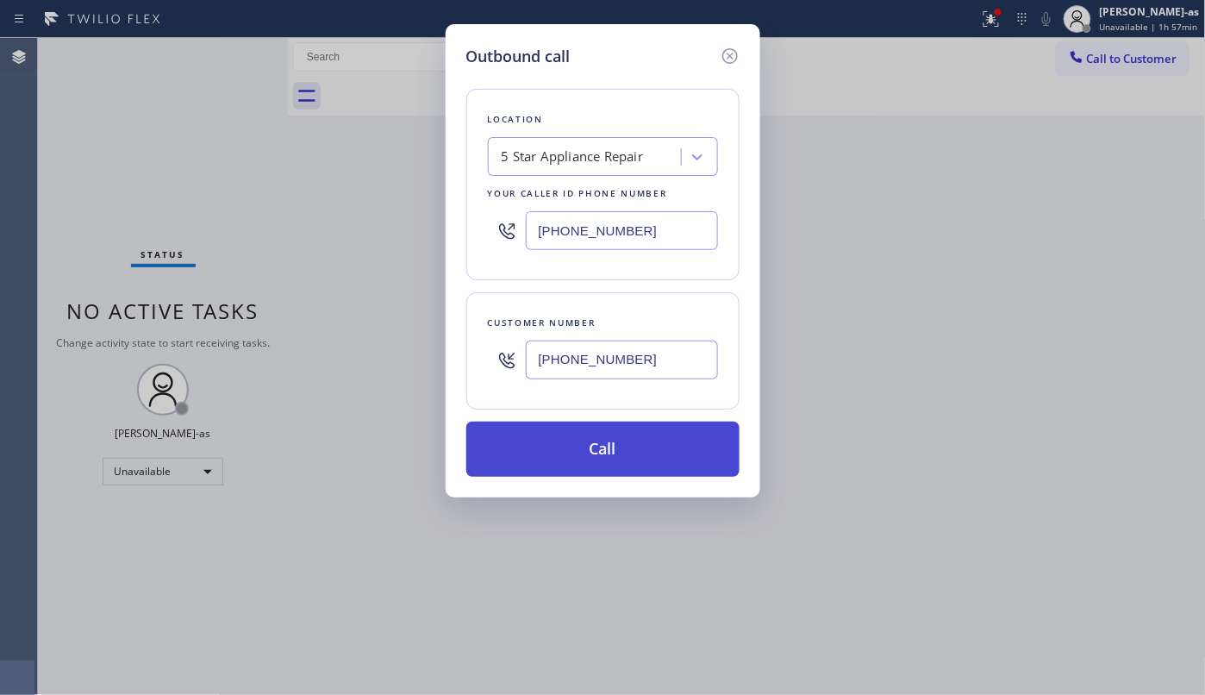
type input "[PHONE_NUMBER]"
click at [617, 445] on button "Call" at bounding box center [602, 449] width 273 height 55
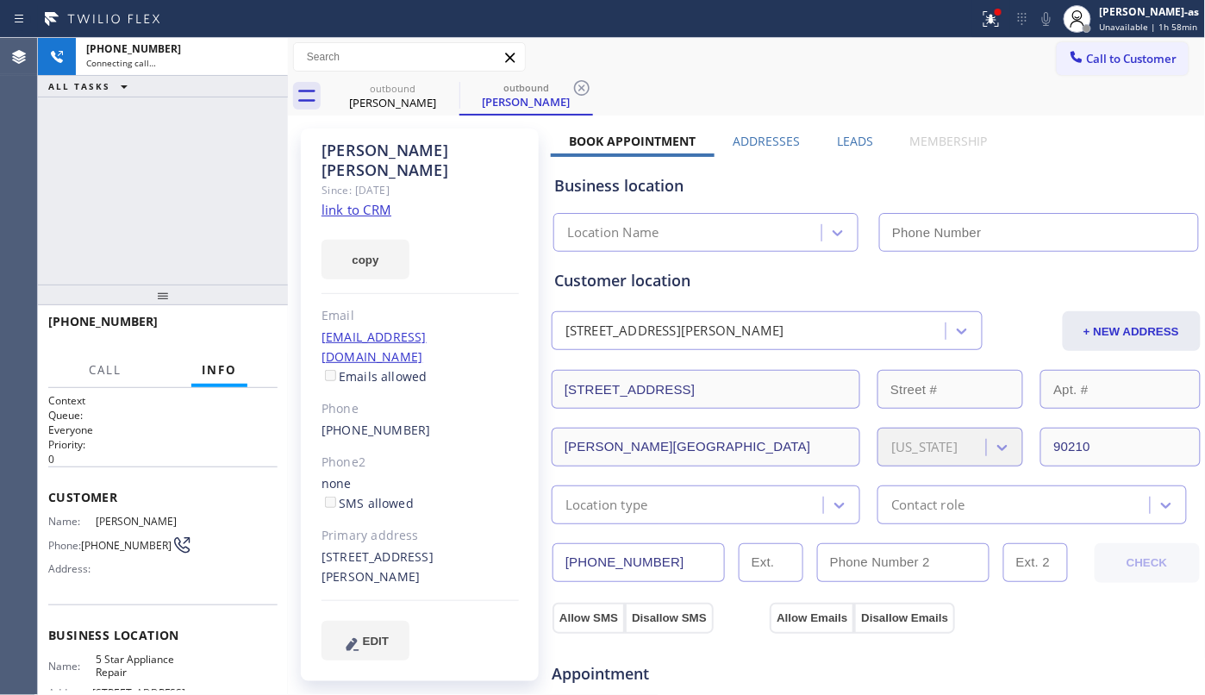
click at [164, 188] on div "[PHONE_NUMBER] Connecting call… ALL TASKS ALL TASKS ACTIVE TASKS TASKS IN WRAP …" at bounding box center [163, 161] width 250 height 247
drag, startPoint x: 384, startPoint y: 93, endPoint x: 463, endPoint y: 91, distance: 79.3
click at [384, 91] on div "outbound" at bounding box center [393, 88] width 130 height 13
click at [443, 90] on icon at bounding box center [448, 88] width 21 height 21
click at [0, 0] on icon at bounding box center [0, 0] width 0 height 0
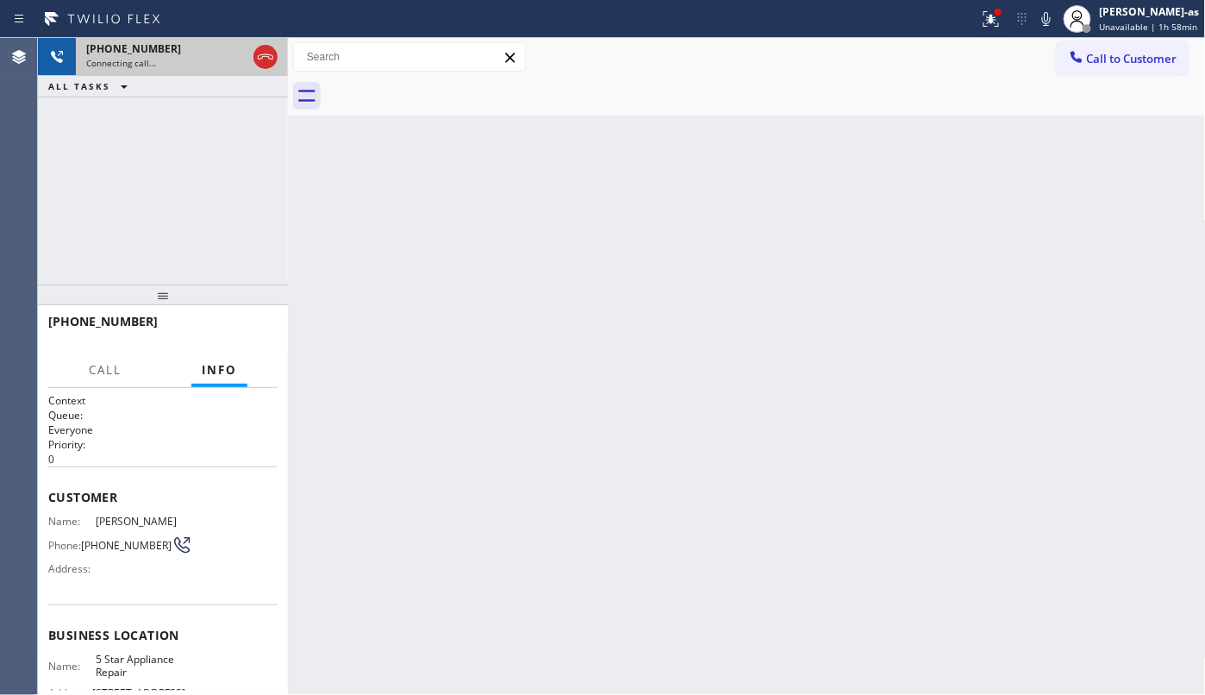
click at [260, 53] on icon at bounding box center [265, 57] width 21 height 21
click at [264, 57] on div "Connecting call…" at bounding box center [181, 63] width 191 height 12
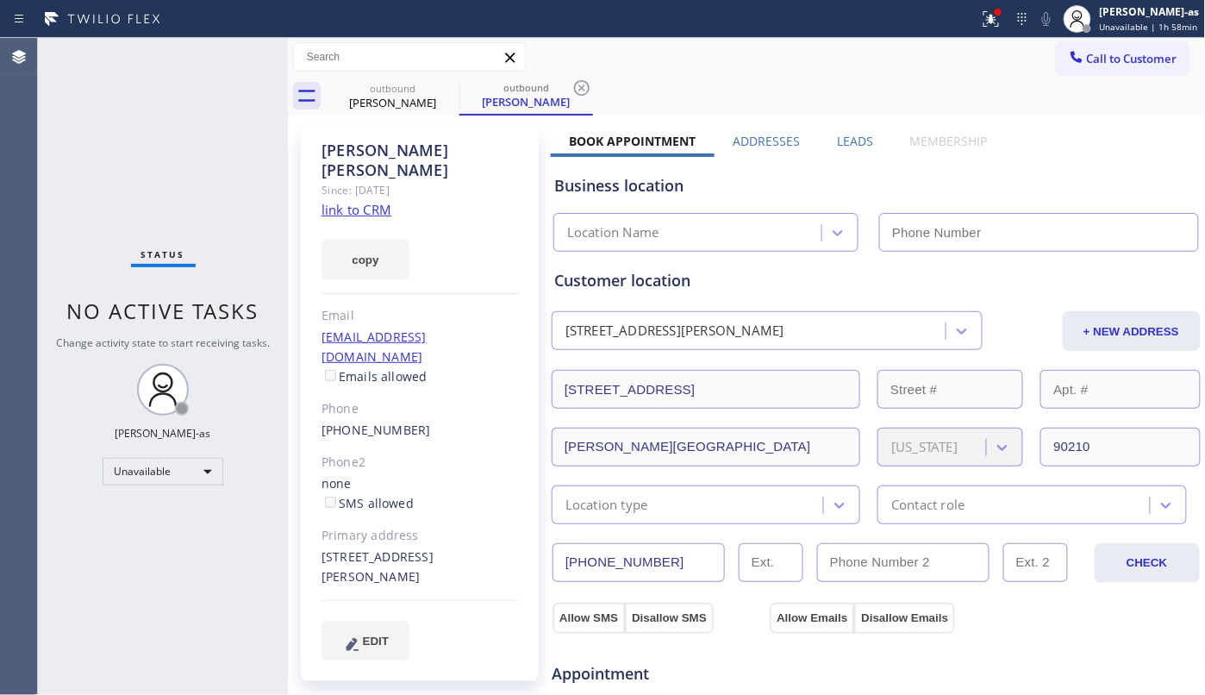
type input "[PHONE_NUMBER]"
click at [1087, 56] on span "Call to Customer" at bounding box center [1132, 59] width 91 height 16
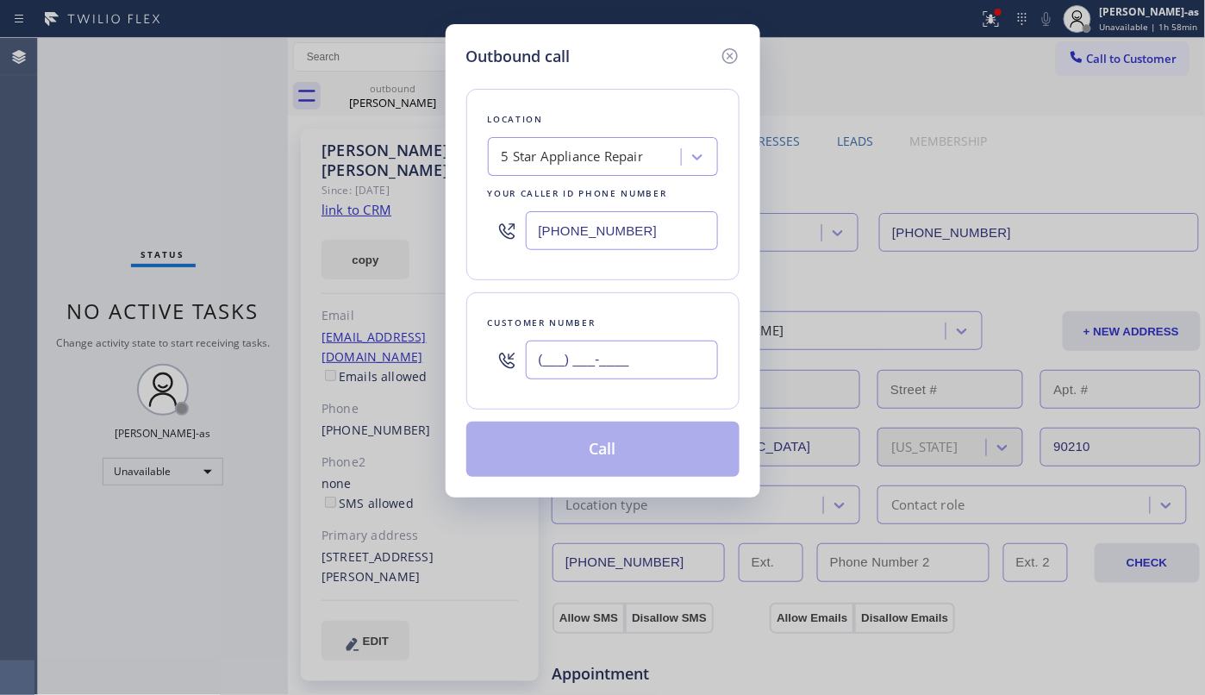
click at [628, 353] on input "(___) ___-____" at bounding box center [622, 360] width 192 height 39
paste input "864) 419-3179"
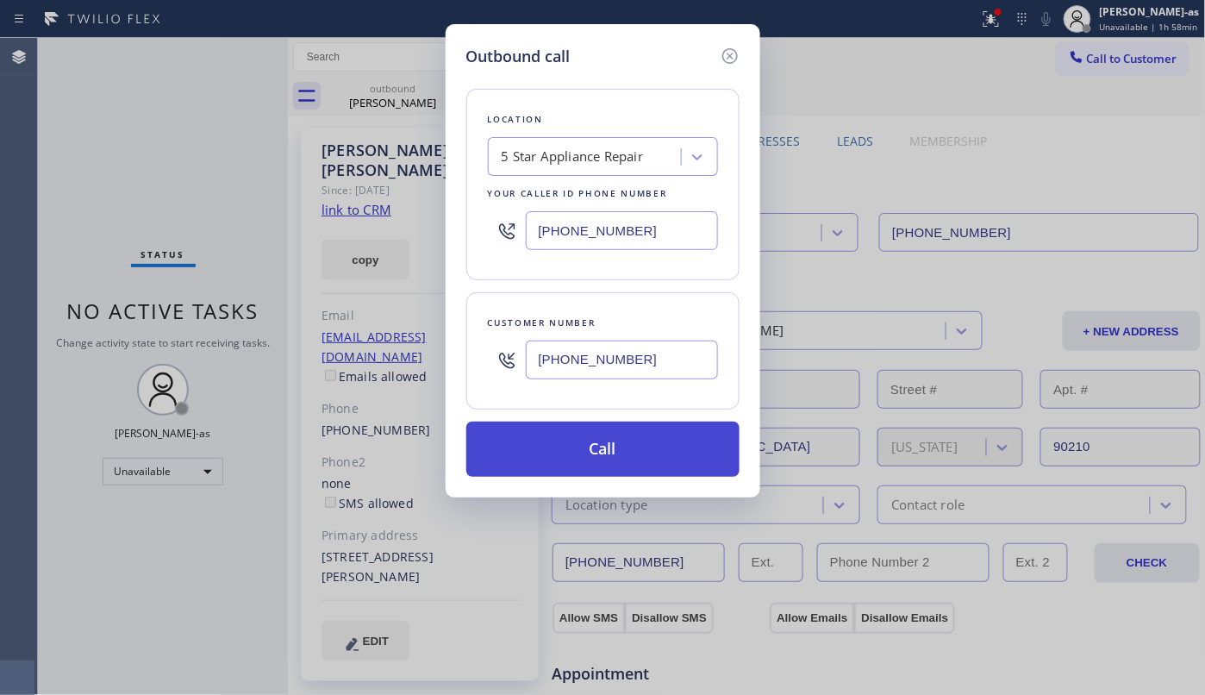
type input "[PHONE_NUMBER]"
click at [615, 452] on button "Call" at bounding box center [602, 449] width 273 height 55
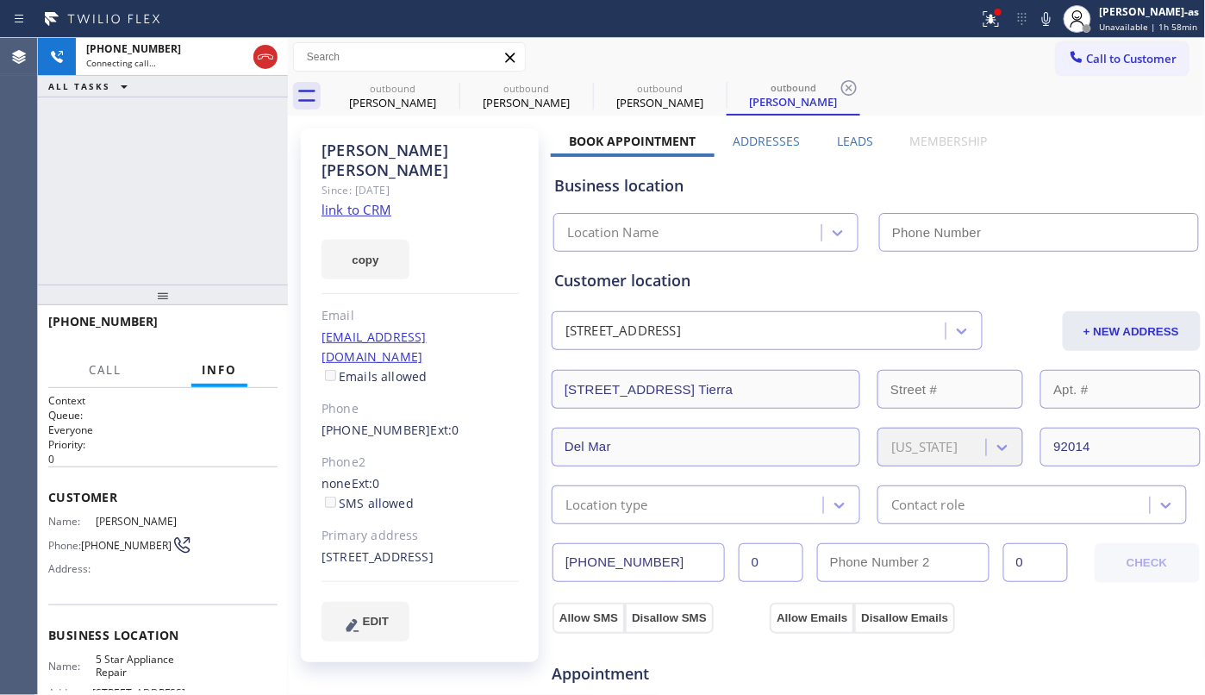
type input "[PHONE_NUMBER]"
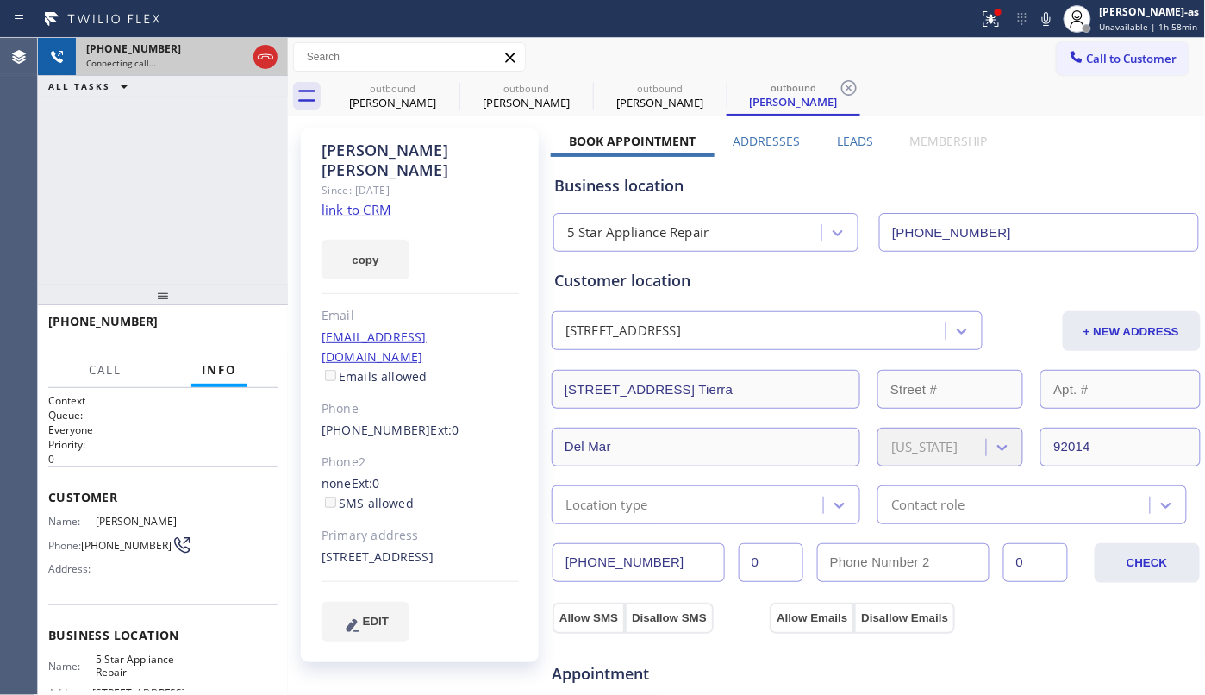
drag, startPoint x: 271, startPoint y: 47, endPoint x: 252, endPoint y: 70, distance: 30.0
click at [271, 47] on icon at bounding box center [265, 57] width 21 height 21
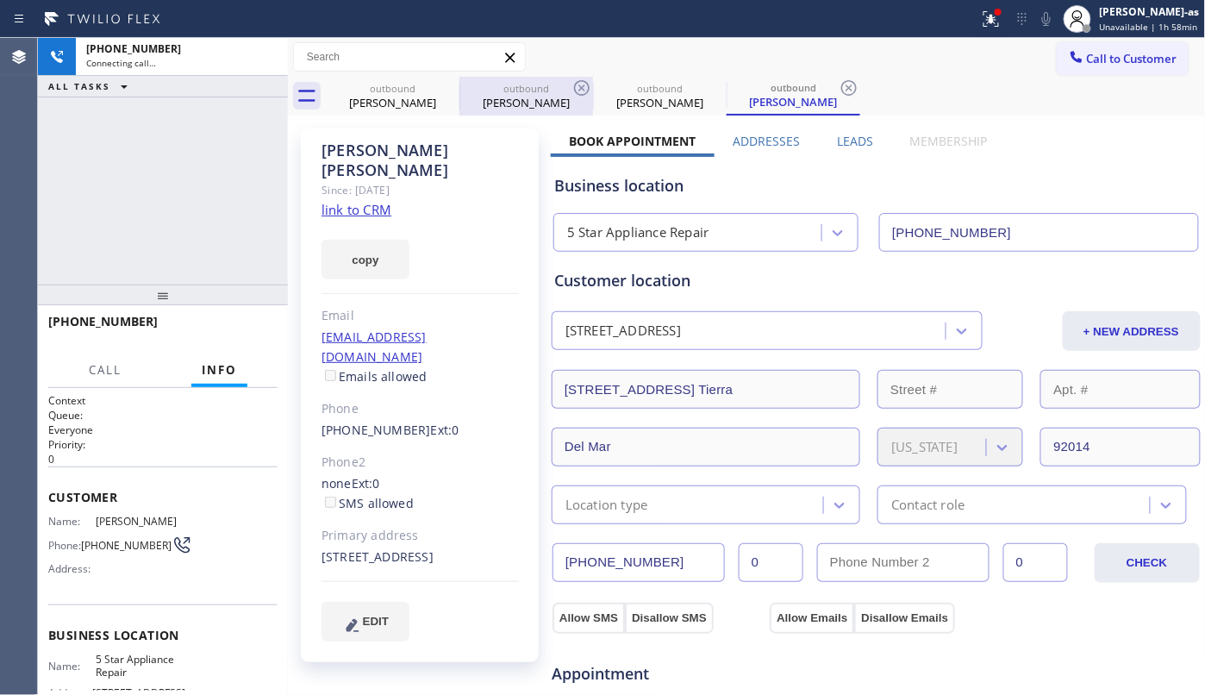
click at [348, 97] on div "[PERSON_NAME]" at bounding box center [393, 103] width 130 height 16
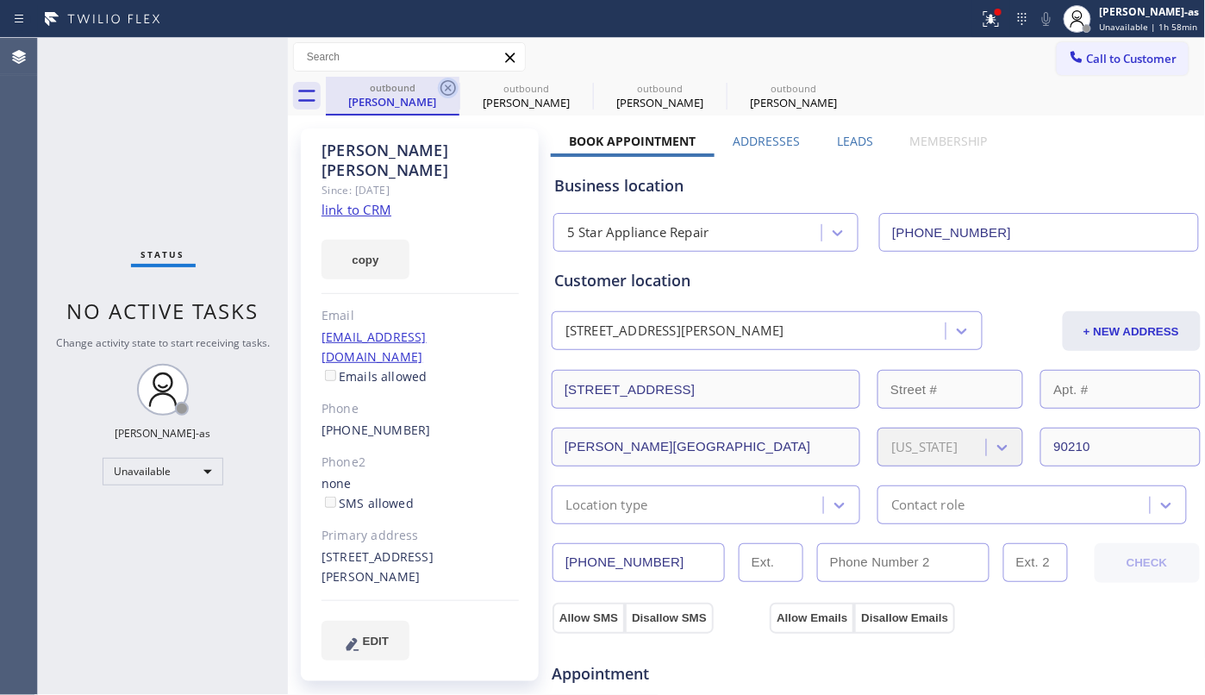
click at [452, 79] on icon at bounding box center [448, 88] width 21 height 21
click at [0, 0] on icon at bounding box center [0, 0] width 0 height 0
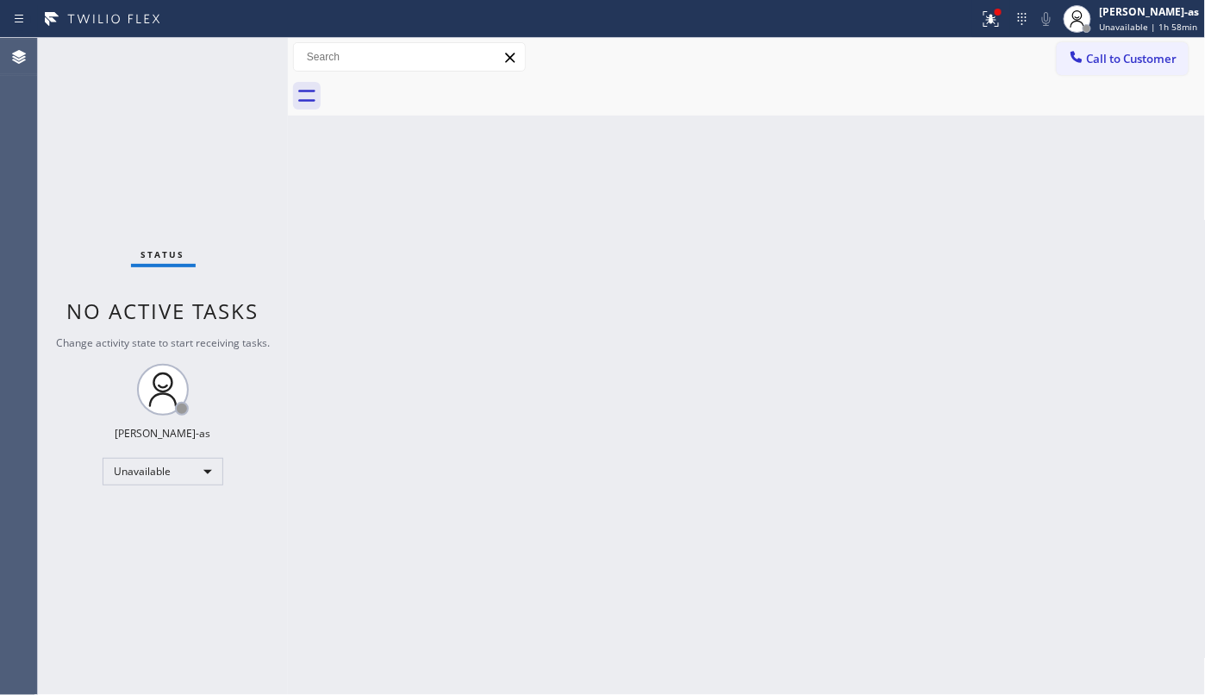
click at [449, 86] on div at bounding box center [766, 96] width 880 height 39
click at [1118, 59] on span "Call to Customer" at bounding box center [1132, 59] width 91 height 16
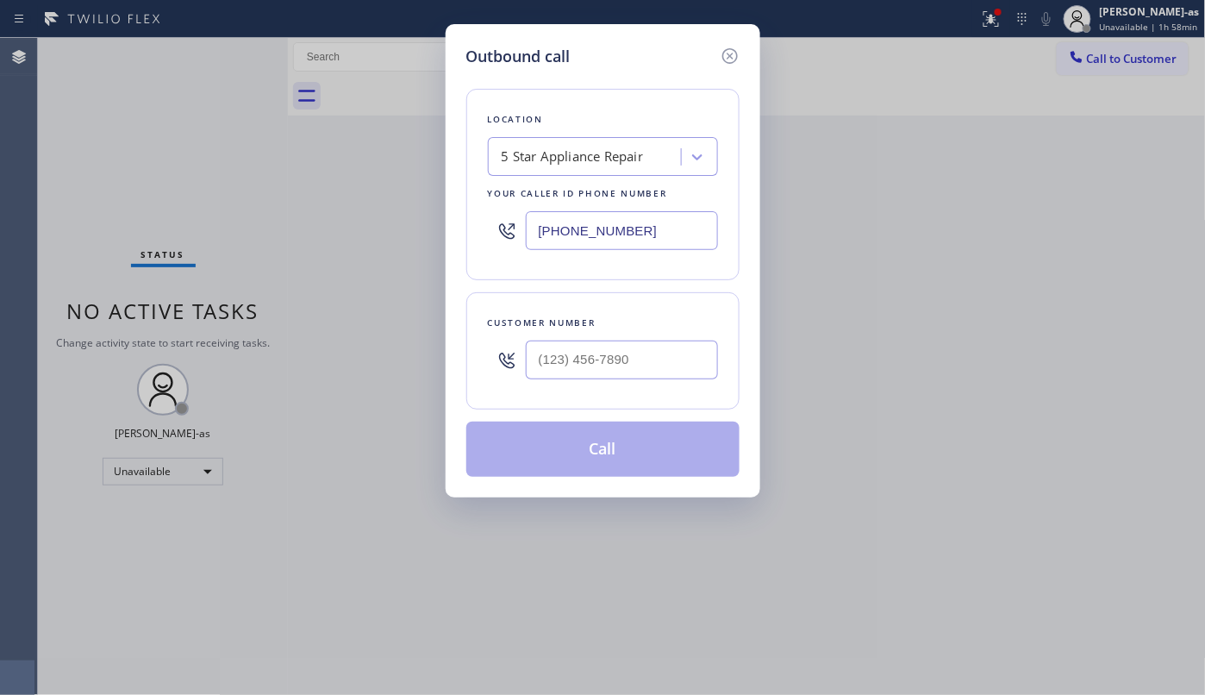
click at [624, 367] on input "text" at bounding box center [622, 360] width 192 height 39
paste input "864) 419-3179"
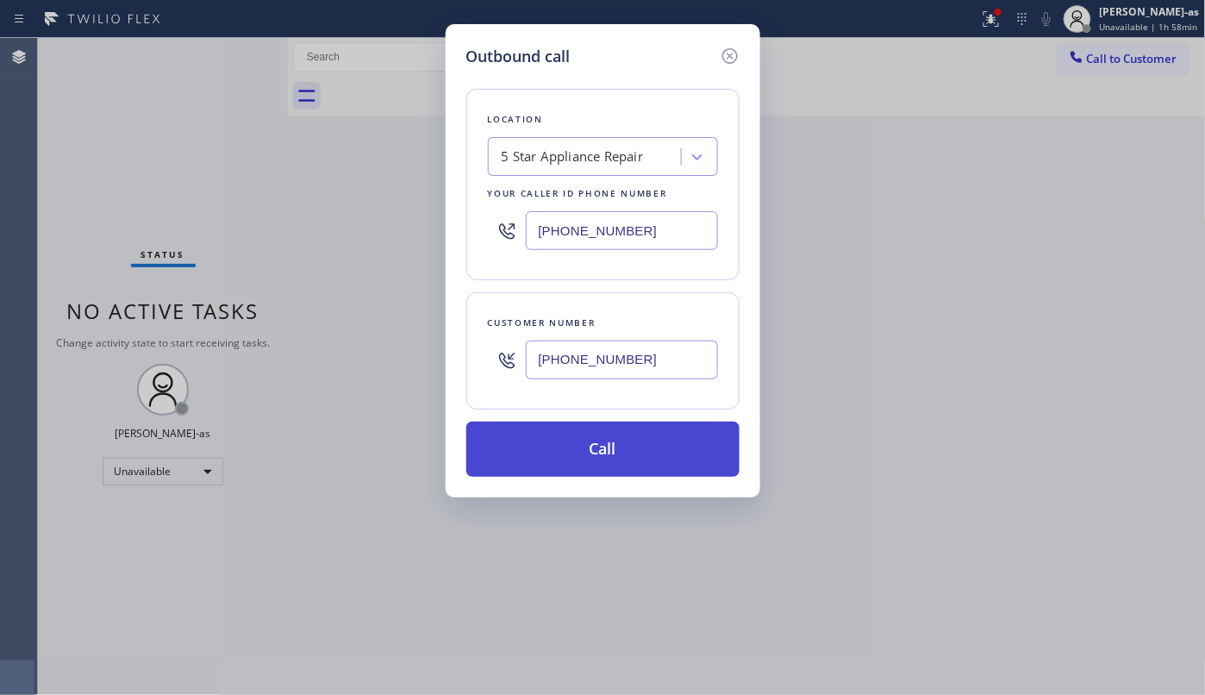
type input "[PHONE_NUMBER]"
click at [652, 441] on button "Call" at bounding box center [602, 449] width 273 height 55
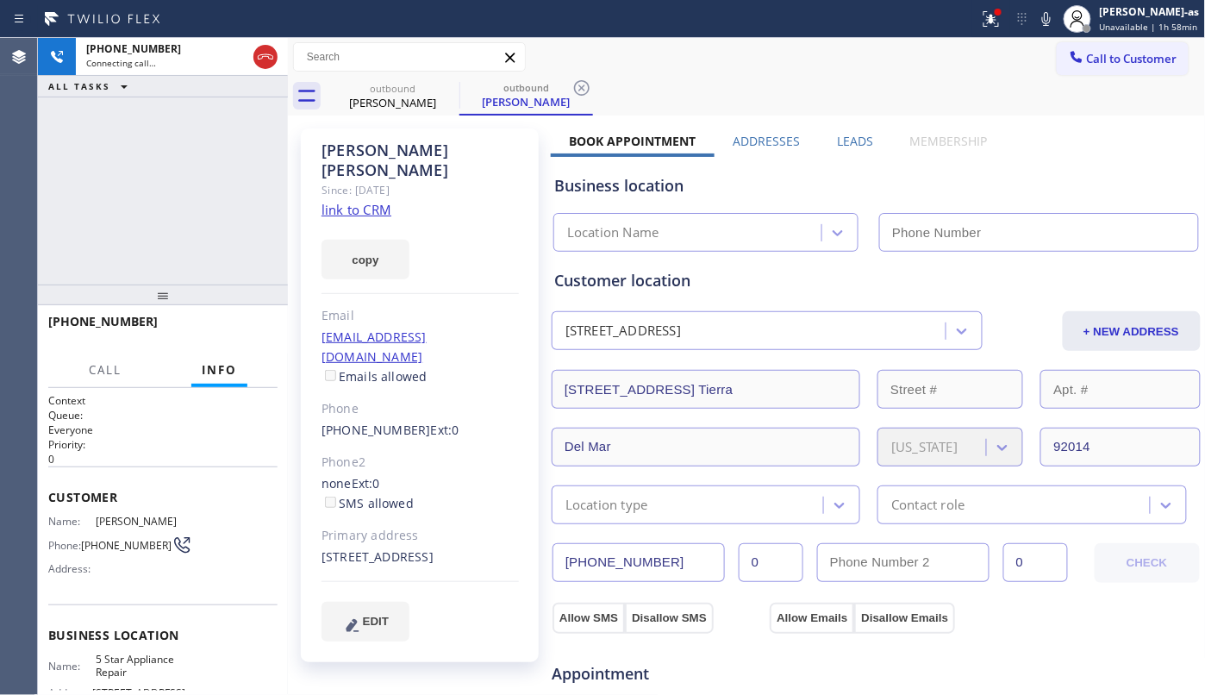
type input "[PHONE_NUMBER]"
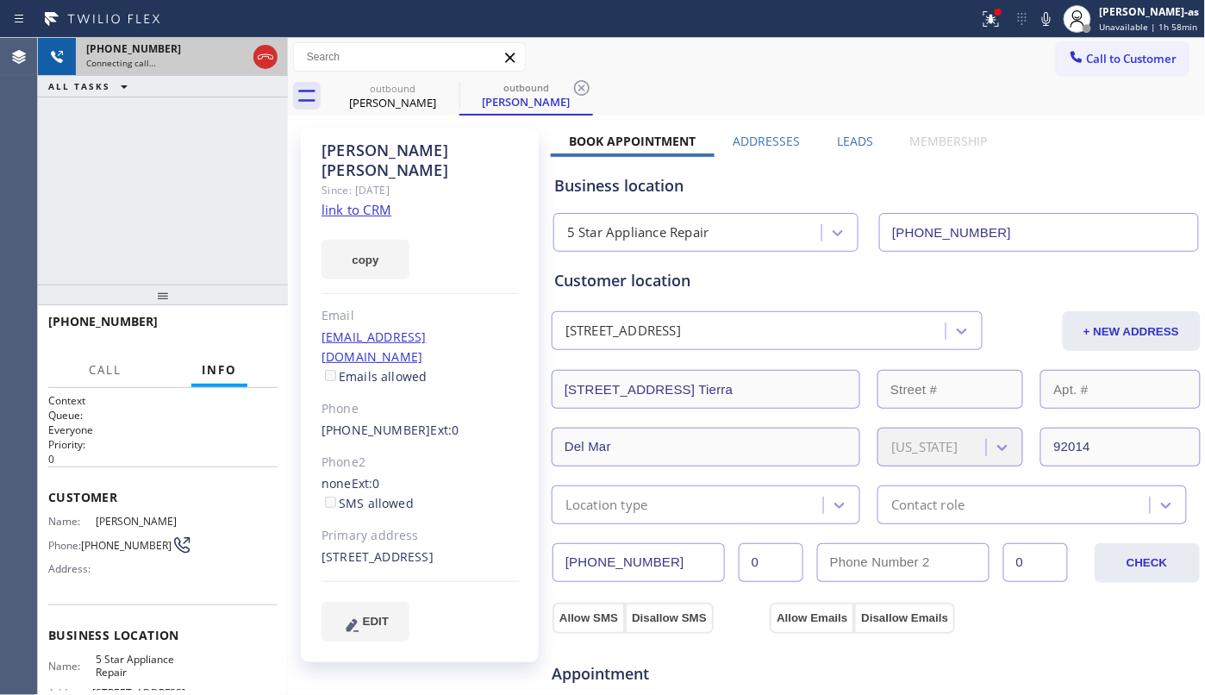
click at [253, 38] on div at bounding box center [265, 57] width 31 height 38
click at [259, 50] on icon at bounding box center [265, 57] width 21 height 21
click at [348, 102] on div "[PERSON_NAME]" at bounding box center [393, 103] width 130 height 16
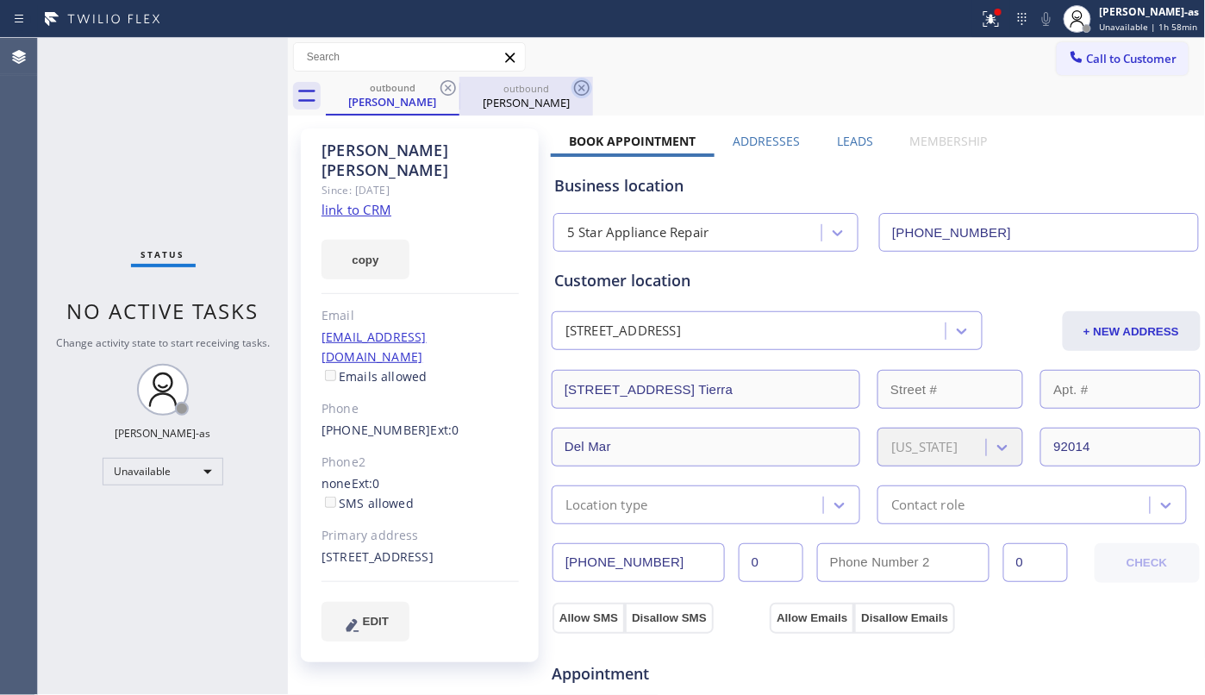
click at [453, 91] on icon at bounding box center [448, 88] width 21 height 21
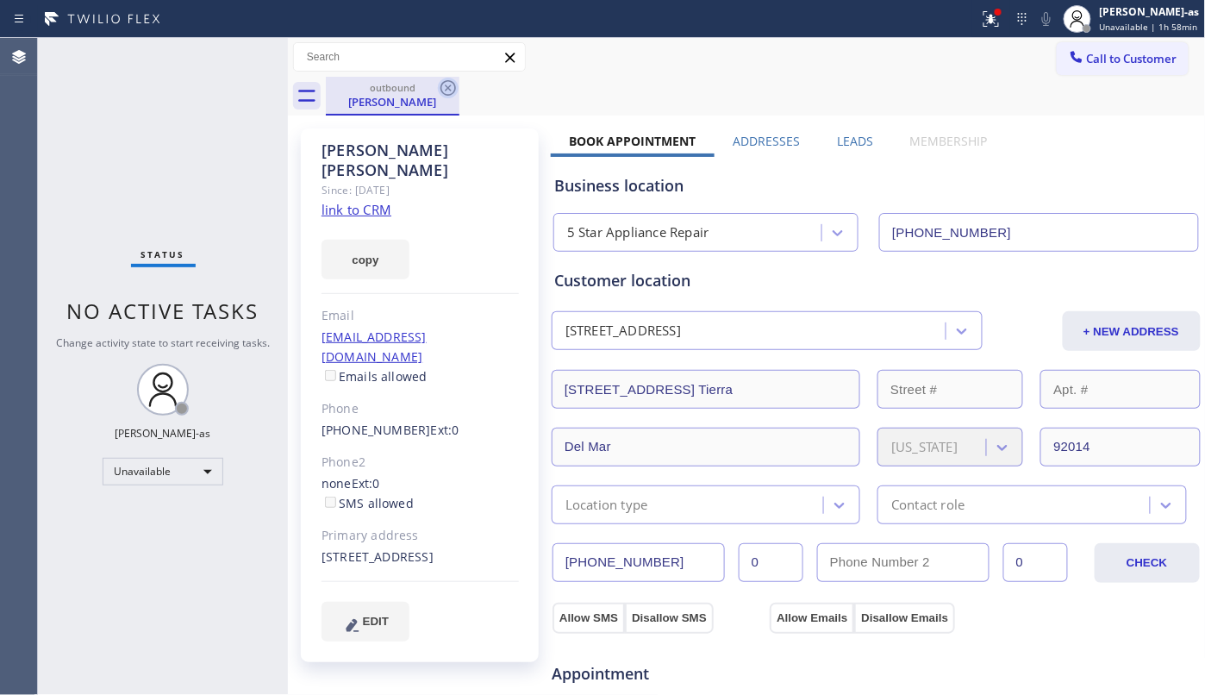
click at [453, 91] on icon at bounding box center [448, 88] width 21 height 21
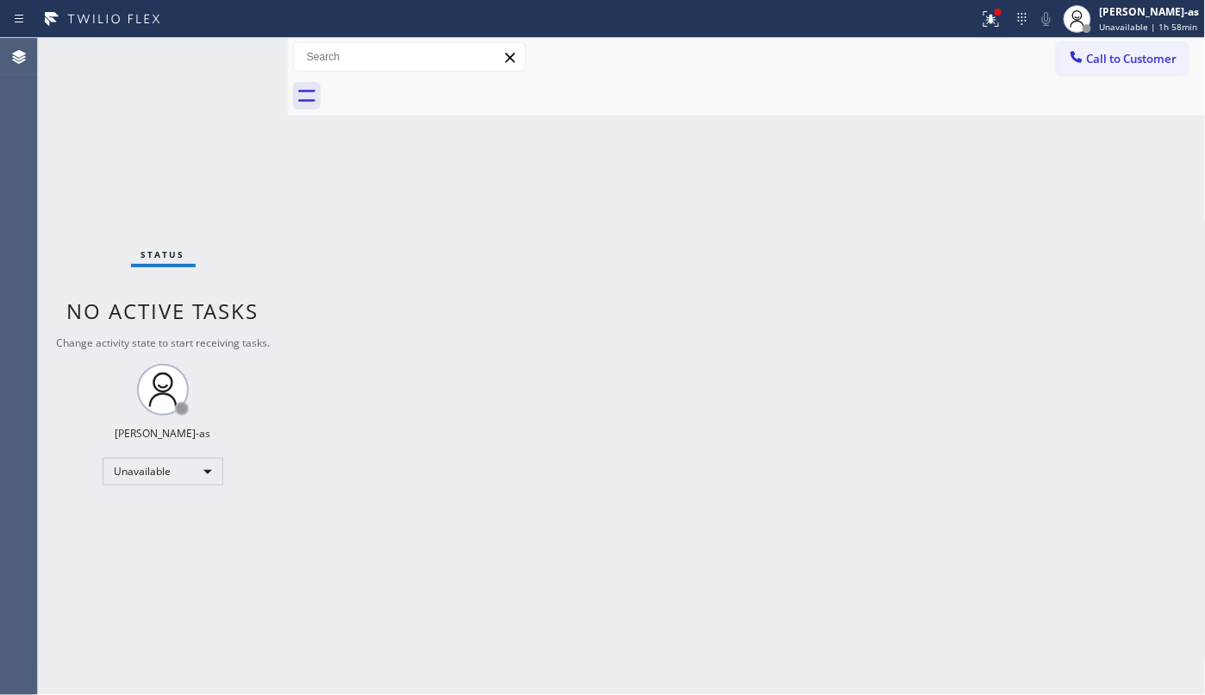
click at [453, 91] on div at bounding box center [766, 96] width 880 height 39
click at [1087, 56] on span "Call to Customer" at bounding box center [1132, 59] width 91 height 16
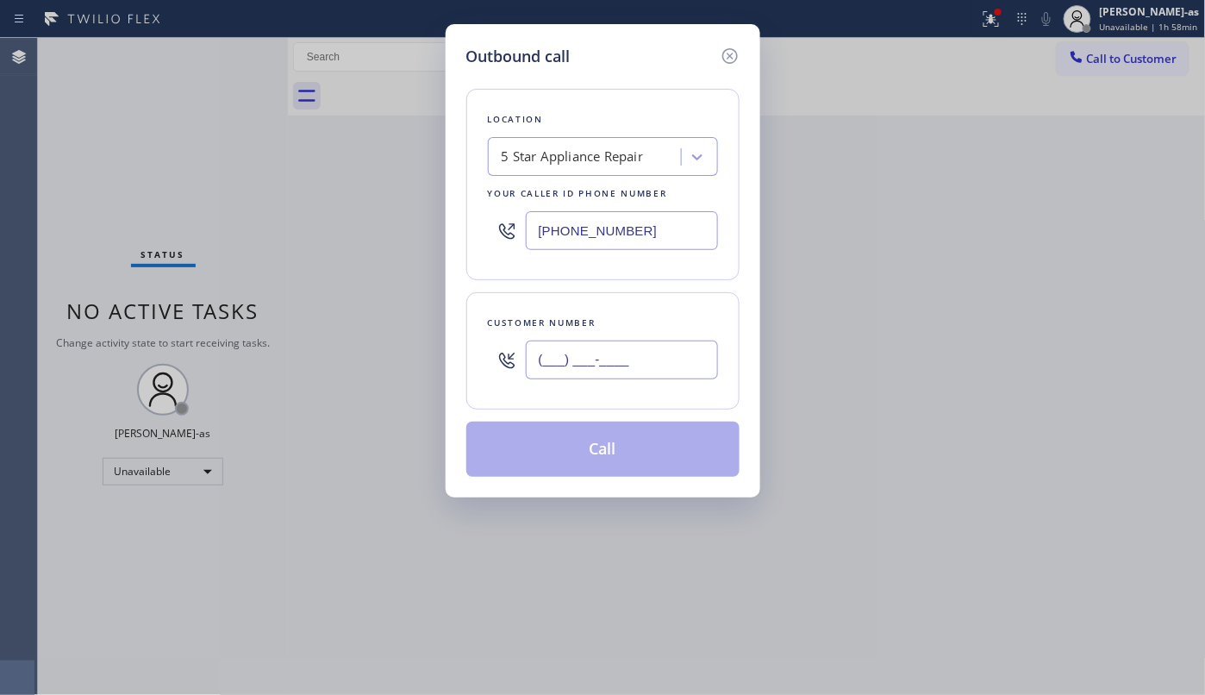
click at [662, 367] on input "(___) ___-____" at bounding box center [622, 360] width 192 height 39
paste input "864) 419-3179"
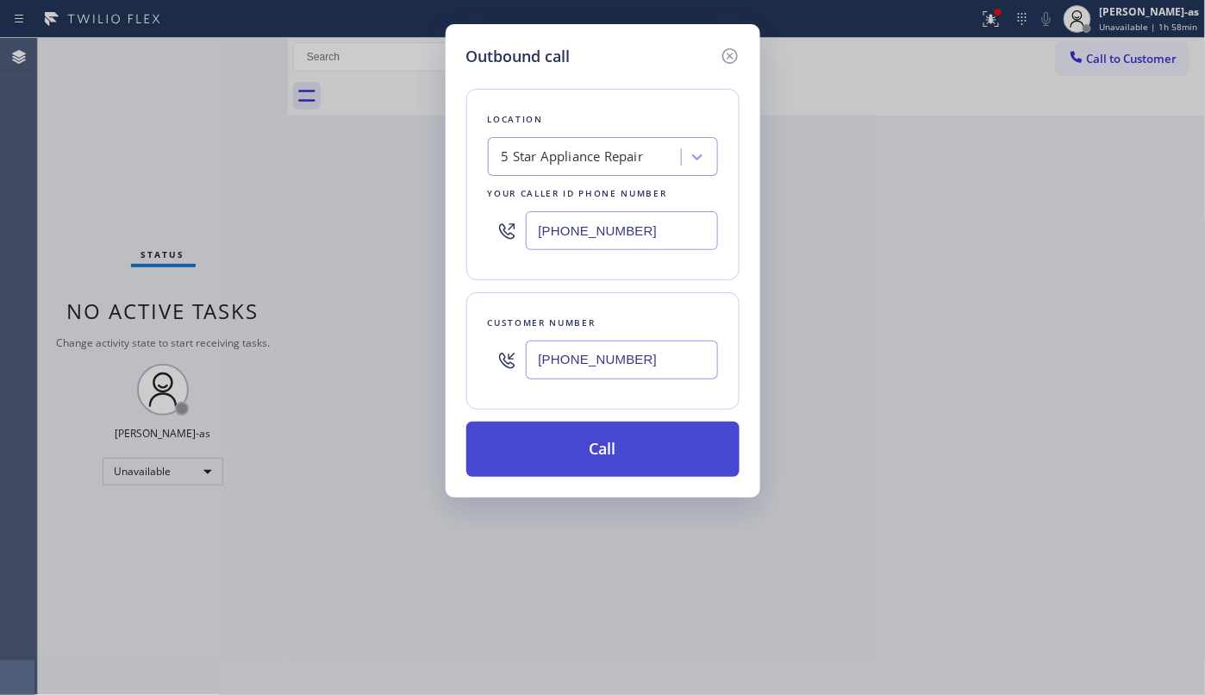
type input "[PHONE_NUMBER]"
click at [653, 462] on button "Call" at bounding box center [602, 449] width 273 height 55
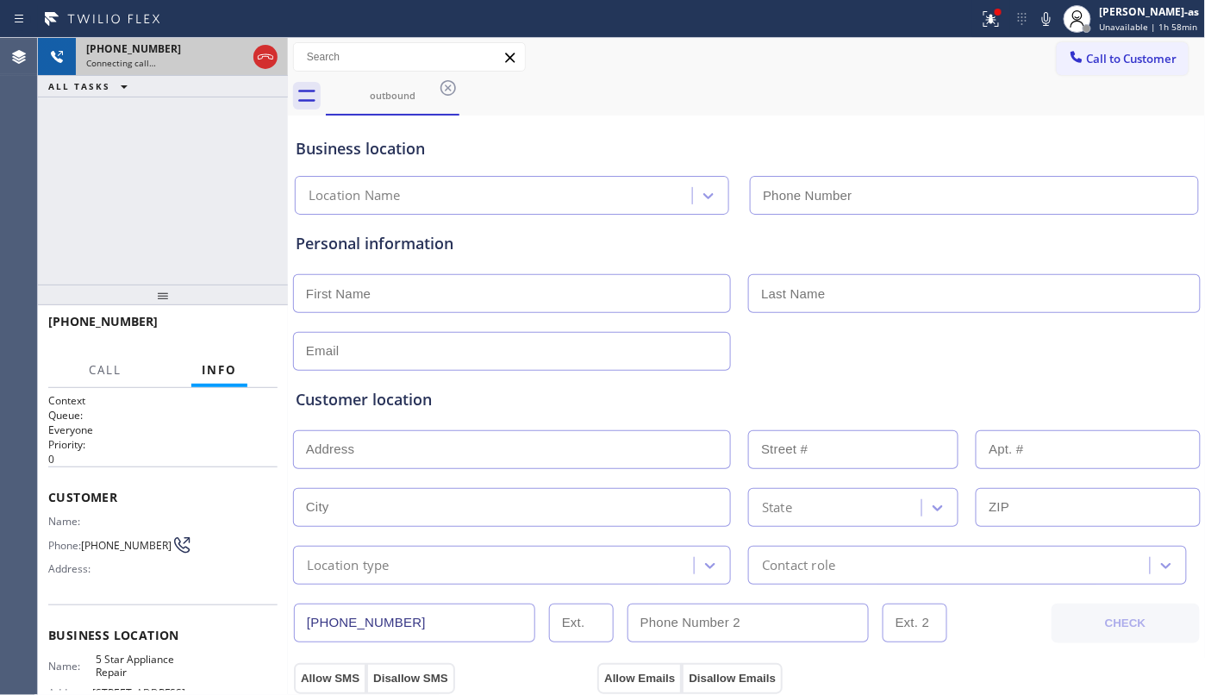
type input "[PHONE_NUMBER]"
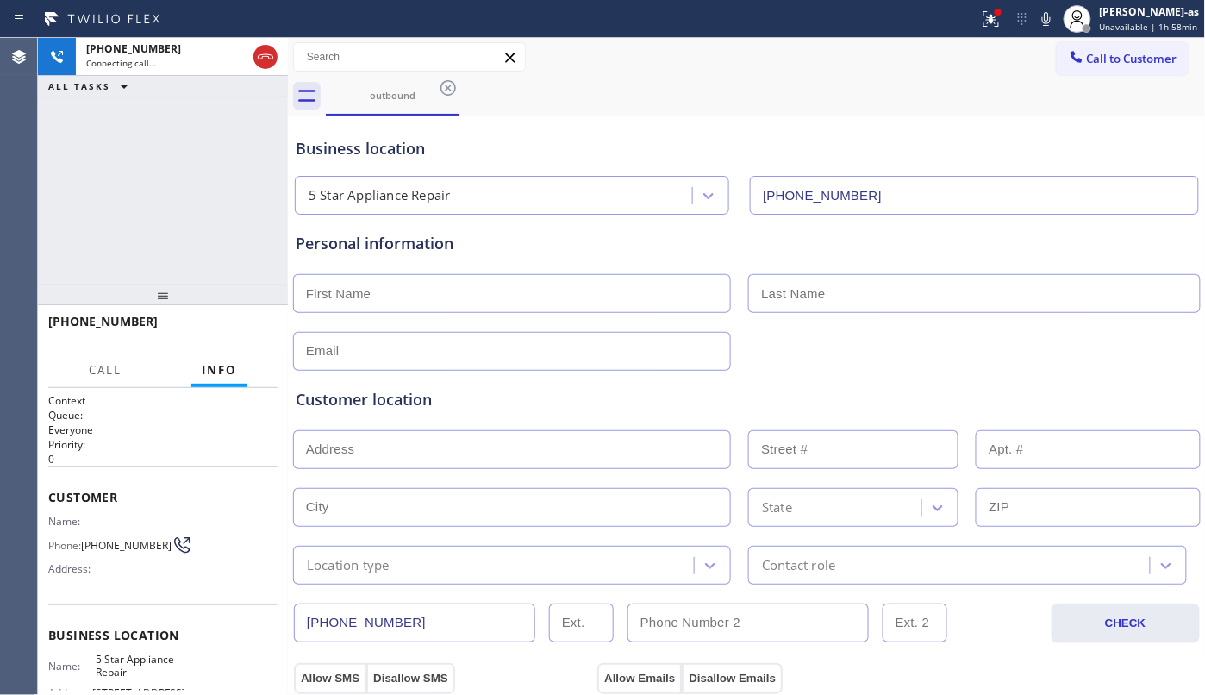
click at [197, 197] on div "[PHONE_NUMBER] Connecting call… ALL TASKS ALL TASKS ACTIVE TASKS TASKS IN WRAP …" at bounding box center [163, 161] width 250 height 247
drag, startPoint x: 266, startPoint y: 62, endPoint x: 150, endPoint y: 190, distance: 172.1
click at [266, 62] on icon at bounding box center [265, 57] width 21 height 21
click at [176, 200] on div "[PHONE_NUMBER] Connecting call… ALL TASKS ALL TASKS ACTIVE TASKS TASKS IN WRAP …" at bounding box center [163, 161] width 250 height 247
click at [380, 91] on div "outbound" at bounding box center [393, 95] width 130 height 13
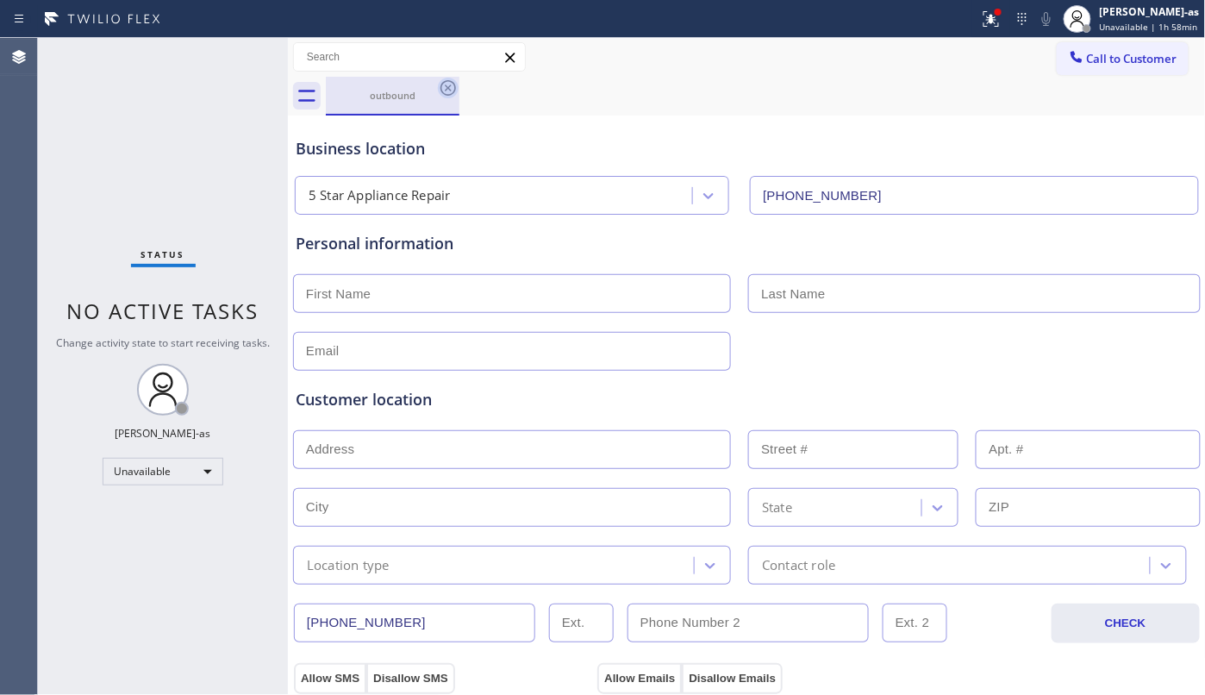
click at [446, 84] on icon at bounding box center [448, 88] width 21 height 21
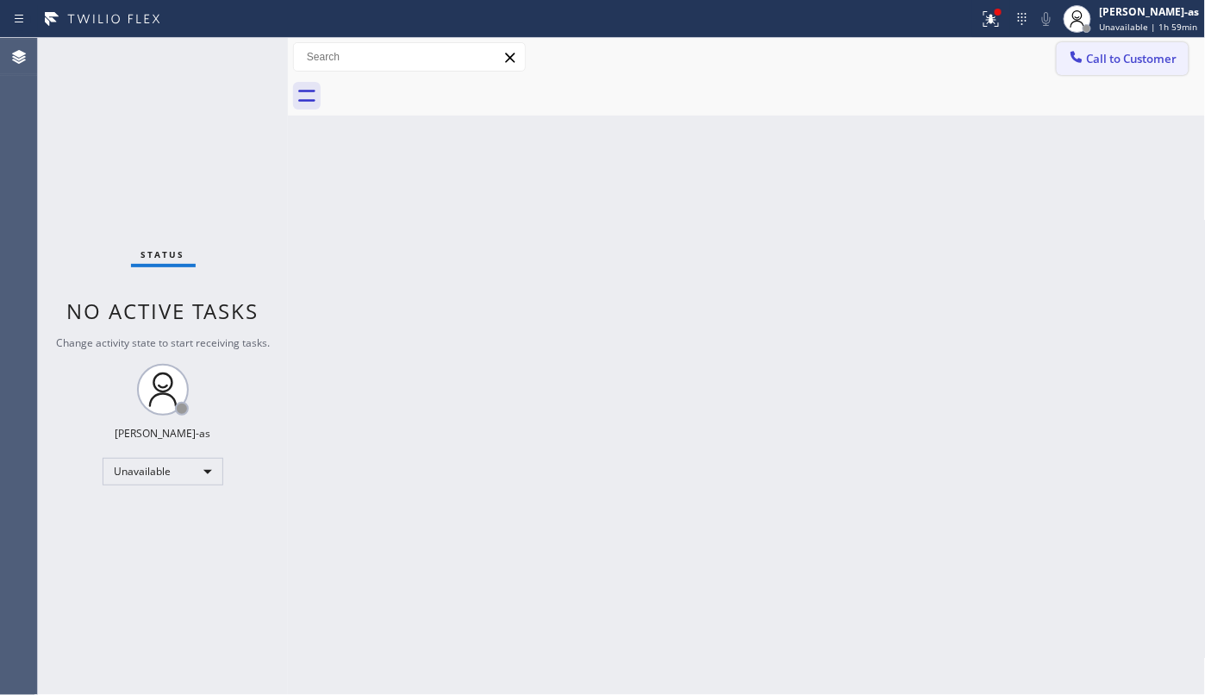
click at [1153, 59] on span "Call to Customer" at bounding box center [1132, 59] width 91 height 16
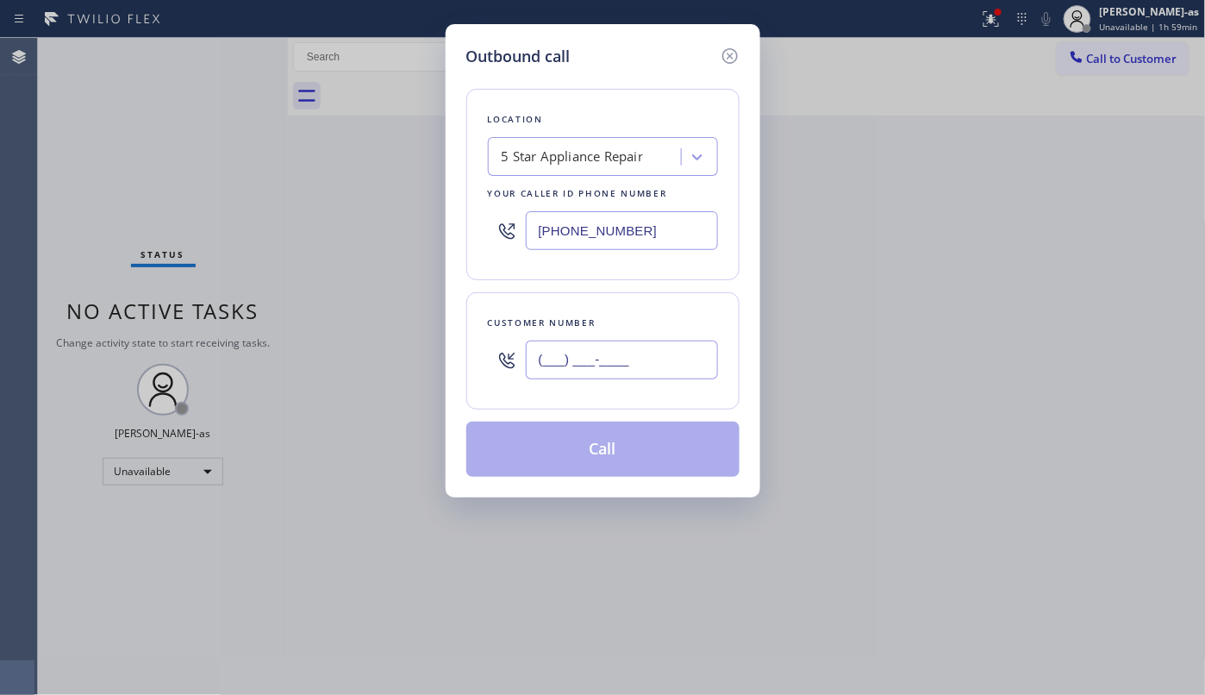
click at [677, 369] on input "(___) ___-____" at bounding box center [622, 360] width 192 height 39
paste input "646) 242-8178"
type input "[PHONE_NUMBER]"
click at [632, 446] on button "Call" at bounding box center [602, 449] width 273 height 55
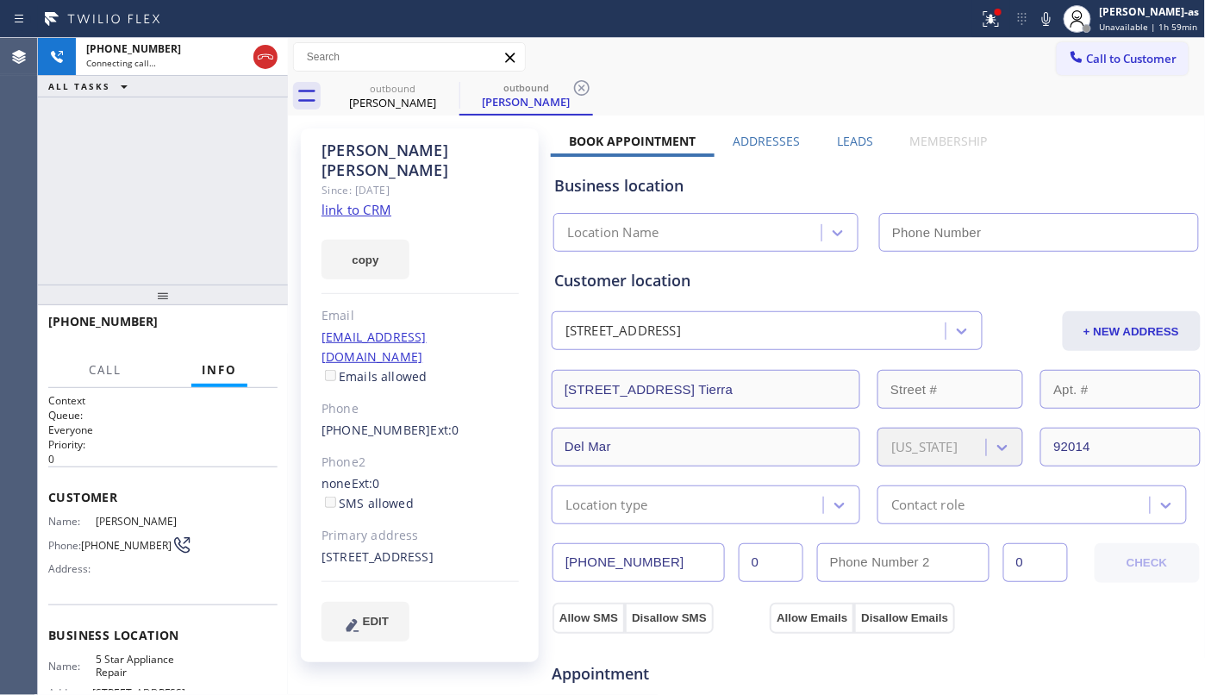
type input "[PHONE_NUMBER]"
click at [384, 112] on div "outbound [PERSON_NAME]" at bounding box center [393, 96] width 130 height 39
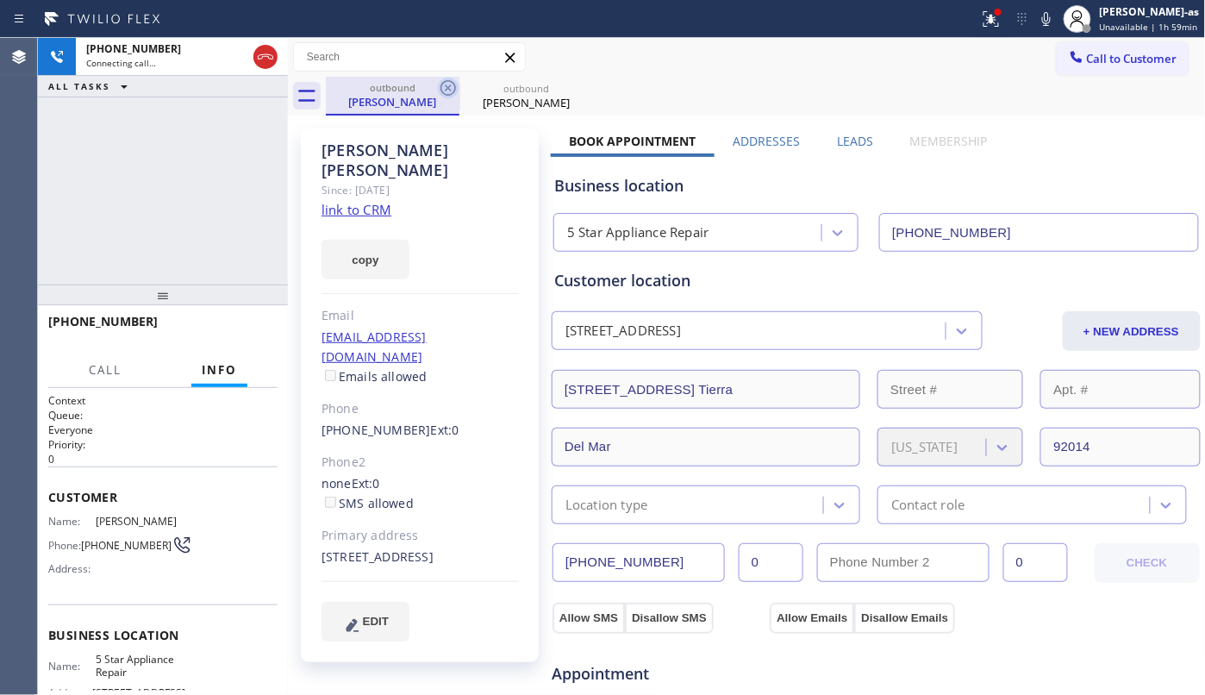
click at [446, 88] on icon at bounding box center [448, 88] width 21 height 21
click at [226, 190] on div "[PHONE_NUMBER] Connecting call… ALL TASKS ALL TASKS ACTIVE TASKS TASKS IN WRAP …" at bounding box center [163, 161] width 250 height 247
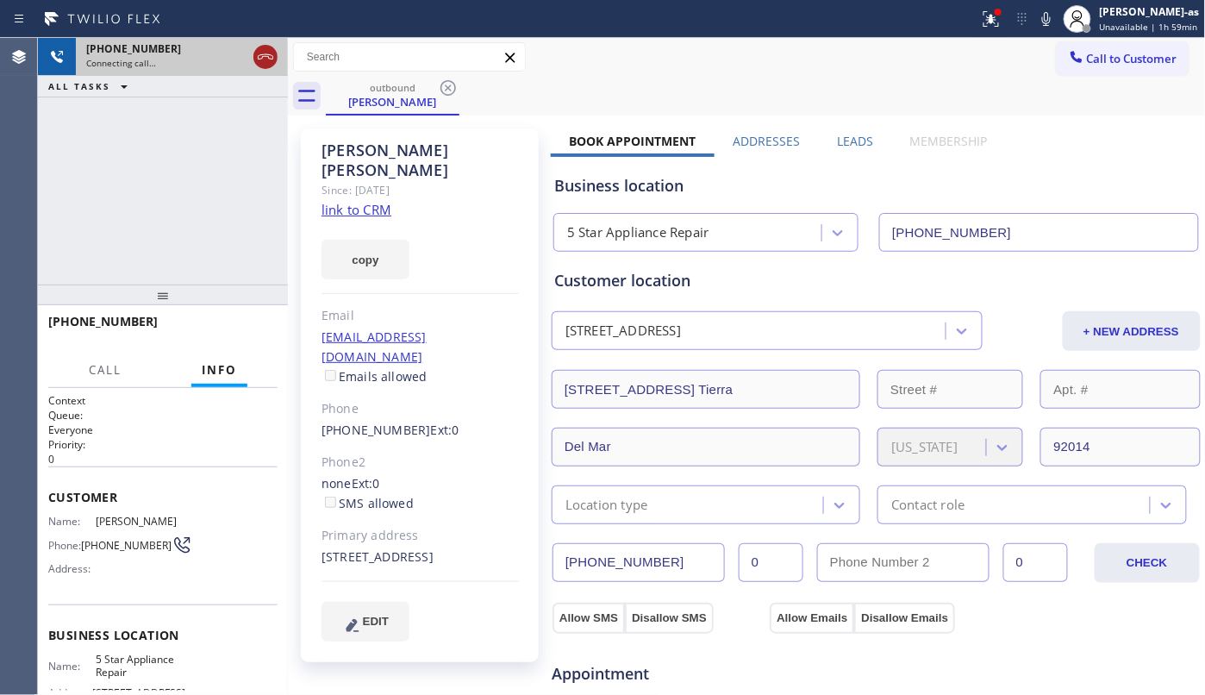
click at [264, 59] on icon at bounding box center [265, 57] width 21 height 21
click at [371, 105] on div "[PERSON_NAME]" at bounding box center [393, 102] width 130 height 16
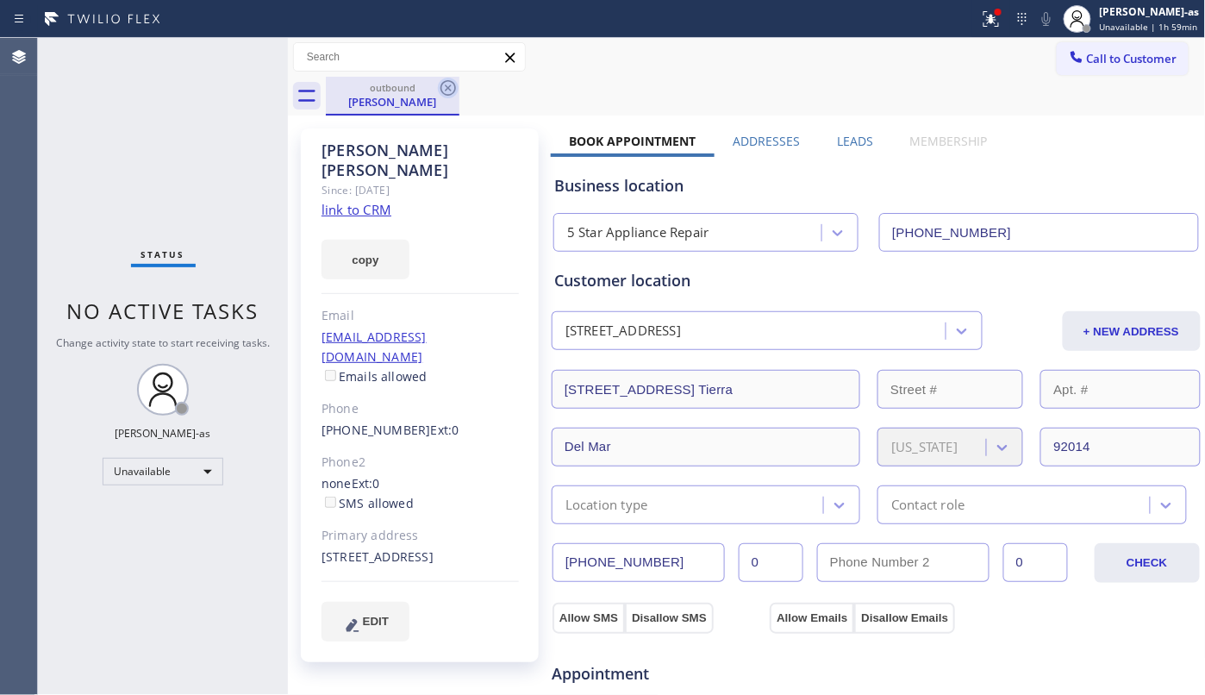
click at [452, 88] on icon at bounding box center [448, 88] width 21 height 21
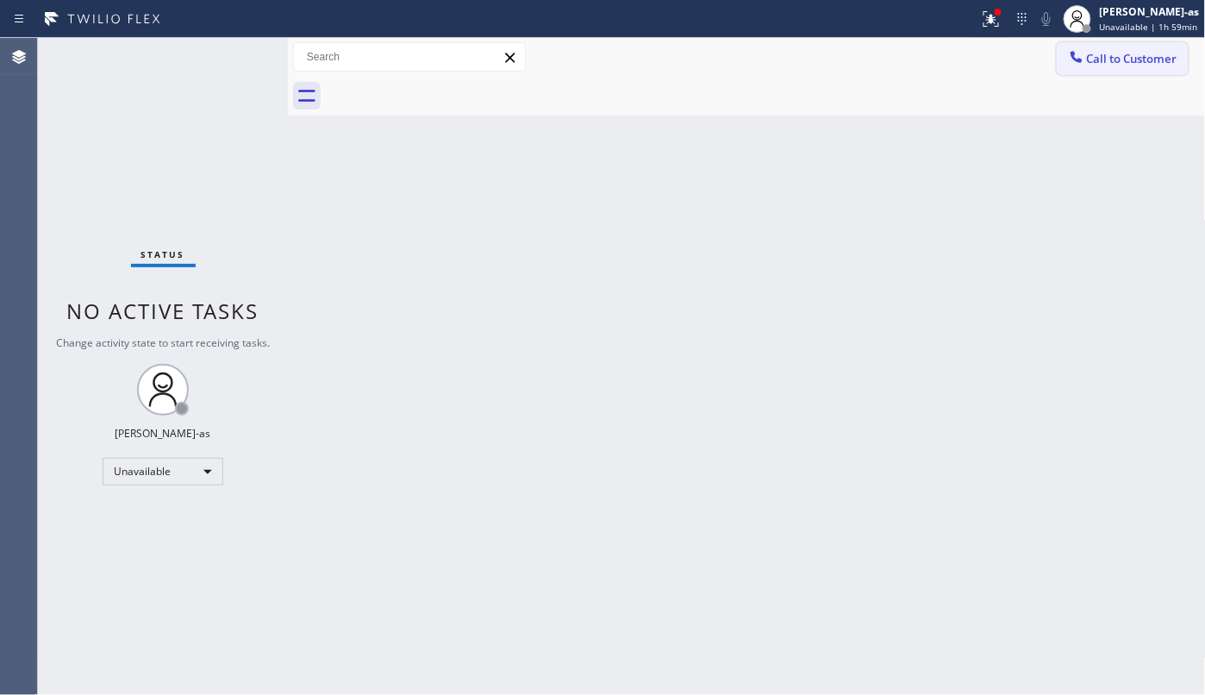
click at [1095, 55] on span "Call to Customer" at bounding box center [1132, 59] width 91 height 16
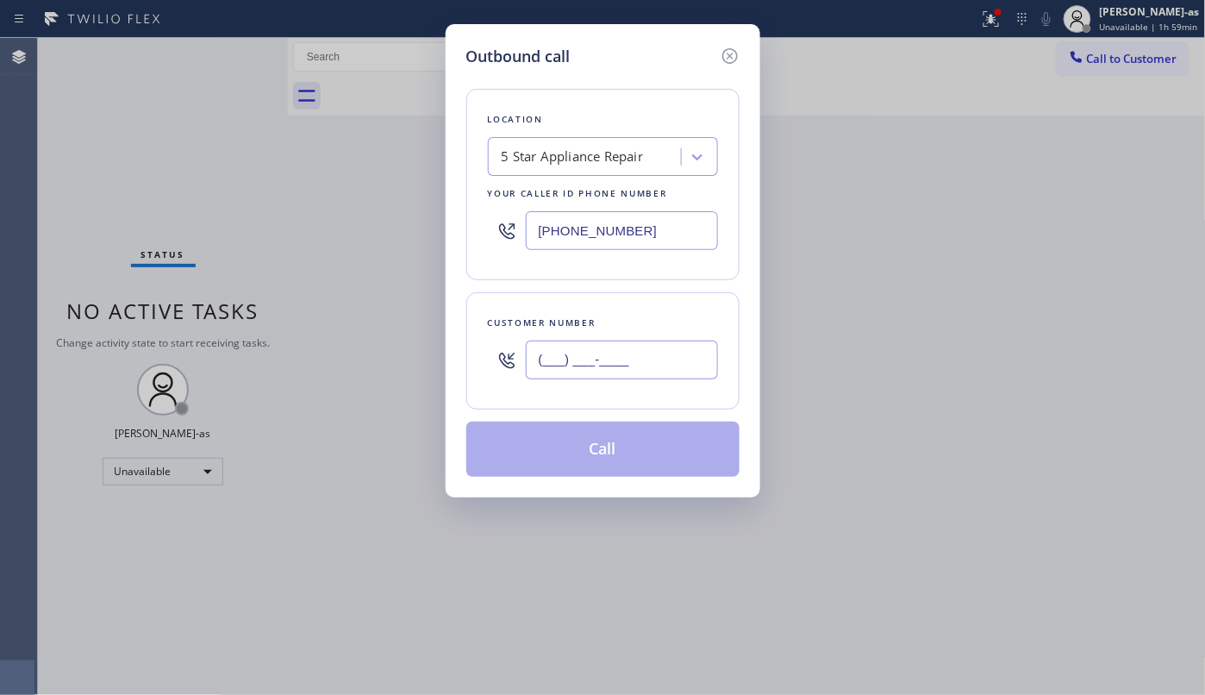
click at [639, 369] on input "(___) ___-____" at bounding box center [622, 360] width 192 height 39
paste input "408) 835-5449"
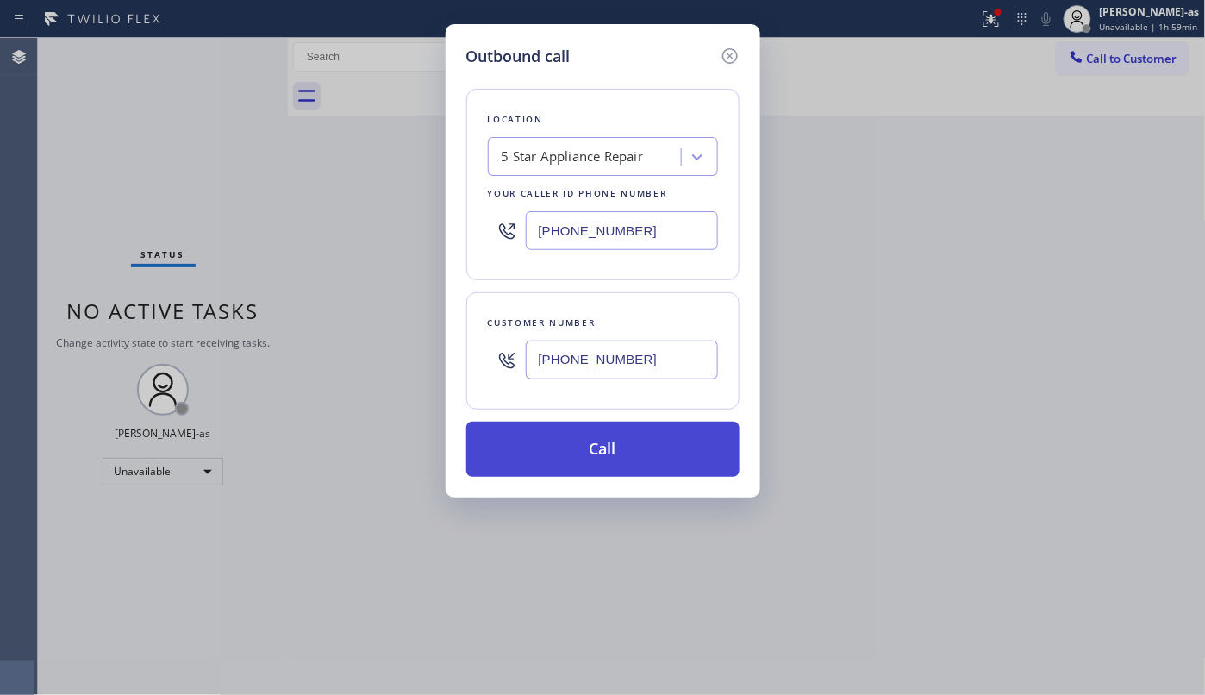
type input "[PHONE_NUMBER]"
click at [600, 462] on button "Call" at bounding box center [602, 449] width 273 height 55
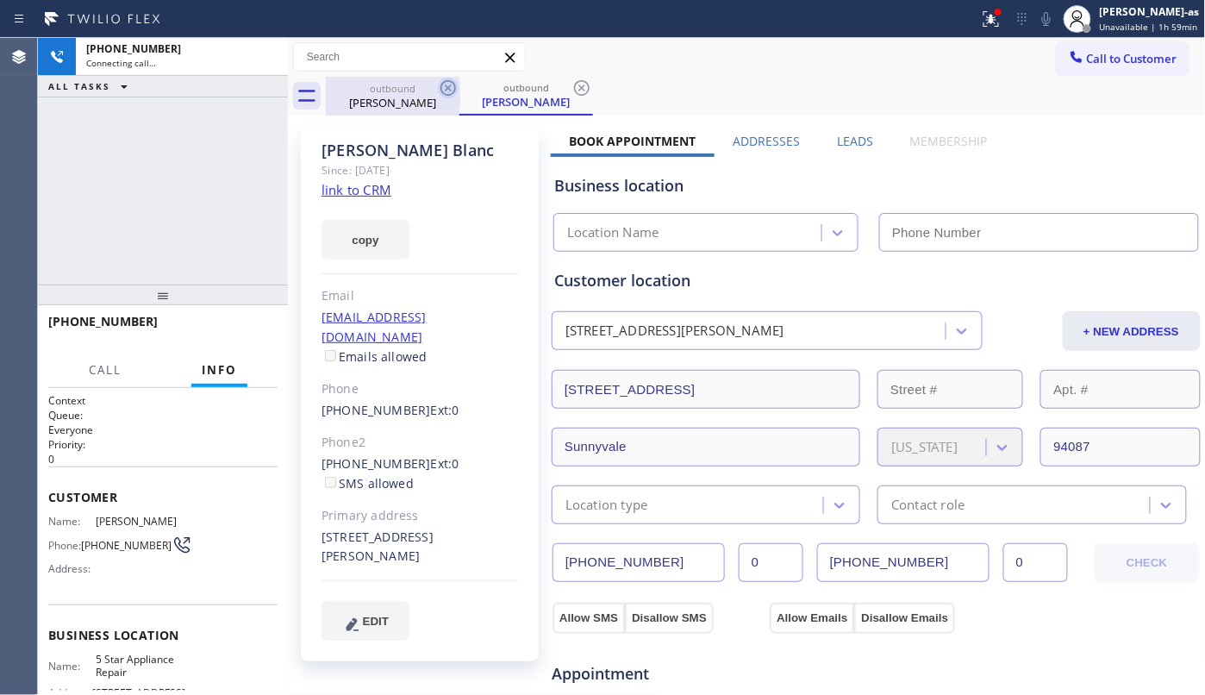
click at [398, 103] on div "[PERSON_NAME]" at bounding box center [393, 103] width 130 height 16
click at [445, 91] on icon at bounding box center [448, 88] width 21 height 21
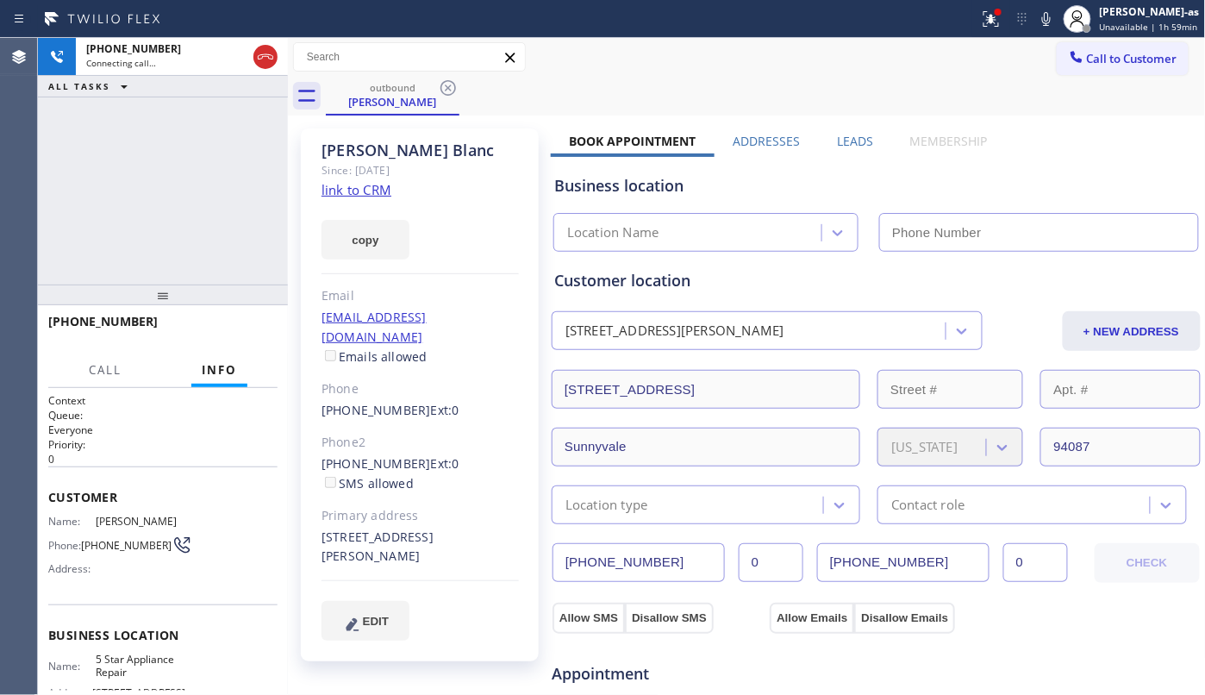
click at [184, 221] on div "[PHONE_NUMBER] Connecting call… ALL TASKS ALL TASKS ACTIVE TASKS TASKS IN WRAP …" at bounding box center [163, 161] width 250 height 247
type input "[PHONE_NUMBER]"
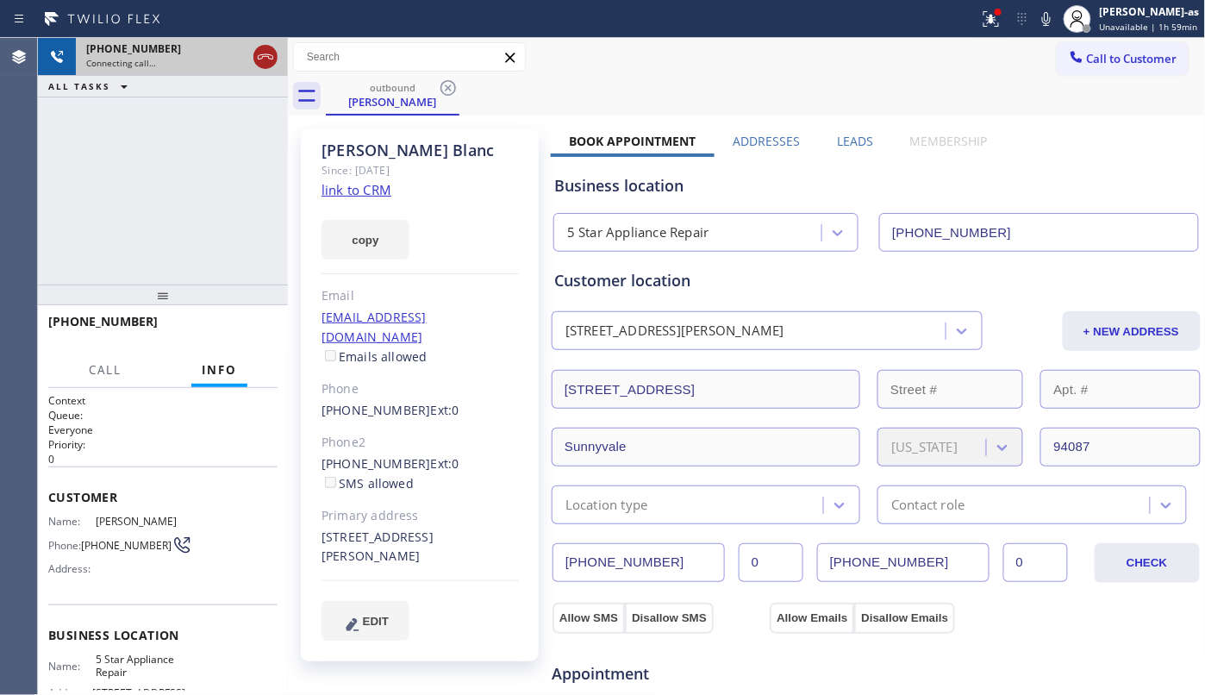
click at [266, 62] on icon at bounding box center [265, 57] width 21 height 21
drag, startPoint x: 400, startPoint y: 93, endPoint x: 453, endPoint y: 97, distance: 52.8
click at [401, 95] on div "outbound [PERSON_NAME]" at bounding box center [393, 95] width 130 height 37
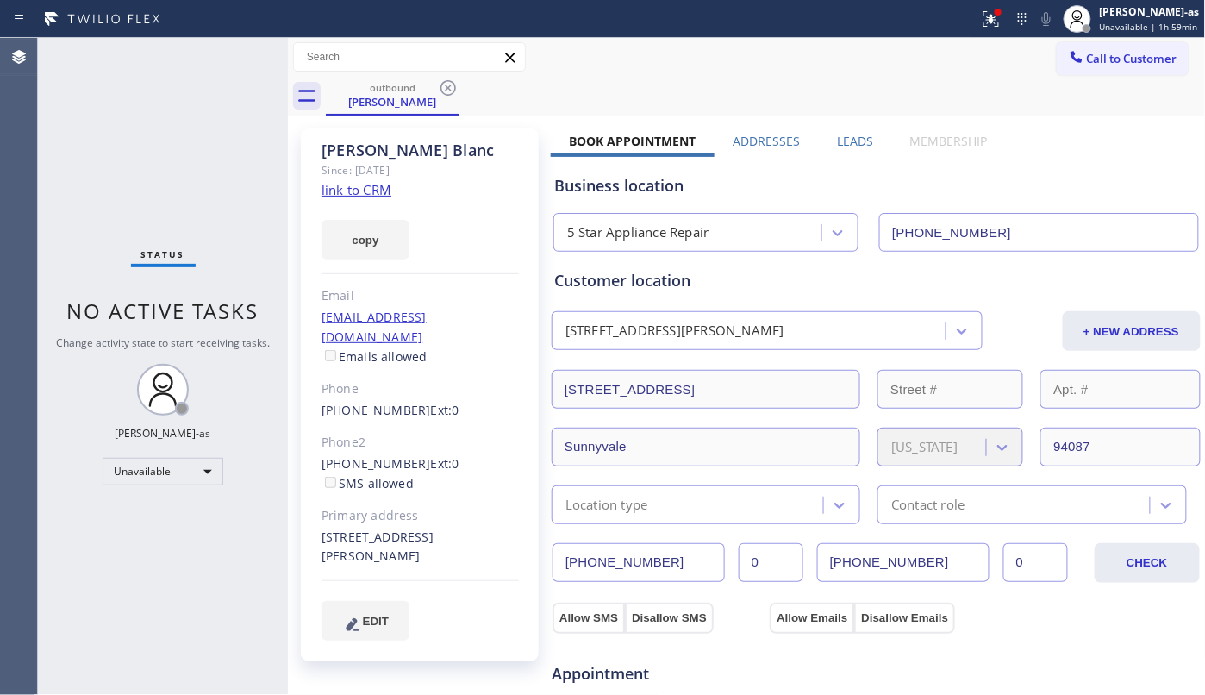
click at [447, 84] on icon at bounding box center [448, 88] width 21 height 21
click at [447, 80] on div "outbound [PERSON_NAME]" at bounding box center [766, 96] width 880 height 39
